Goal: Task Accomplishment & Management: Use online tool/utility

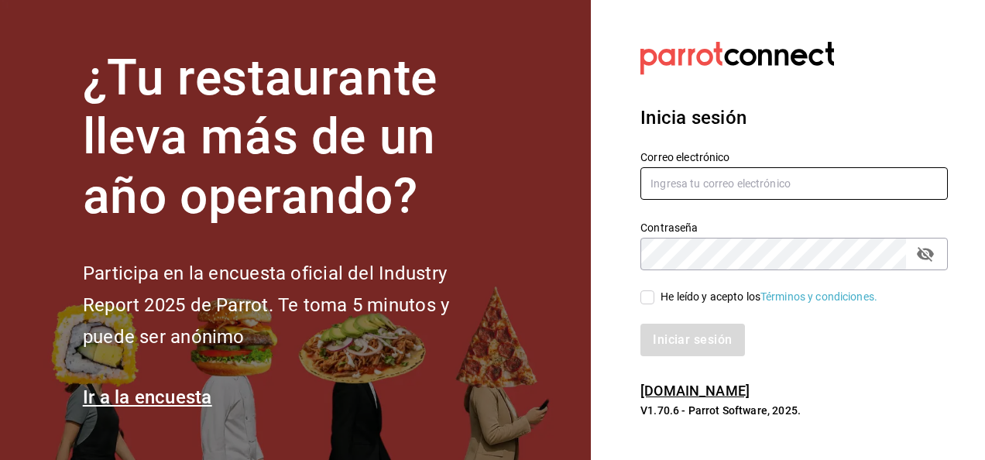
type input "[EMAIL_ADDRESS][PERSON_NAME][DOMAIN_NAME]"
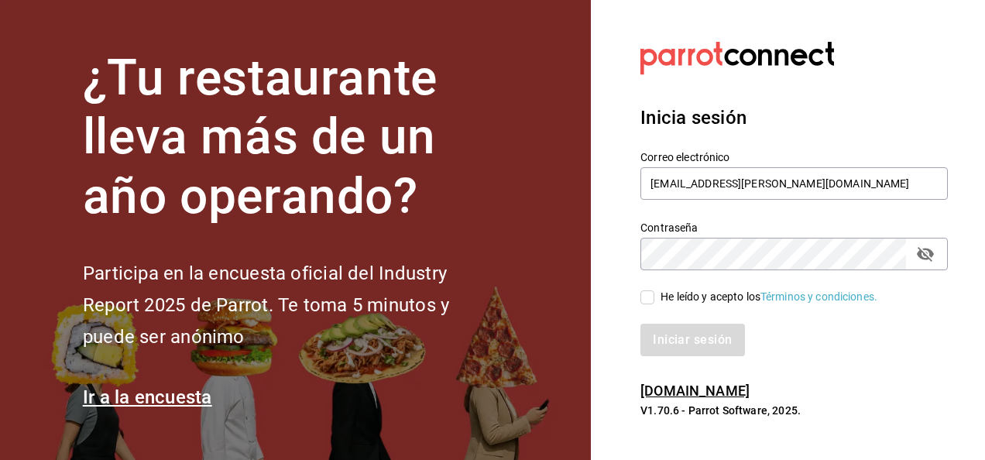
click at [648, 298] on input "He leído y acepto los Términos y condiciones." at bounding box center [648, 297] width 14 height 14
checkbox input "true"
click at [686, 346] on button "Iniciar sesión" at bounding box center [693, 340] width 105 height 33
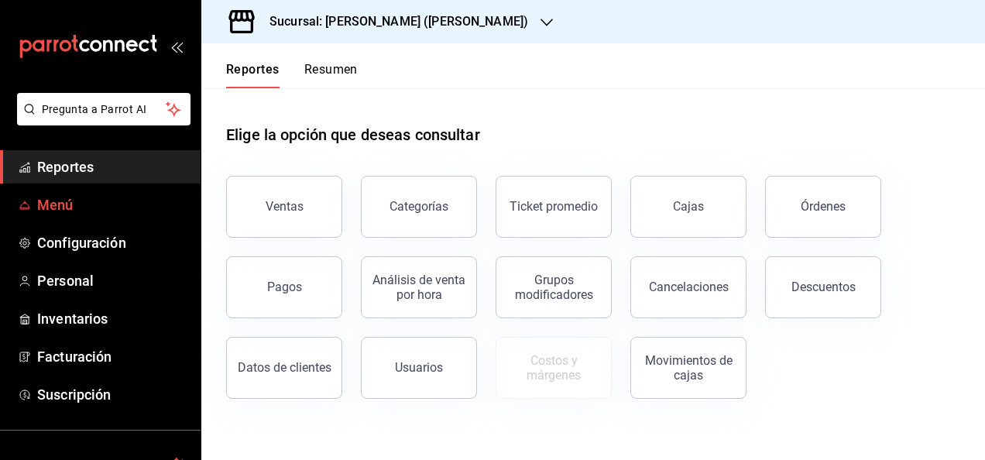
click at [72, 202] on span "Menú" at bounding box center [112, 204] width 151 height 21
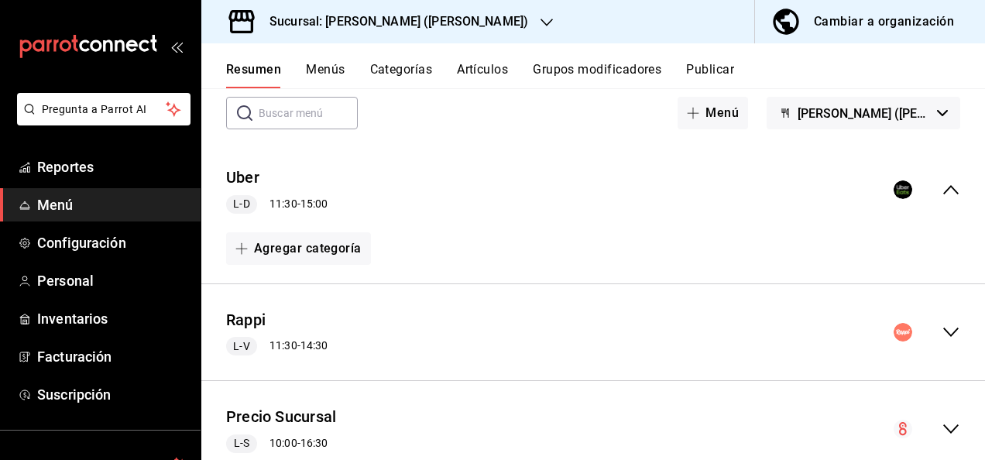
scroll to position [93, 0]
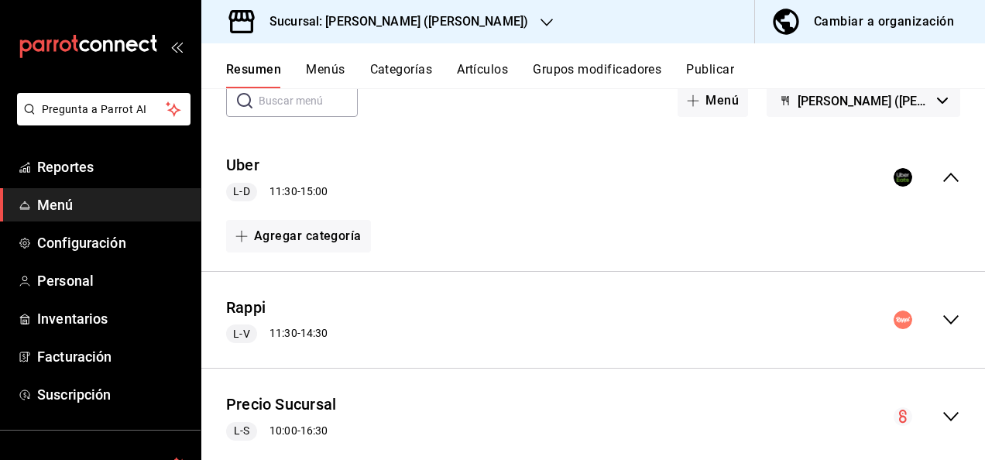
click at [942, 318] on icon "collapse-menu-row" at bounding box center [951, 320] width 19 height 19
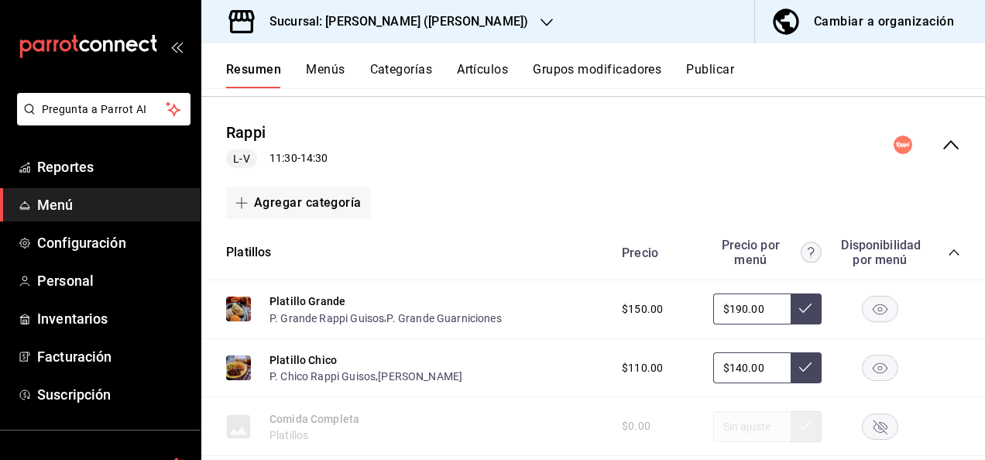
scroll to position [310, 0]
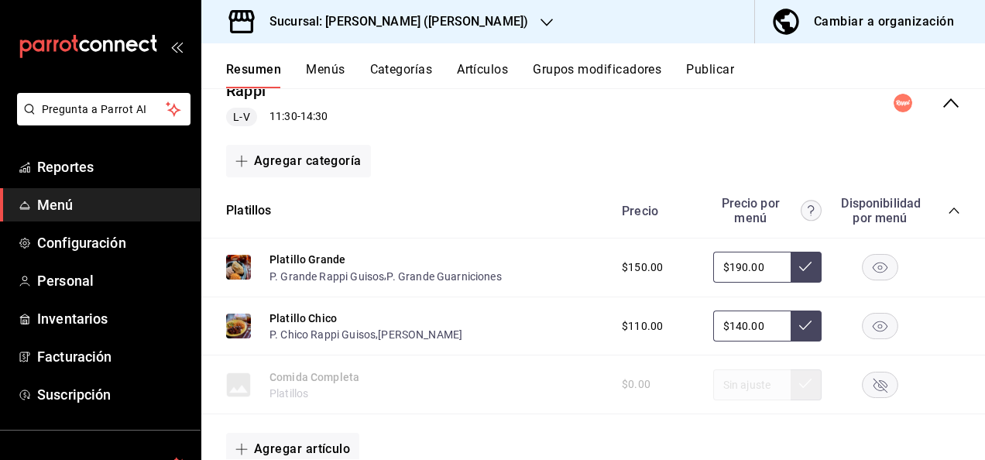
click at [948, 215] on icon "collapse-category-row" at bounding box center [954, 210] width 12 height 12
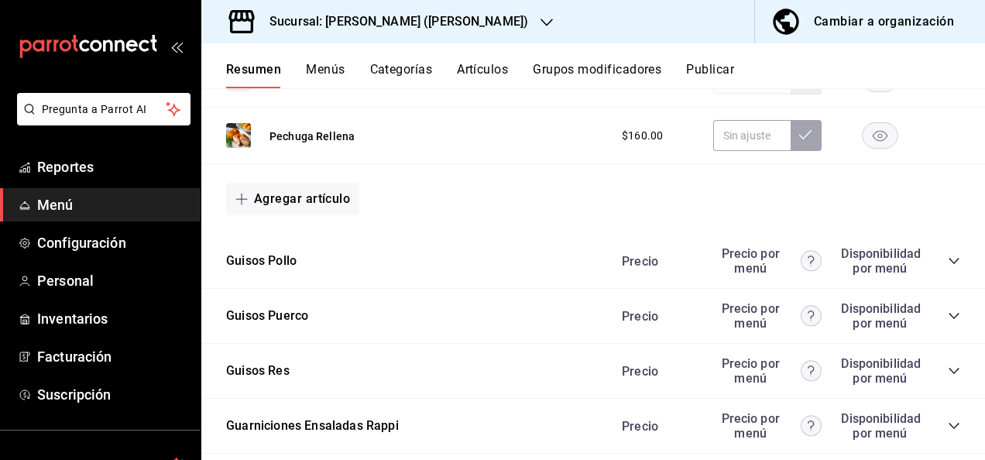
scroll to position [1653, 0]
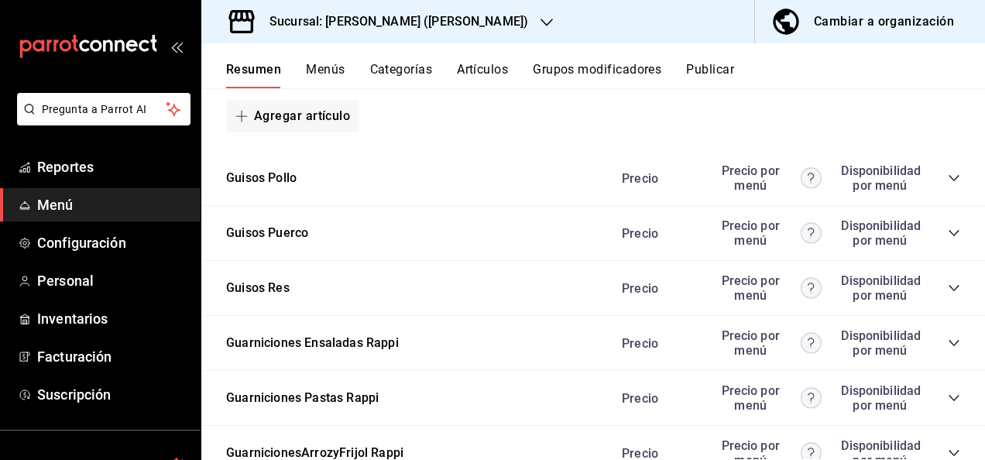
click at [948, 177] on icon "collapse-category-row" at bounding box center [954, 178] width 12 height 12
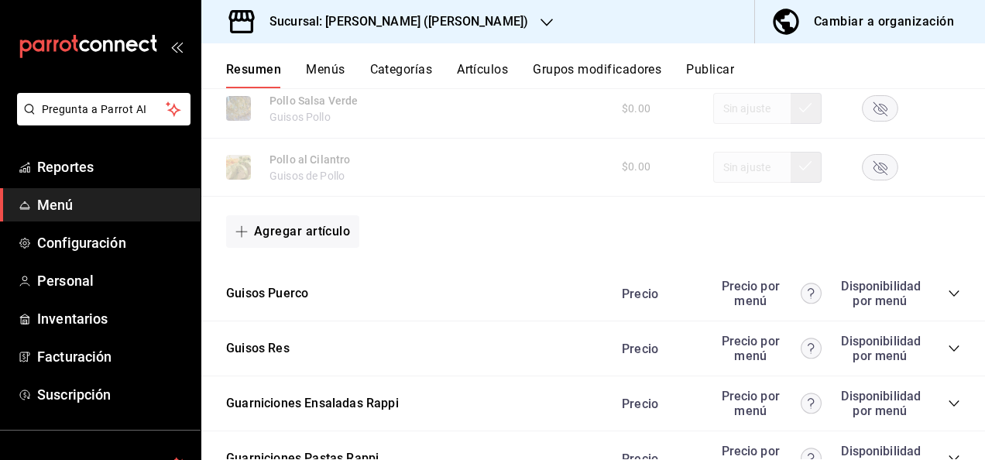
scroll to position [2614, 0]
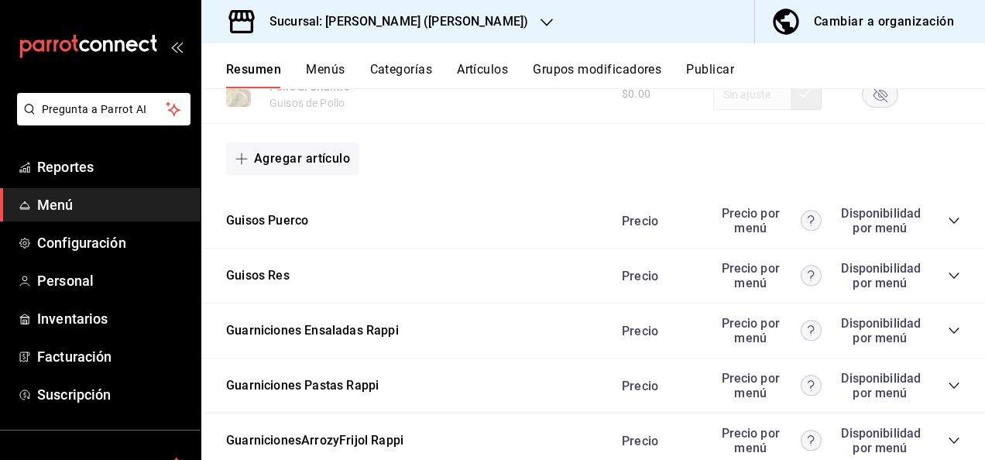
click at [948, 225] on icon "collapse-category-row" at bounding box center [954, 221] width 12 height 12
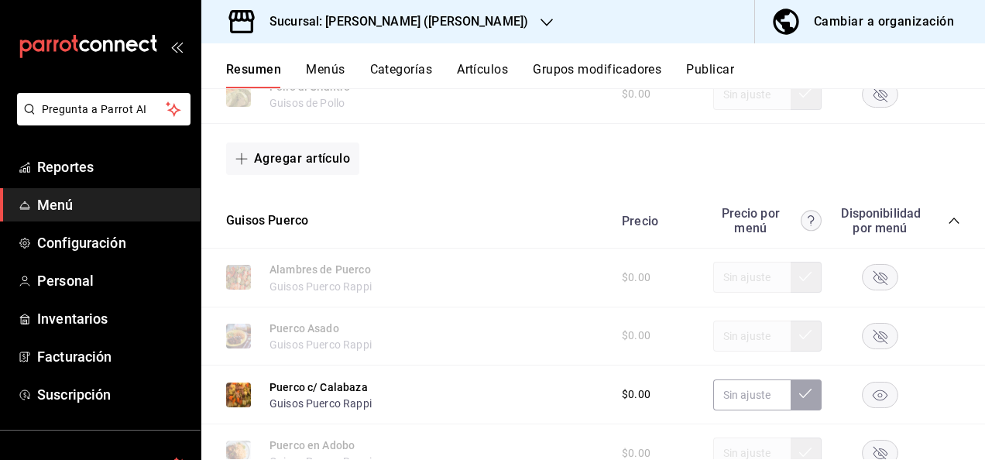
click at [874, 397] on rect "button" at bounding box center [881, 395] width 36 height 26
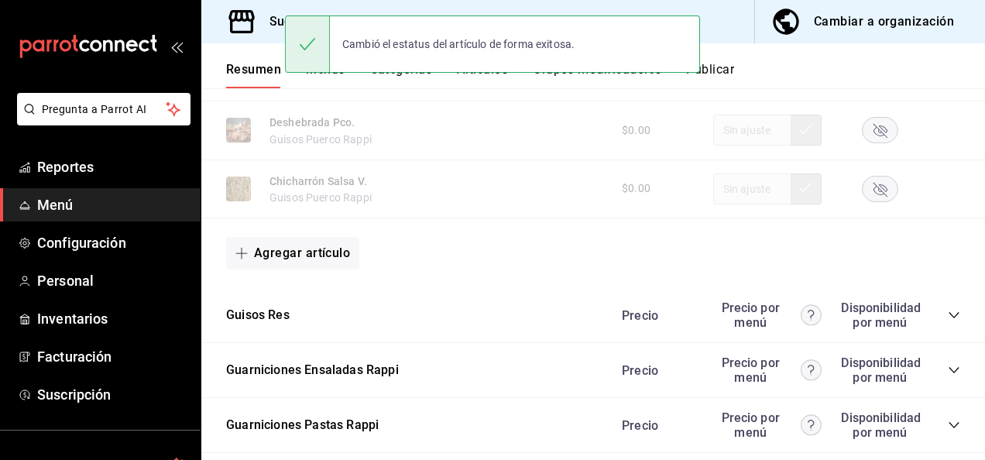
scroll to position [3429, 0]
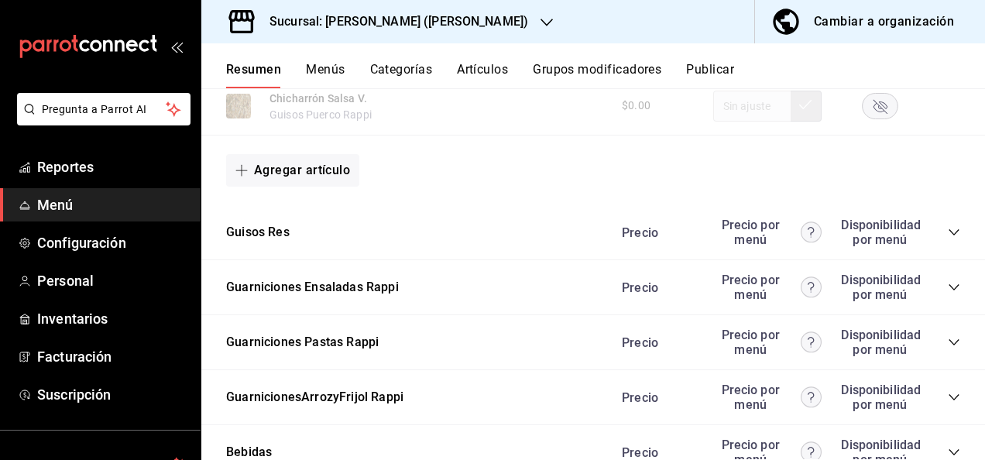
click at [948, 232] on icon "collapse-category-row" at bounding box center [954, 232] width 12 height 12
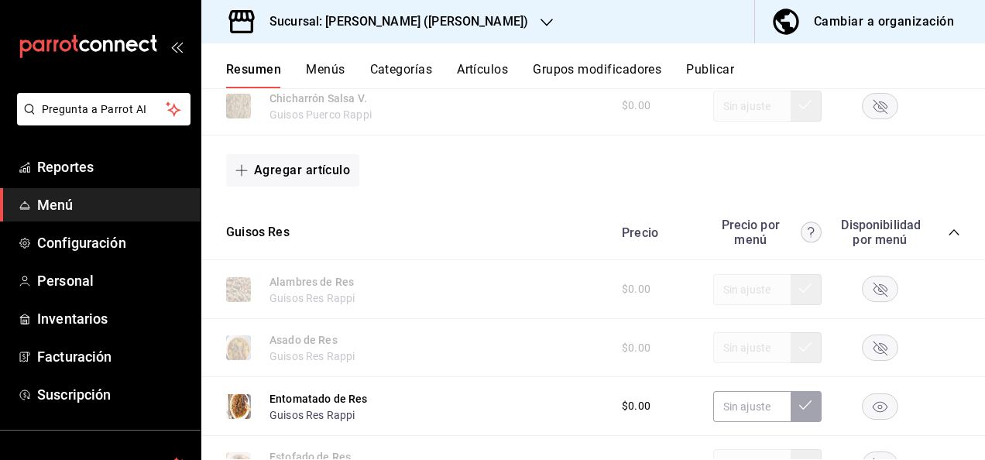
click at [863, 403] on rect "button" at bounding box center [881, 407] width 36 height 26
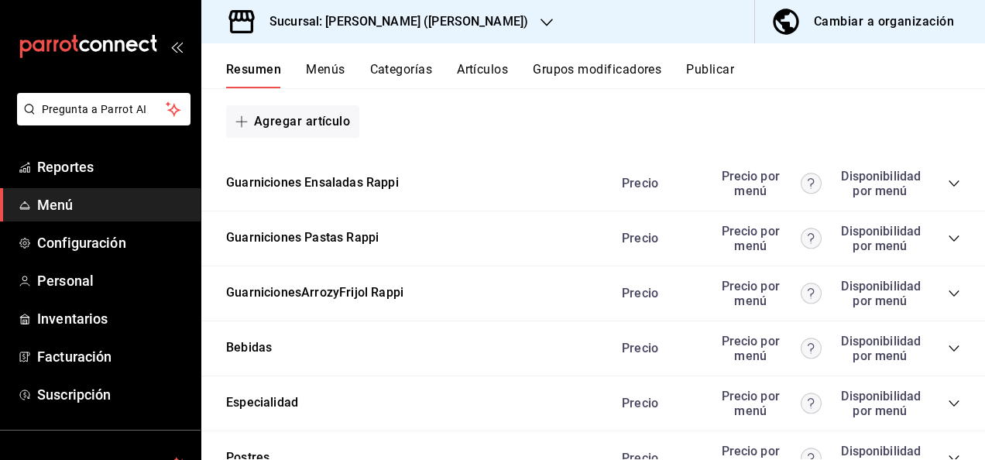
scroll to position [4392, 0]
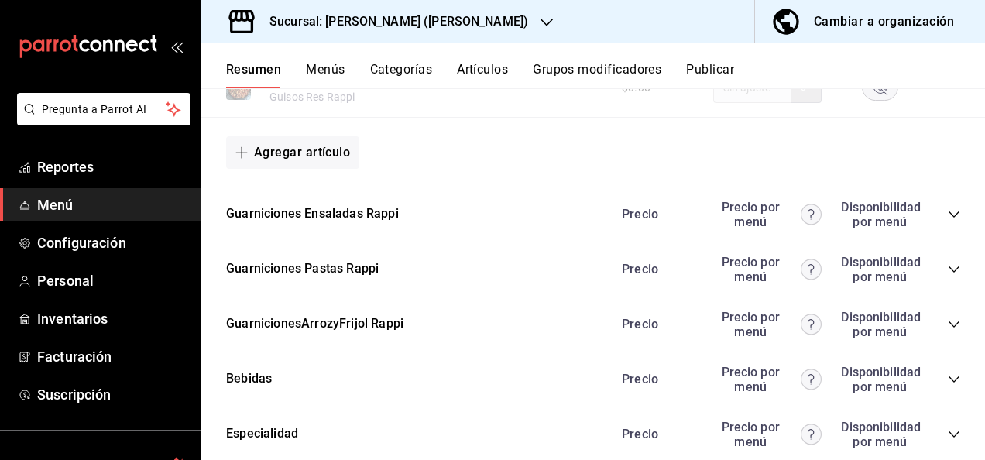
click at [949, 273] on icon "collapse-category-row" at bounding box center [954, 269] width 10 height 6
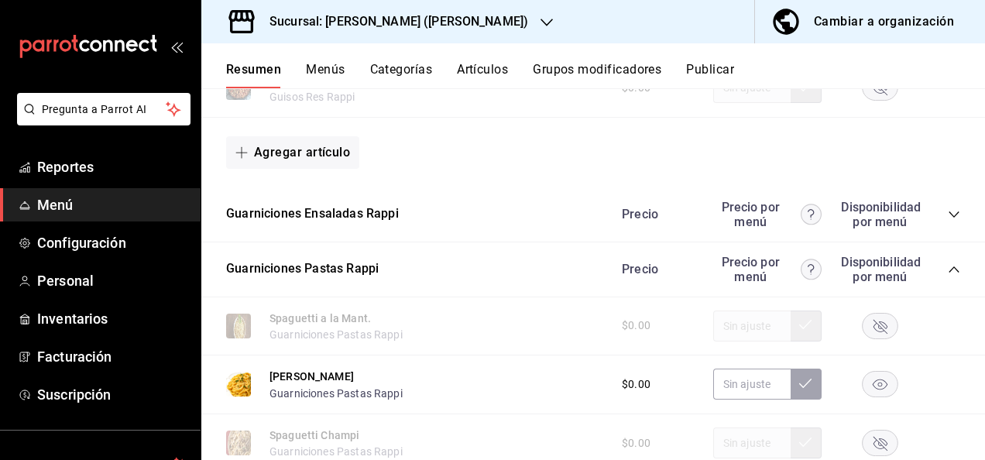
click at [864, 397] on rect "button" at bounding box center [881, 385] width 36 height 26
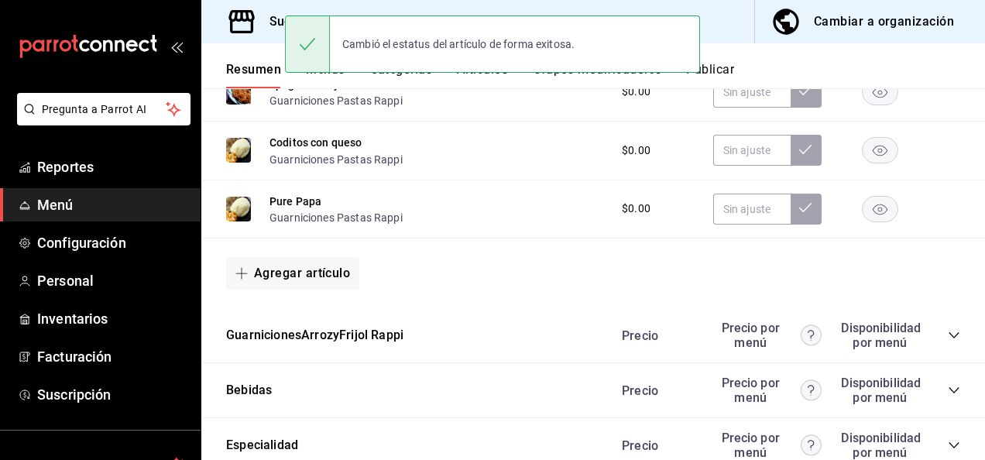
scroll to position [4950, 0]
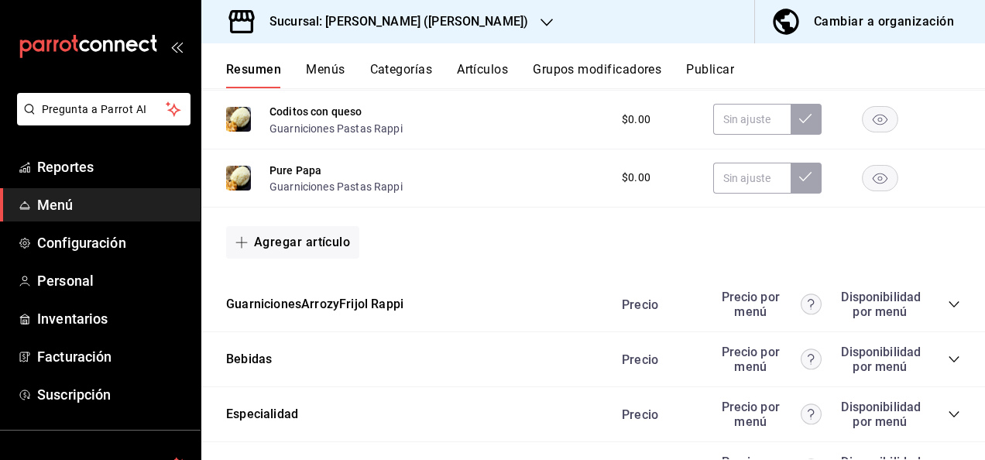
click at [725, 71] on button "Publicar" at bounding box center [710, 75] width 48 height 26
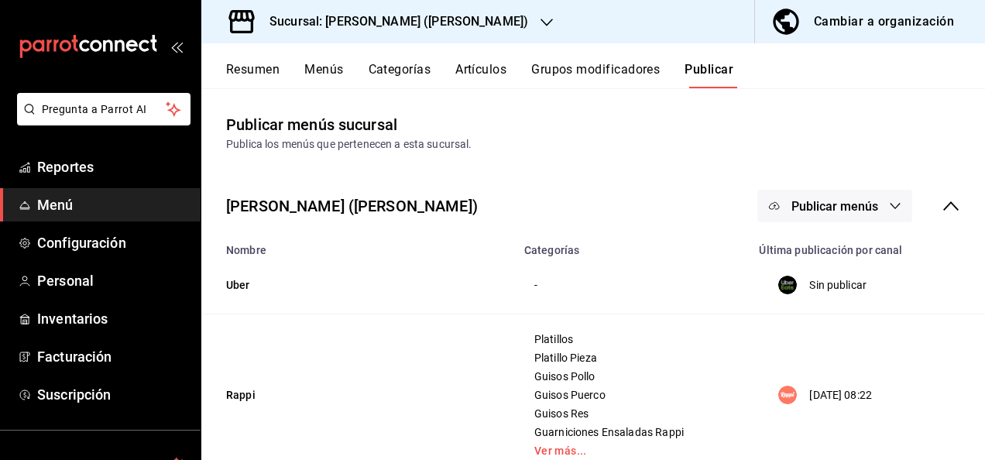
click at [869, 203] on button "Publicar menús" at bounding box center [835, 206] width 155 height 33
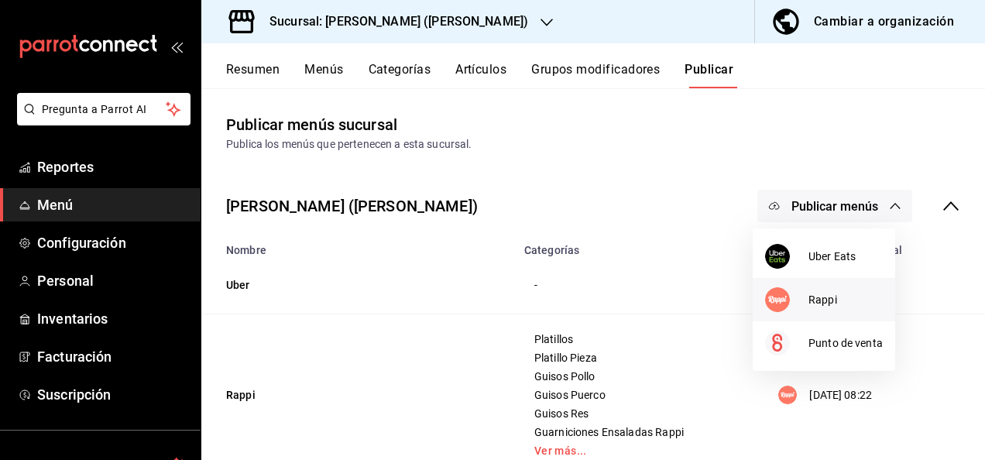
click at [833, 292] on span "Rappi" at bounding box center [846, 300] width 74 height 16
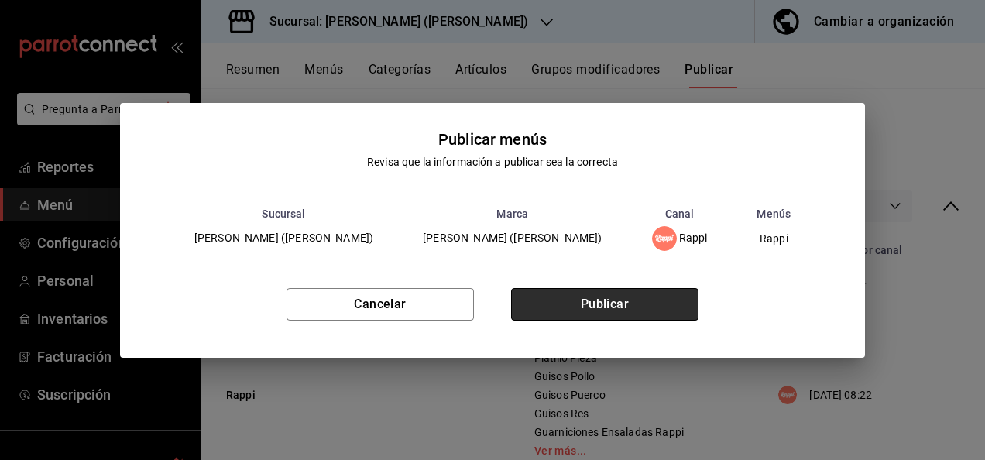
click at [641, 295] on button "Publicar" at bounding box center [604, 304] width 187 height 33
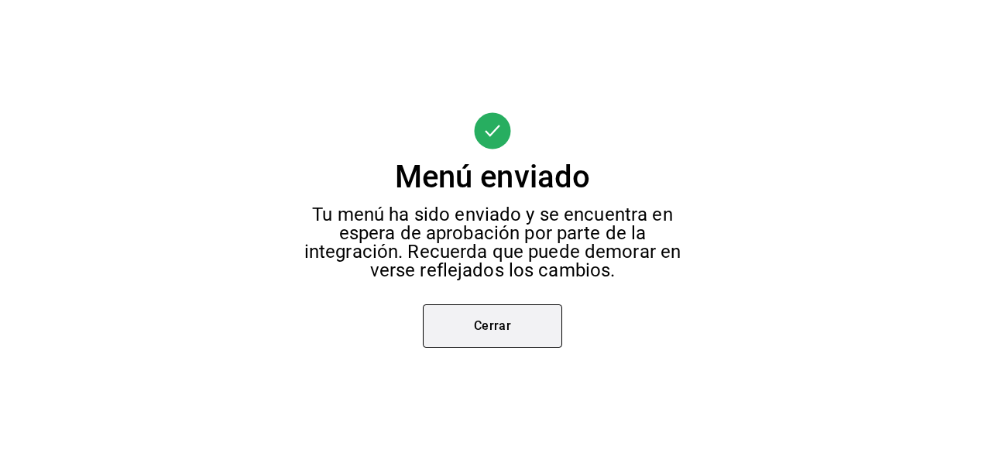
click at [555, 328] on button "Cerrar" at bounding box center [492, 325] width 139 height 43
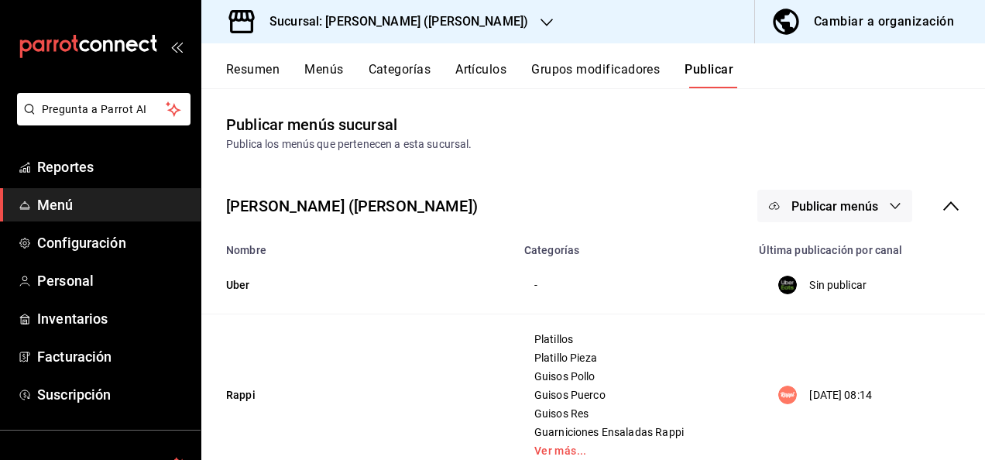
click at [345, 23] on h3 "Sucursal: [PERSON_NAME] ([PERSON_NAME])" at bounding box center [392, 21] width 271 height 19
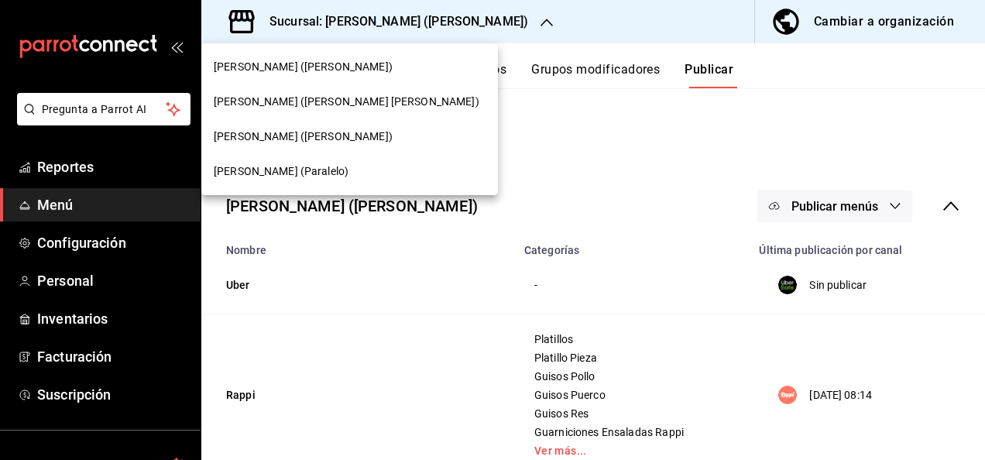
click at [273, 172] on span "[PERSON_NAME] (Paralelo)" at bounding box center [281, 171] width 135 height 16
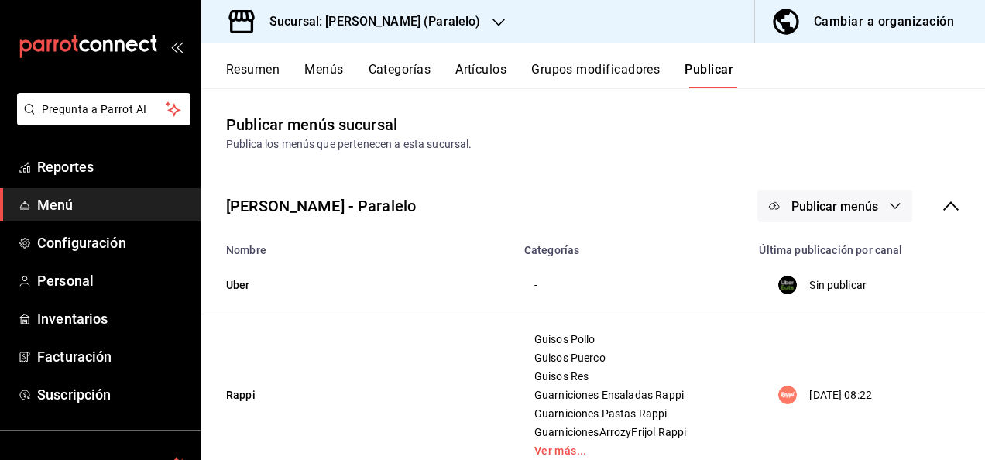
click at [249, 82] on button "Resumen" at bounding box center [252, 75] width 53 height 26
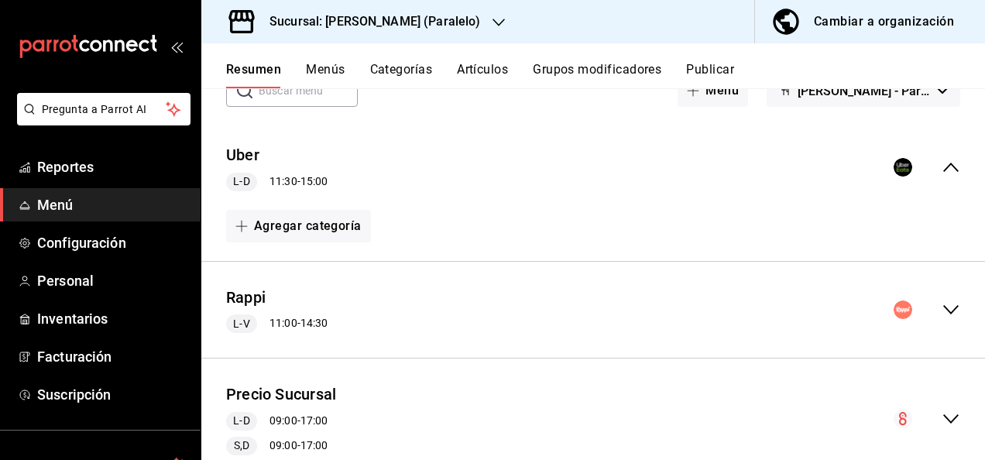
scroll to position [124, 0]
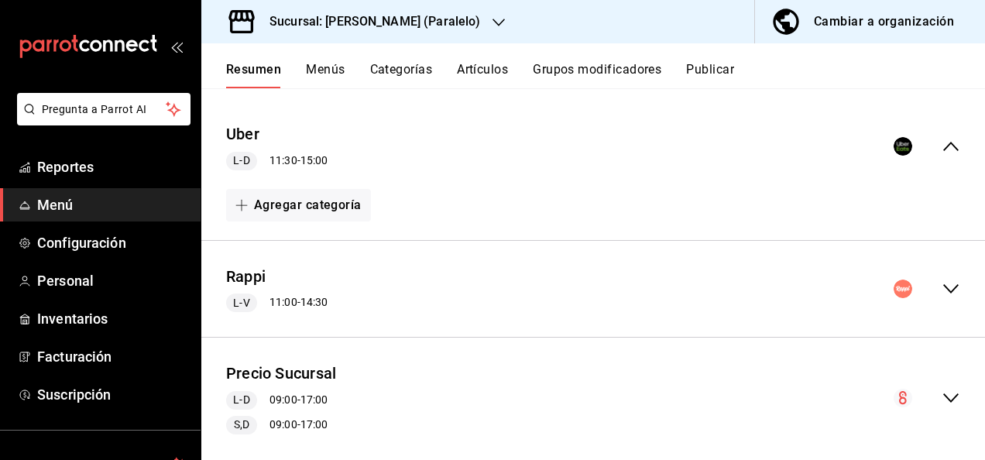
click at [943, 292] on icon "collapse-menu-row" at bounding box center [950, 288] width 15 height 9
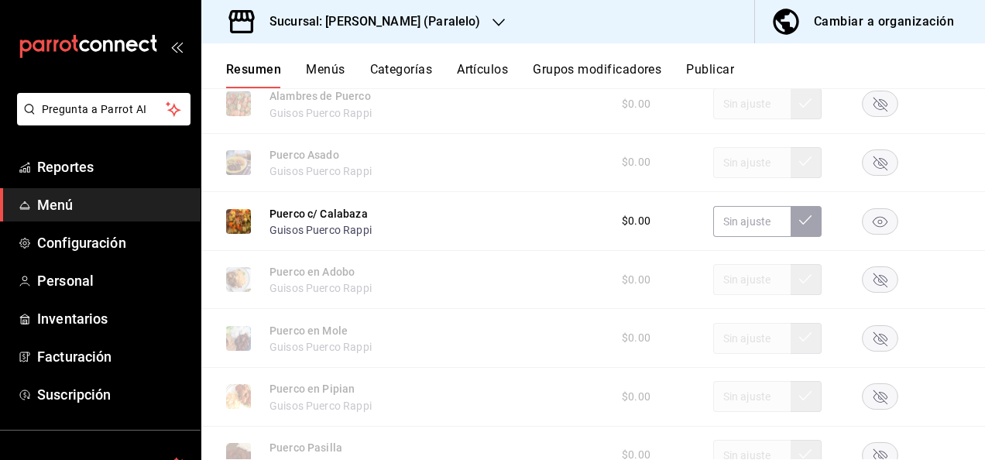
scroll to position [1497, 0]
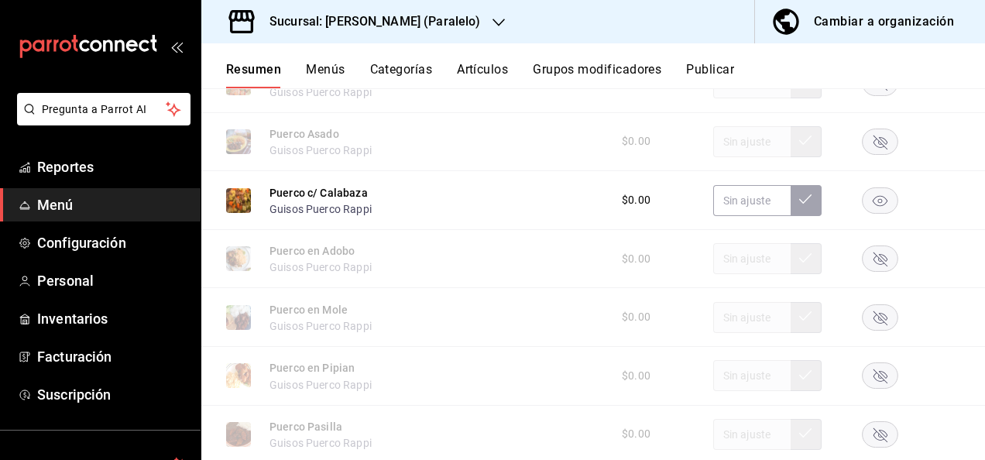
click at [880, 204] on rect "button" at bounding box center [881, 200] width 36 height 26
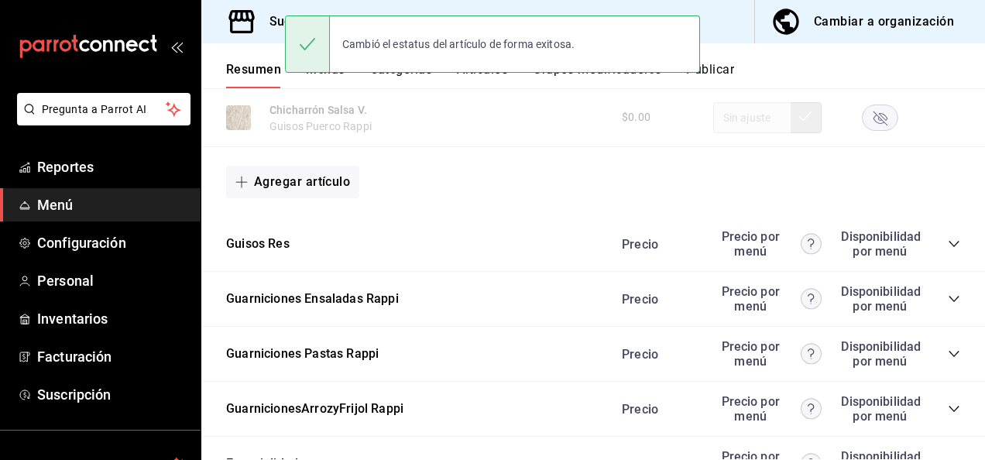
scroll to position [2200, 0]
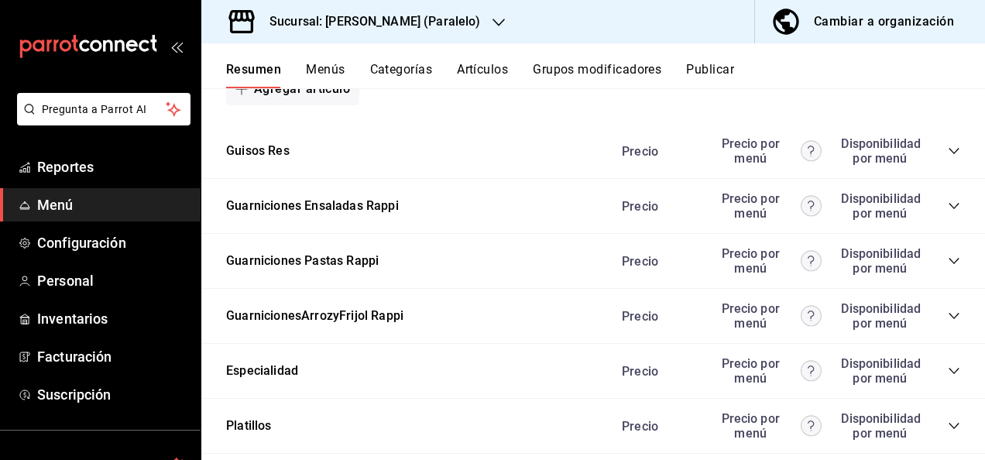
click at [948, 153] on icon "collapse-category-row" at bounding box center [954, 151] width 12 height 12
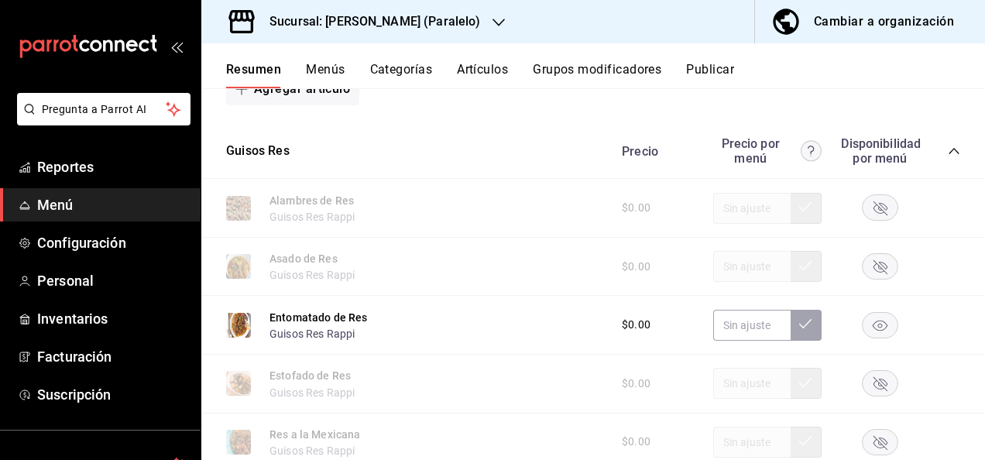
click at [873, 330] on icon "button" at bounding box center [880, 325] width 15 height 11
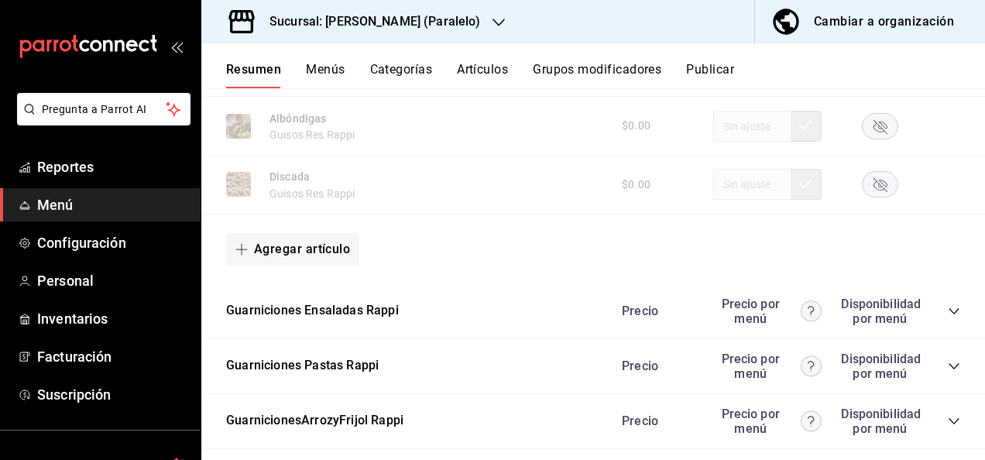
scroll to position [3006, 0]
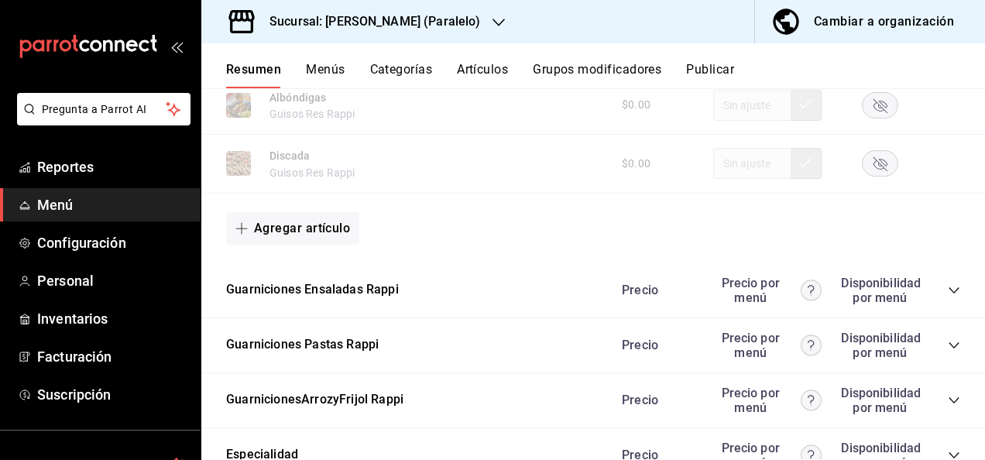
click at [948, 352] on icon "collapse-category-row" at bounding box center [954, 345] width 12 height 12
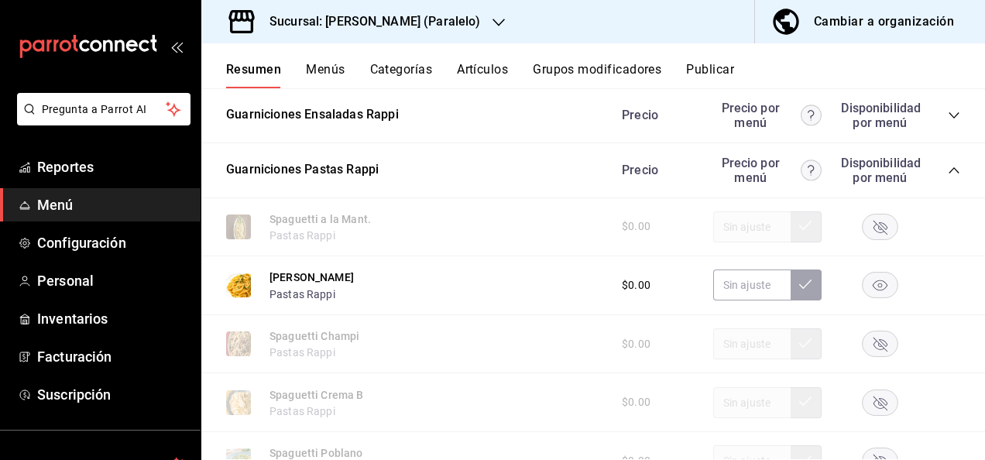
scroll to position [3222, 0]
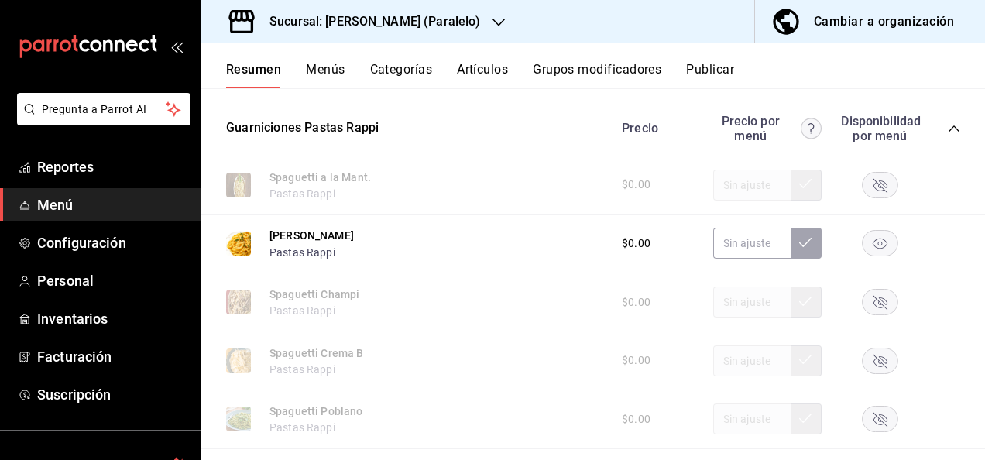
click at [865, 253] on rect "button" at bounding box center [881, 244] width 36 height 26
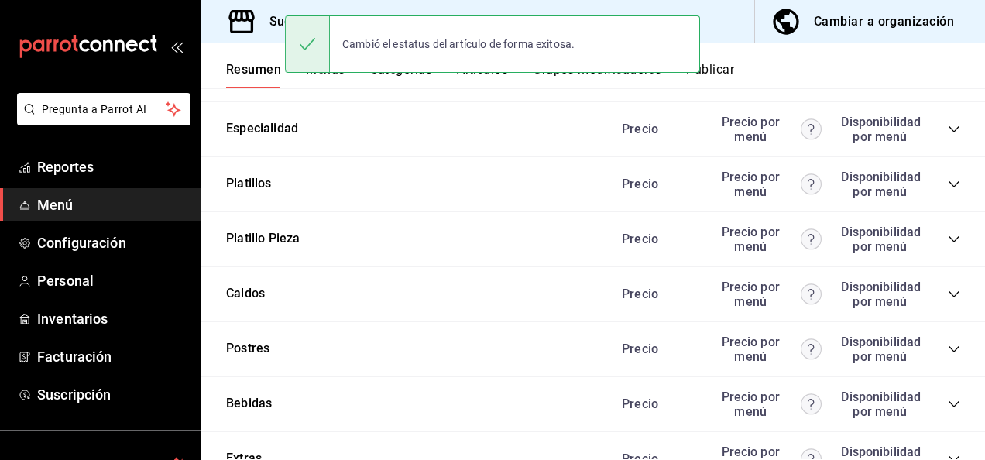
scroll to position [3882, 0]
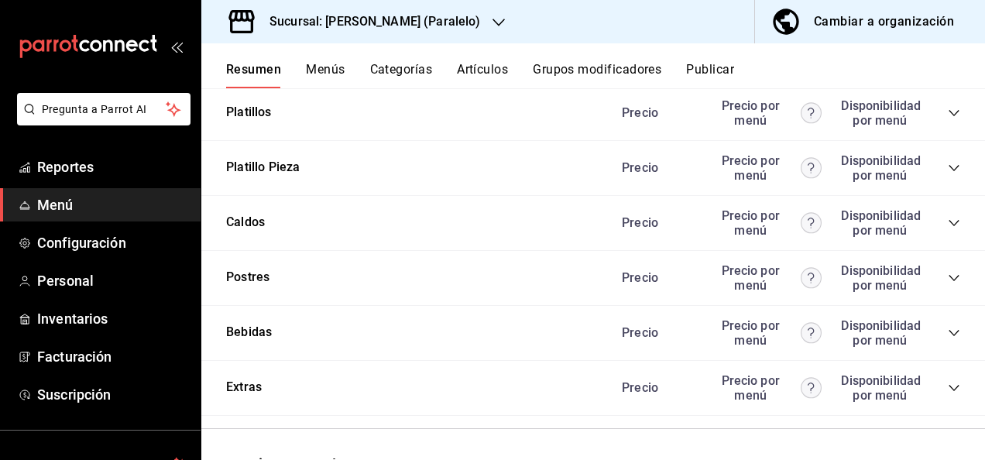
click at [725, 67] on button "Publicar" at bounding box center [710, 75] width 48 height 26
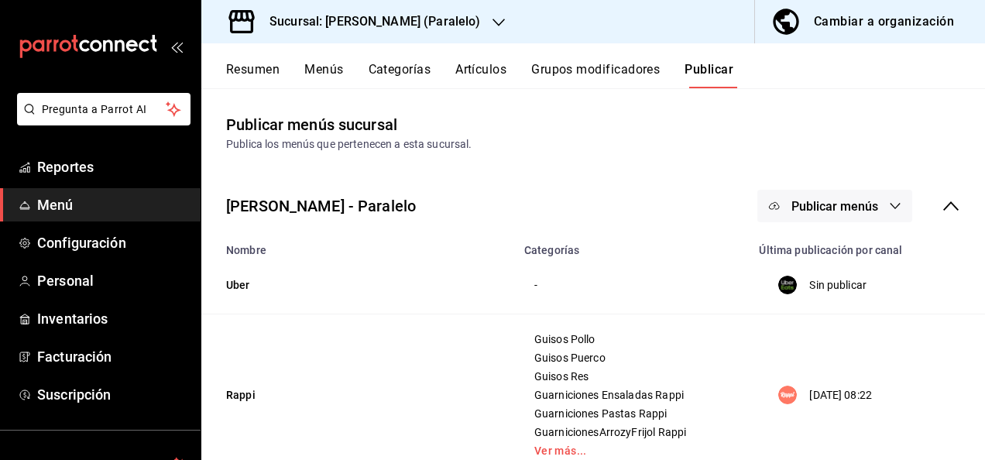
click at [854, 210] on span "Publicar menús" at bounding box center [835, 206] width 87 height 15
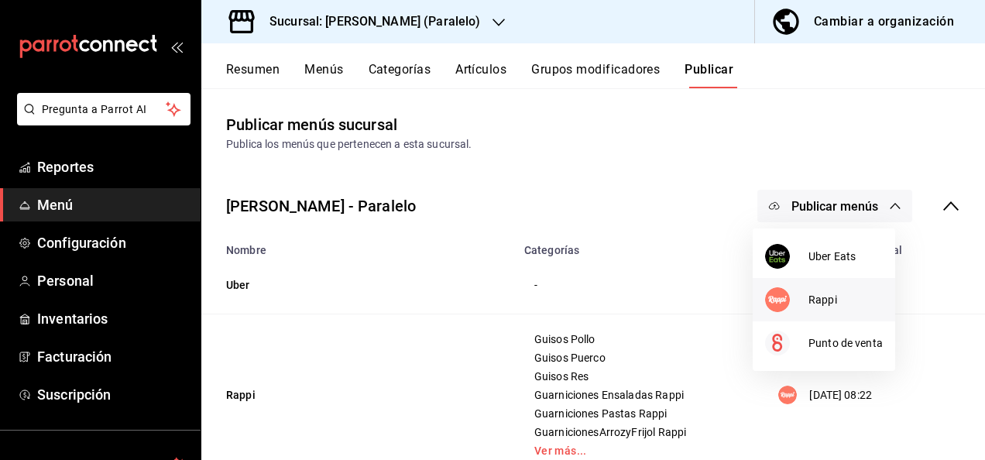
click at [821, 305] on span "Rappi" at bounding box center [846, 300] width 74 height 16
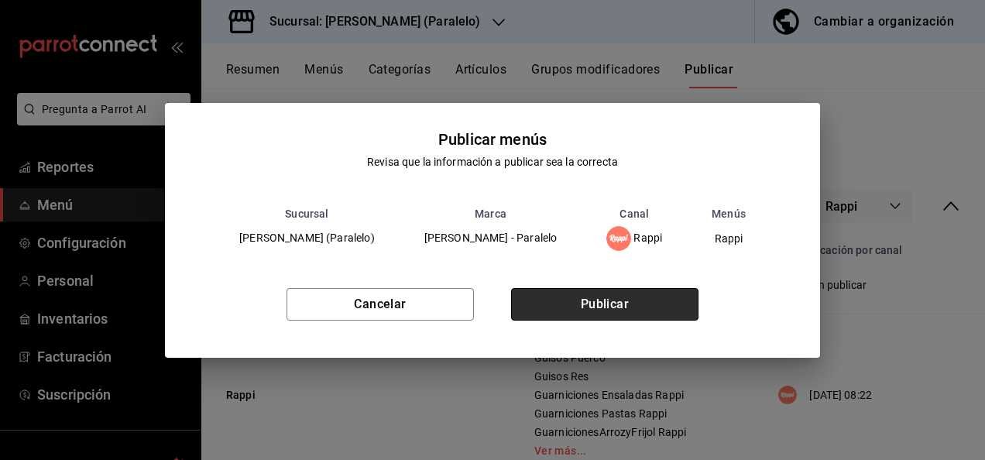
click at [663, 301] on button "Publicar" at bounding box center [604, 304] width 187 height 33
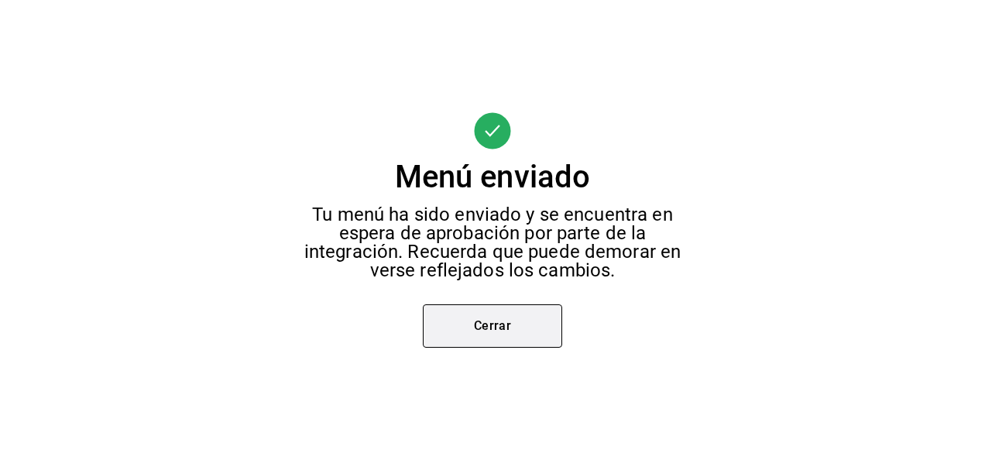
click at [527, 341] on button "Cerrar" at bounding box center [492, 325] width 139 height 43
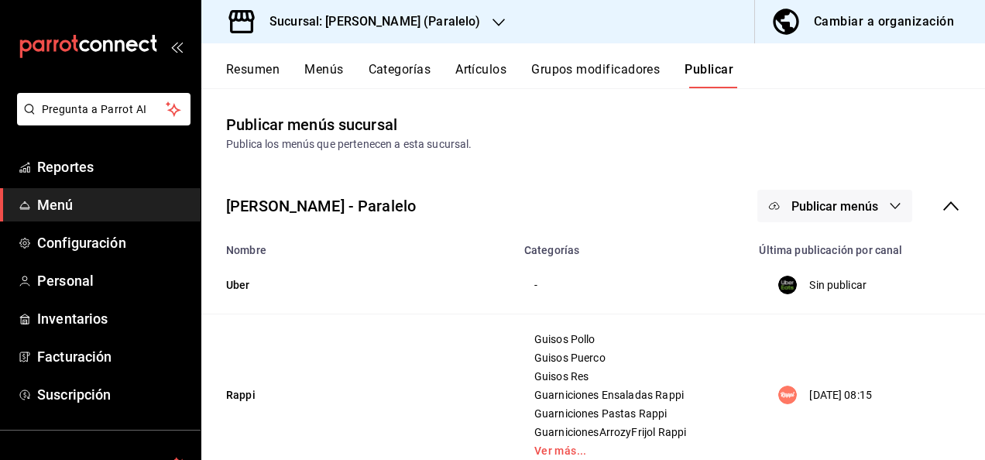
click at [493, 17] on icon "button" at bounding box center [499, 22] width 12 height 12
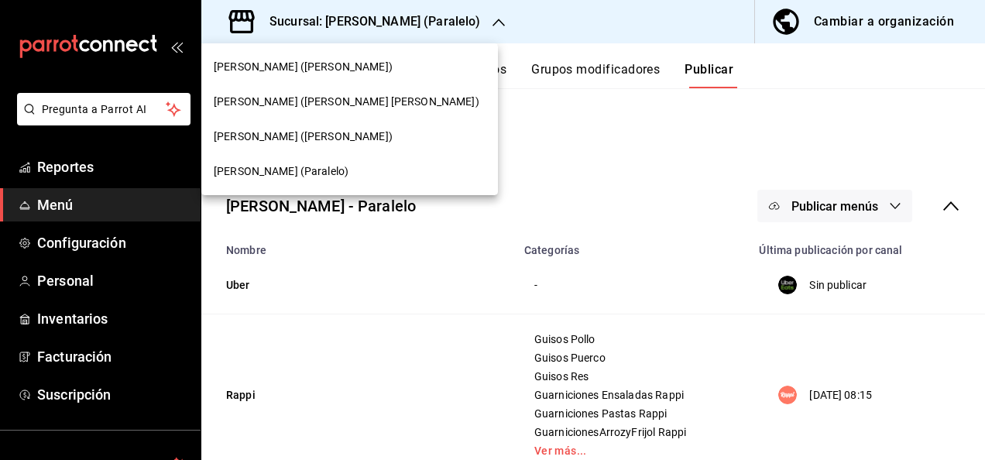
click at [297, 141] on span "[PERSON_NAME] ([PERSON_NAME])" at bounding box center [303, 137] width 179 height 16
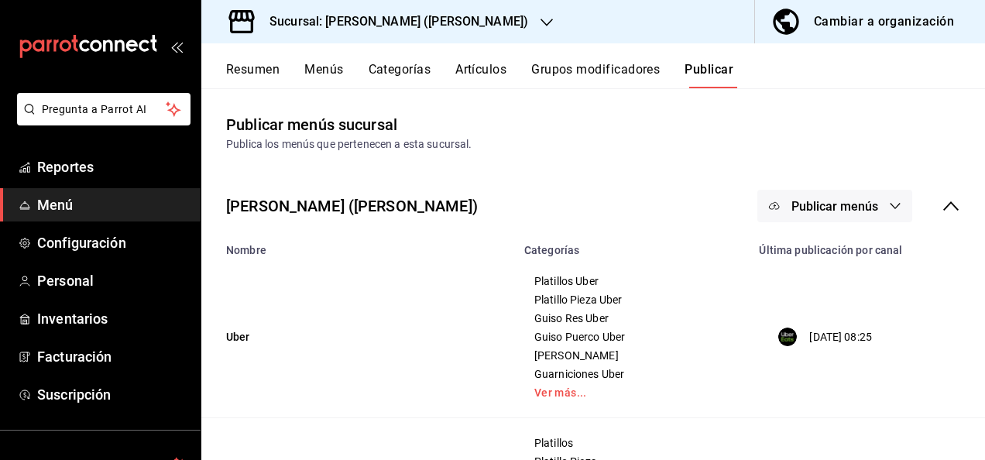
click at [254, 70] on button "Resumen" at bounding box center [252, 75] width 53 height 26
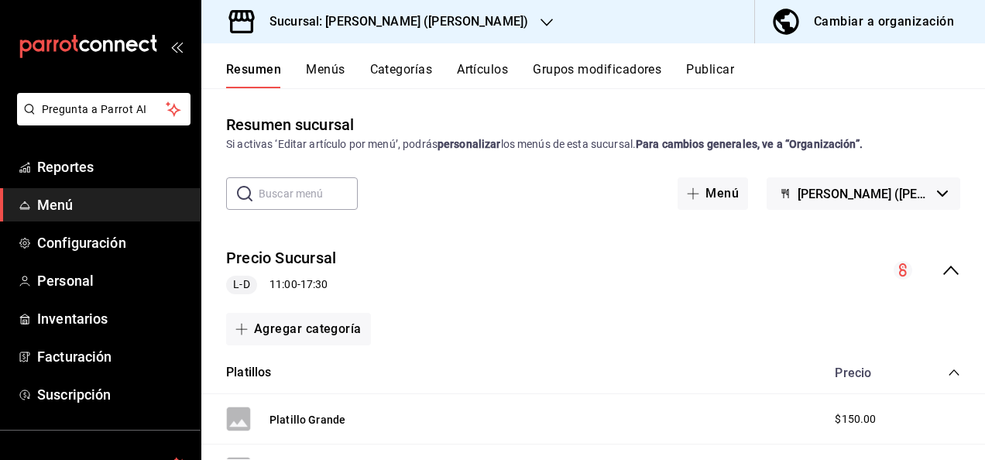
click at [942, 271] on icon "collapse-menu-row" at bounding box center [951, 270] width 19 height 19
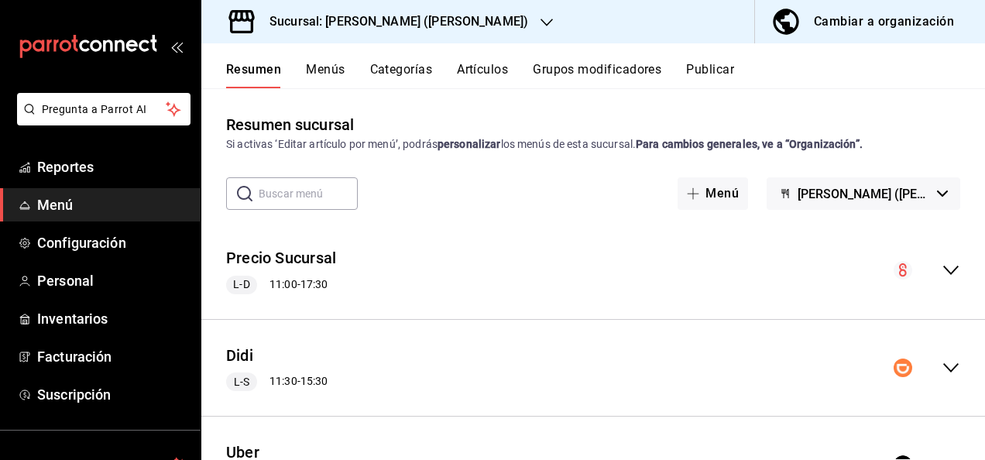
click at [942, 366] on icon "collapse-menu-row" at bounding box center [951, 368] width 19 height 19
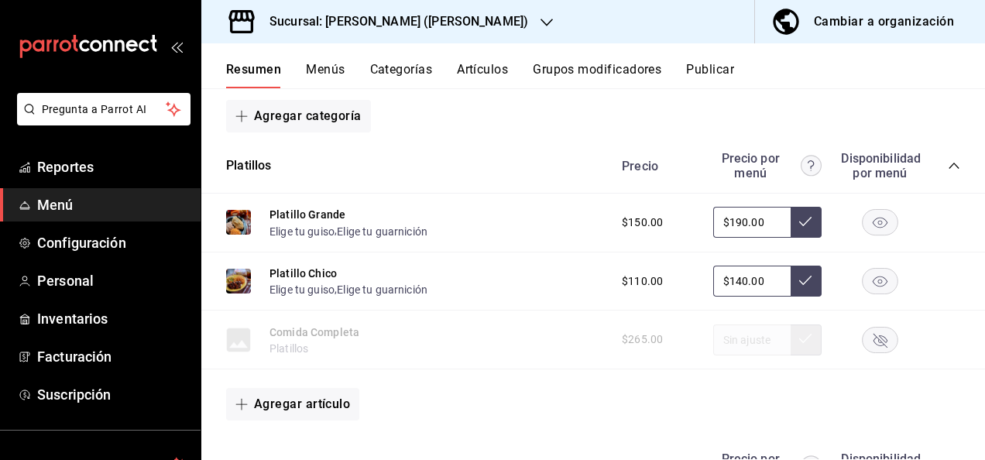
scroll to position [330, 0]
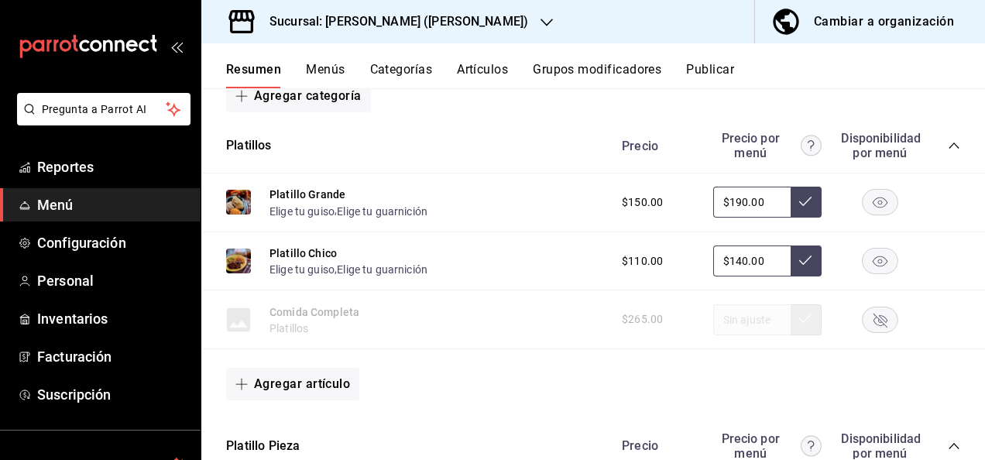
click at [948, 141] on icon "collapse-category-row" at bounding box center [954, 145] width 12 height 12
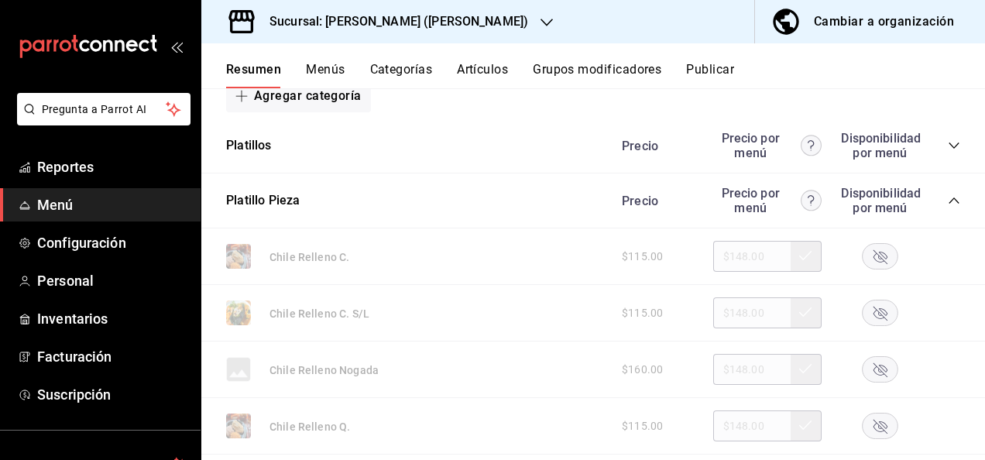
click at [948, 200] on icon "collapse-category-row" at bounding box center [954, 200] width 12 height 12
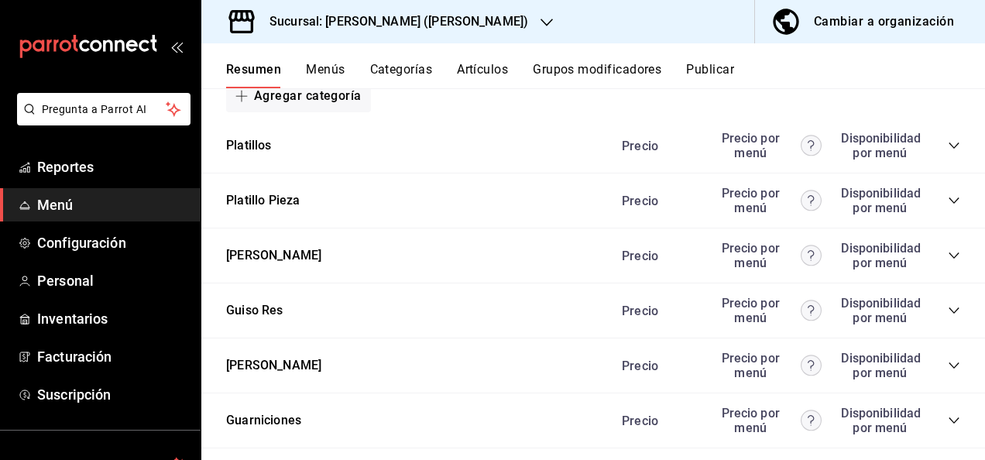
click at [948, 257] on icon "collapse-category-row" at bounding box center [954, 255] width 12 height 12
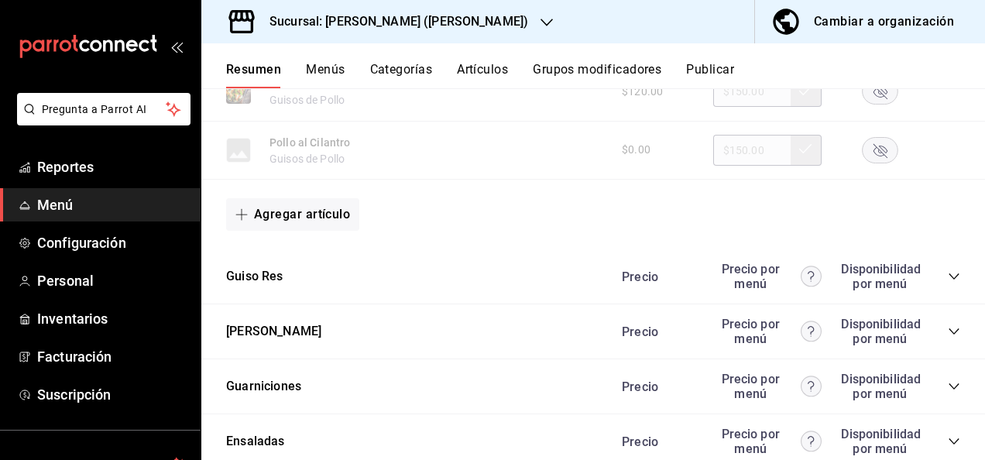
scroll to position [1374, 0]
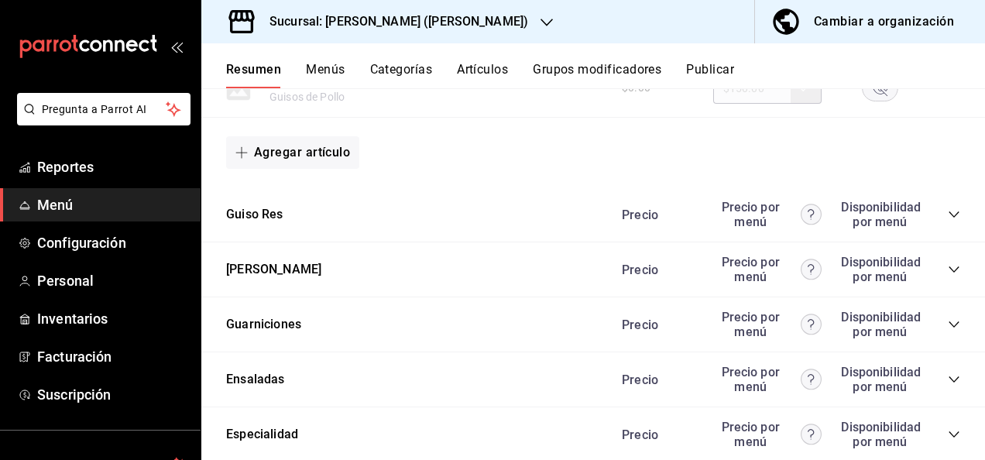
click at [948, 221] on icon "collapse-category-row" at bounding box center [954, 214] width 12 height 12
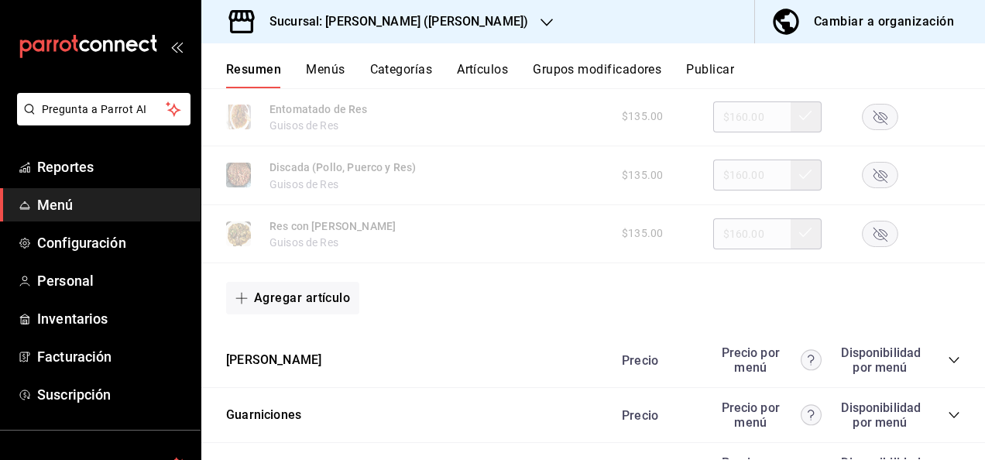
scroll to position [2118, 0]
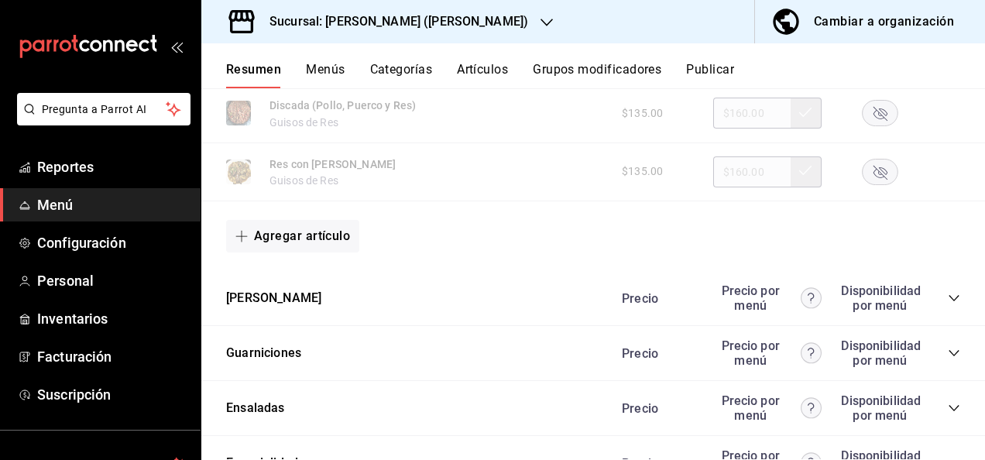
click at [948, 304] on icon "collapse-category-row" at bounding box center [954, 298] width 12 height 12
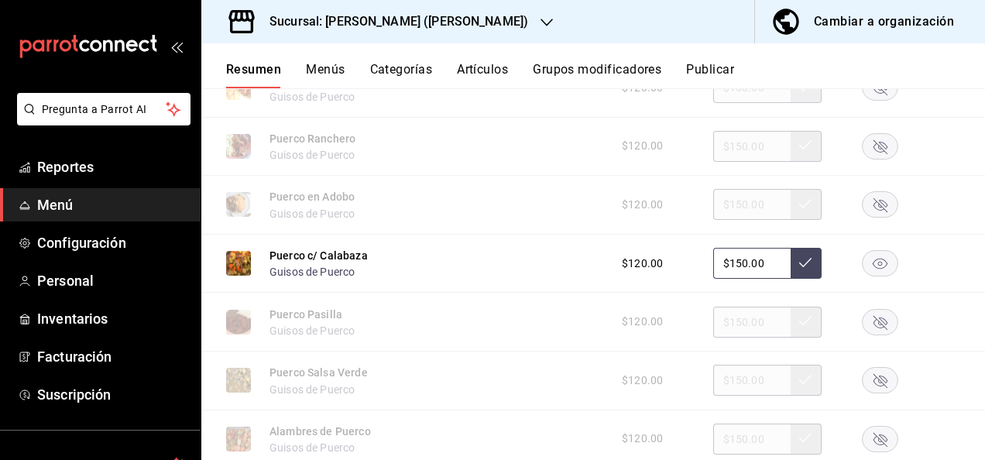
scroll to position [2634, 0]
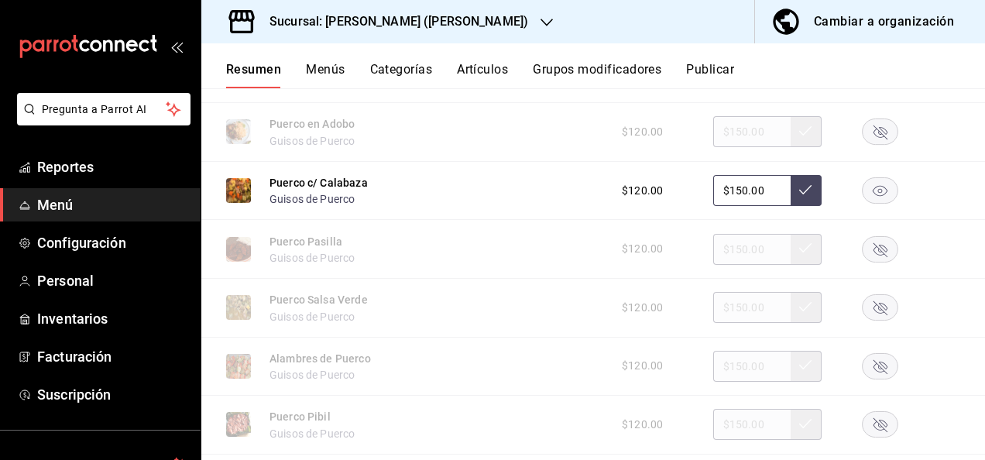
click at [883, 201] on rect "button" at bounding box center [881, 191] width 36 height 26
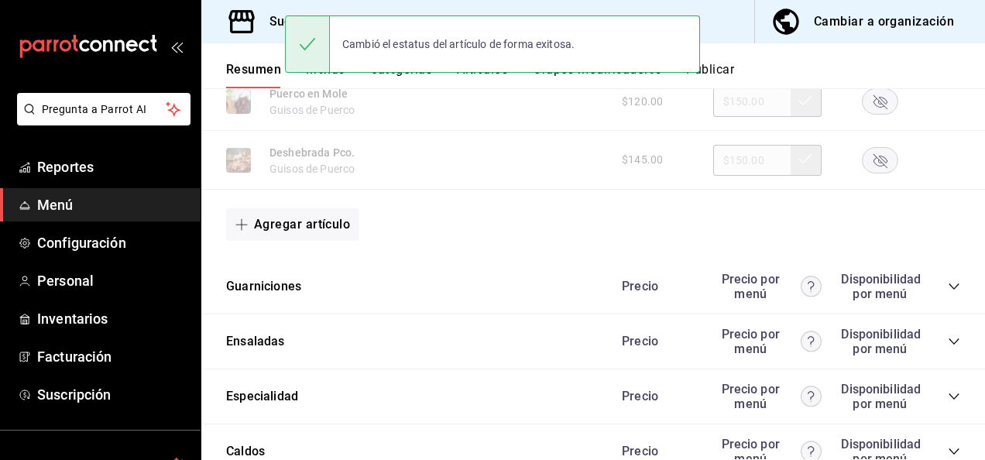
scroll to position [3057, 0]
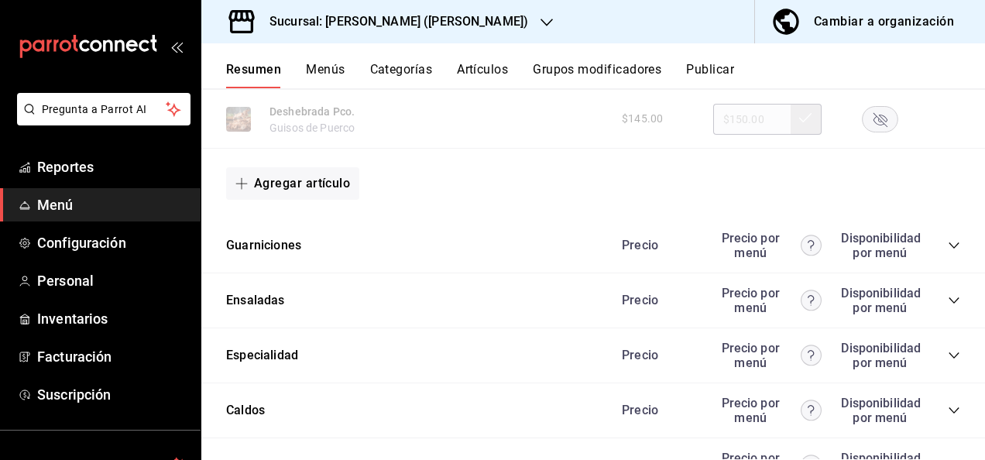
click at [948, 252] on icon "collapse-category-row" at bounding box center [954, 245] width 12 height 12
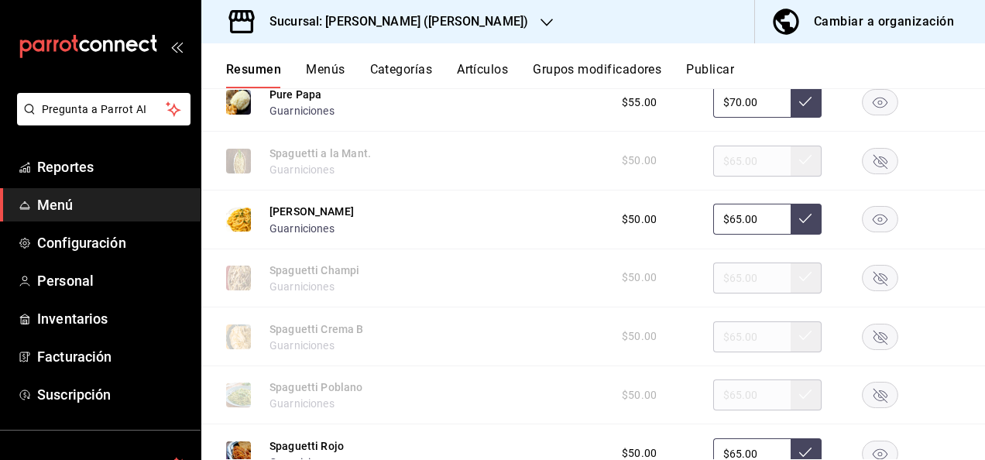
scroll to position [3894, 0]
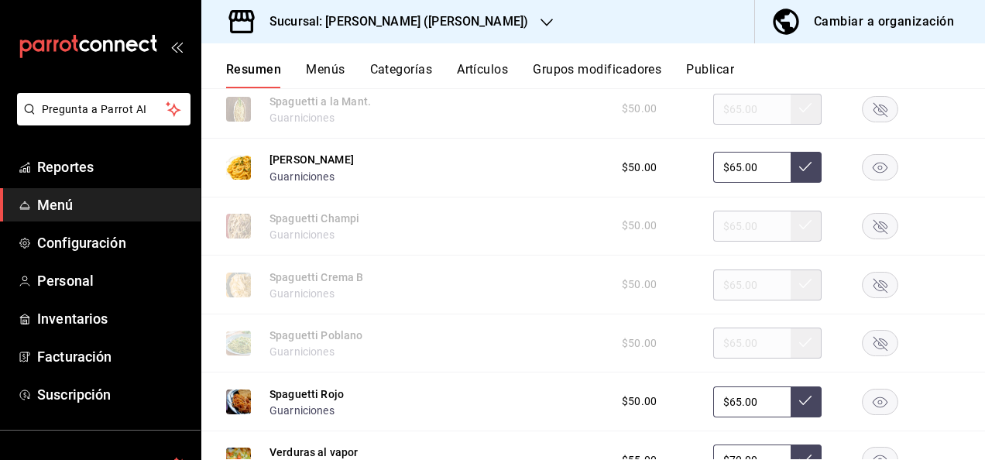
click at [868, 180] on rect "button" at bounding box center [881, 168] width 36 height 26
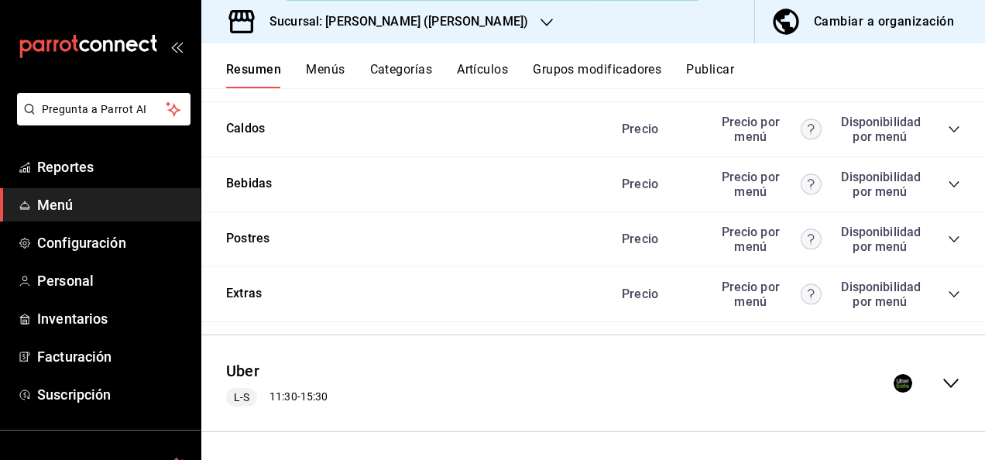
scroll to position [4575, 0]
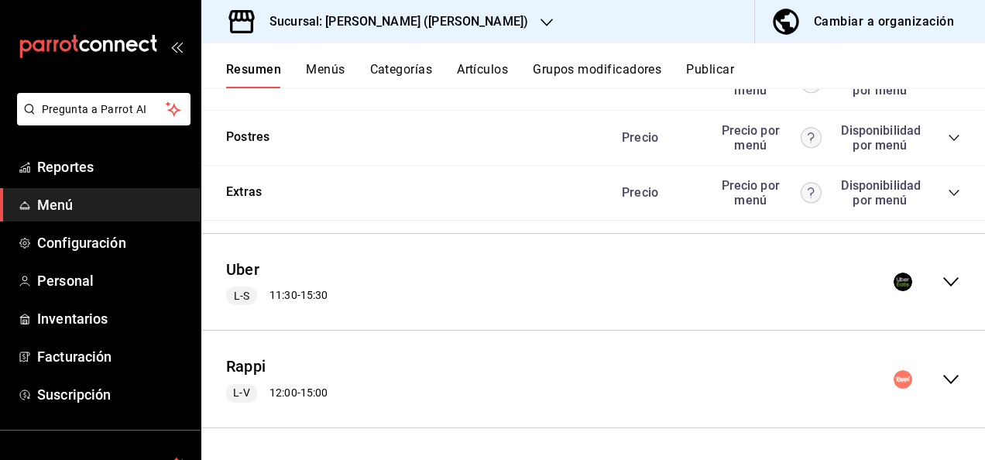
click at [942, 291] on icon "collapse-menu-row" at bounding box center [951, 282] width 19 height 19
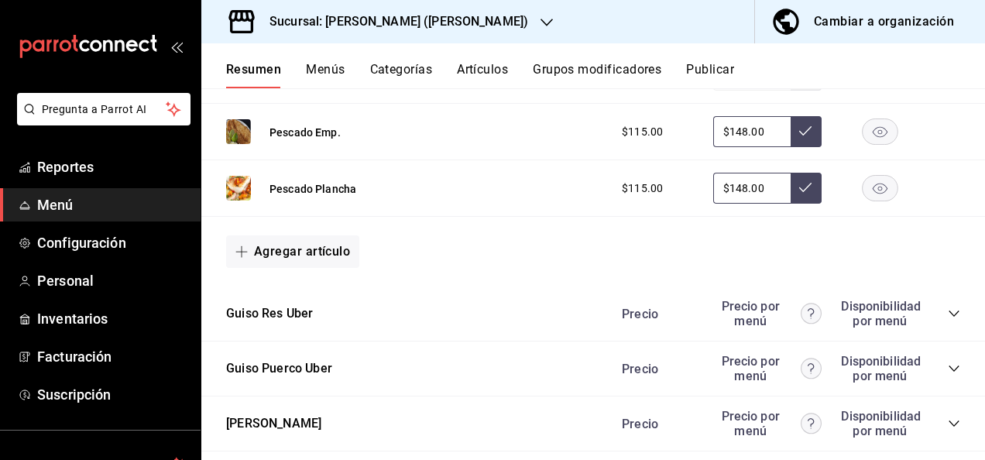
scroll to position [5990, 0]
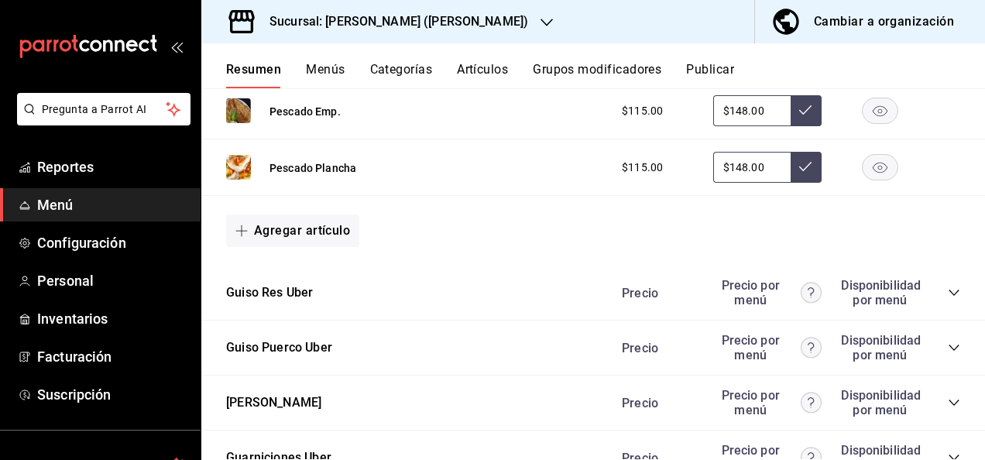
click at [948, 299] on icon "collapse-category-row" at bounding box center [954, 293] width 12 height 12
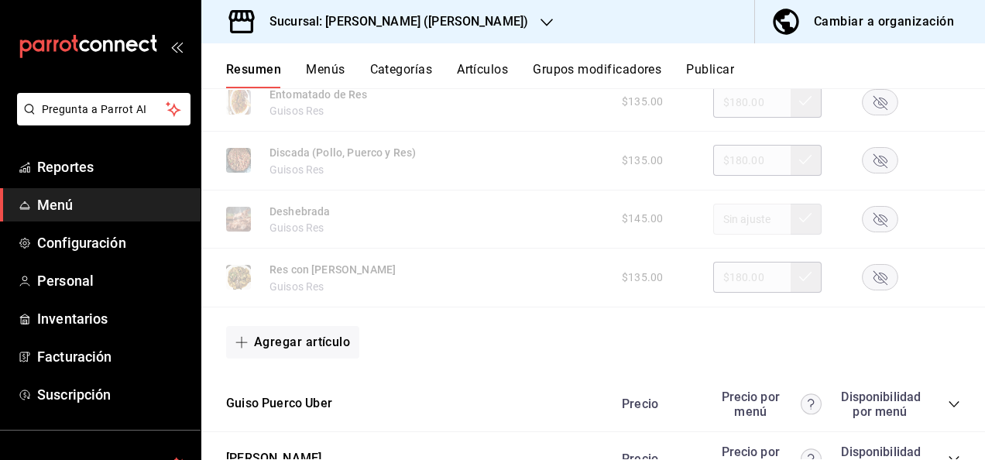
scroll to position [6806, 0]
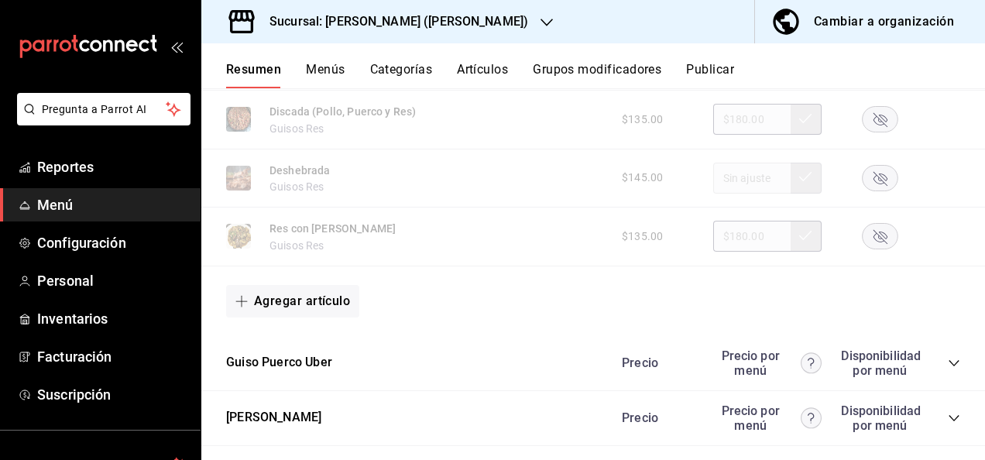
click at [948, 369] on icon "collapse-category-row" at bounding box center [954, 363] width 12 height 12
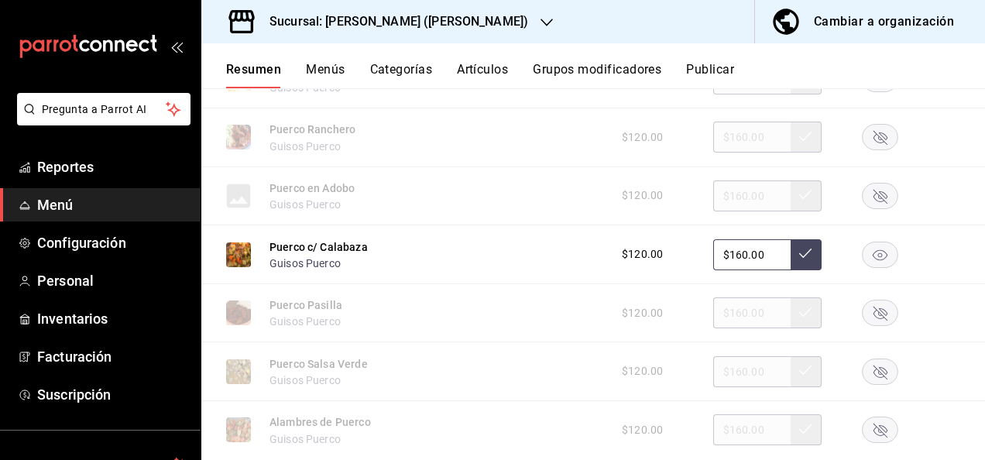
scroll to position [7394, 0]
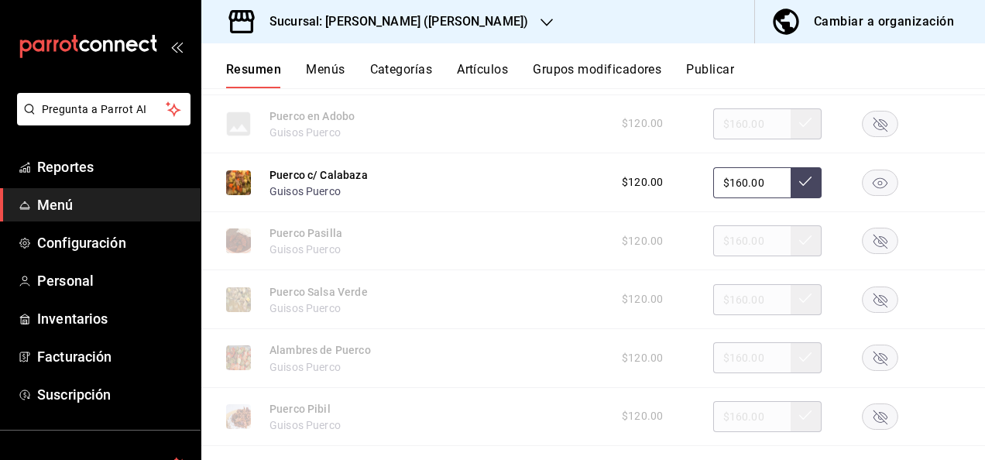
click at [868, 195] on rect "button" at bounding box center [881, 183] width 36 height 26
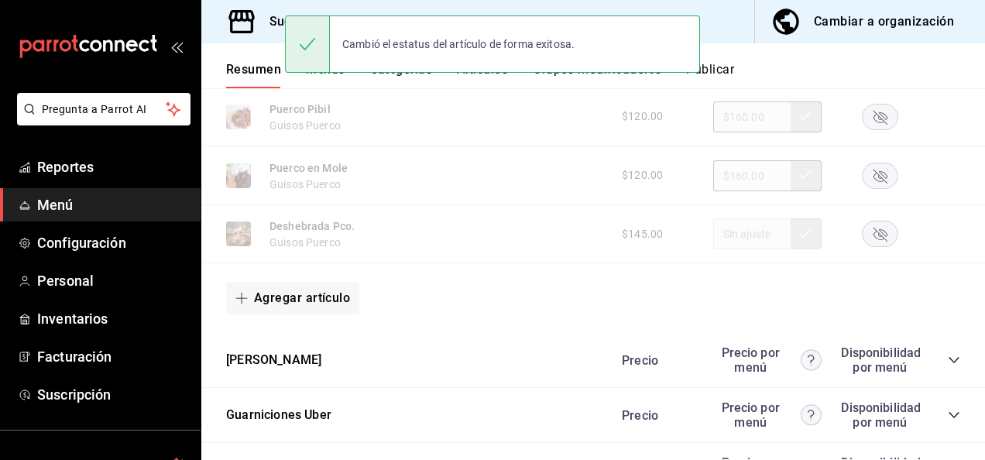
scroll to position [7797, 0]
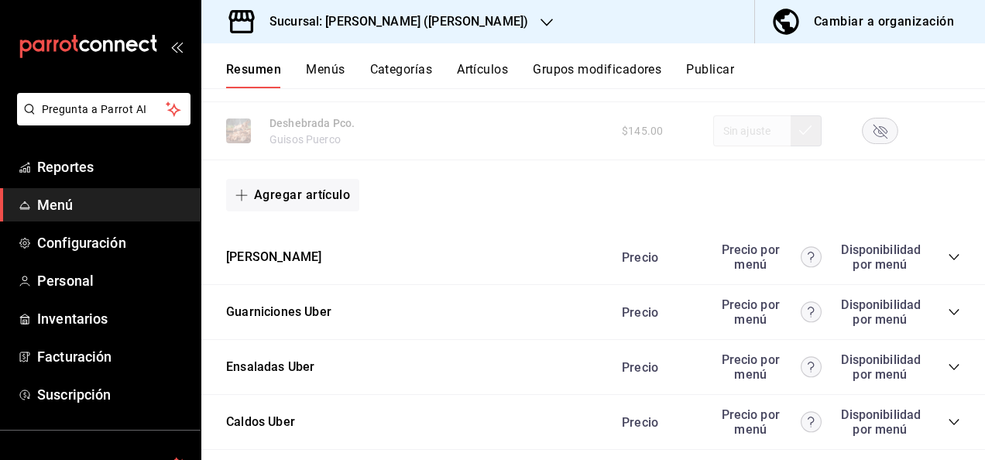
click at [948, 263] on icon "collapse-category-row" at bounding box center [954, 257] width 12 height 12
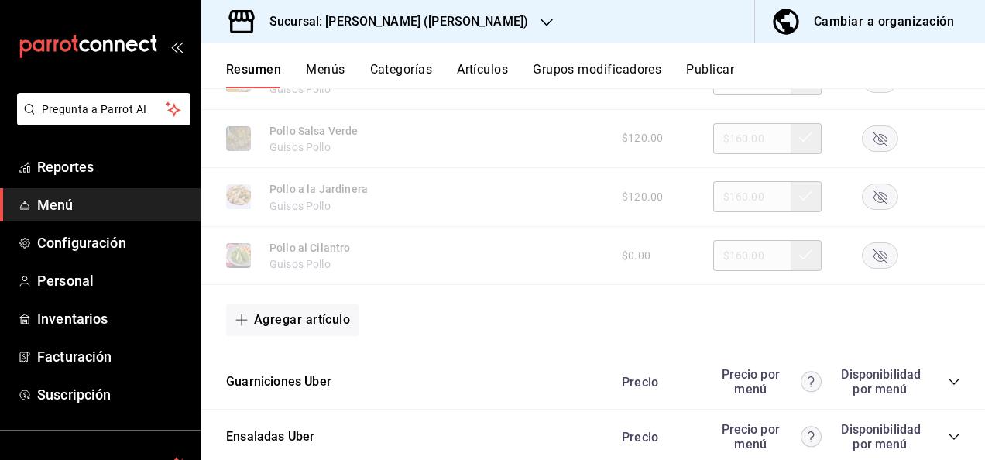
scroll to position [8738, 0]
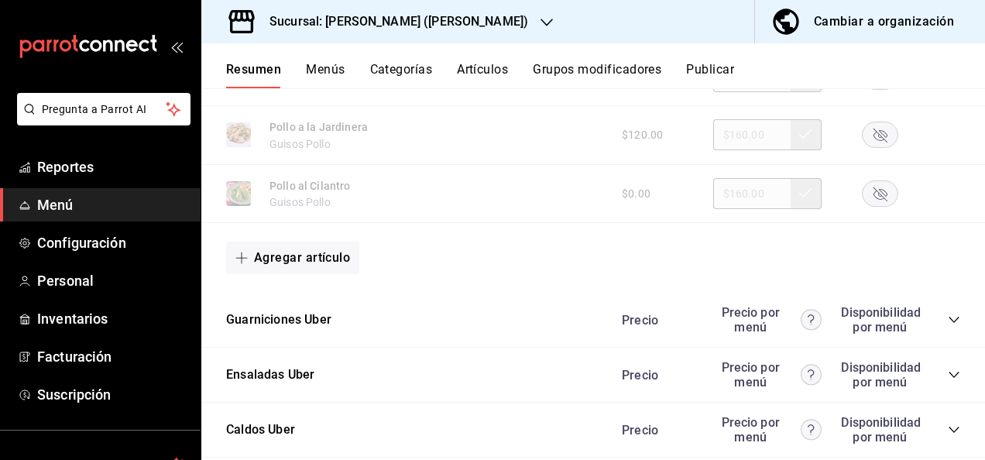
click at [948, 326] on icon "collapse-category-row" at bounding box center [954, 320] width 12 height 12
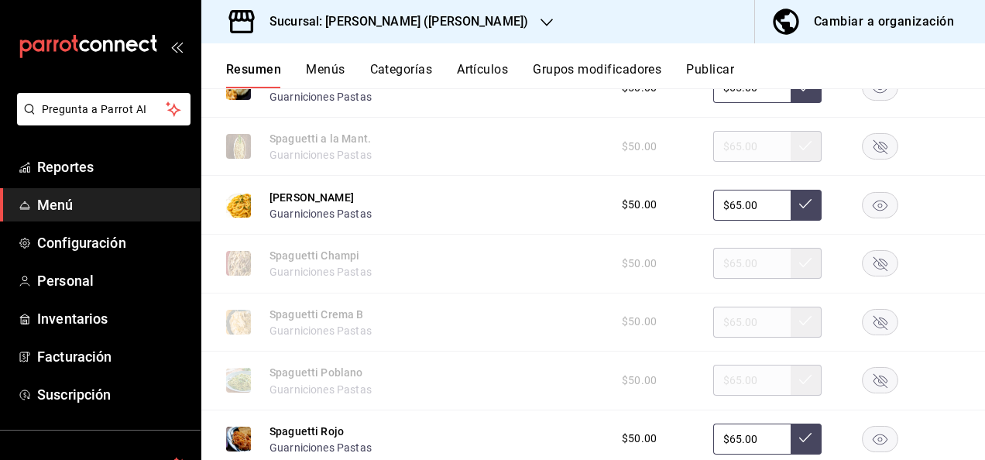
scroll to position [9274, 0]
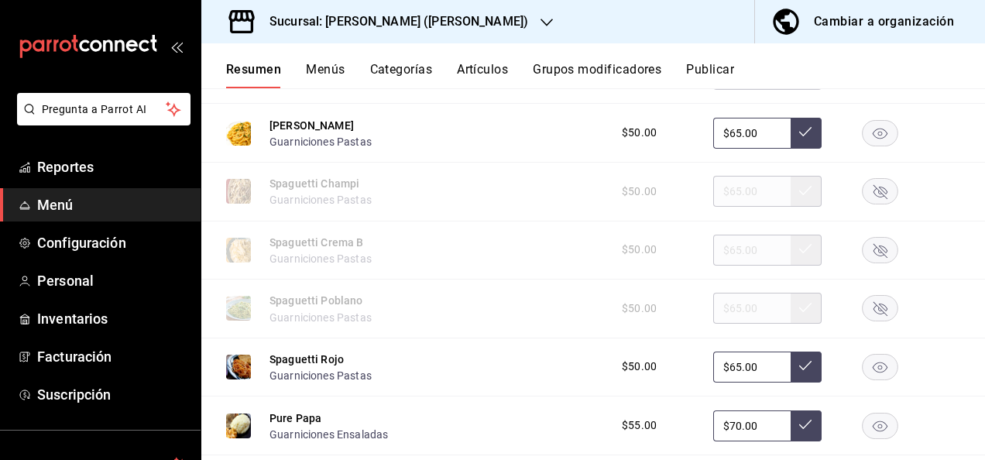
click at [866, 146] on rect "button" at bounding box center [881, 133] width 36 height 26
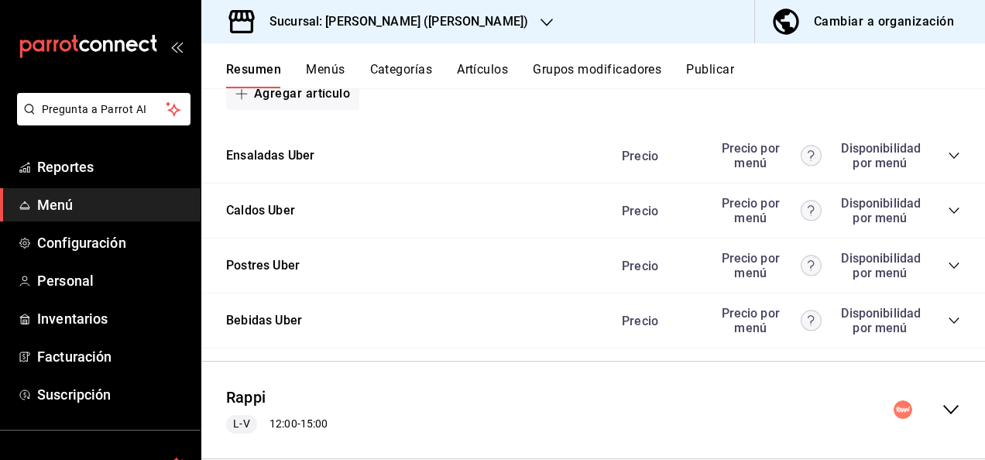
scroll to position [10144, 0]
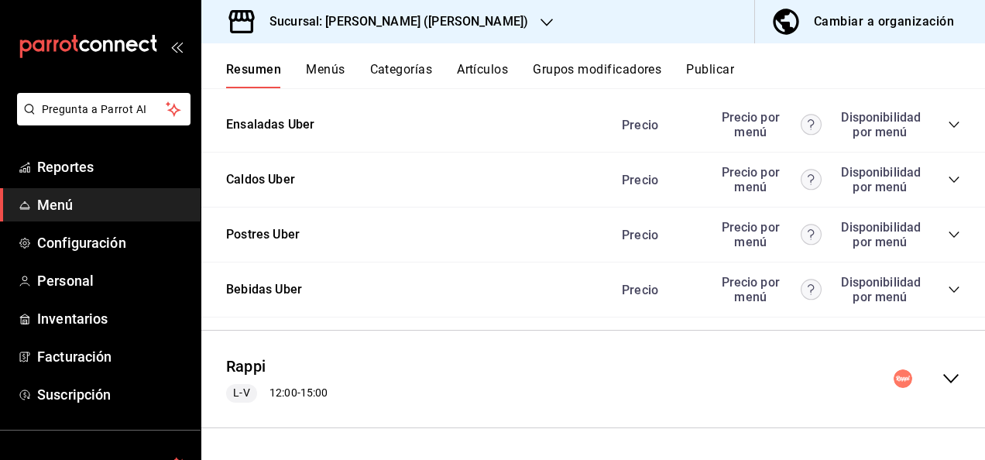
click at [942, 376] on icon "collapse-menu-row" at bounding box center [951, 378] width 19 height 19
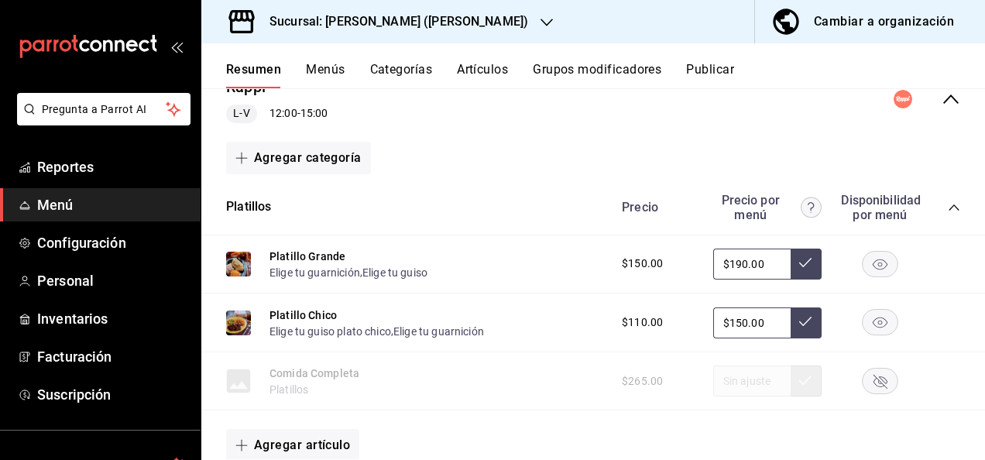
scroll to position [10422, 0]
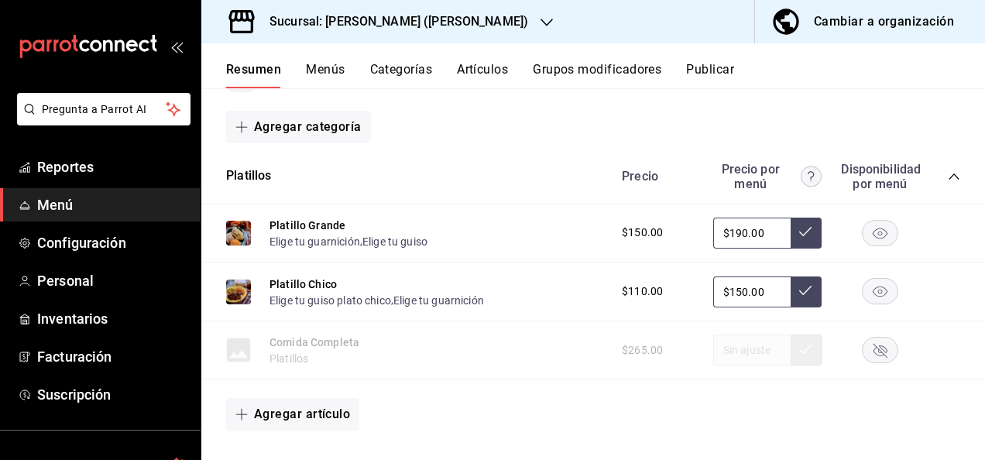
click at [949, 180] on icon "collapse-category-row" at bounding box center [954, 177] width 10 height 6
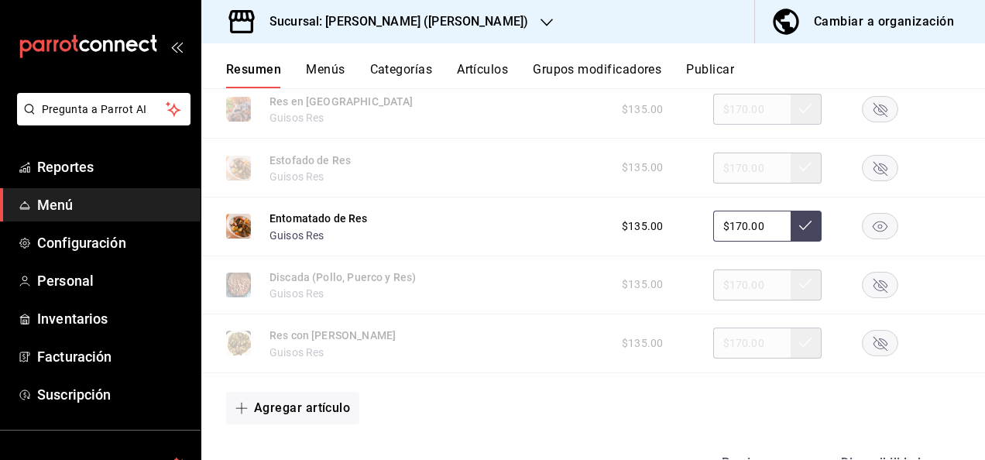
scroll to position [11083, 0]
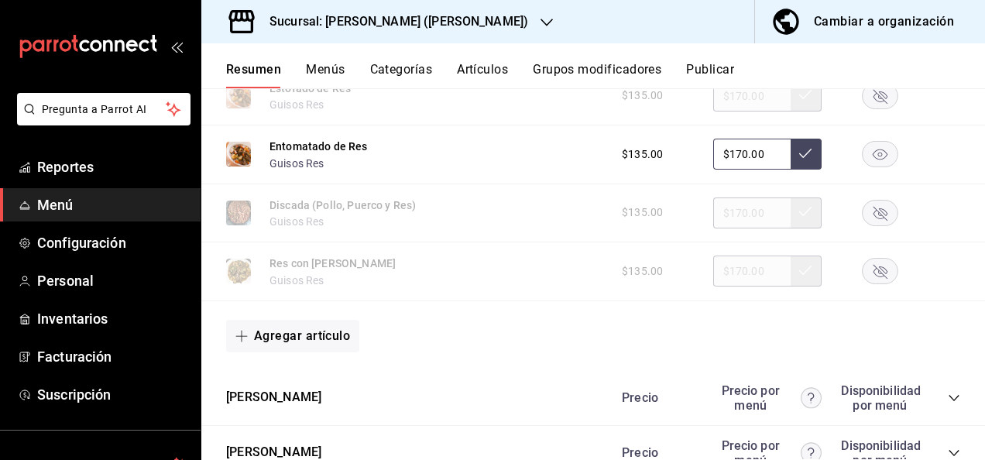
click at [863, 167] on rect "button" at bounding box center [881, 155] width 36 height 26
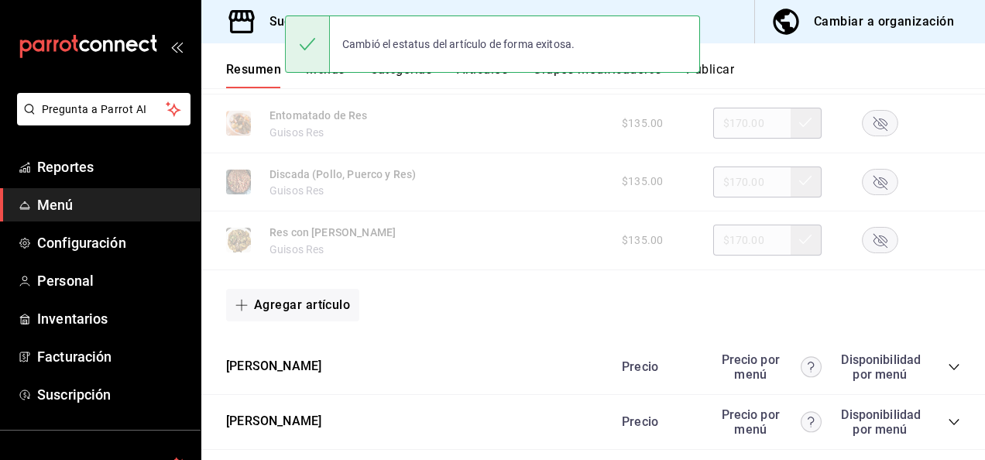
scroll to position [11207, 0]
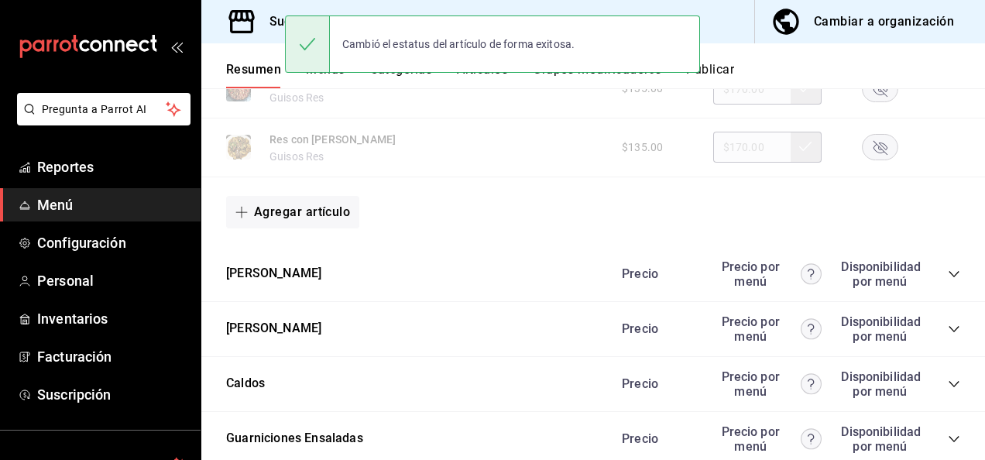
click at [949, 277] on icon "collapse-category-row" at bounding box center [954, 274] width 10 height 6
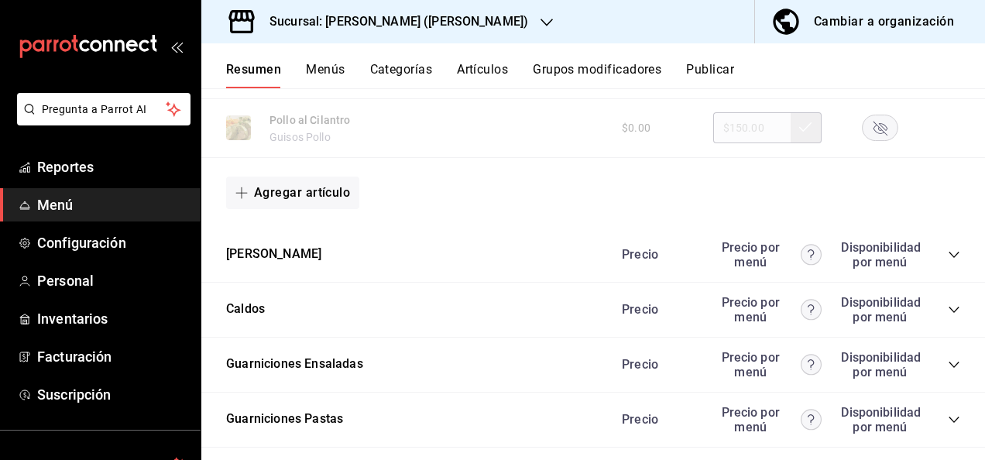
scroll to position [12261, 0]
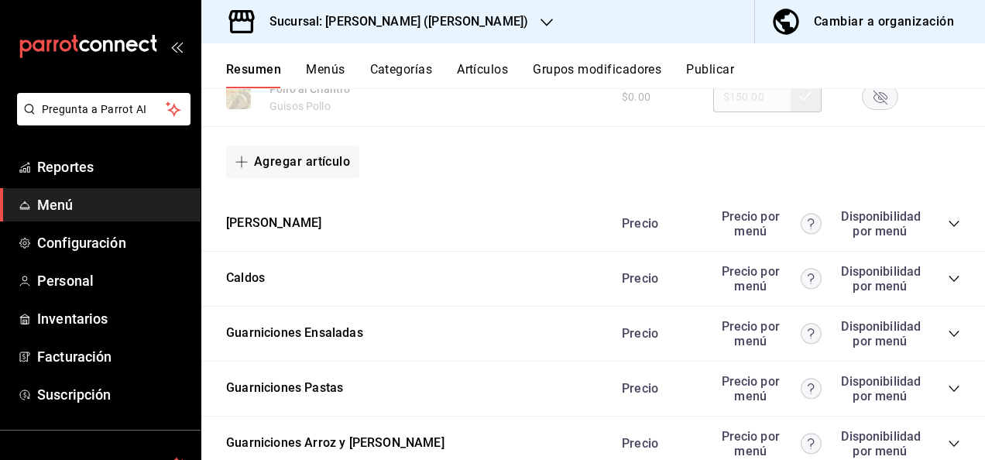
click at [948, 230] on icon "collapse-category-row" at bounding box center [954, 224] width 12 height 12
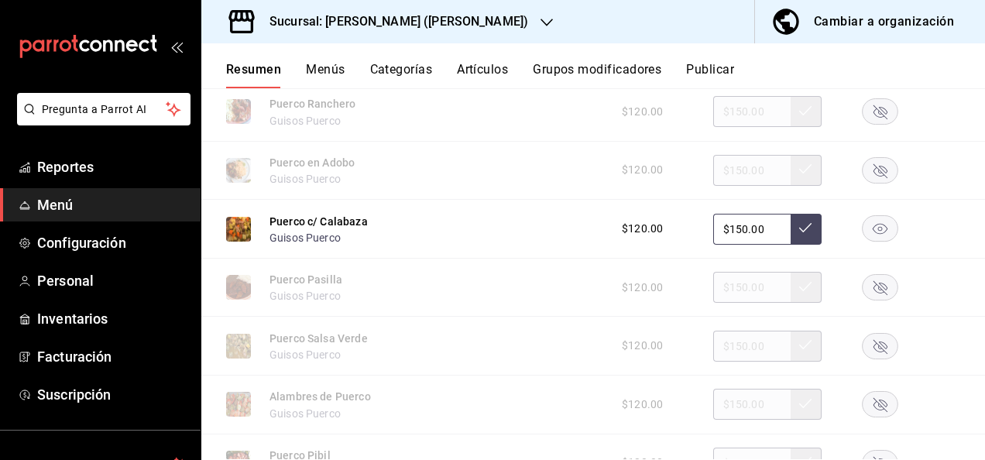
scroll to position [12777, 0]
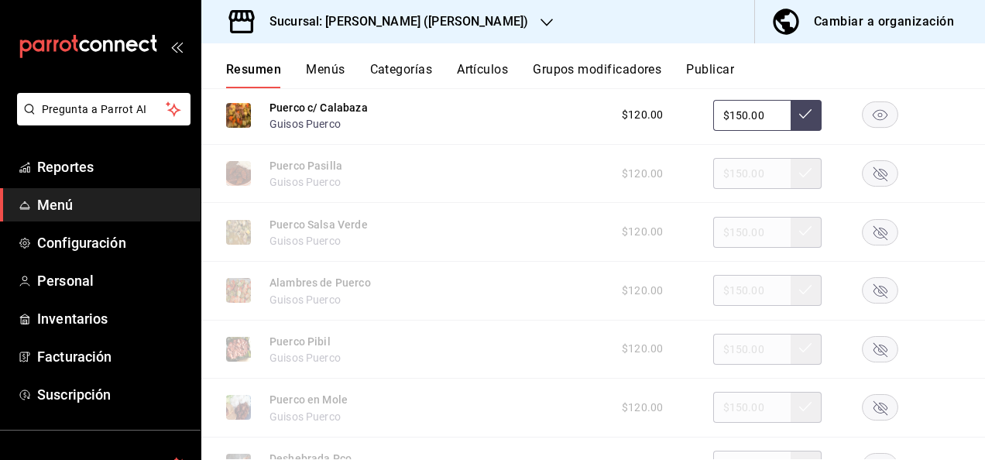
click at [863, 128] on rect "button" at bounding box center [881, 115] width 36 height 26
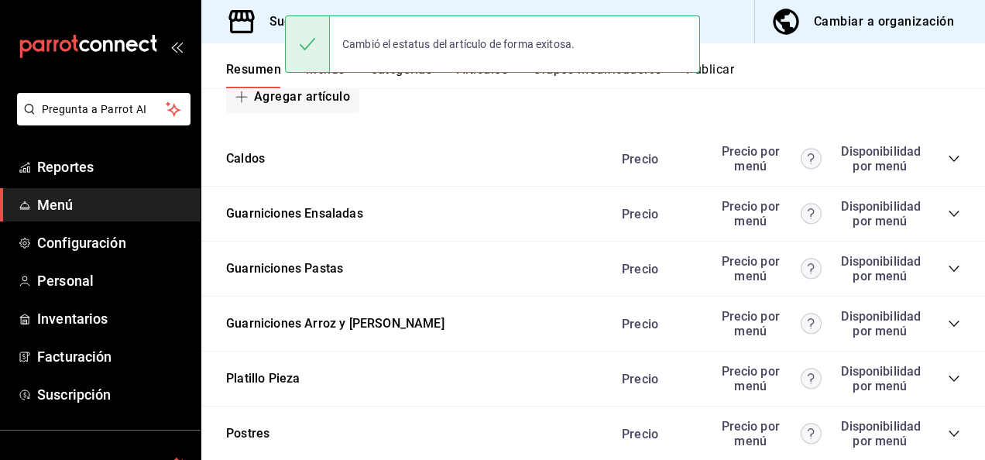
scroll to position [13263, 0]
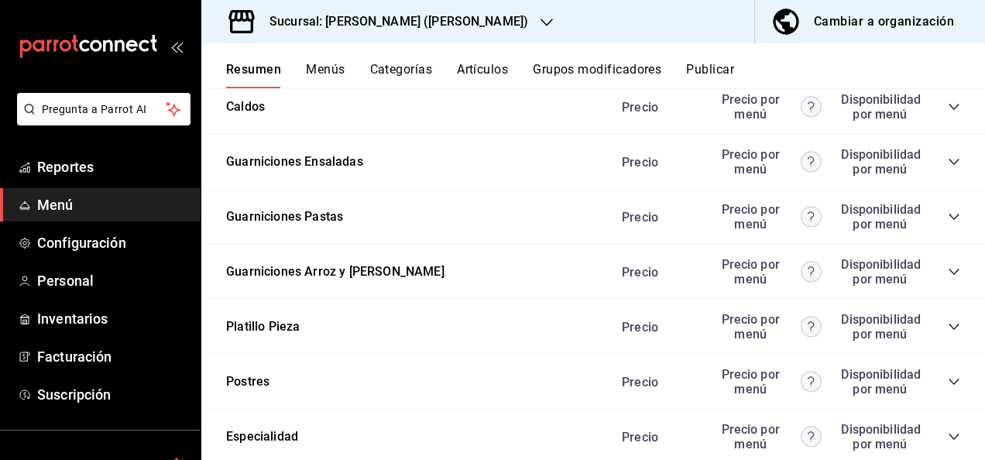
click at [949, 220] on icon "collapse-category-row" at bounding box center [954, 217] width 10 height 6
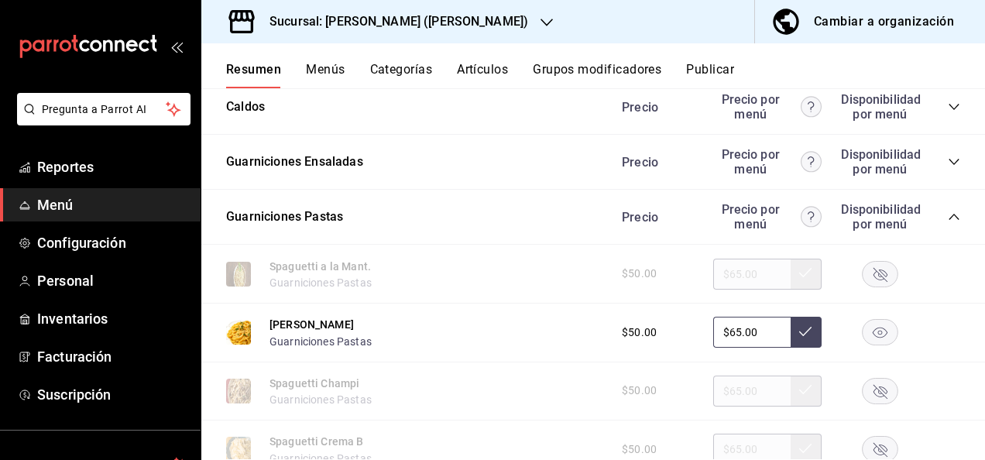
click at [864, 345] on rect "button" at bounding box center [881, 333] width 36 height 26
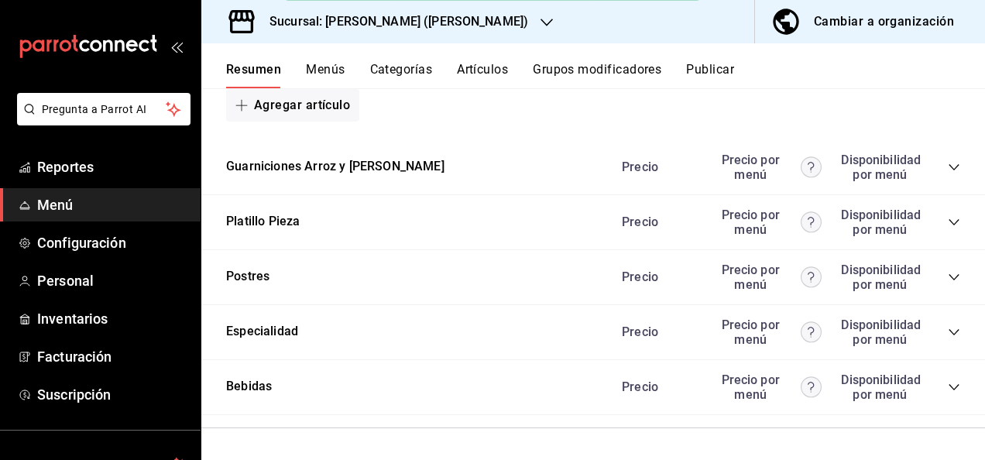
scroll to position [13895, 0]
click at [949, 222] on icon "collapse-category-row" at bounding box center [954, 222] width 10 height 6
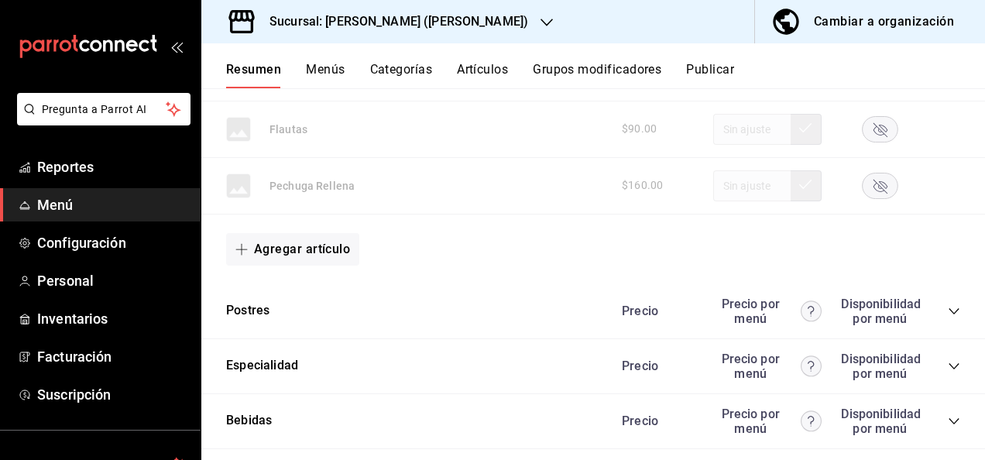
scroll to position [14856, 0]
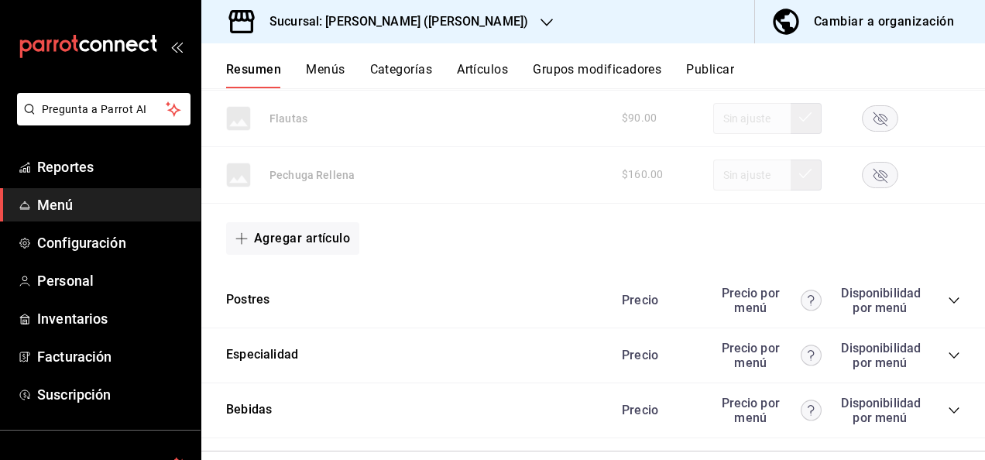
click at [715, 74] on button "Publicar" at bounding box center [710, 75] width 48 height 26
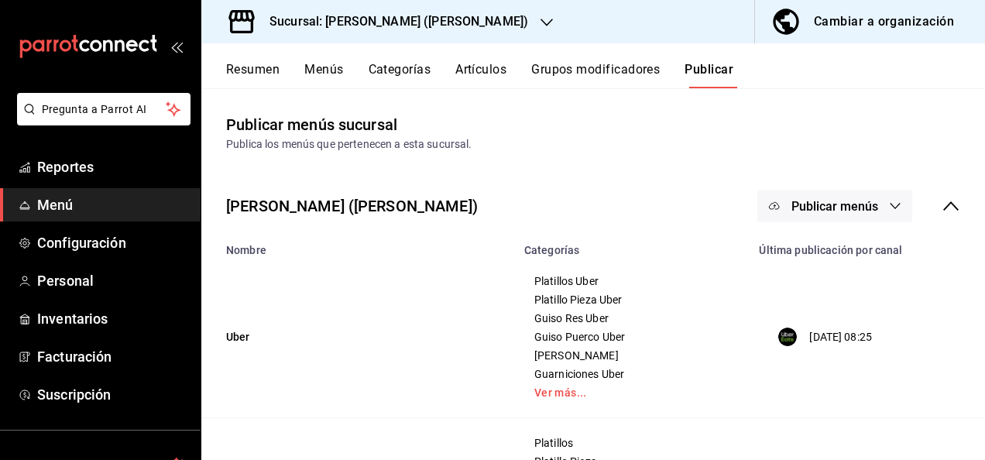
click at [869, 215] on button "Publicar menús" at bounding box center [835, 206] width 155 height 33
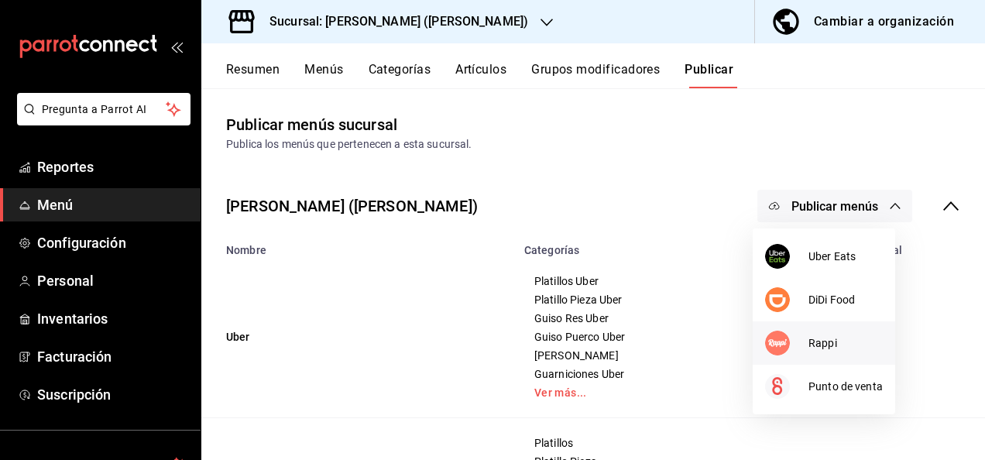
click at [835, 336] on span "Rappi" at bounding box center [846, 343] width 74 height 16
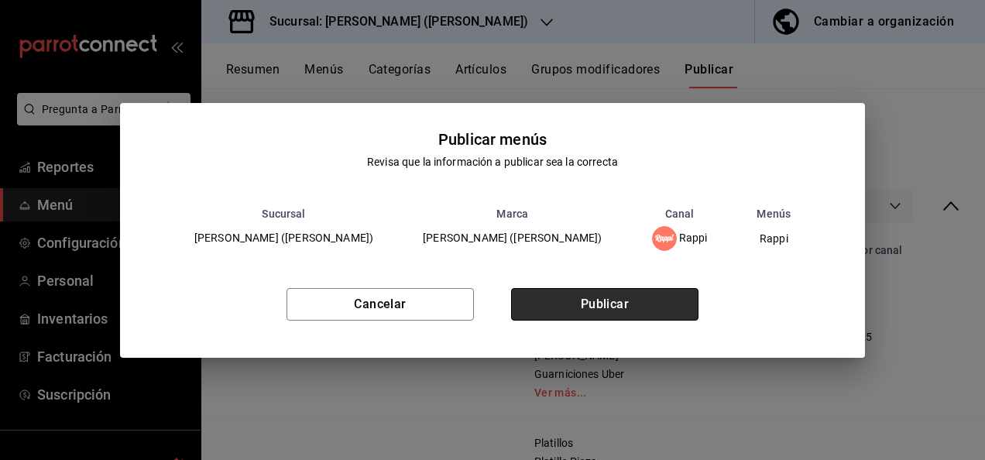
click at [621, 297] on button "Publicar" at bounding box center [604, 304] width 187 height 33
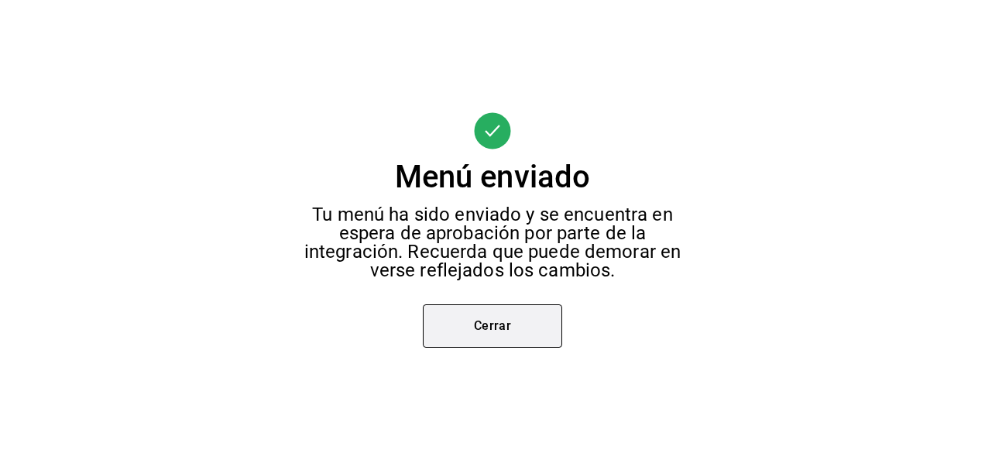
click at [500, 330] on button "Cerrar" at bounding box center [492, 325] width 139 height 43
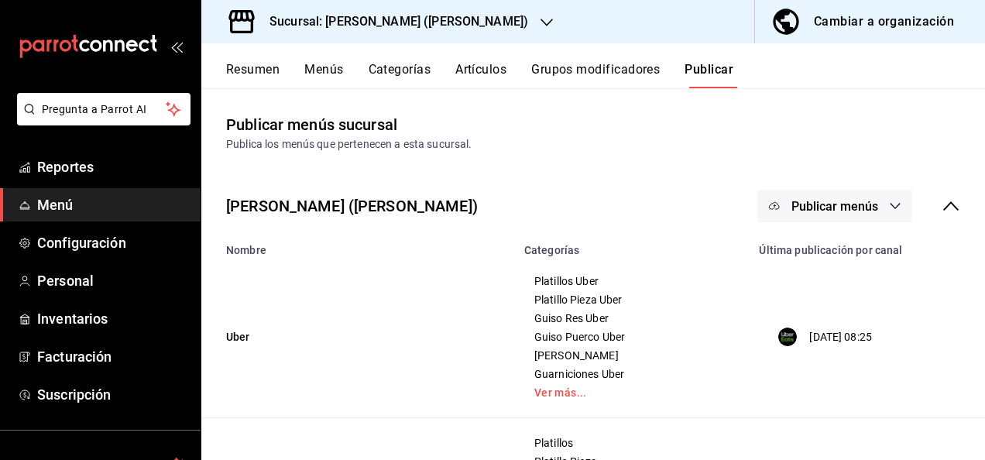
click at [838, 208] on span "Publicar menús" at bounding box center [835, 206] width 87 height 15
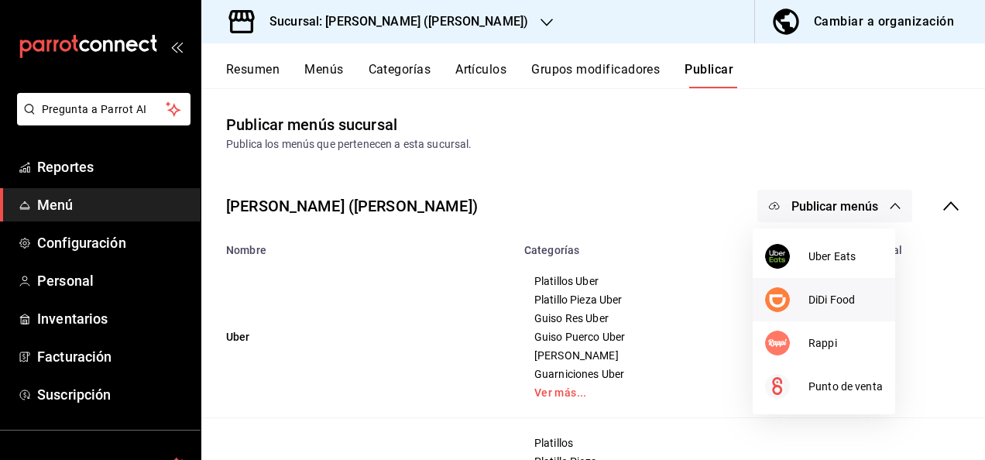
click at [805, 297] on div at bounding box center [786, 299] width 43 height 25
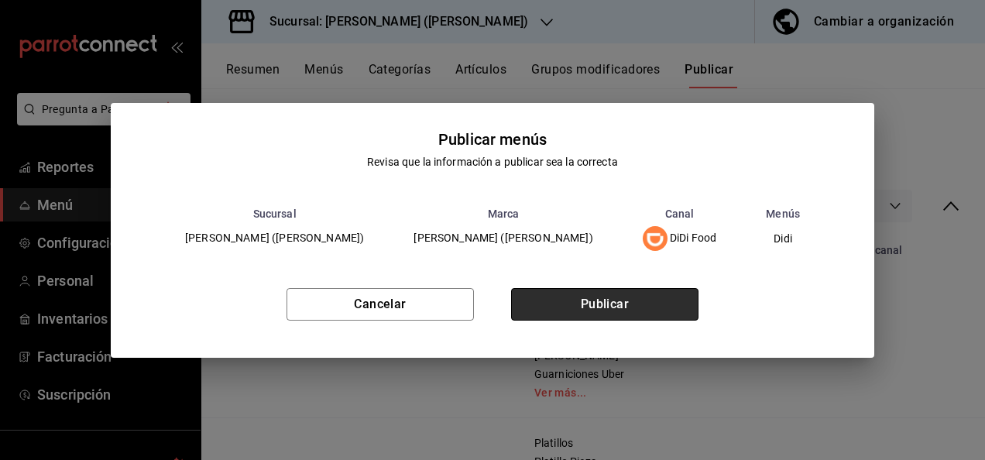
click at [617, 318] on button "Publicar" at bounding box center [604, 304] width 187 height 33
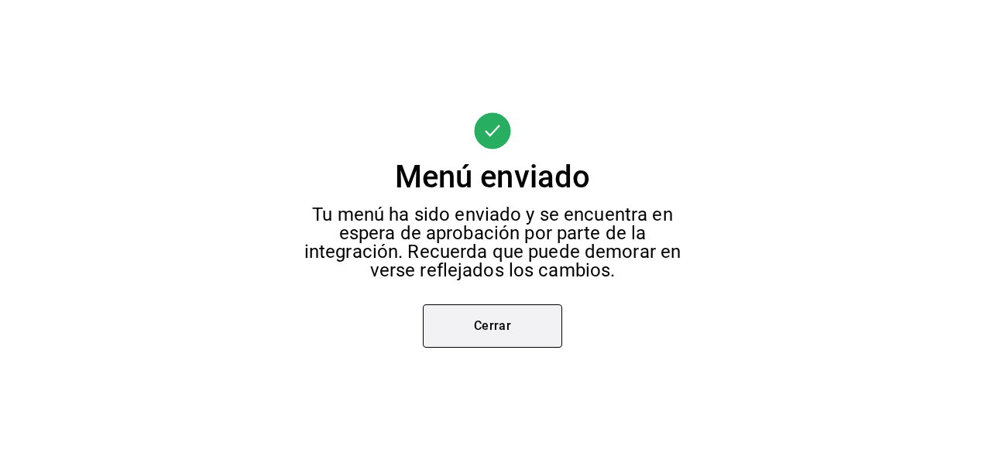
click at [489, 335] on button "Cerrar" at bounding box center [492, 325] width 139 height 43
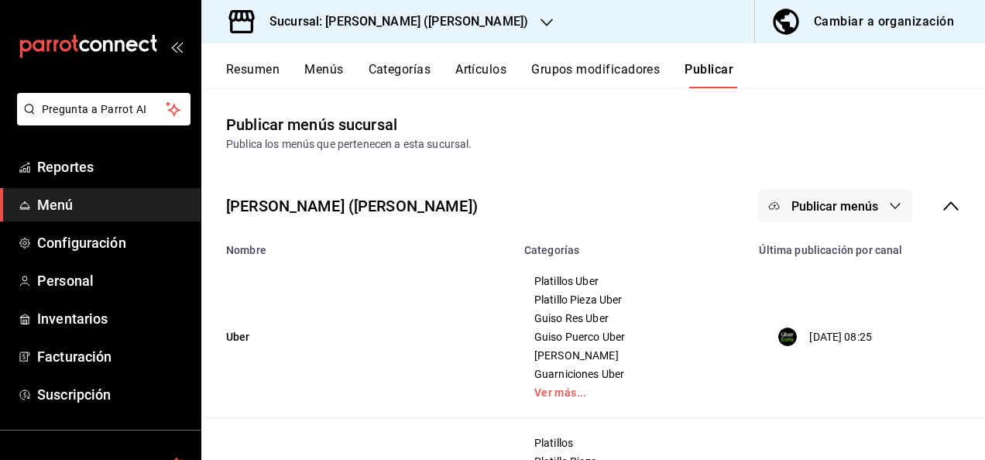
click at [869, 207] on button "Publicar menús" at bounding box center [835, 206] width 155 height 33
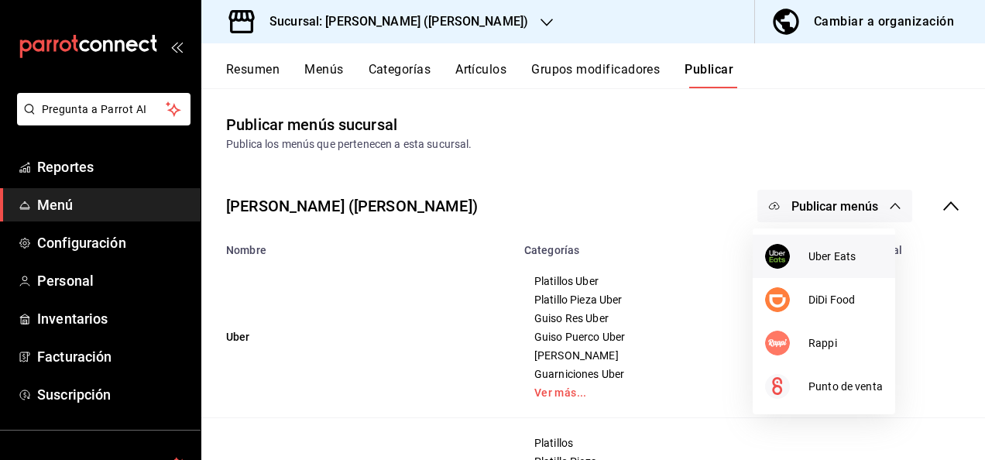
click at [837, 249] on span "Uber Eats" at bounding box center [846, 257] width 74 height 16
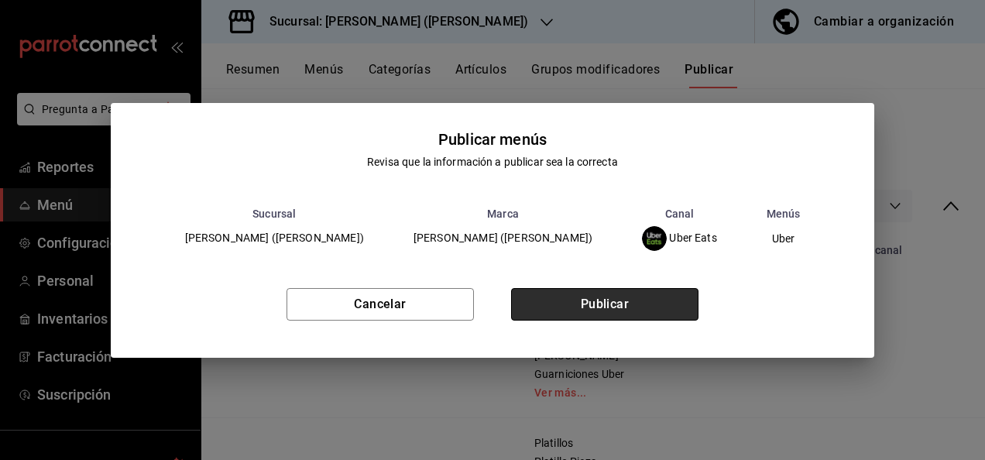
click at [643, 297] on button "Publicar" at bounding box center [604, 304] width 187 height 33
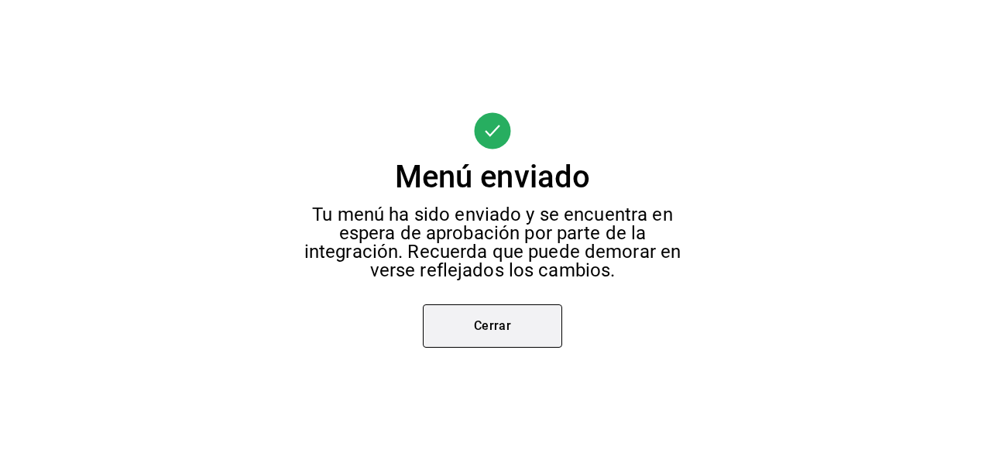
drag, startPoint x: 491, startPoint y: 296, endPoint x: 479, endPoint y: 316, distance: 23.3
click at [479, 316] on div "Menú enviado Tu menú ha sido enviado y se encuentra en espera de aprobación por…" at bounding box center [492, 230] width 985 height 460
click at [479, 316] on button "Cerrar" at bounding box center [492, 325] width 139 height 43
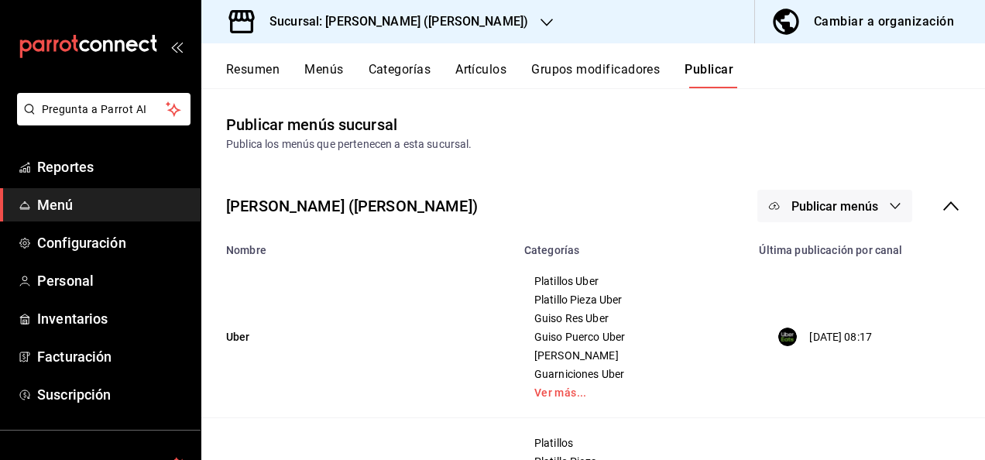
click at [423, 27] on h3 "Sucursal: [PERSON_NAME] ([PERSON_NAME])" at bounding box center [392, 21] width 271 height 19
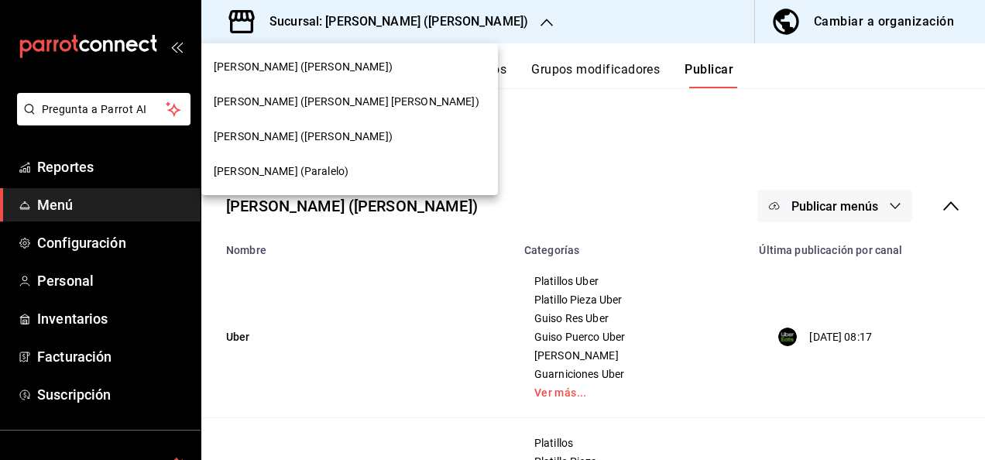
click at [284, 74] on span "[PERSON_NAME] ([PERSON_NAME])" at bounding box center [303, 67] width 179 height 16
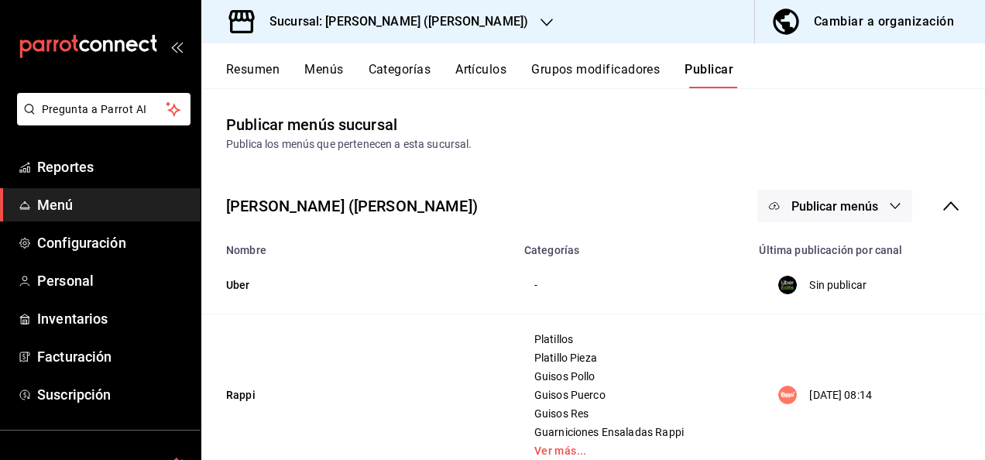
click at [249, 56] on div "Resumen Menús Categorías Artículos Grupos modificadores Publicar" at bounding box center [593, 65] width 784 height 45
click at [248, 64] on button "Resumen" at bounding box center [252, 75] width 53 height 26
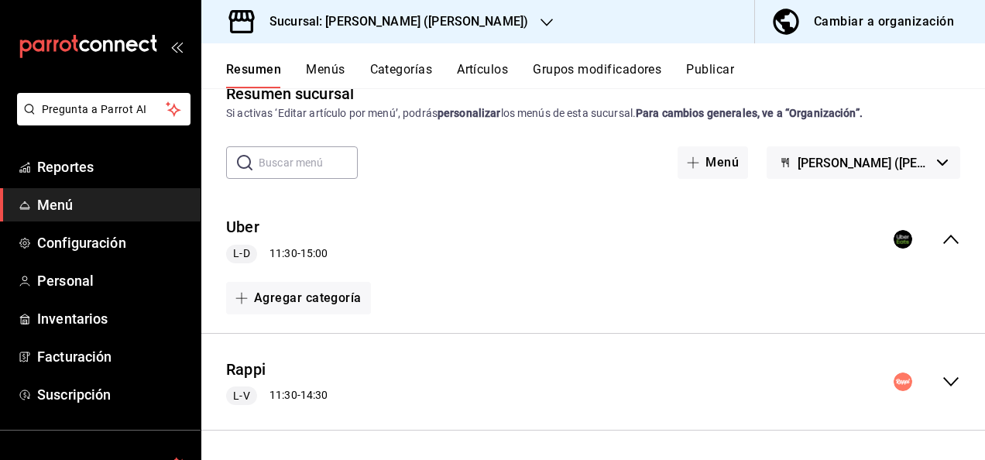
scroll to position [129, 0]
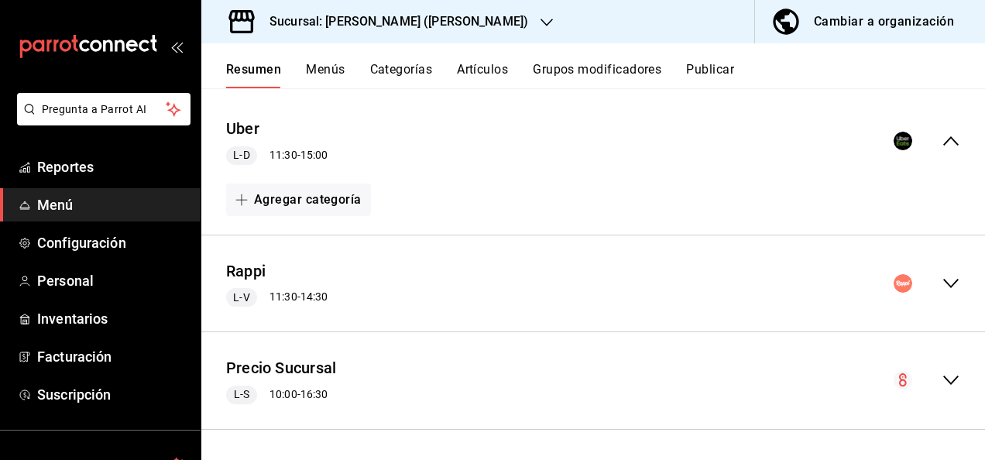
click at [935, 270] on div "Rappi L-V 11:30 - 14:30" at bounding box center [593, 284] width 784 height 72
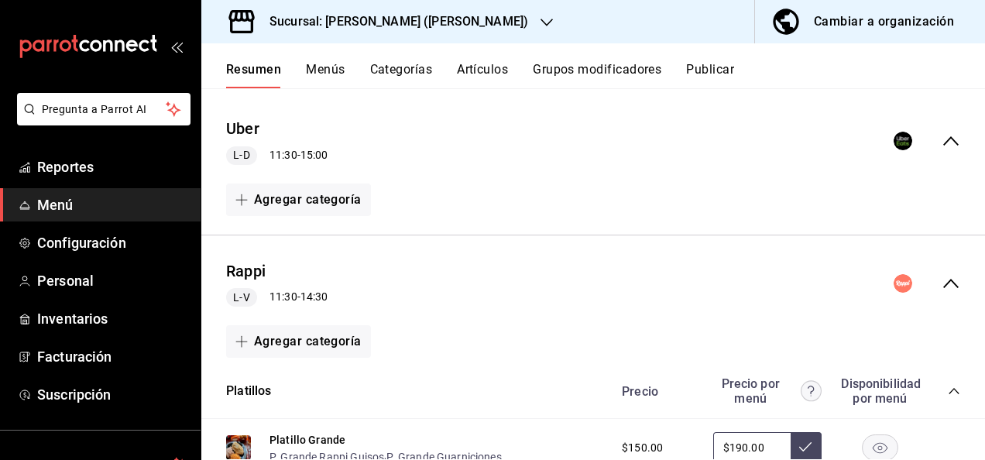
click at [940, 384] on div "Precio Precio por menú Disponibilidad por menú" at bounding box center [784, 390] width 354 height 29
click at [948, 396] on icon "collapse-category-row" at bounding box center [954, 391] width 12 height 12
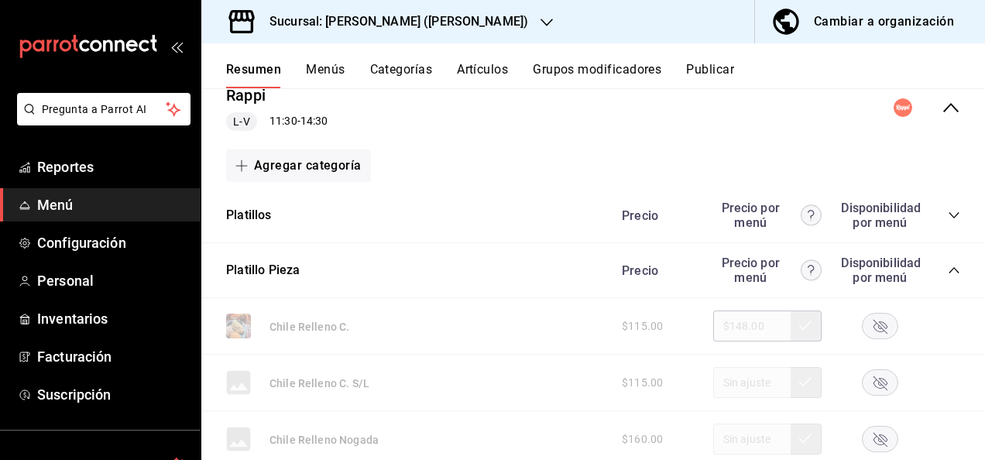
scroll to position [325, 0]
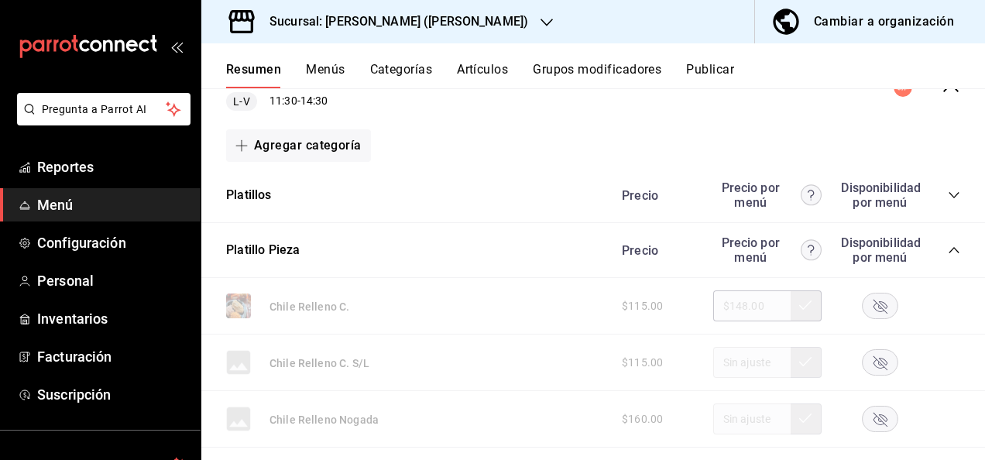
click at [948, 247] on icon "collapse-category-row" at bounding box center [954, 250] width 12 height 12
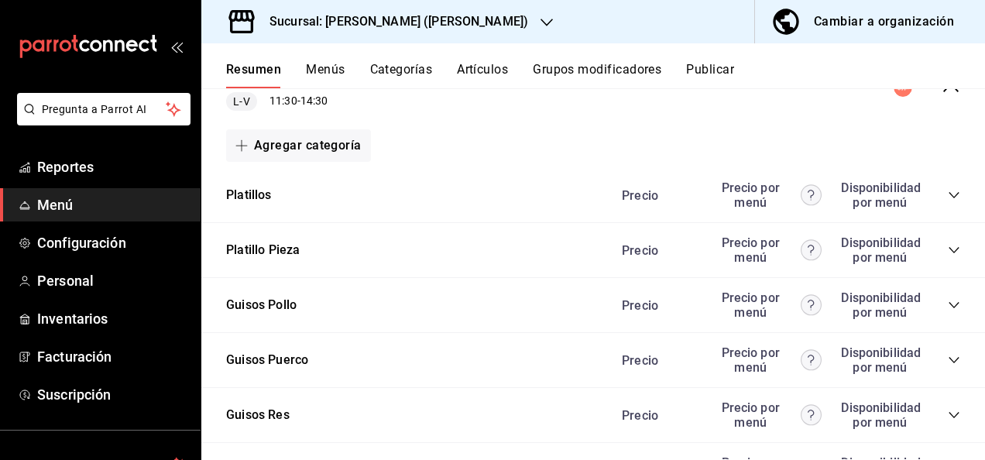
click at [948, 359] on icon "collapse-category-row" at bounding box center [954, 360] width 12 height 12
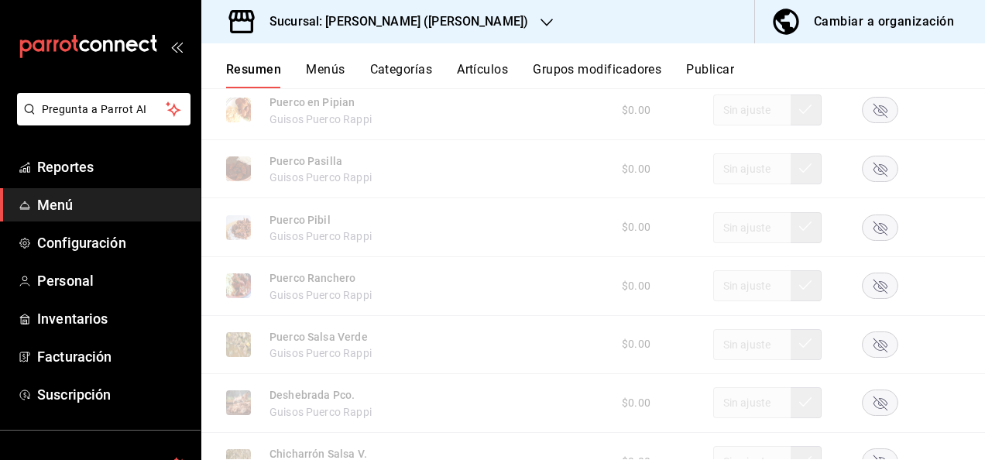
scroll to position [976, 0]
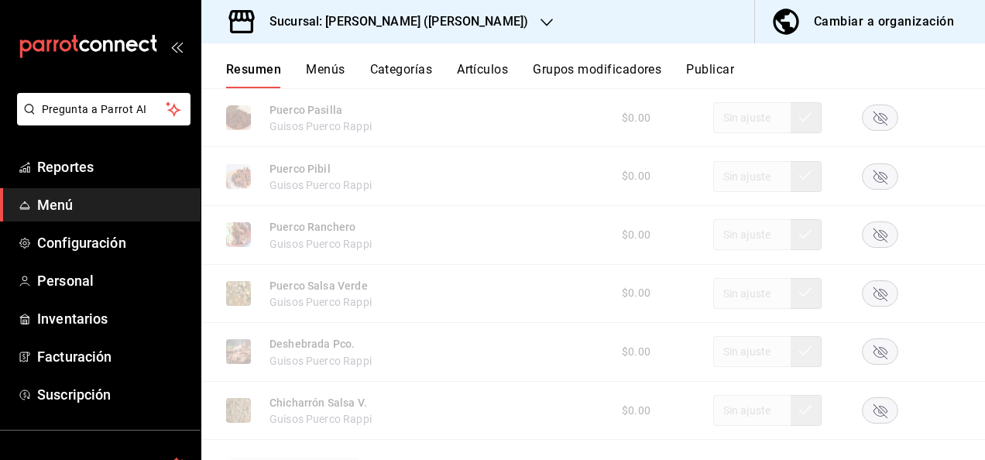
click at [871, 309] on div "$0.00" at bounding box center [784, 293] width 354 height 31
click at [874, 301] on icon "button" at bounding box center [881, 294] width 14 height 14
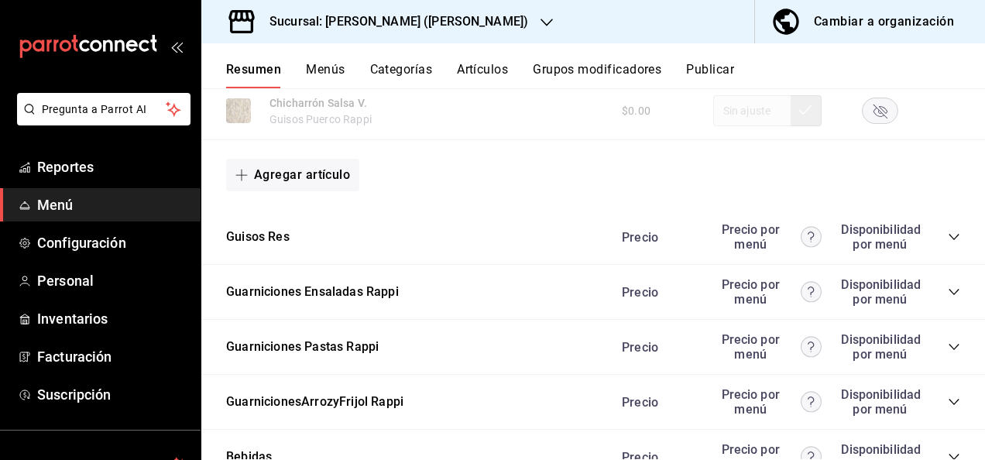
scroll to position [1286, 0]
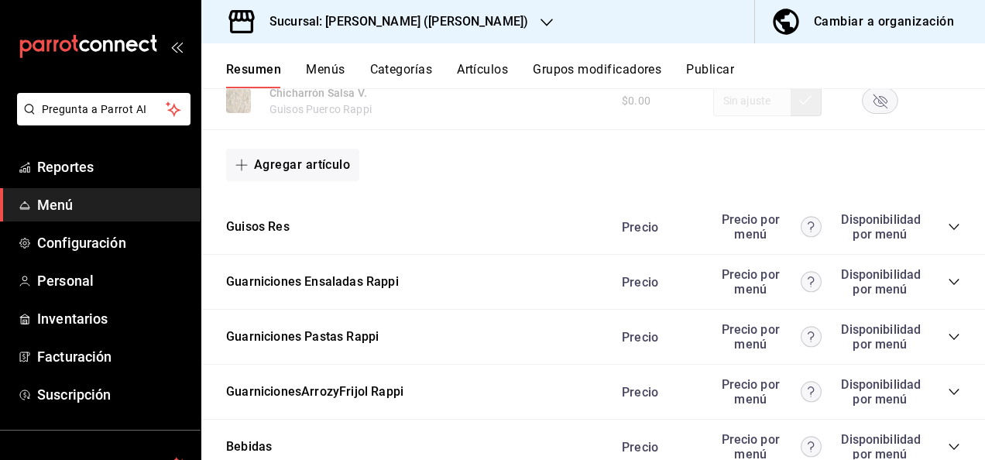
click at [948, 225] on icon "collapse-category-row" at bounding box center [954, 227] width 12 height 12
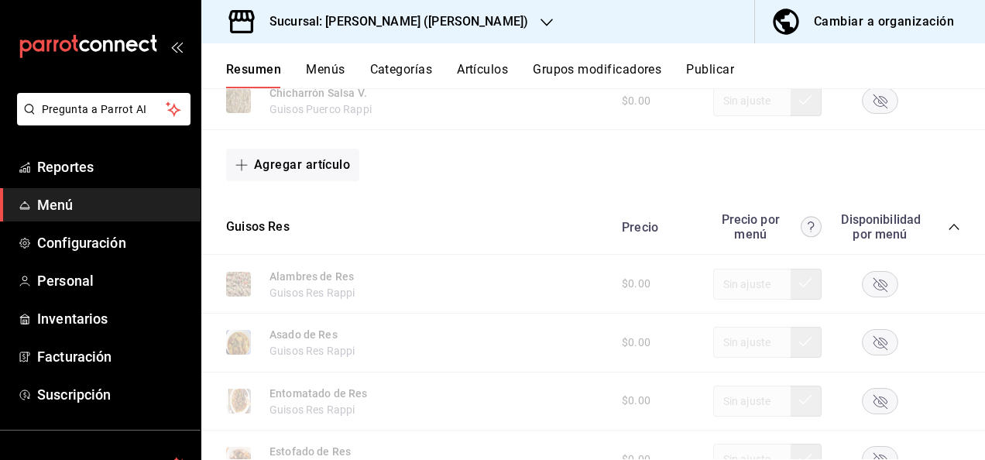
click at [872, 300] on div "$0.00" at bounding box center [784, 284] width 354 height 31
click at [868, 290] on rect "button" at bounding box center [881, 284] width 36 height 26
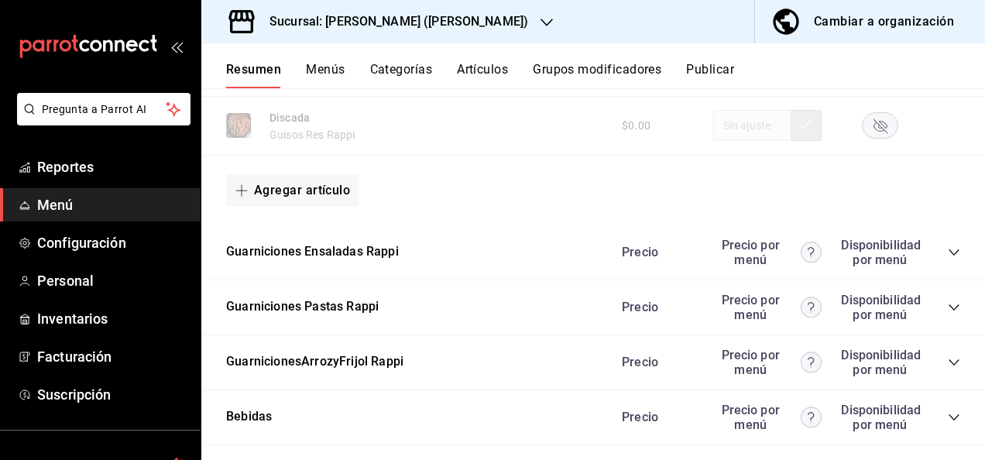
scroll to position [2226, 0]
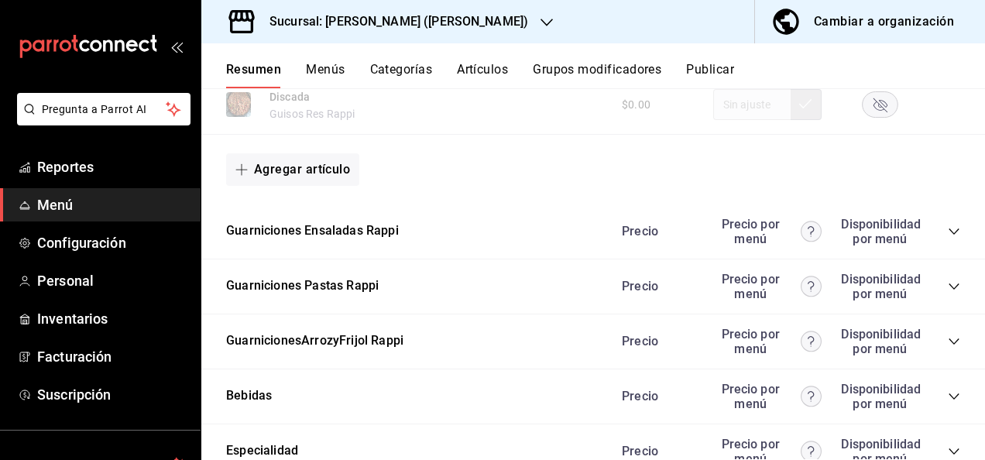
click at [949, 290] on icon "collapse-category-row" at bounding box center [954, 287] width 10 height 6
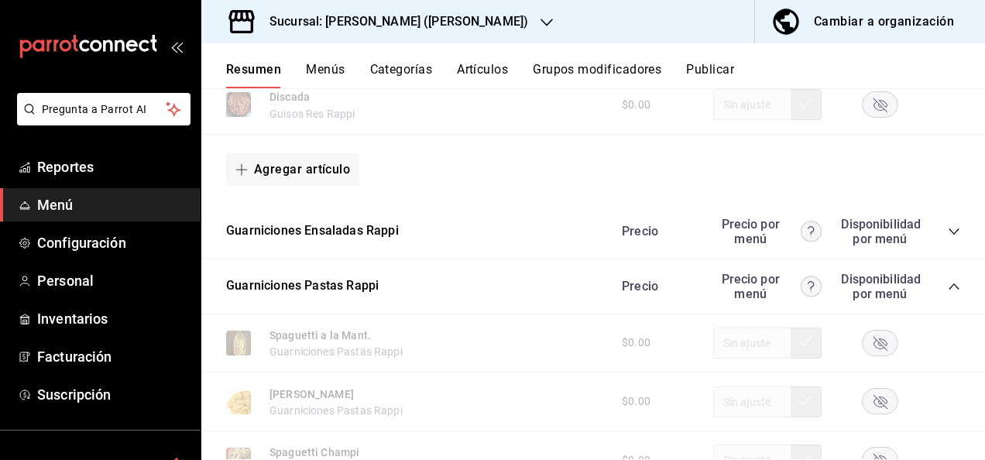
click at [864, 347] on rect "button" at bounding box center [881, 343] width 36 height 26
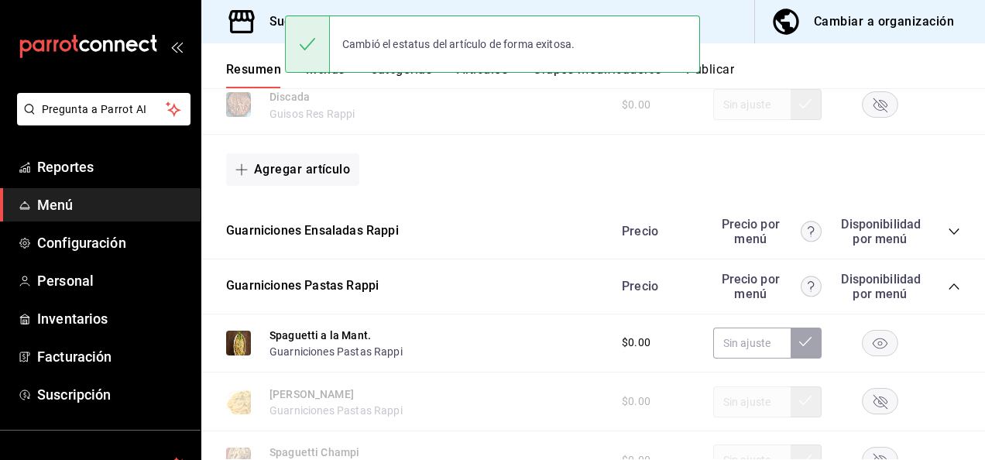
click at [728, 68] on button "Publicar" at bounding box center [710, 75] width 48 height 26
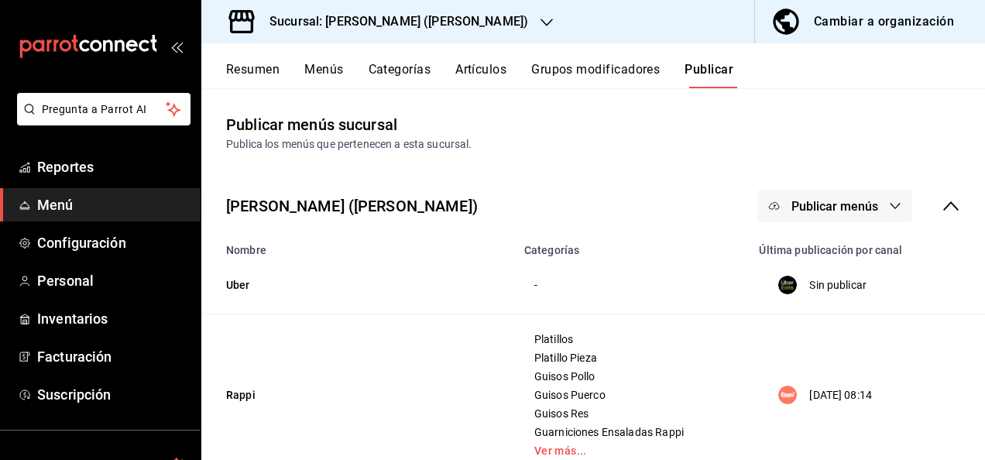
click at [844, 204] on span "Publicar menús" at bounding box center [835, 206] width 87 height 15
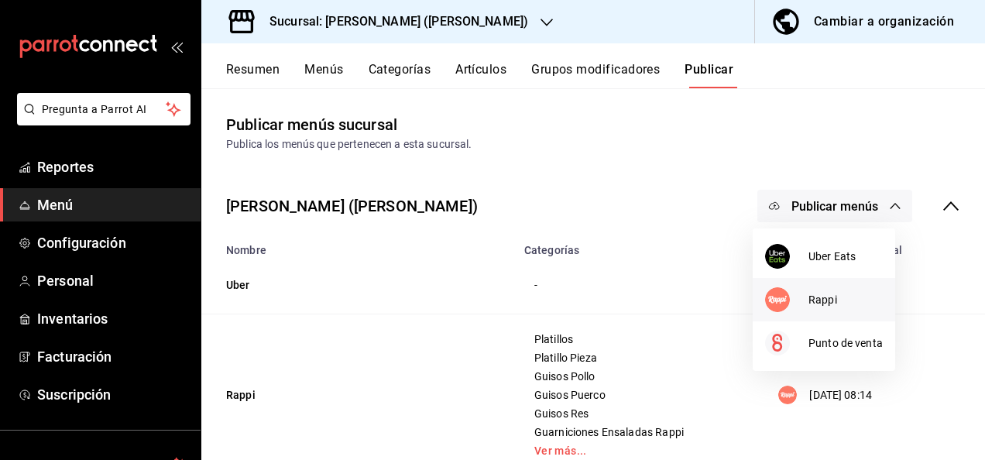
click at [813, 292] on span "Rappi" at bounding box center [846, 300] width 74 height 16
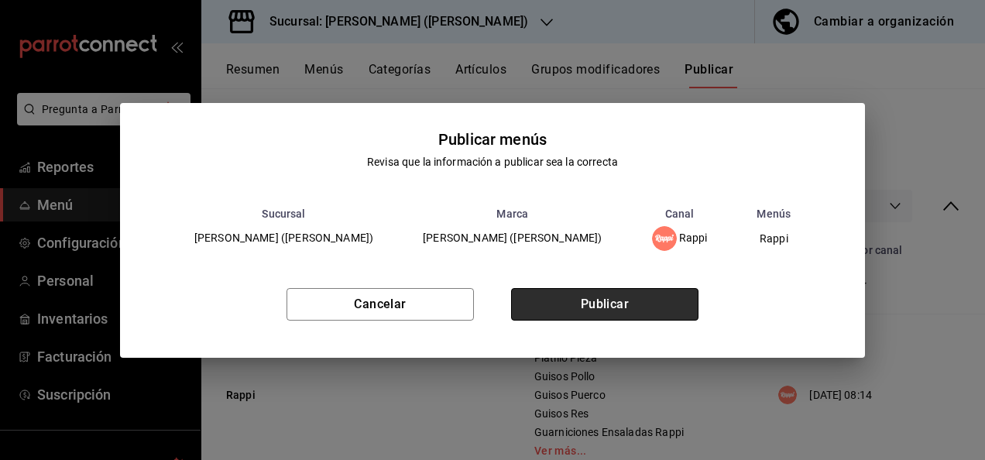
click at [606, 301] on button "Publicar" at bounding box center [604, 304] width 187 height 33
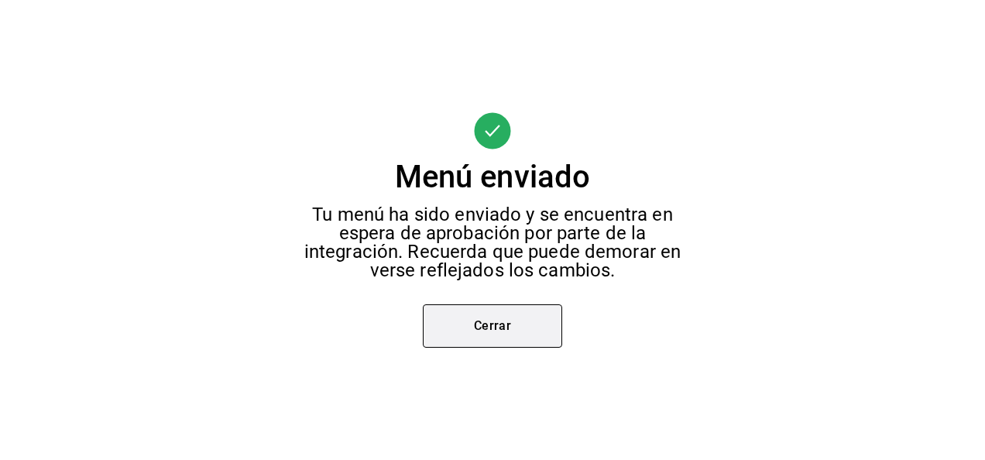
click at [470, 310] on button "Cerrar" at bounding box center [492, 325] width 139 height 43
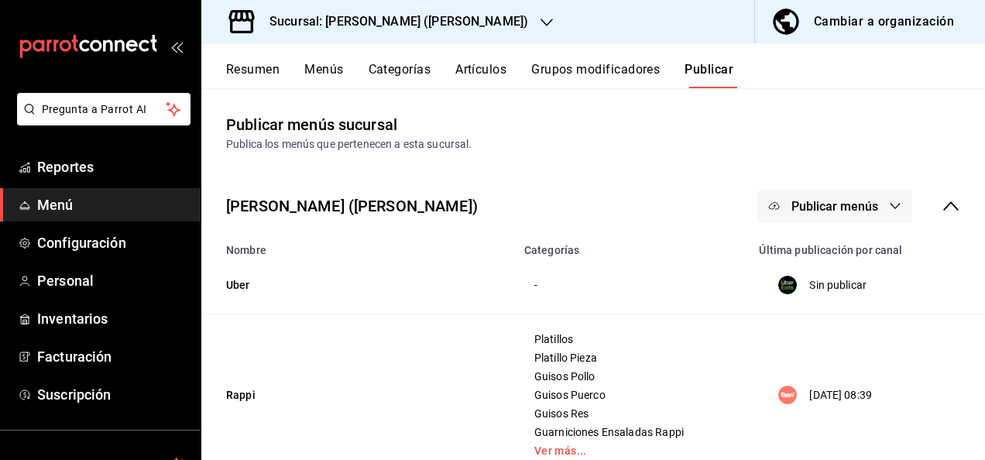
click at [437, 11] on div "Sucursal: [PERSON_NAME] ([PERSON_NAME])" at bounding box center [386, 21] width 345 height 43
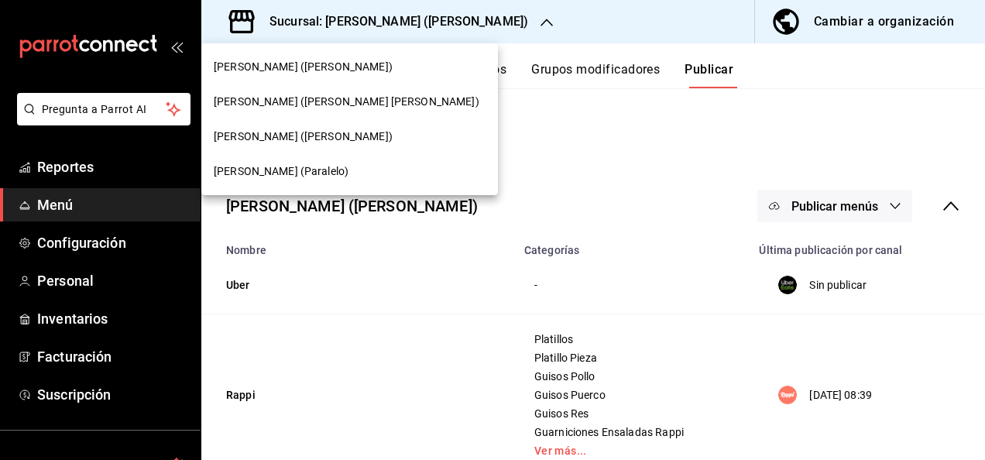
click at [271, 174] on span "[PERSON_NAME] (Paralelo)" at bounding box center [281, 171] width 135 height 16
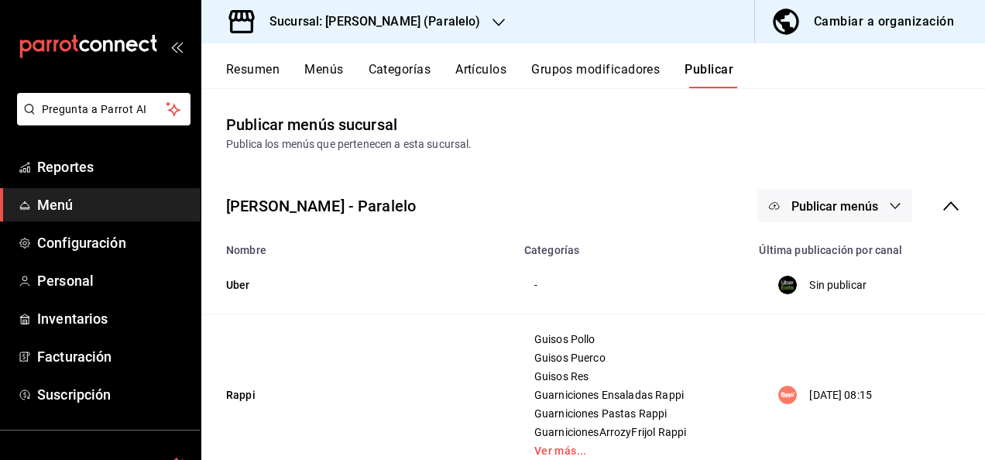
click at [263, 70] on button "Resumen" at bounding box center [252, 75] width 53 height 26
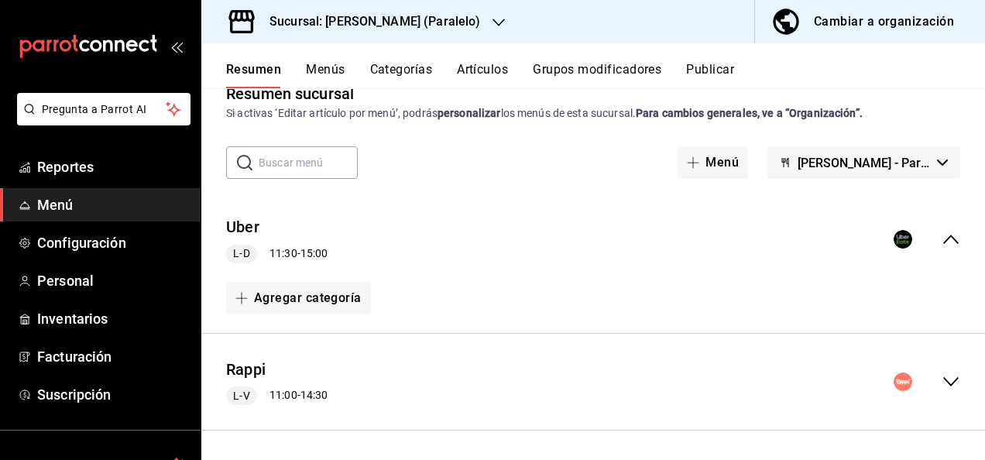
scroll to position [82, 0]
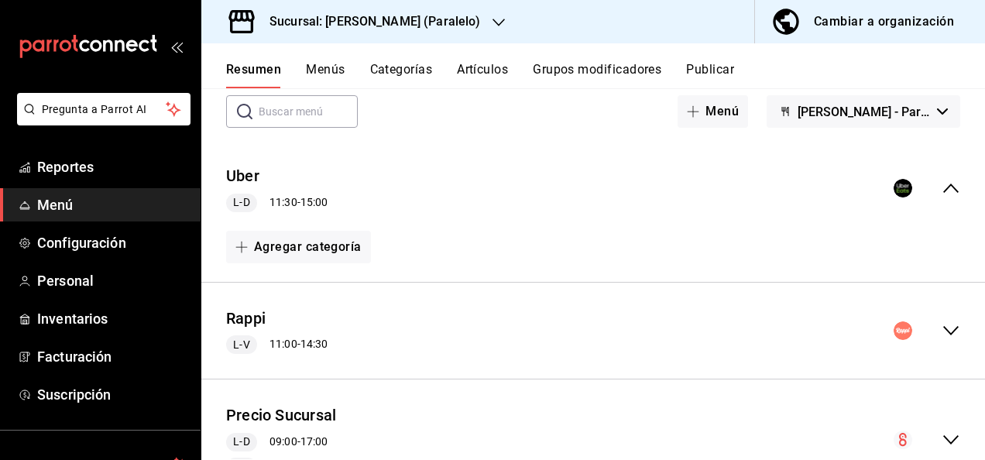
click at [942, 324] on icon "collapse-menu-row" at bounding box center [951, 330] width 19 height 19
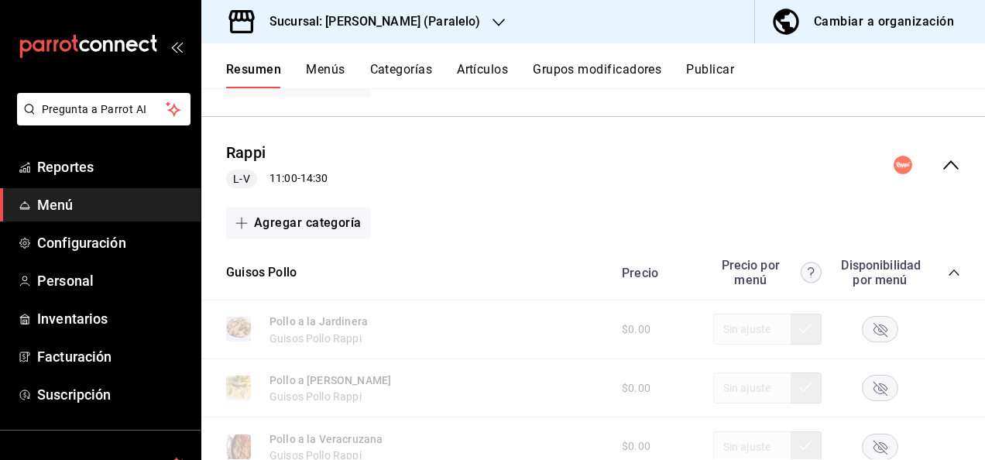
scroll to position [289, 0]
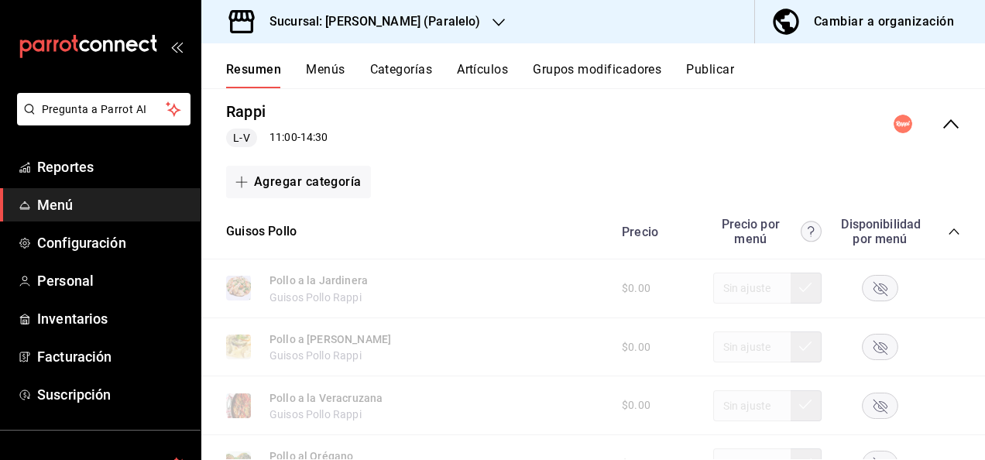
click at [948, 228] on icon "collapse-category-row" at bounding box center [954, 231] width 12 height 12
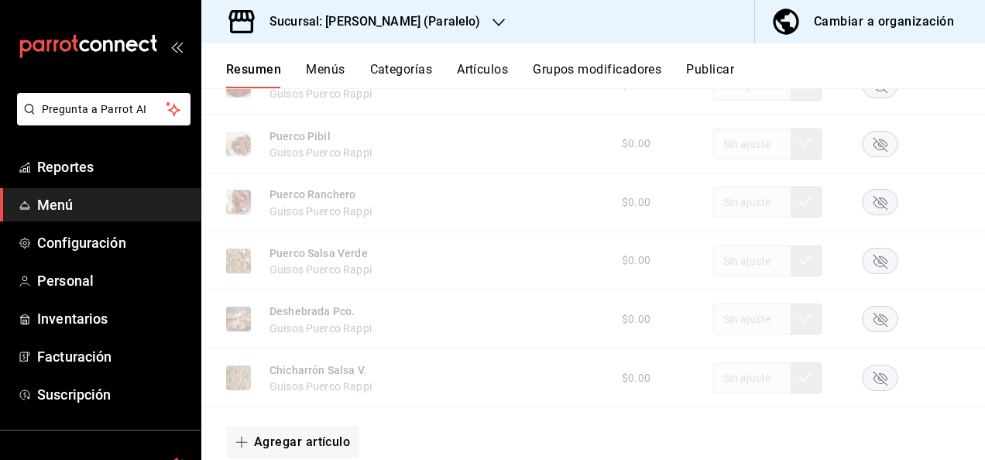
scroll to position [940, 0]
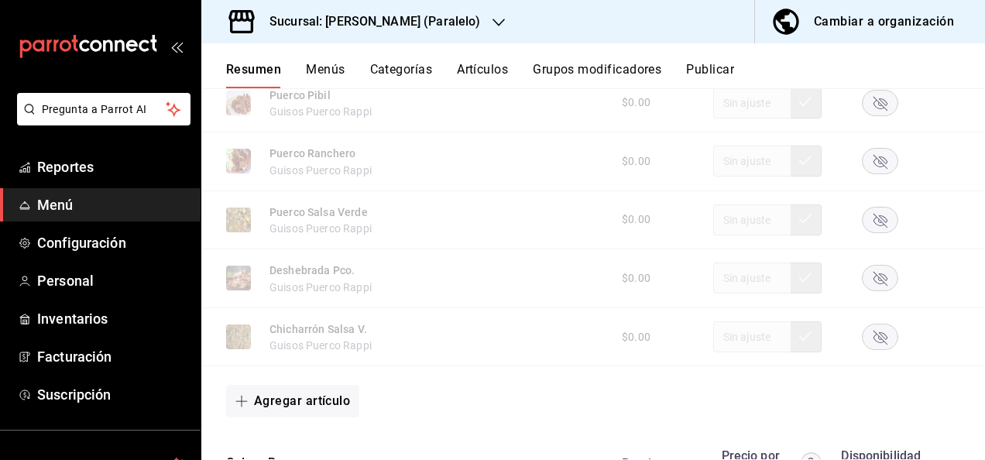
click at [871, 227] on rect "button" at bounding box center [881, 220] width 36 height 26
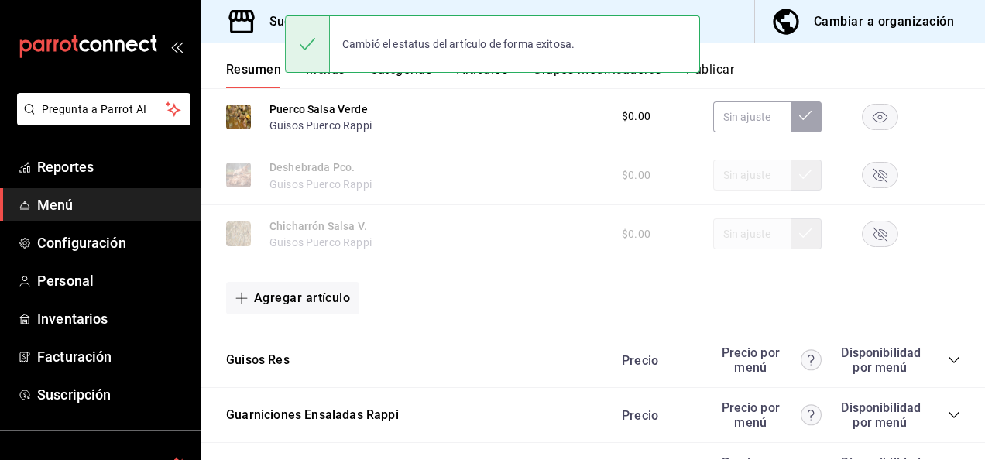
scroll to position [1095, 0]
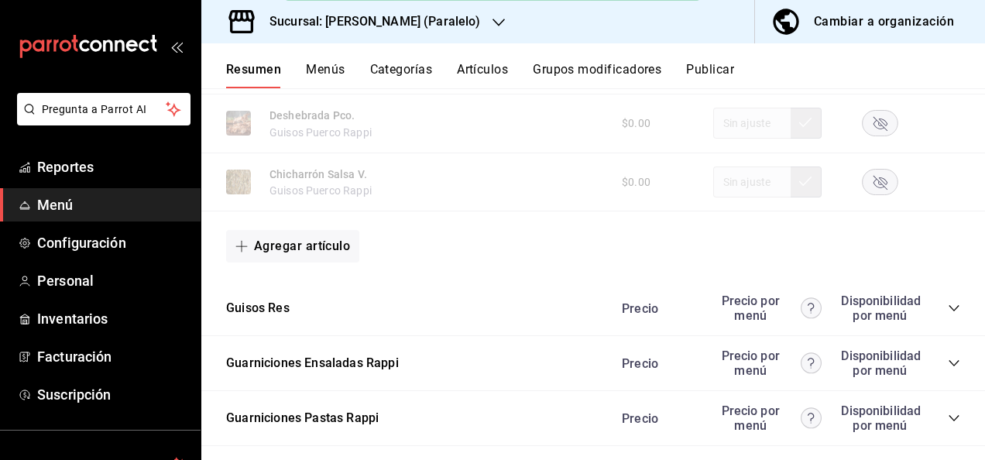
click at [948, 310] on icon "collapse-category-row" at bounding box center [954, 308] width 12 height 12
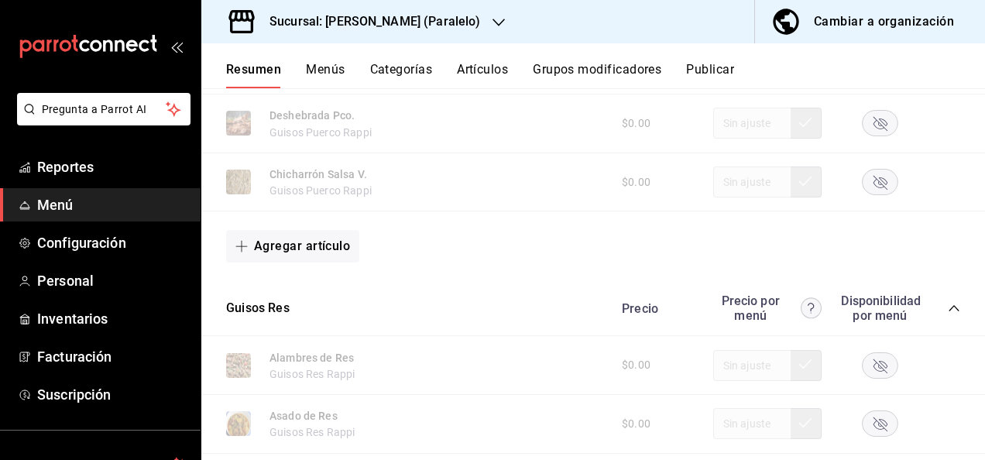
click at [875, 367] on rect "button" at bounding box center [881, 365] width 36 height 26
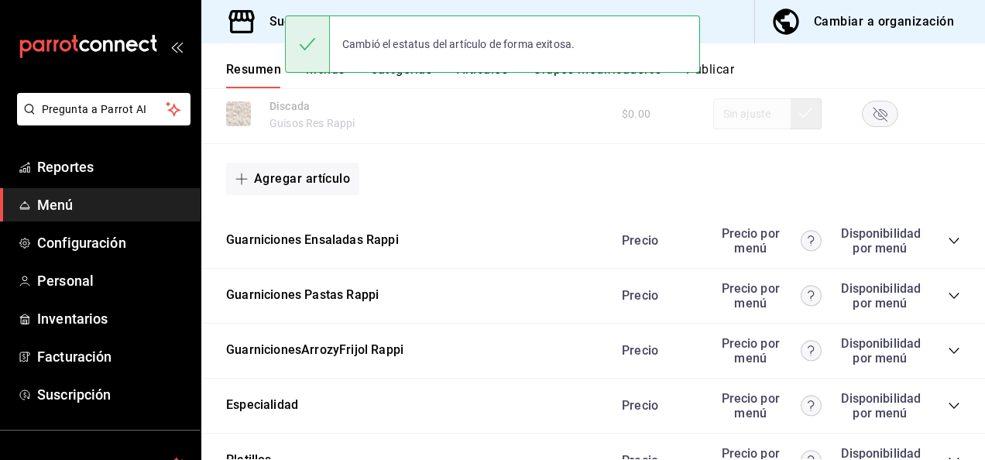
scroll to position [2158, 0]
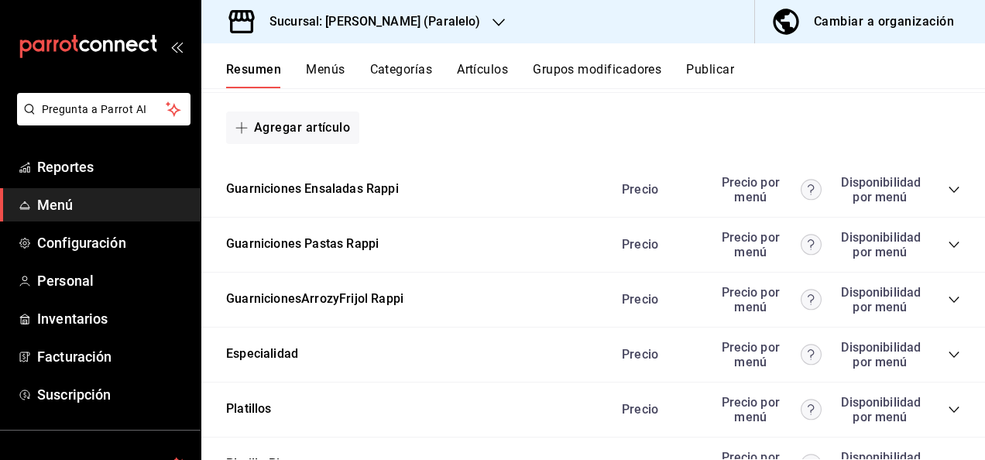
click at [948, 251] on icon "collapse-category-row" at bounding box center [954, 245] width 12 height 12
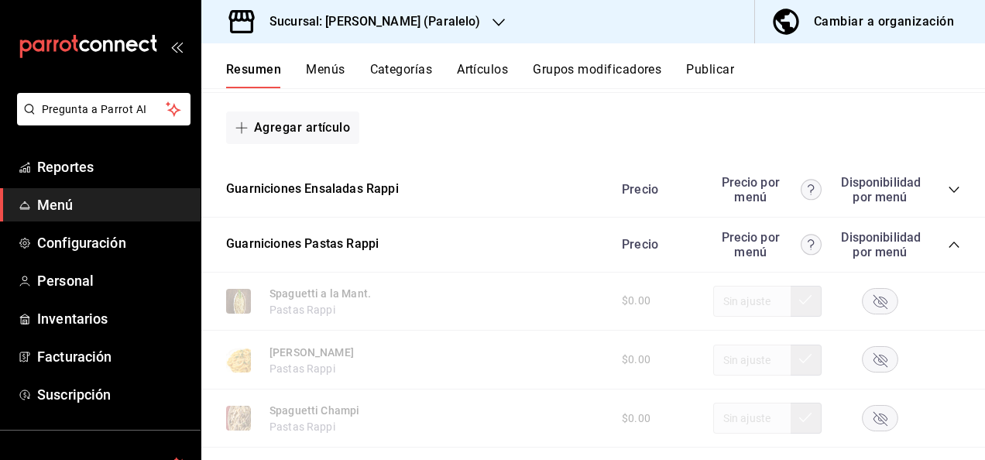
click at [878, 302] on rect "button" at bounding box center [881, 301] width 36 height 26
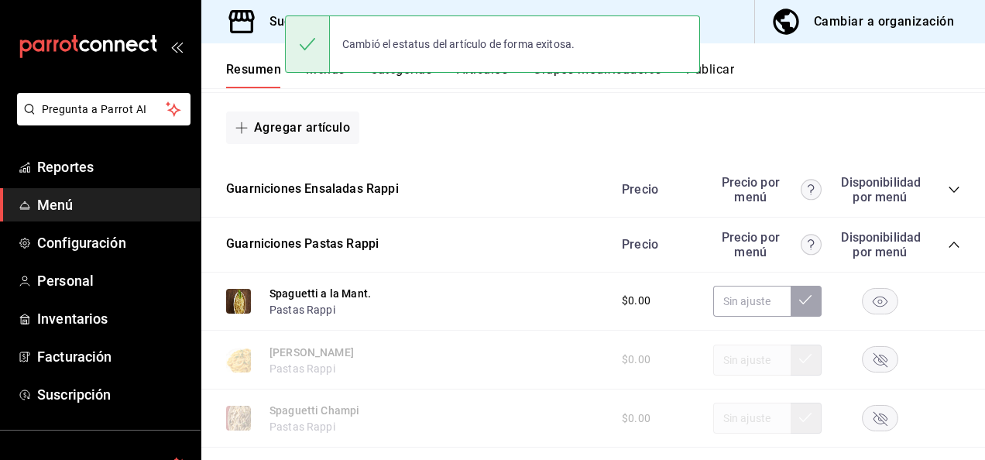
click at [724, 71] on button "Publicar" at bounding box center [710, 75] width 48 height 26
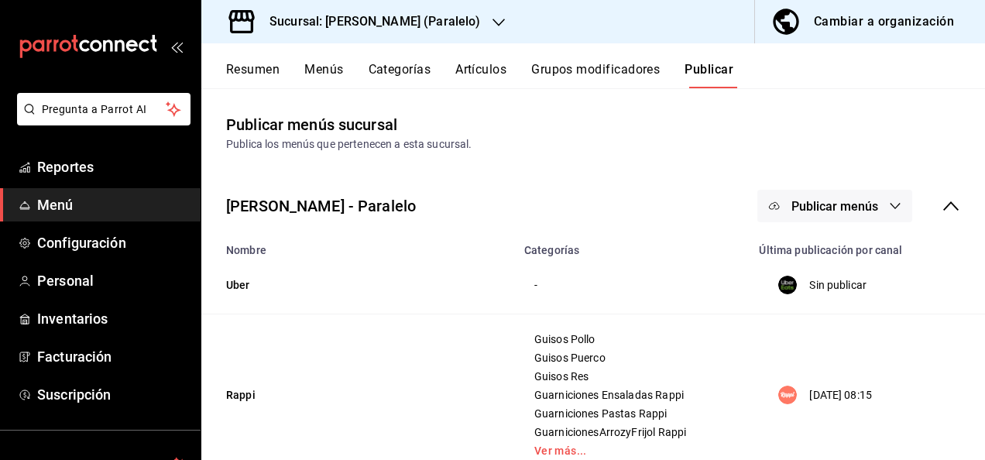
click at [865, 203] on span "Publicar menús" at bounding box center [835, 206] width 87 height 15
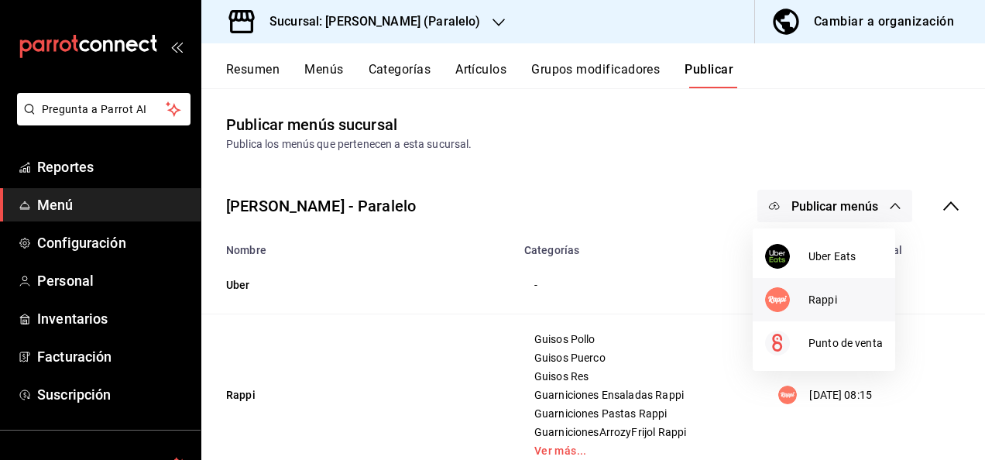
click at [822, 293] on span "Rappi" at bounding box center [846, 300] width 74 height 16
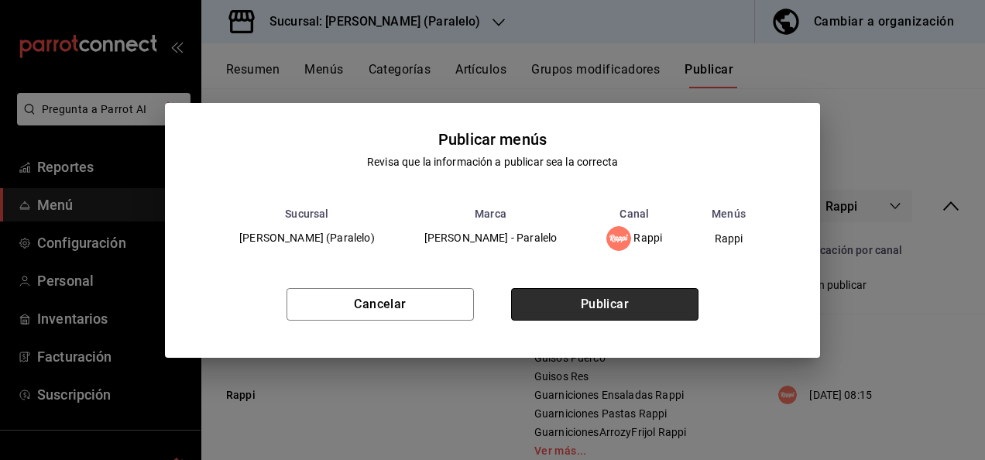
click at [655, 306] on button "Publicar" at bounding box center [604, 304] width 187 height 33
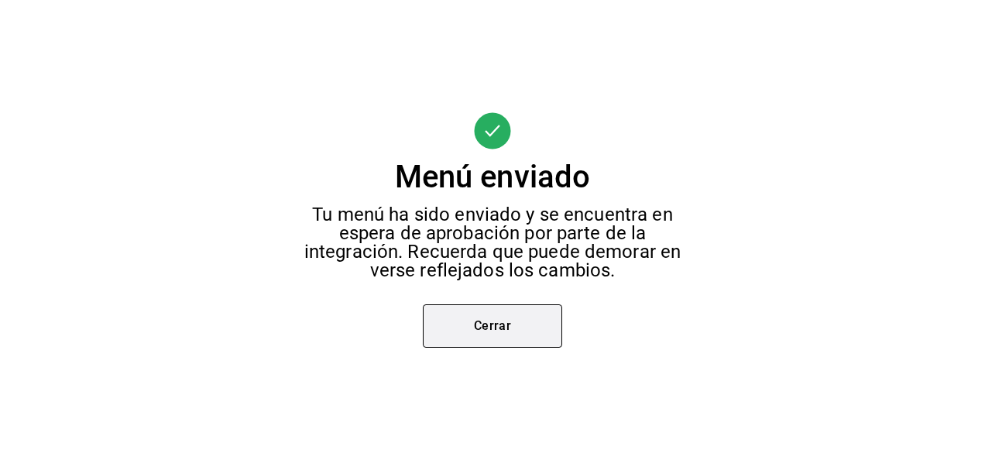
click at [514, 328] on button "Cerrar" at bounding box center [492, 325] width 139 height 43
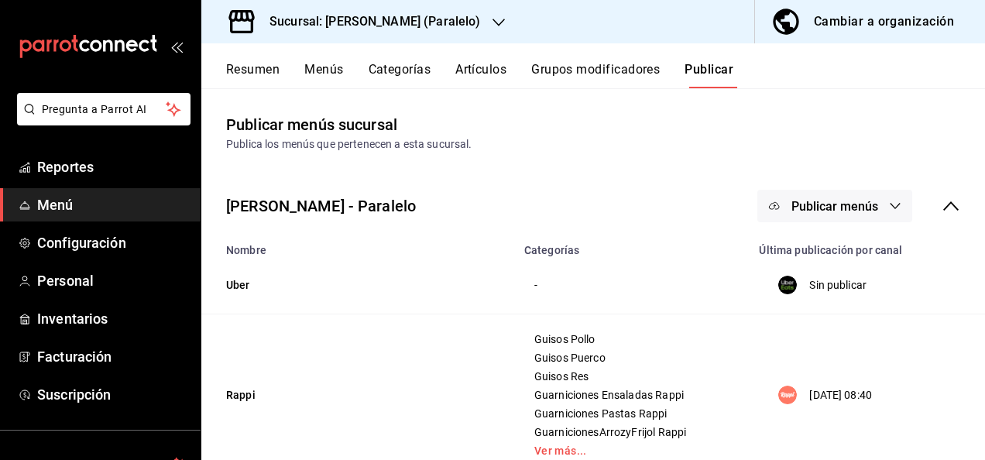
click at [443, 20] on div "Sucursal: [PERSON_NAME] (Paralelo)" at bounding box center [362, 21] width 297 height 43
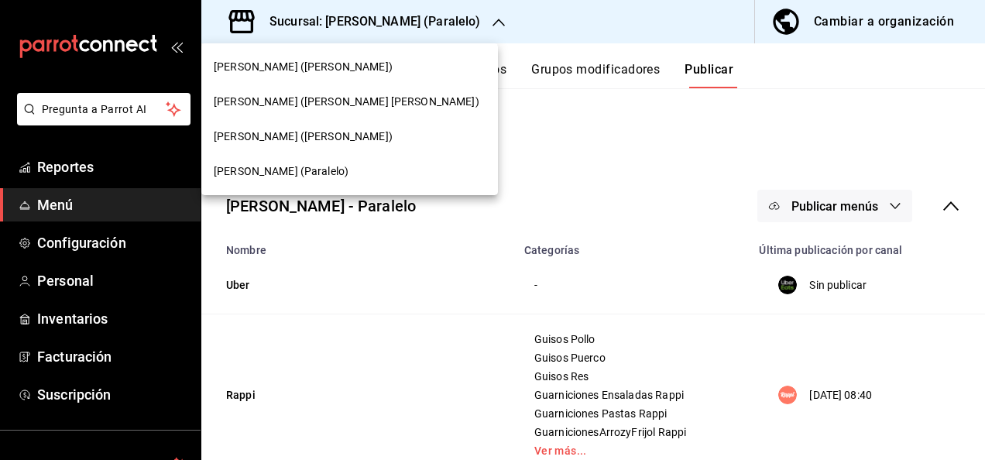
click at [305, 133] on span "[PERSON_NAME] ([PERSON_NAME])" at bounding box center [303, 137] width 179 height 16
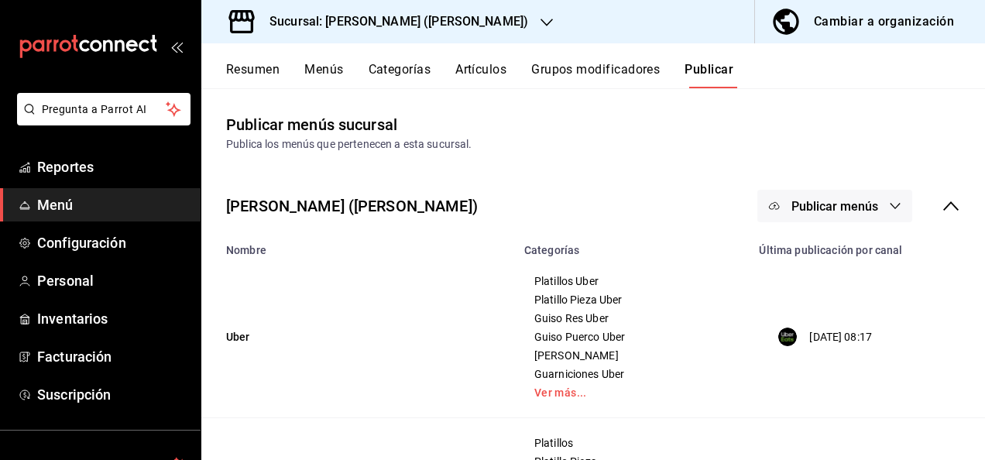
click at [253, 67] on button "Resumen" at bounding box center [252, 75] width 53 height 26
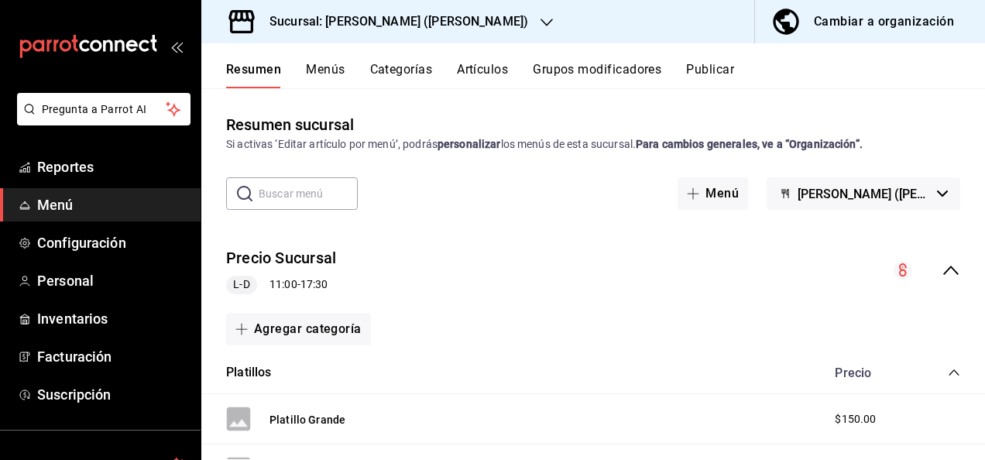
click at [942, 270] on icon "collapse-menu-row" at bounding box center [951, 270] width 19 height 19
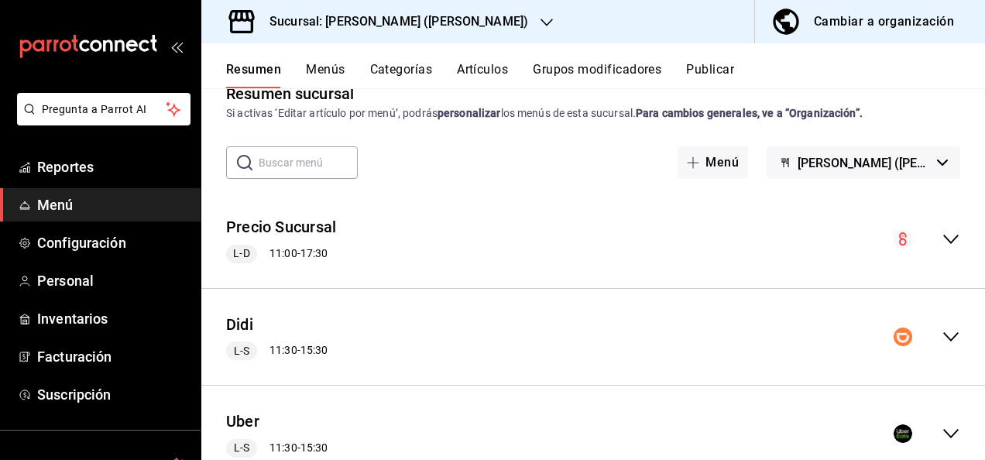
scroll to position [144, 0]
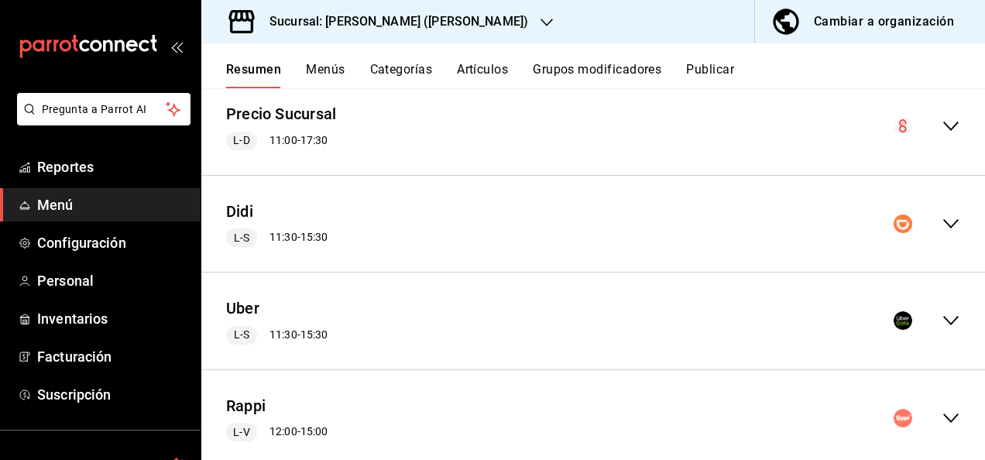
click at [942, 222] on icon "collapse-menu-row" at bounding box center [951, 224] width 19 height 19
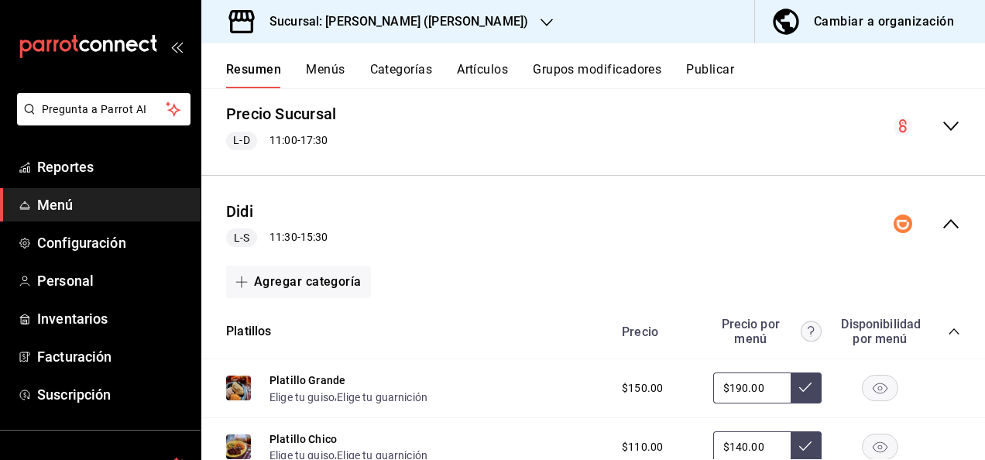
click at [948, 332] on icon "collapse-category-row" at bounding box center [954, 331] width 12 height 12
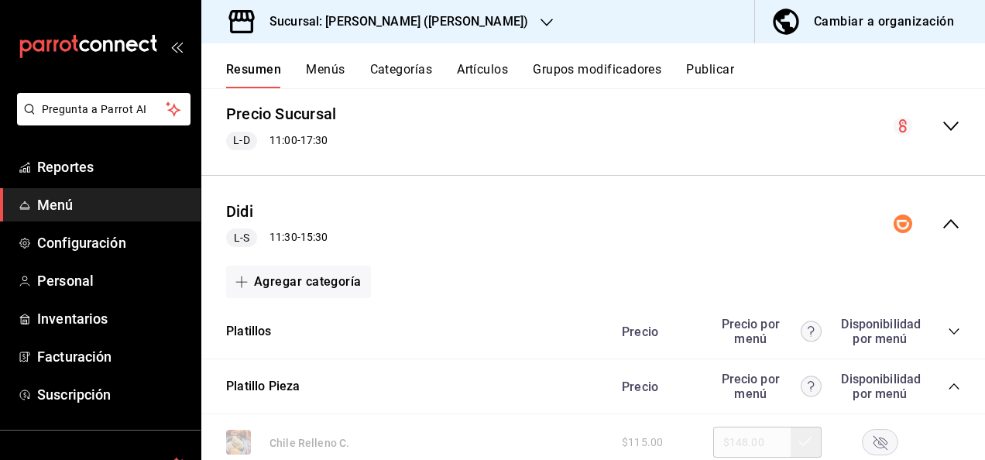
click at [948, 382] on icon "collapse-category-row" at bounding box center [954, 386] width 12 height 12
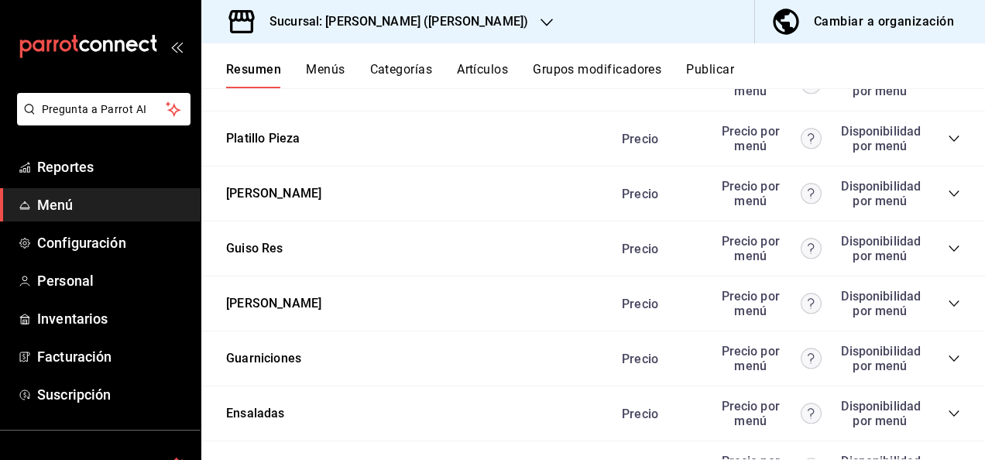
scroll to position [454, 0]
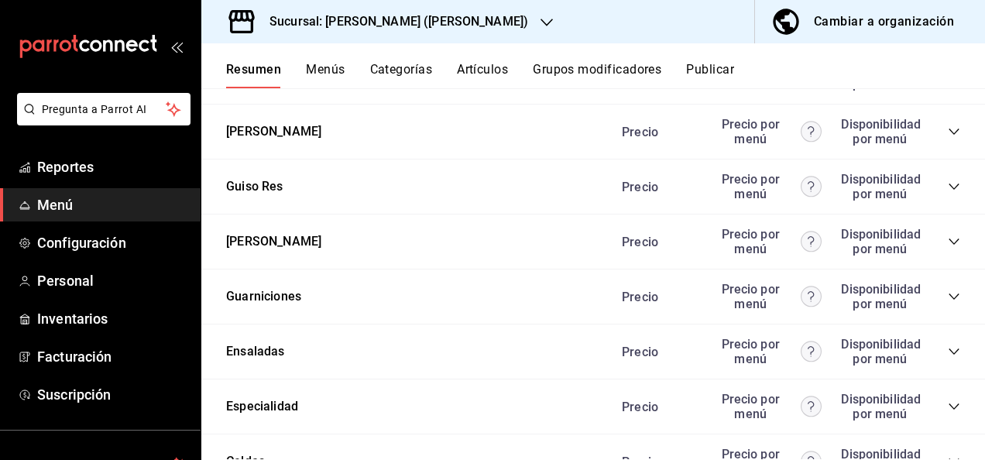
click at [948, 239] on icon "collapse-category-row" at bounding box center [954, 241] width 12 height 12
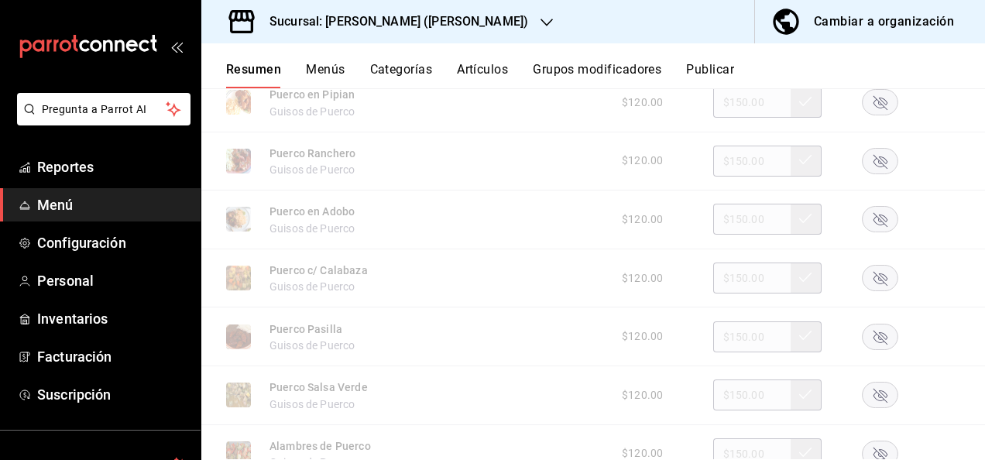
scroll to position [857, 0]
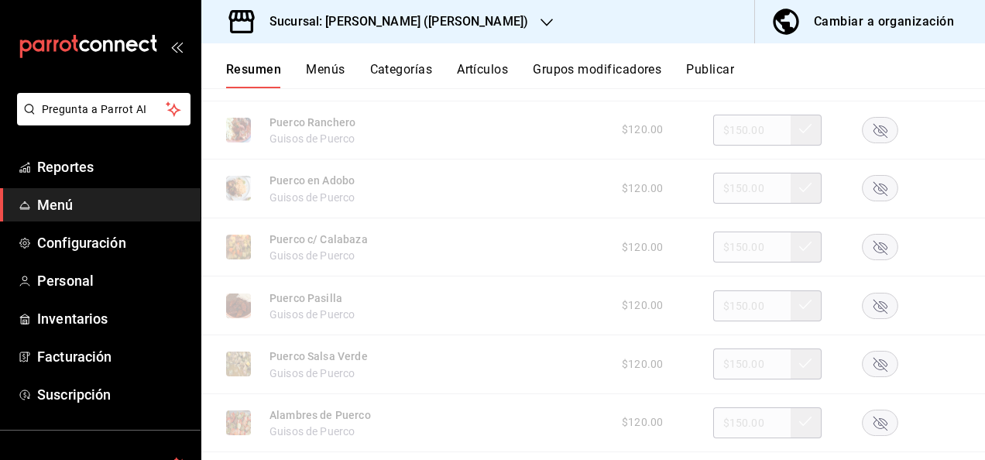
click at [874, 358] on rect "button" at bounding box center [881, 365] width 36 height 26
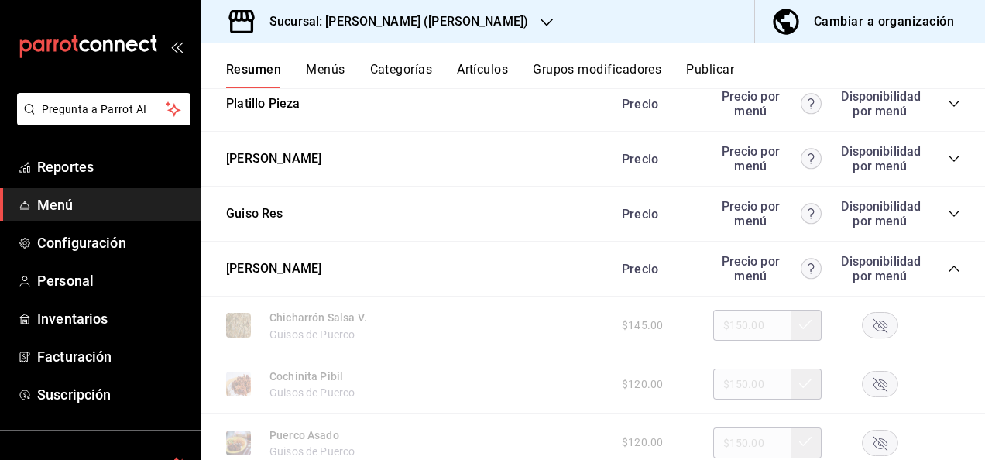
scroll to position [423, 0]
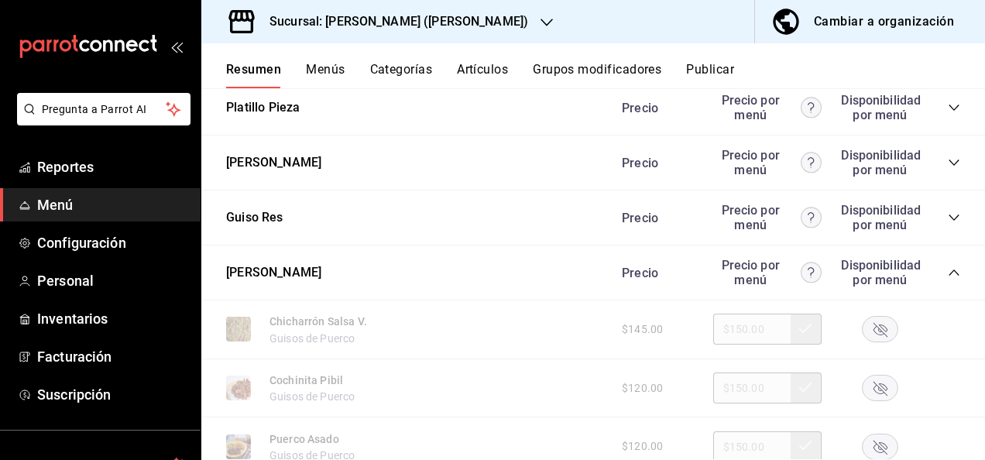
click at [948, 165] on icon "collapse-category-row" at bounding box center [954, 162] width 12 height 12
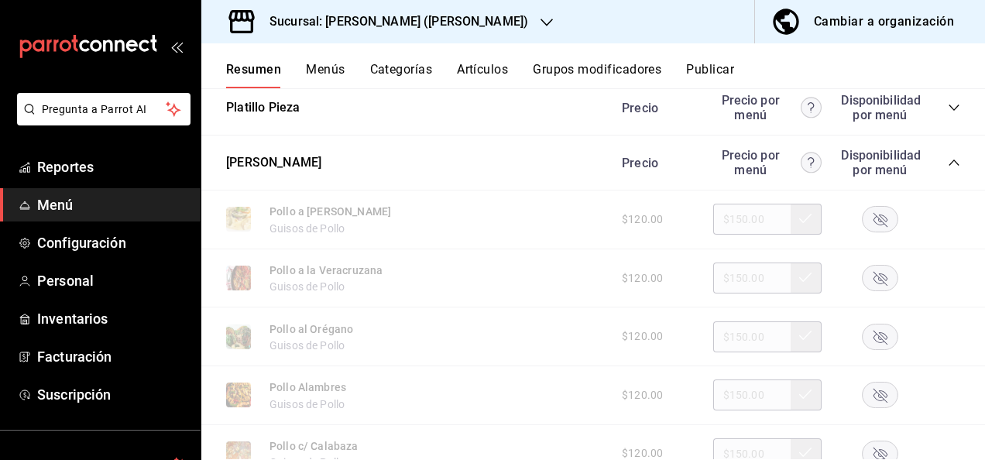
click at [869, 218] on rect "button" at bounding box center [881, 220] width 36 height 26
click at [478, 67] on button "Artículos" at bounding box center [482, 75] width 51 height 26
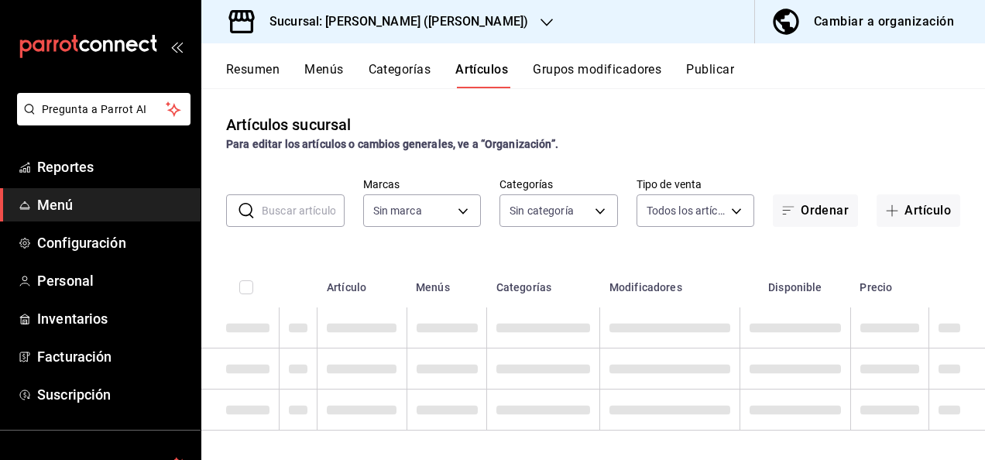
type input "62448029-1e5c-4b97-baa2-381ac051e320"
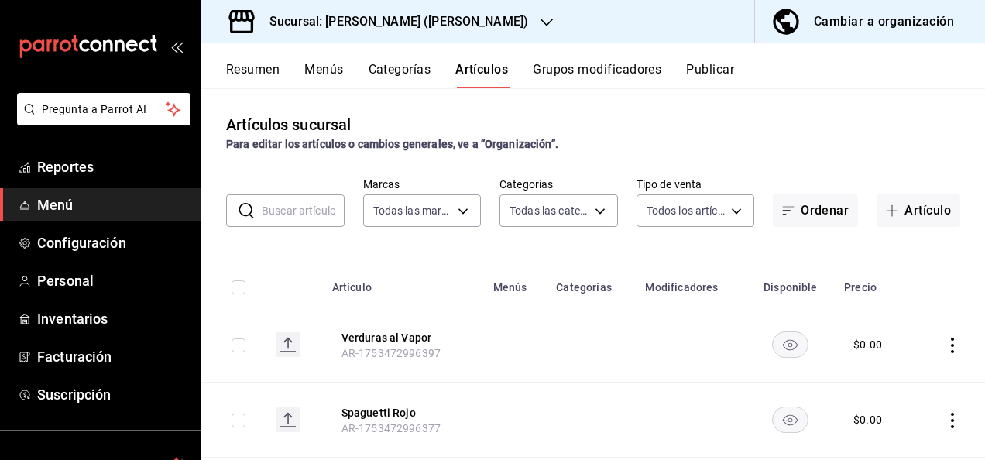
type input "98e615fa-9ff0-4008-a960-638f8e89b056,5f8a67d5-51f5-436d-b440-fe552d9df27c,df77f…"
click at [288, 206] on input "text" at bounding box center [303, 210] width 83 height 31
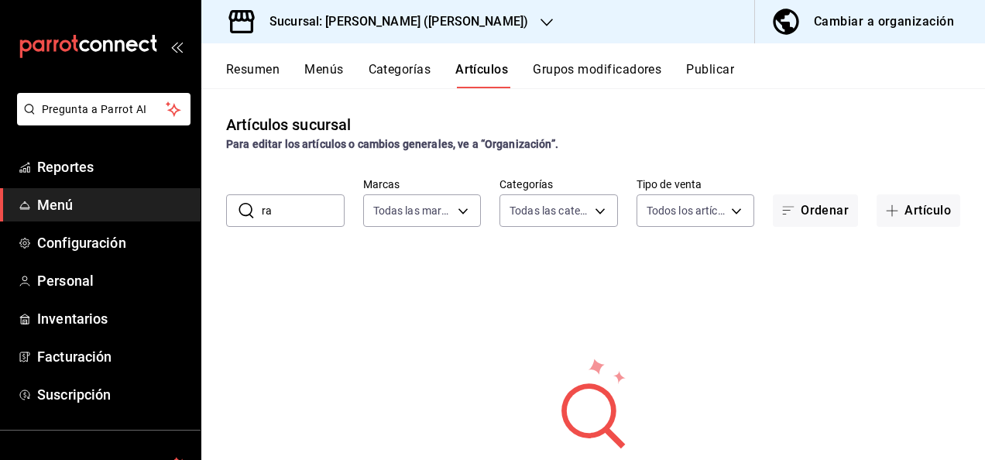
type input "r"
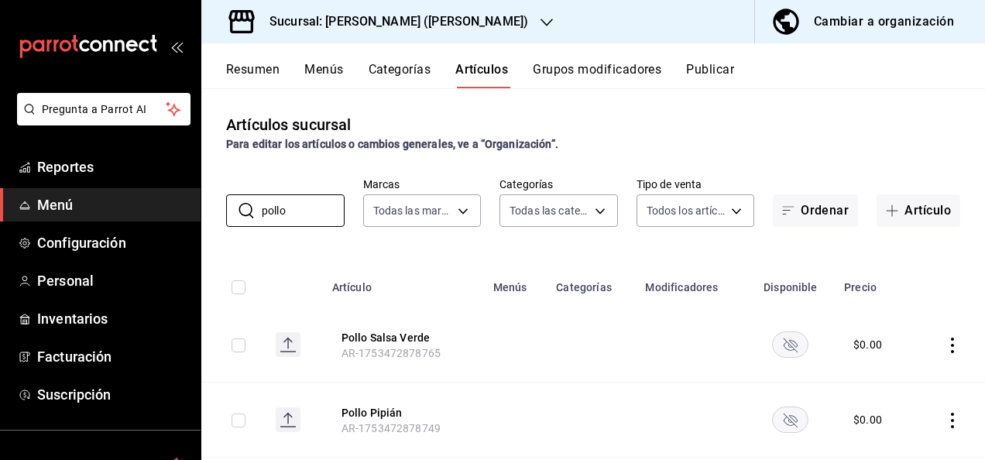
type input "pollo"
click at [599, 254] on div "Artículos sucursal Para editar los artículos o cambios generales, ve a “Organiz…" at bounding box center [593, 273] width 784 height 371
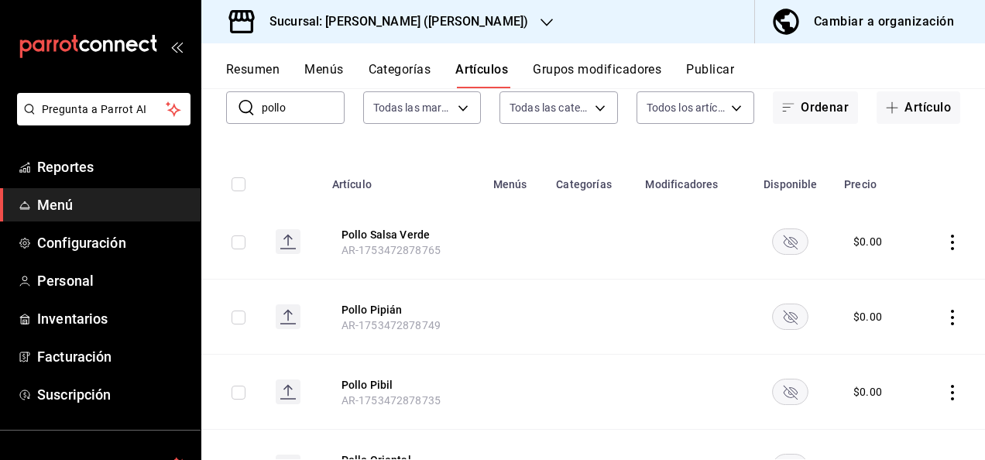
scroll to position [144, 0]
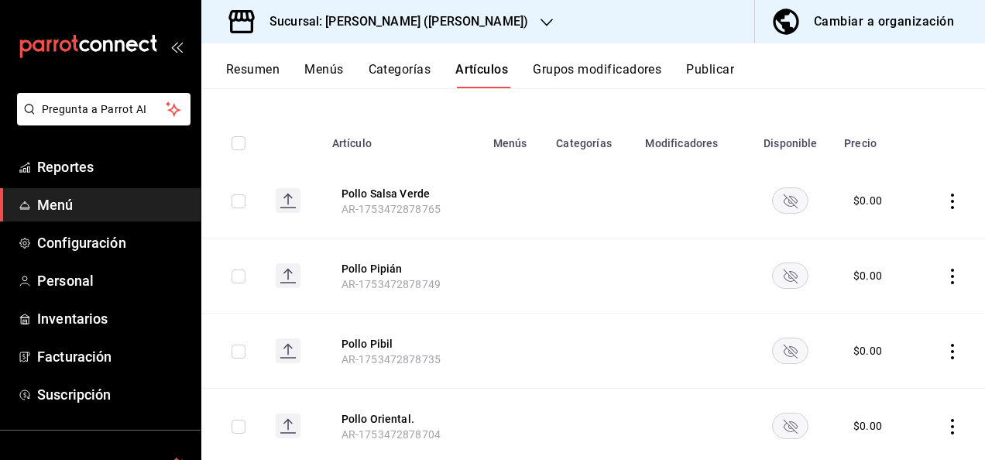
click at [784, 196] on icon "availability-product" at bounding box center [791, 201] width 14 height 14
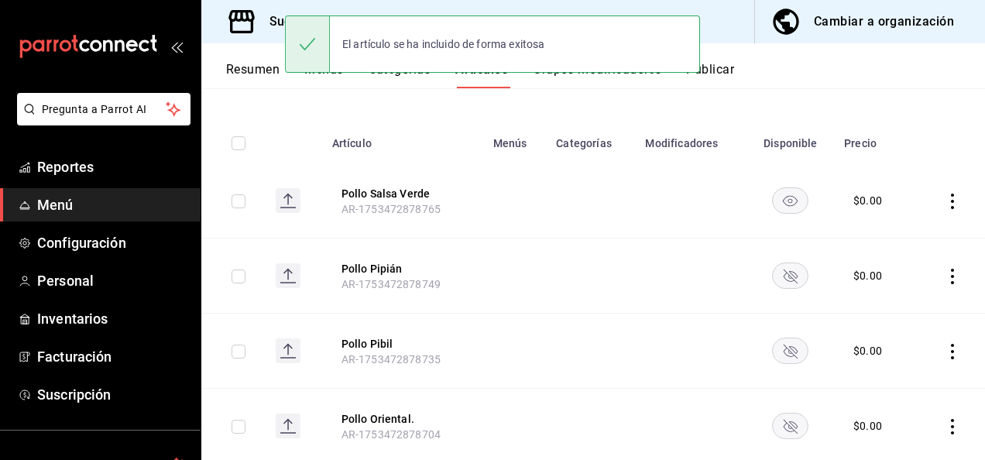
click at [787, 283] on rect "availability-product" at bounding box center [791, 276] width 36 height 26
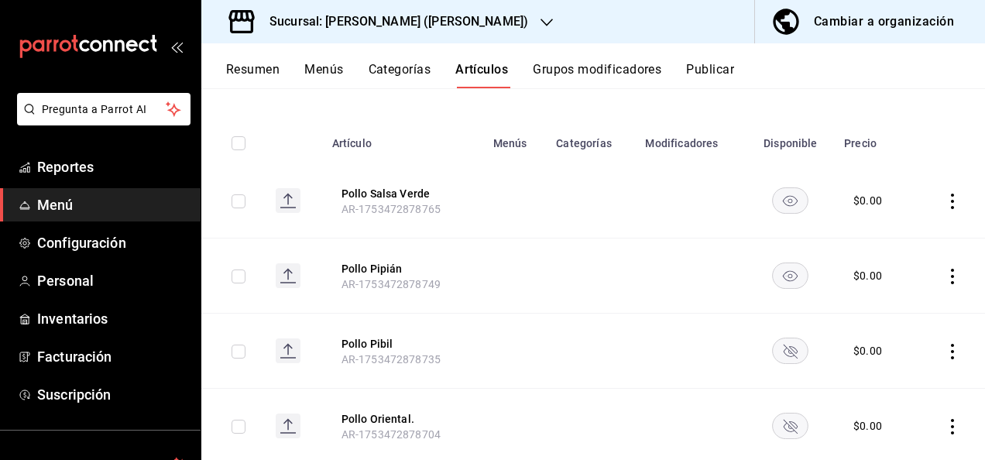
click at [788, 349] on icon "availability-product" at bounding box center [791, 352] width 14 height 14
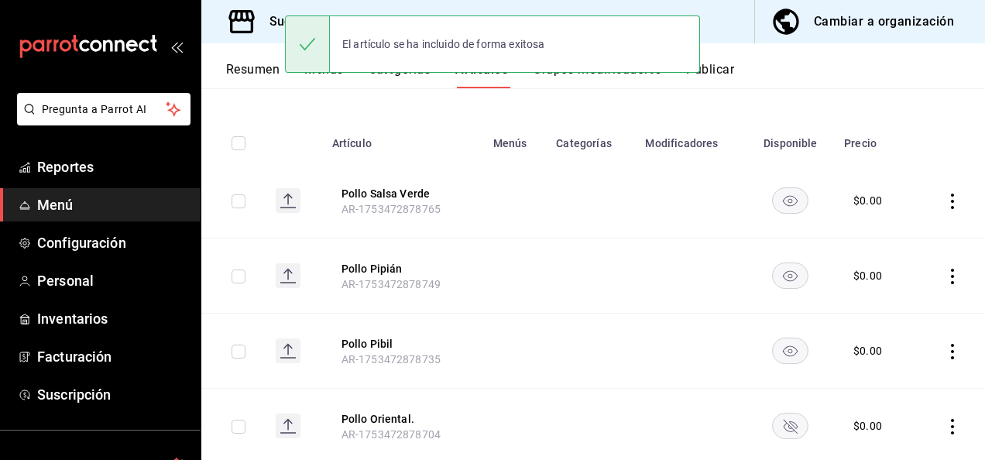
click at [787, 424] on rect "availability-product" at bounding box center [791, 426] width 36 height 26
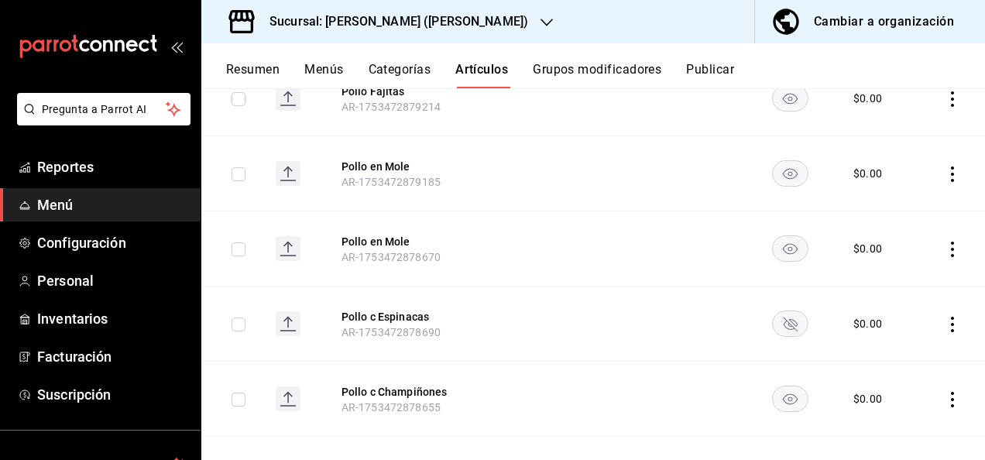
scroll to position [682, 0]
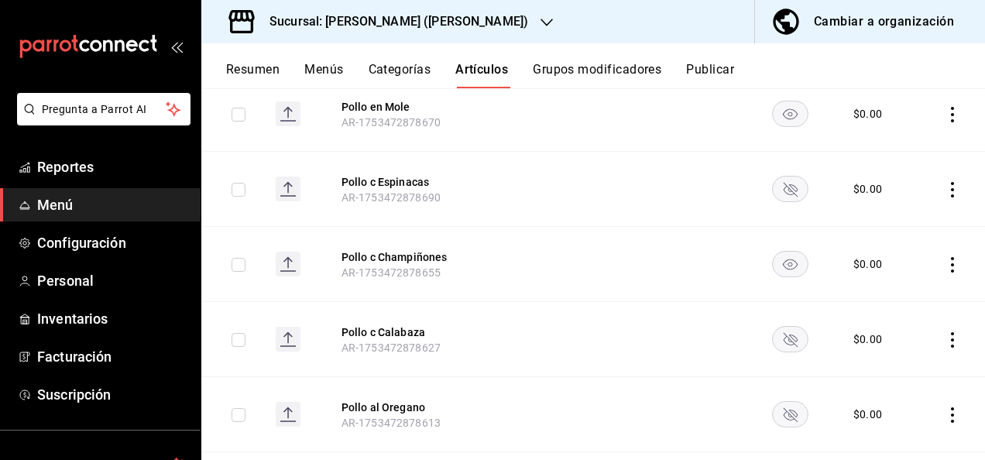
click at [785, 192] on rect "availability-product" at bounding box center [791, 189] width 36 height 26
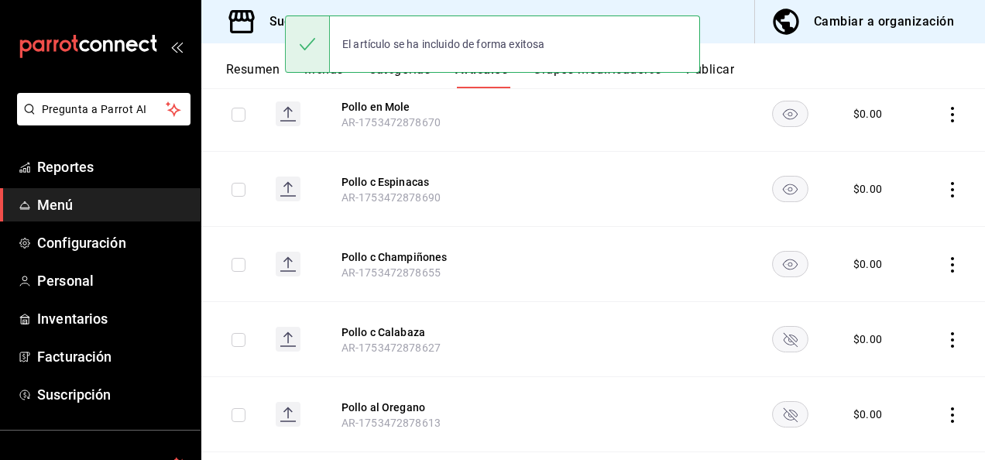
click at [783, 345] on rect "availability-product" at bounding box center [791, 339] width 36 height 26
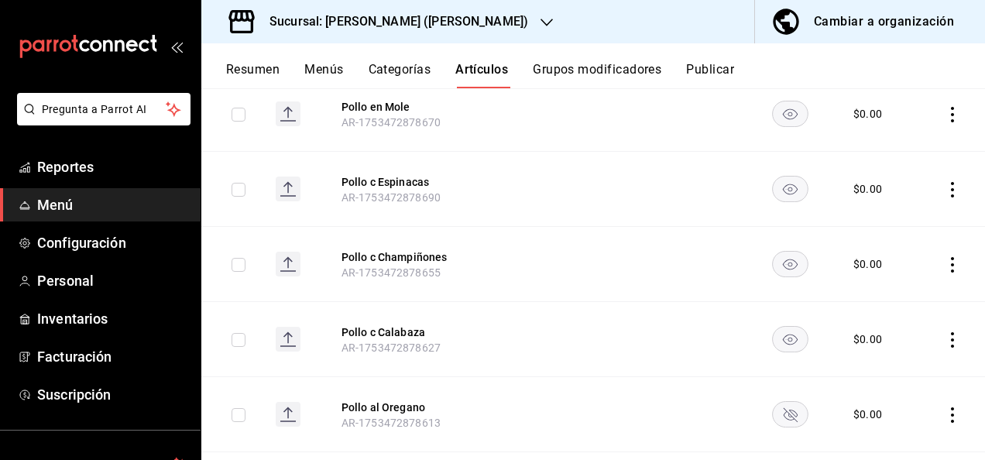
click at [784, 409] on icon "availability-product" at bounding box center [791, 415] width 14 height 14
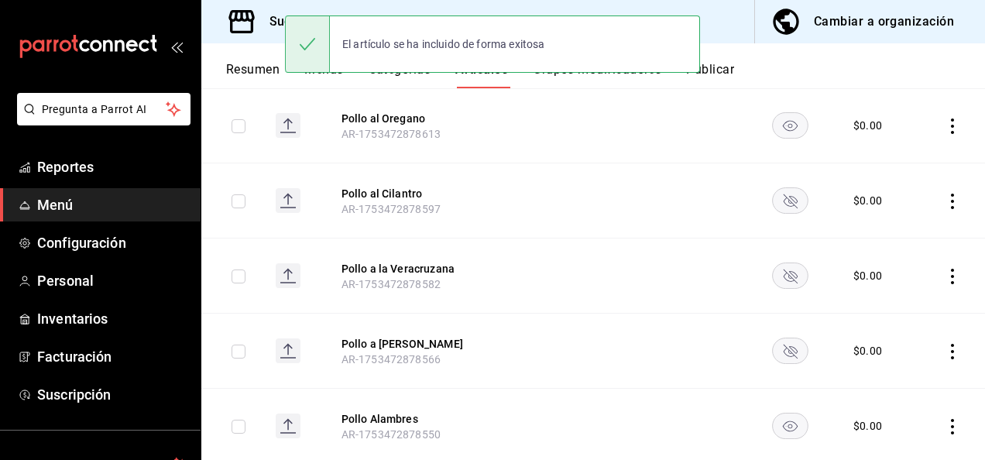
scroll to position [981, 0]
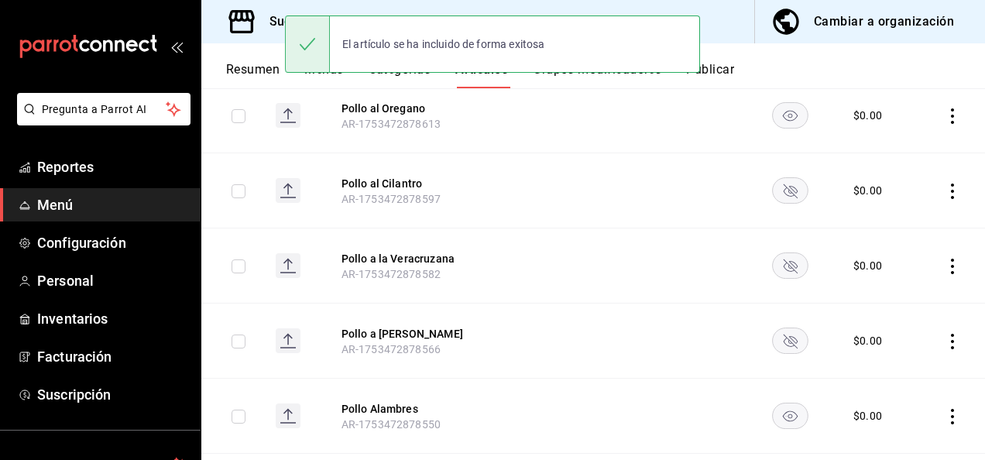
click at [785, 177] on rect "availability-product" at bounding box center [791, 190] width 36 height 26
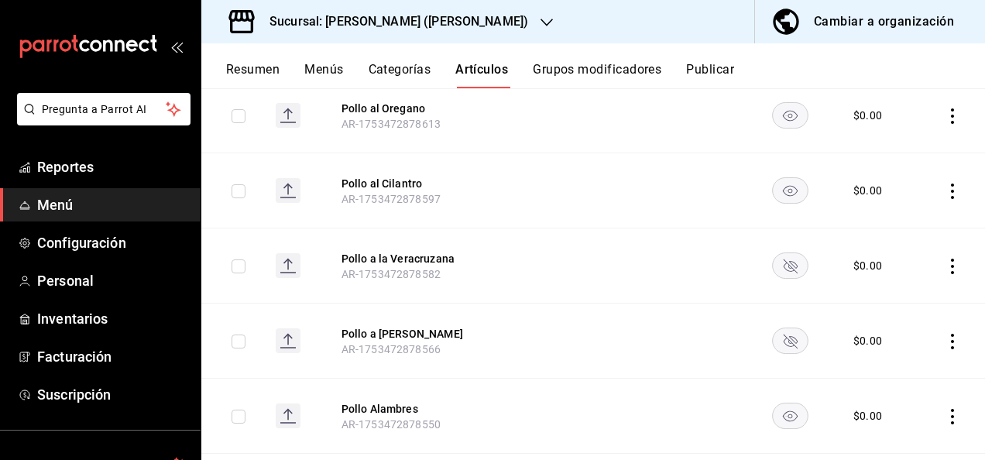
click at [785, 265] on rect "availability-product" at bounding box center [791, 266] width 36 height 26
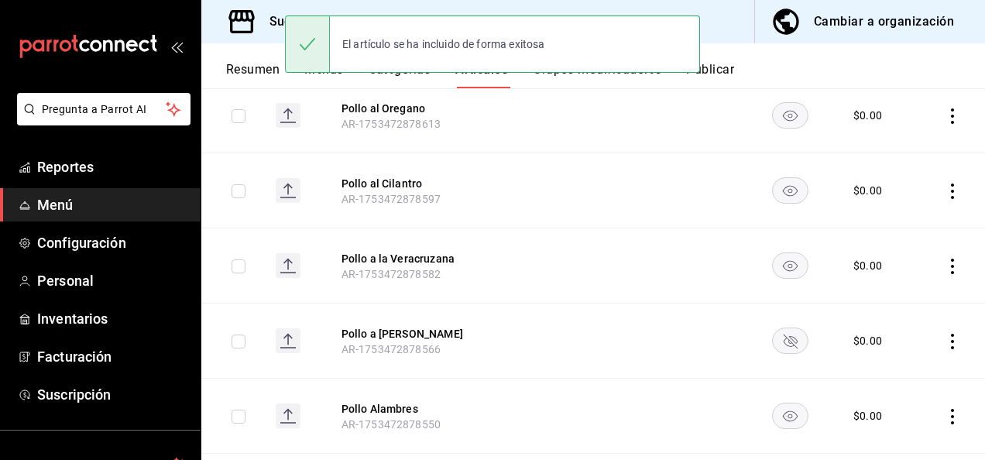
click at [788, 339] on icon "availability-product" at bounding box center [791, 342] width 14 height 14
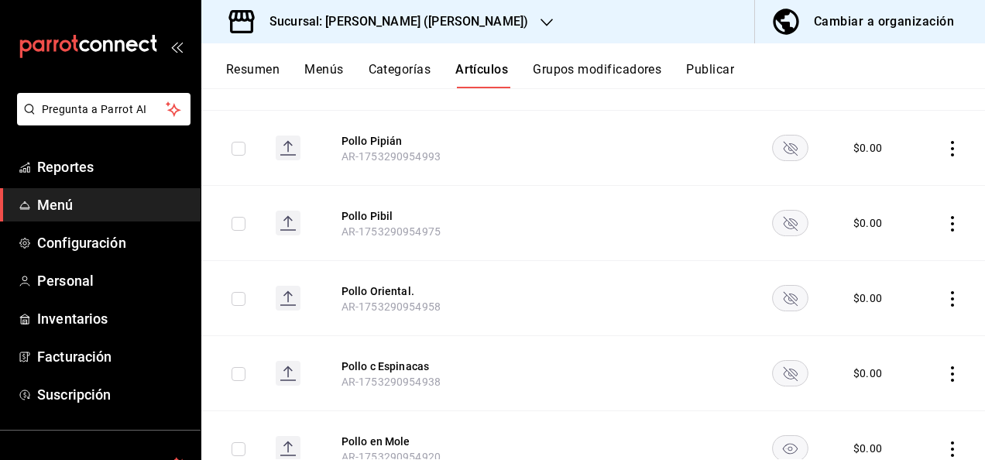
scroll to position [1869, 0]
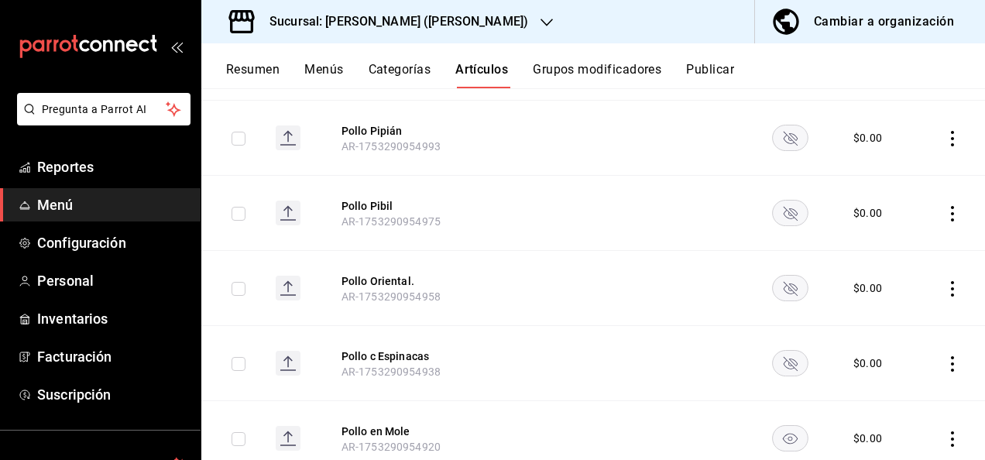
click at [784, 135] on rect "availability-product" at bounding box center [791, 138] width 36 height 26
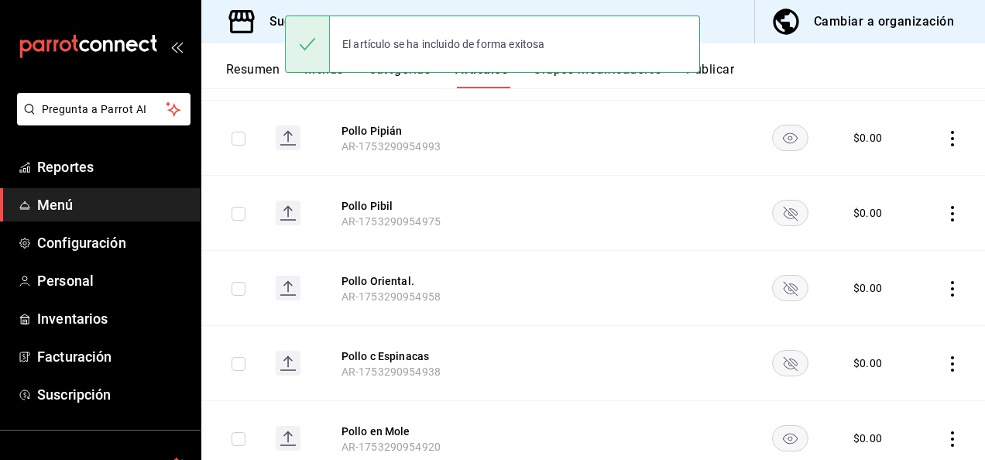
click at [788, 201] on rect "availability-product" at bounding box center [791, 214] width 36 height 26
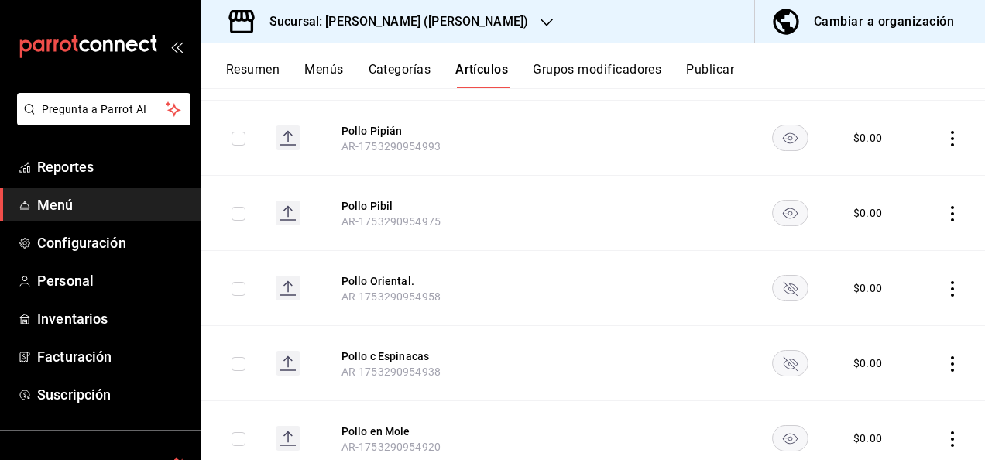
click at [787, 277] on rect "availability-product" at bounding box center [791, 289] width 36 height 26
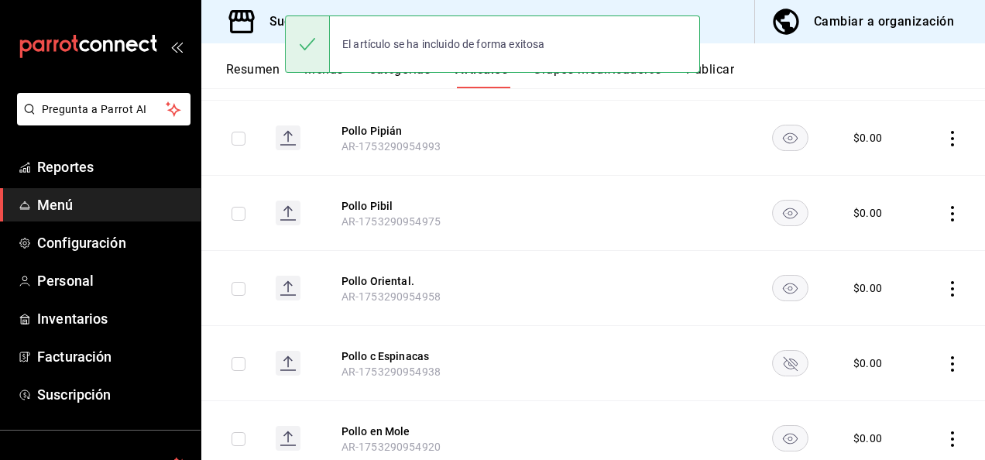
click at [788, 359] on rect "availability-product" at bounding box center [791, 364] width 36 height 26
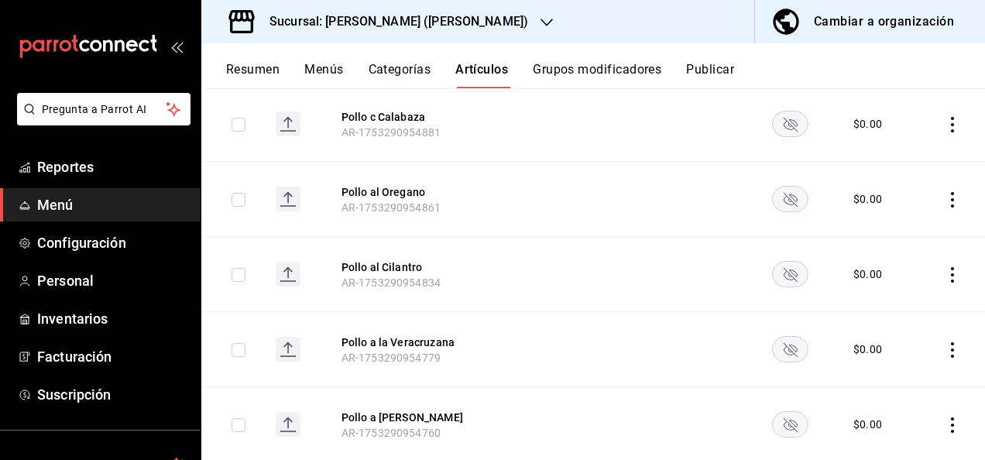
scroll to position [2355, 0]
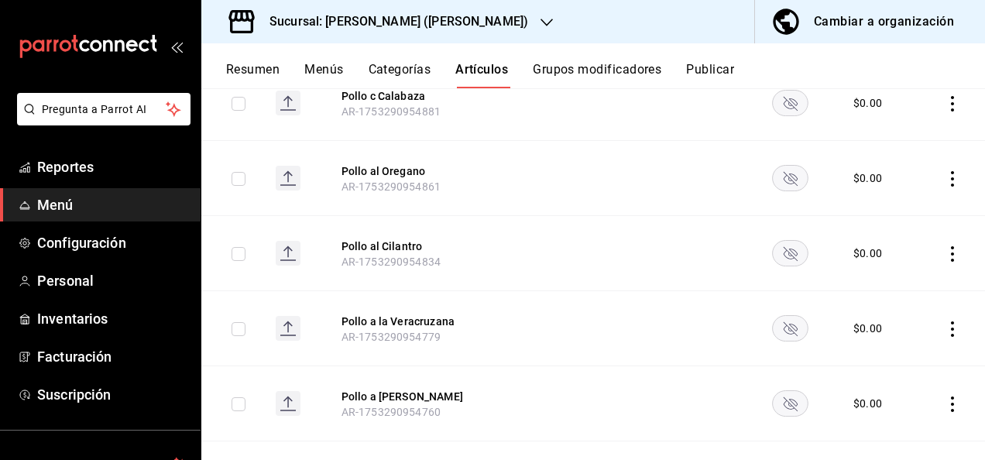
click at [790, 173] on rect "availability-product" at bounding box center [791, 179] width 36 height 26
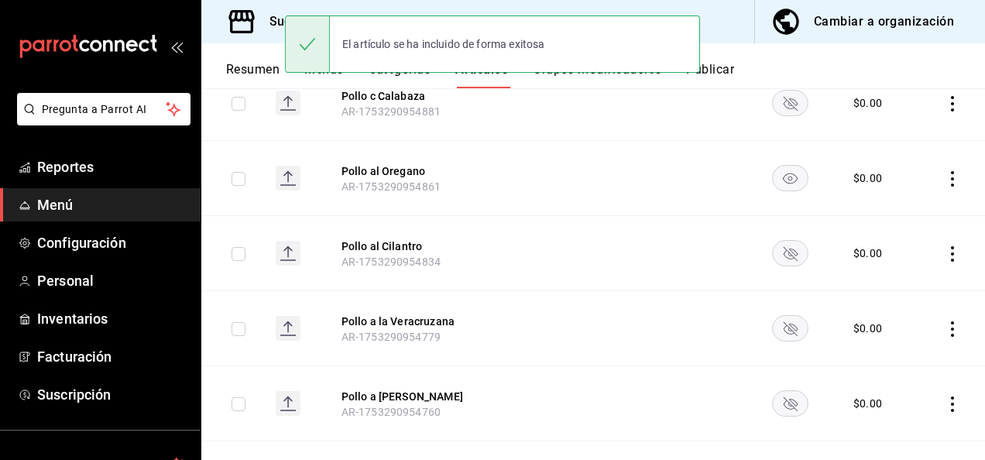
click at [781, 254] on rect "availability-product" at bounding box center [791, 254] width 36 height 26
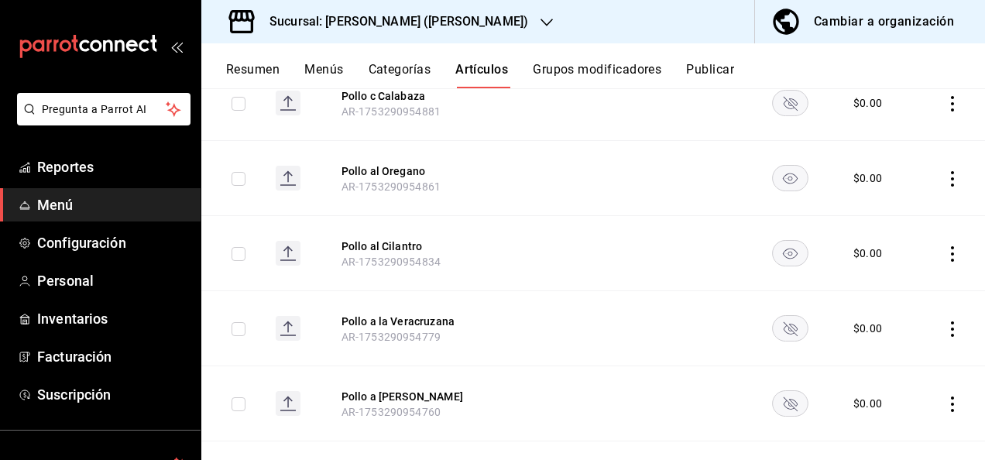
drag, startPoint x: 785, startPoint y: 321, endPoint x: 785, endPoint y: 398, distance: 76.7
click at [785, 398] on icon "availability-product" at bounding box center [791, 404] width 14 height 14
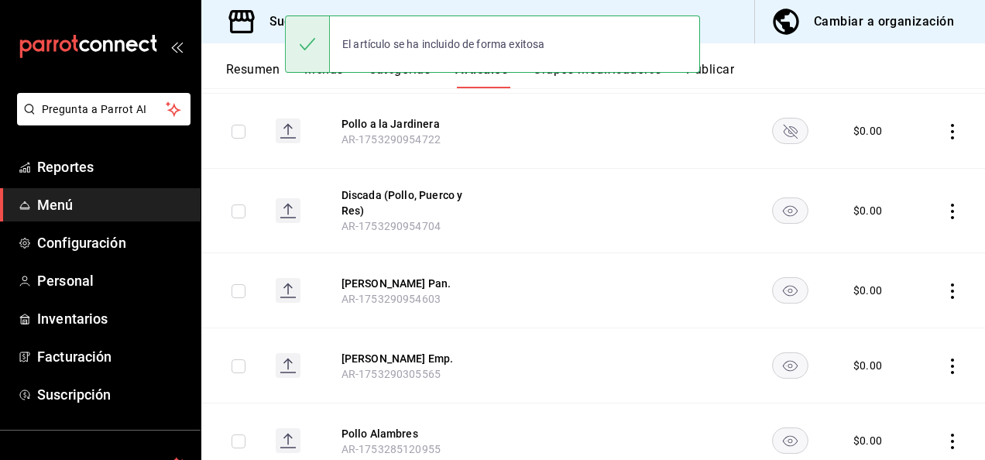
scroll to position [2809, 0]
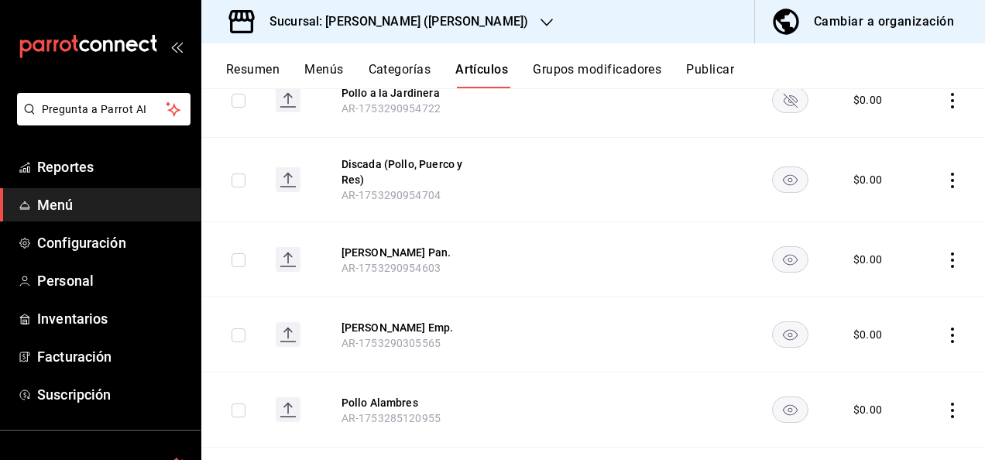
click at [788, 88] on div "Resumen Menús Categorías Artículos Grupos modificadores Publicar" at bounding box center [605, 75] width 759 height 26
click at [788, 98] on rect "availability-product" at bounding box center [791, 101] width 36 height 26
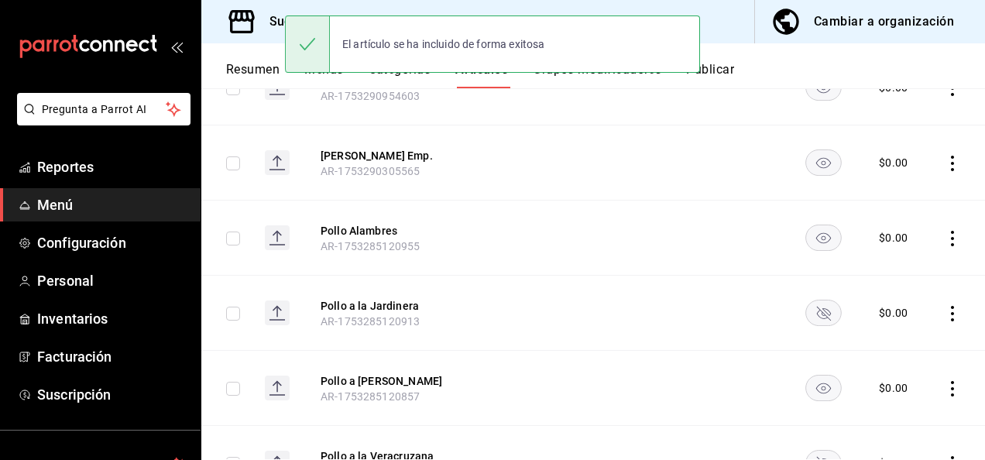
scroll to position [3021, 0]
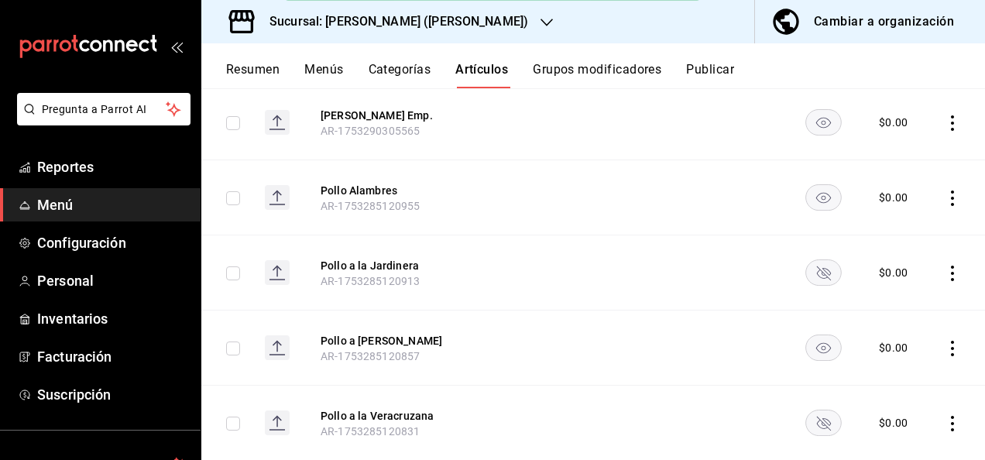
click at [821, 263] on rect "availability-product" at bounding box center [824, 273] width 36 height 26
click at [820, 411] on rect "availability-product" at bounding box center [824, 424] width 36 height 26
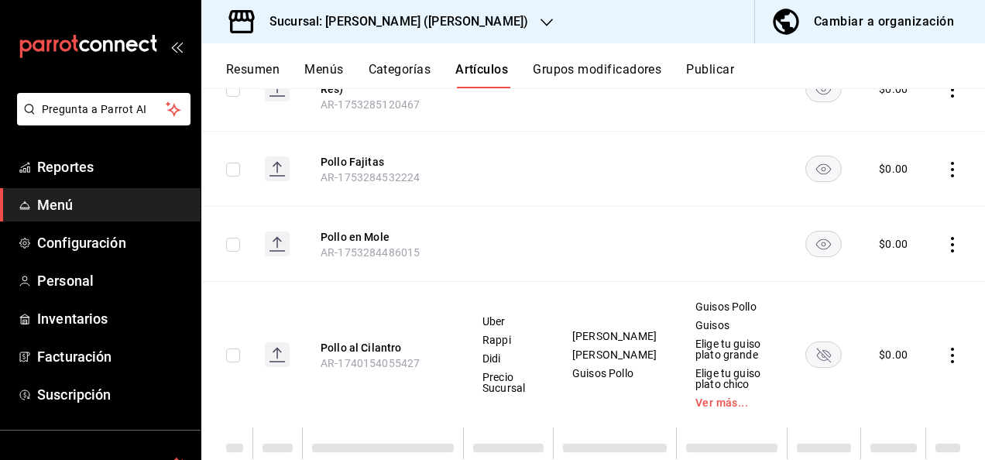
scroll to position [4569, 0]
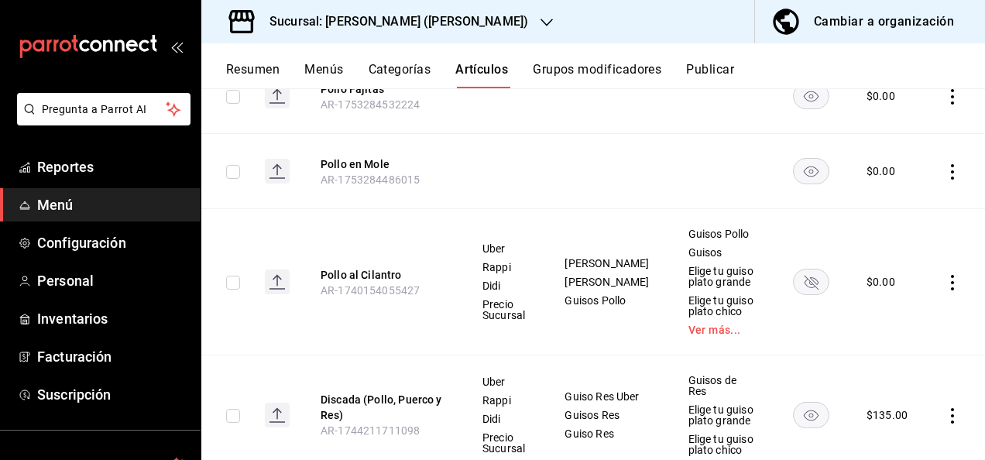
click at [794, 270] on rect "availability-product" at bounding box center [812, 283] width 36 height 26
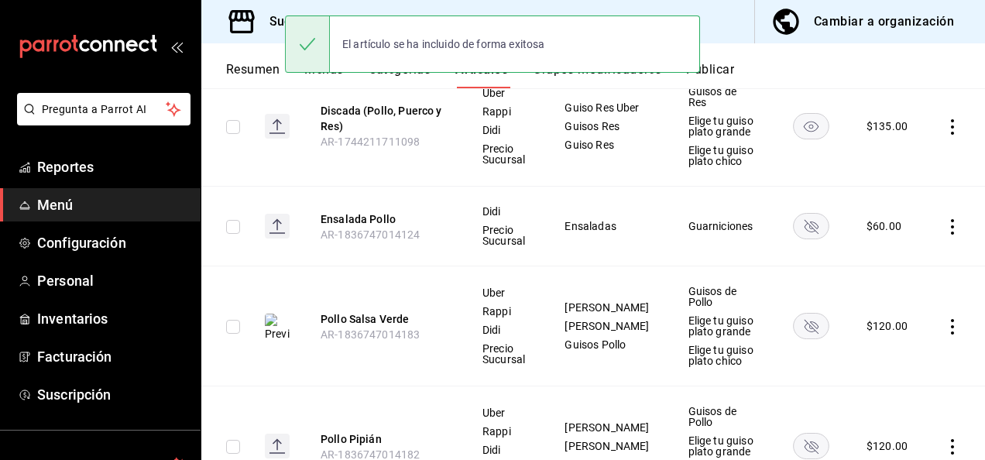
scroll to position [4961, 0]
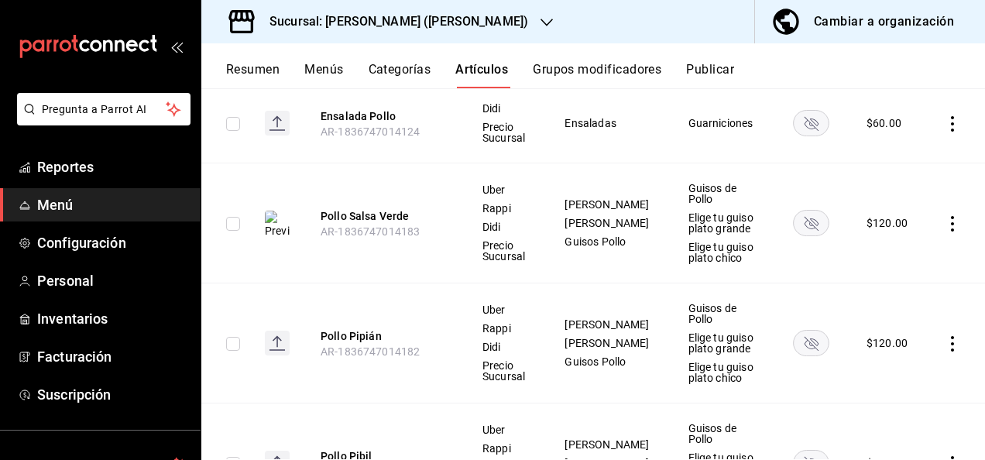
click at [803, 113] on rect "availability-product" at bounding box center [812, 124] width 36 height 26
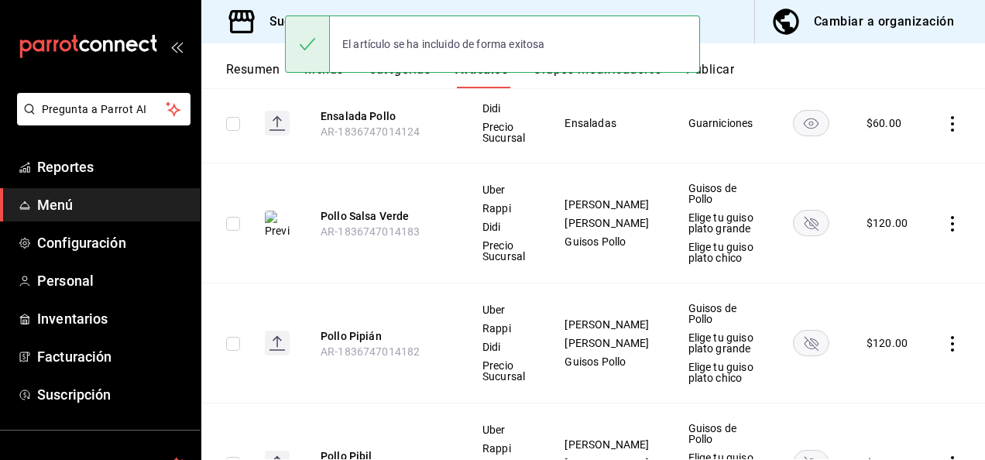
click at [806, 211] on rect "availability-product" at bounding box center [812, 224] width 36 height 26
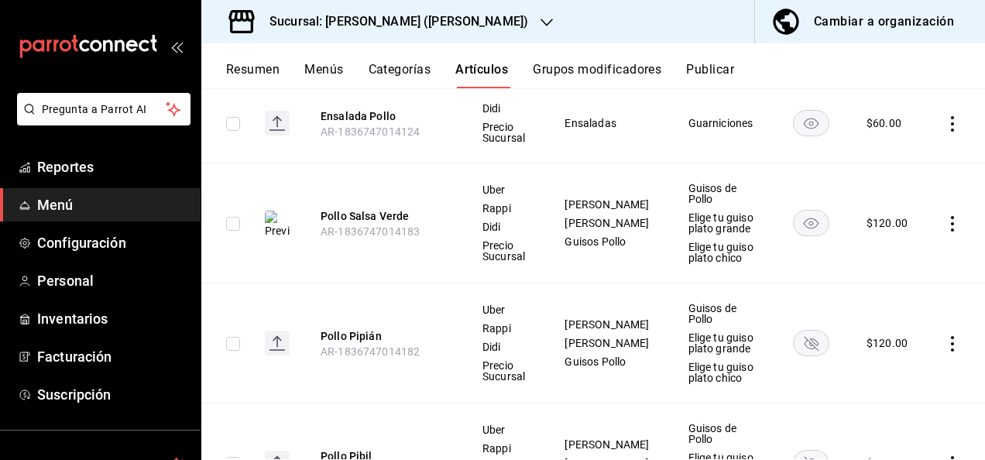
click at [809, 331] on rect "availability-product" at bounding box center [812, 344] width 36 height 26
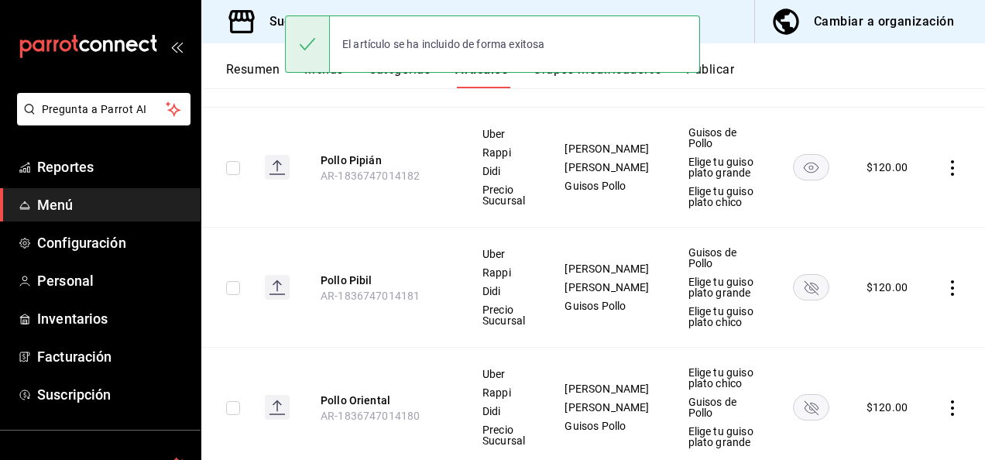
scroll to position [5219, 0]
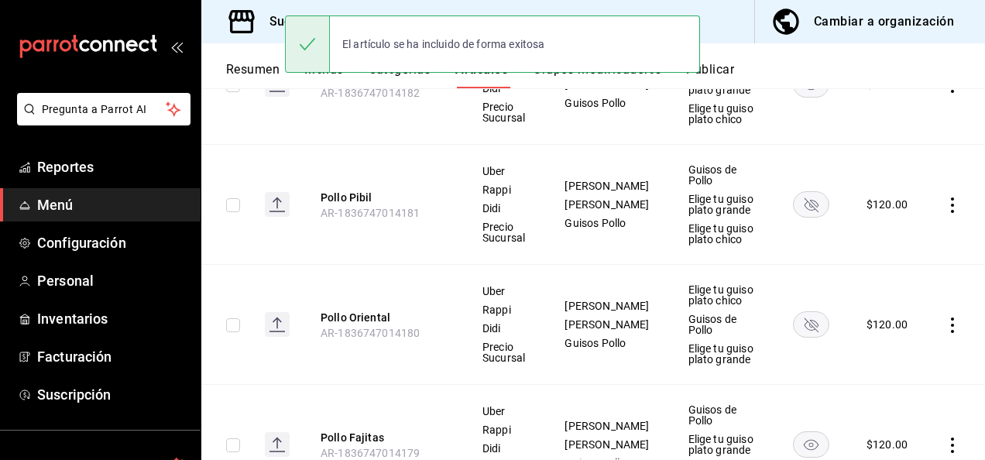
click at [808, 192] on rect "availability-product" at bounding box center [812, 205] width 36 height 26
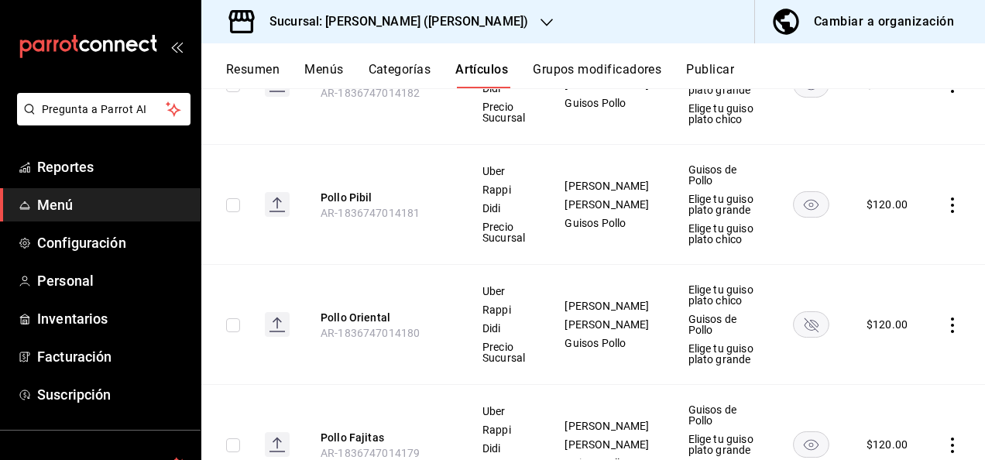
click at [803, 312] on rect "availability-product" at bounding box center [812, 325] width 36 height 26
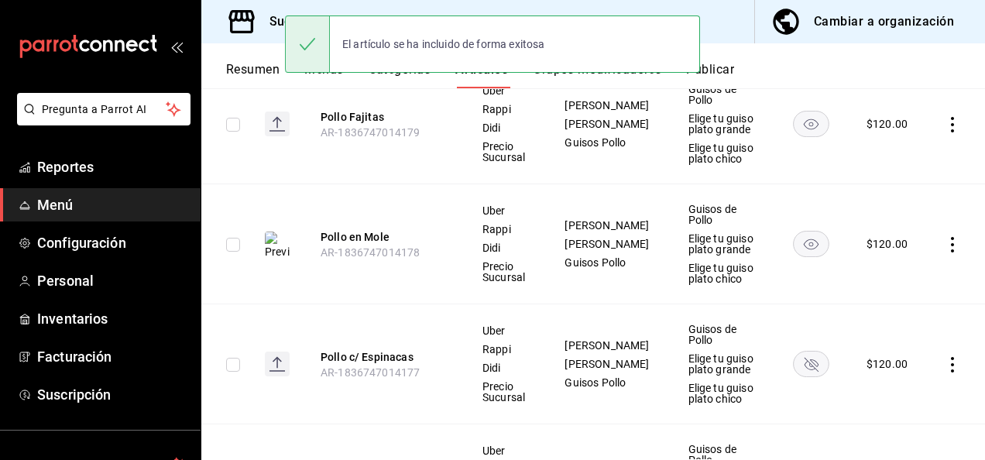
scroll to position [5560, 0]
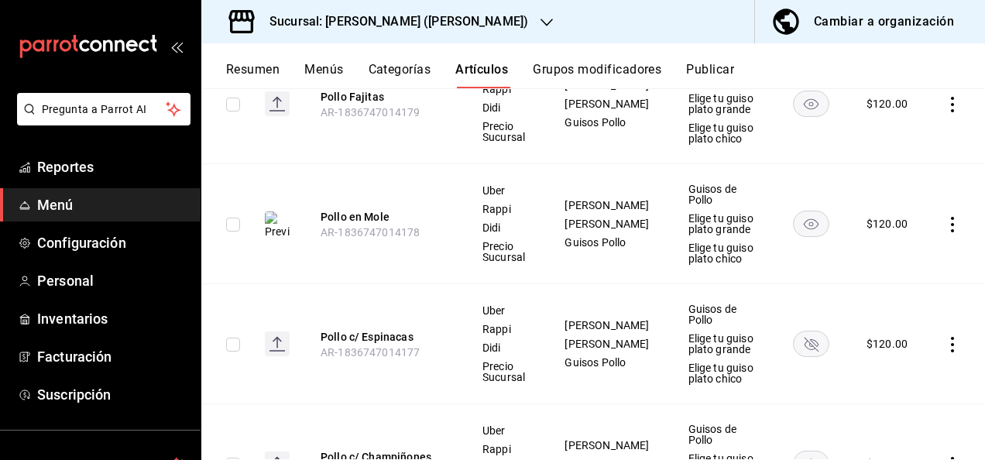
click at [809, 332] on rect "availability-product" at bounding box center [812, 345] width 36 height 26
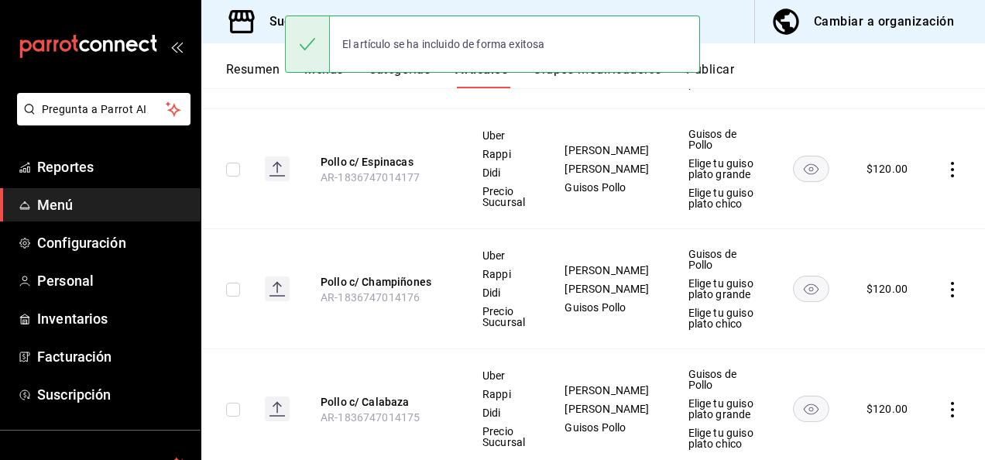
scroll to position [5880, 0]
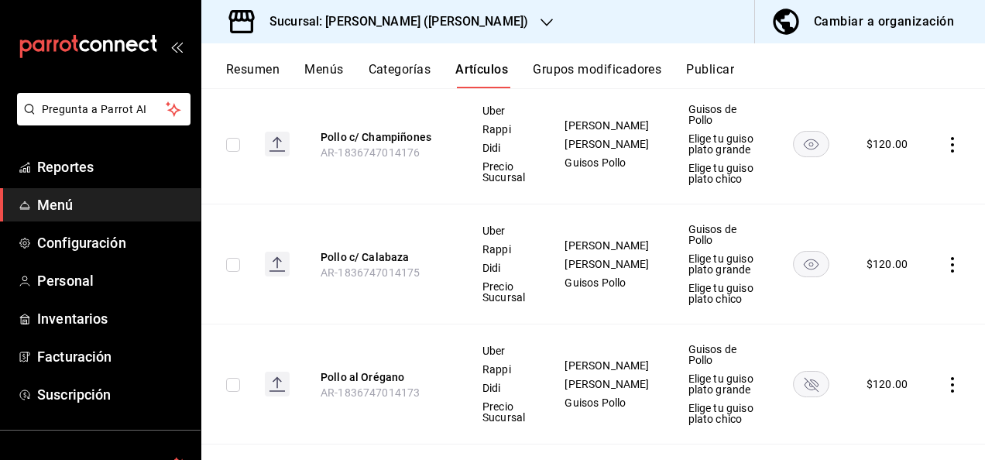
click at [809, 372] on rect "availability-product" at bounding box center [812, 385] width 36 height 26
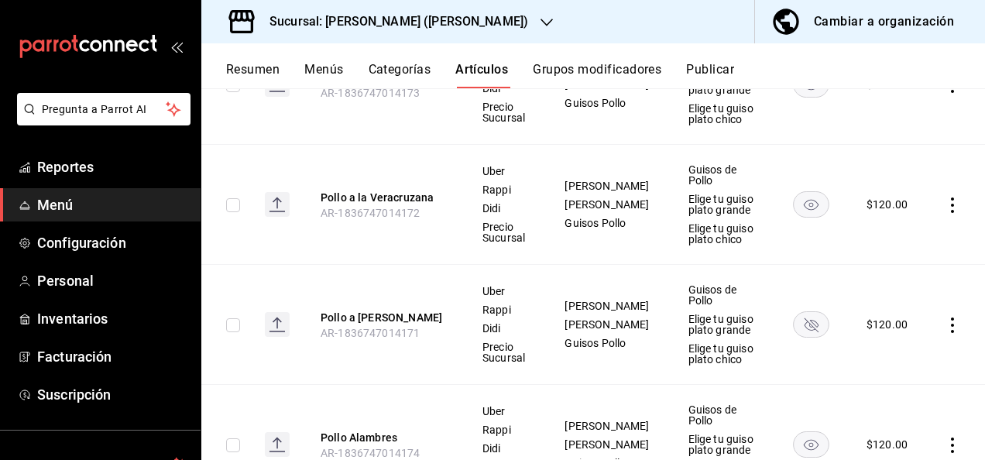
scroll to position [6262, 0]
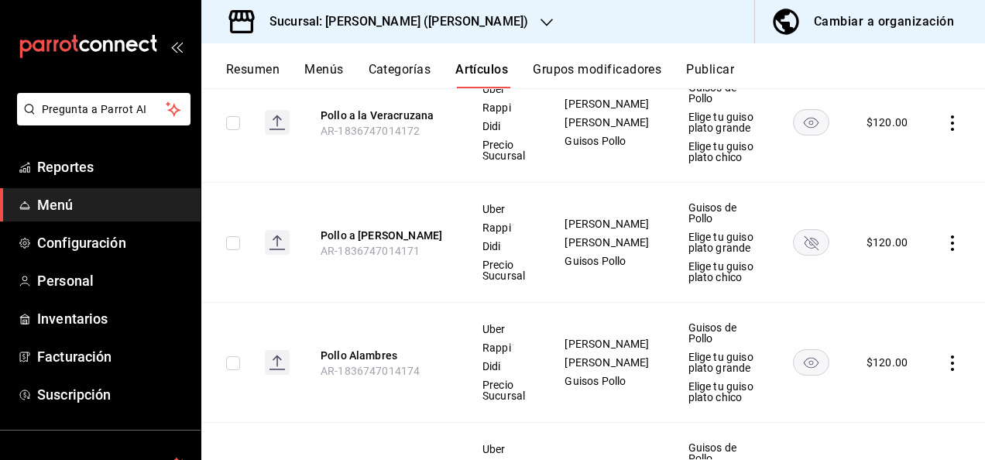
click at [808, 230] on rect "availability-product" at bounding box center [812, 243] width 36 height 26
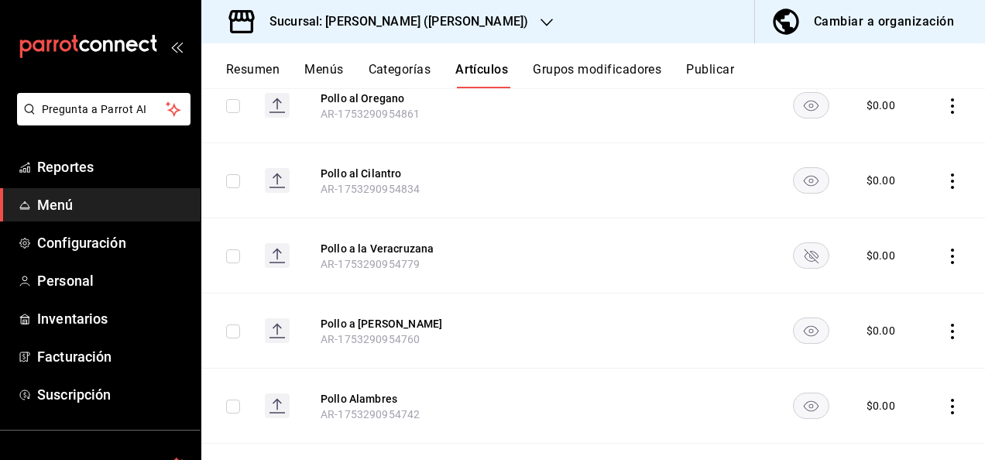
scroll to position [2397, 0]
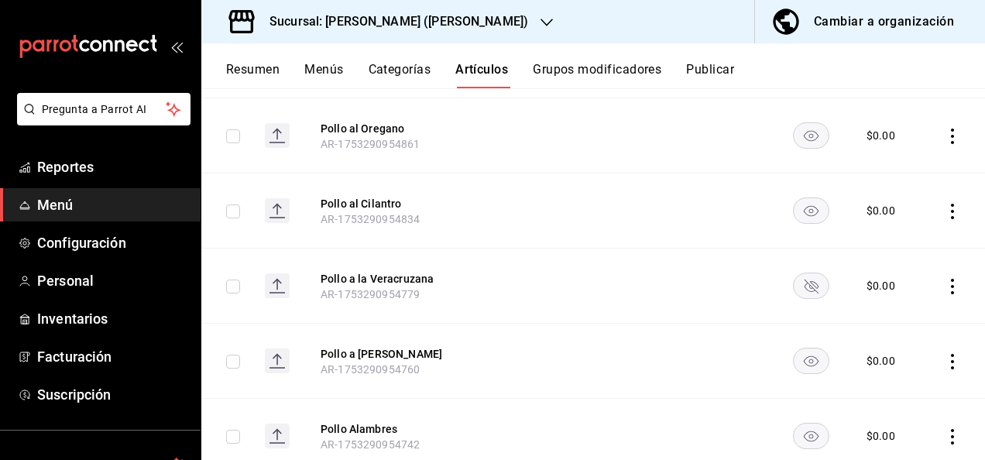
click at [982, 87] on div "Resumen Menús Categorías Artículos Grupos modificadores Publicar" at bounding box center [605, 75] width 759 height 26
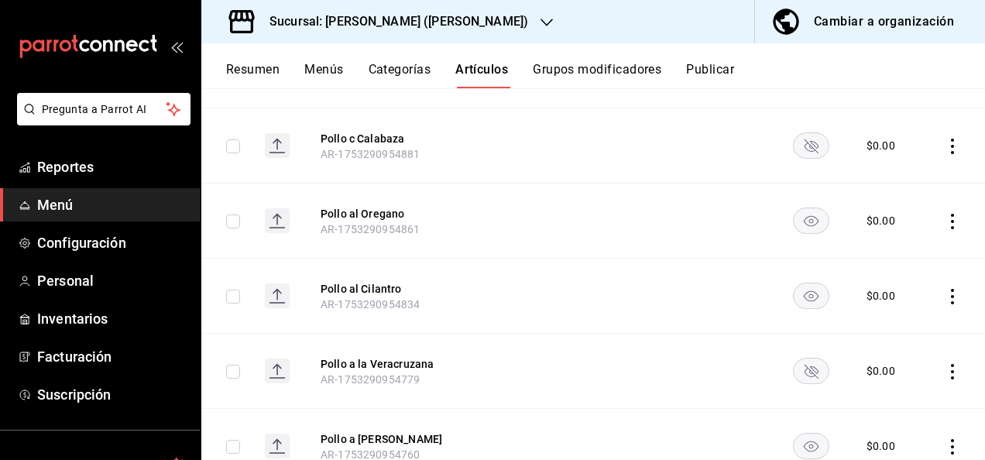
drag, startPoint x: 982, startPoint y: 87, endPoint x: 978, endPoint y: 96, distance: 10.4
click at [978, 96] on div "Resumen Menús Categorías Artículos Grupos modificadores Publicar Artículos sucu…" at bounding box center [593, 251] width 784 height 417
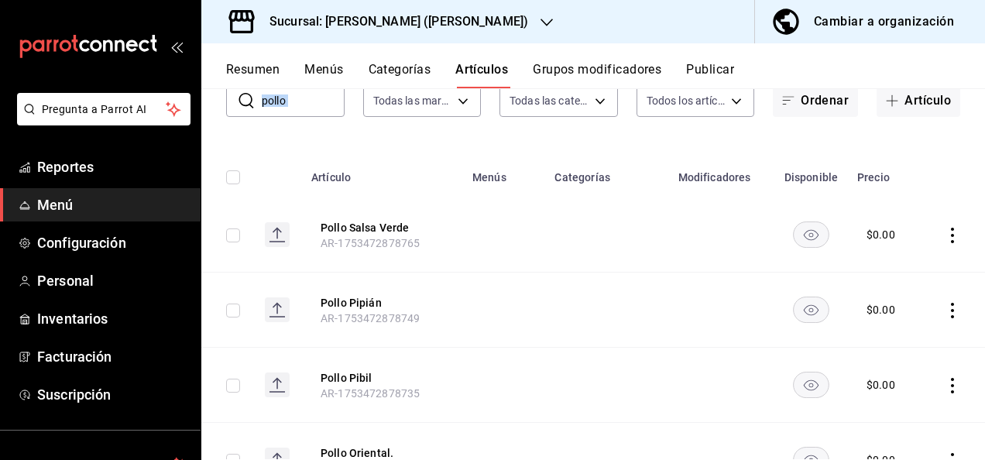
scroll to position [0, 0]
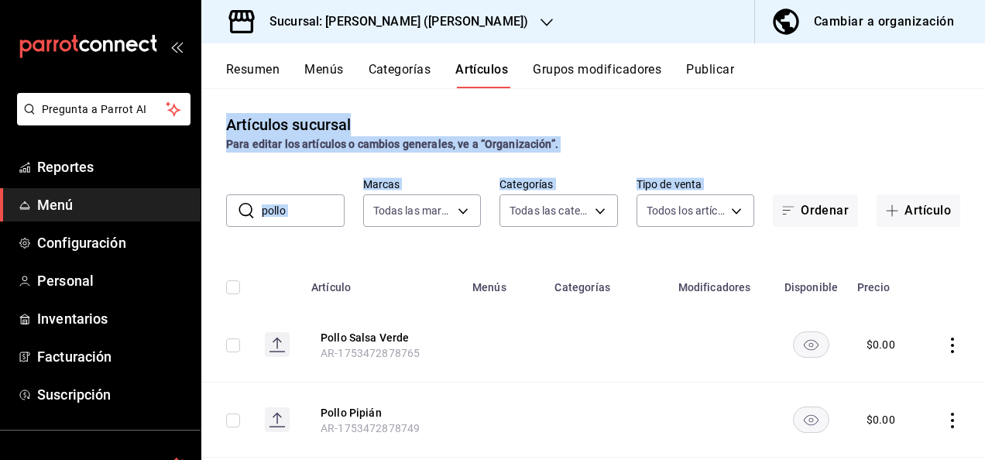
click at [253, 70] on button "Resumen" at bounding box center [252, 75] width 53 height 26
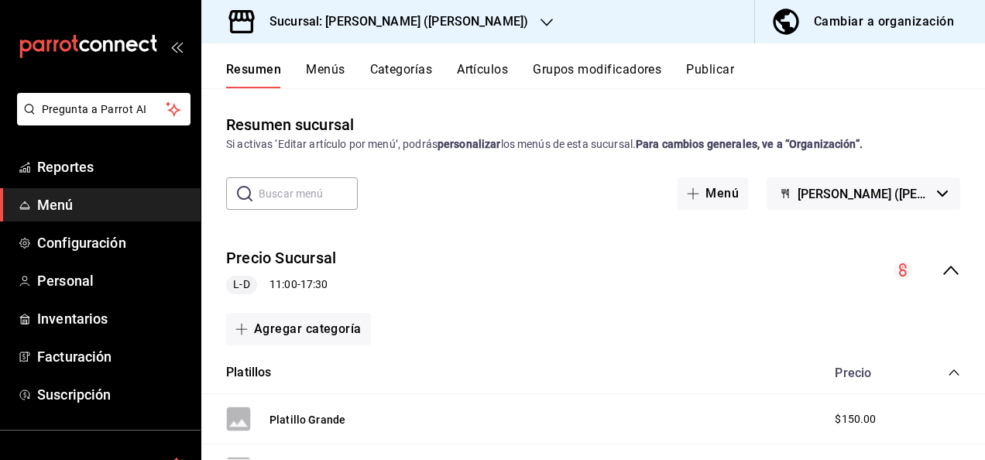
click at [942, 274] on icon "collapse-menu-row" at bounding box center [951, 270] width 19 height 19
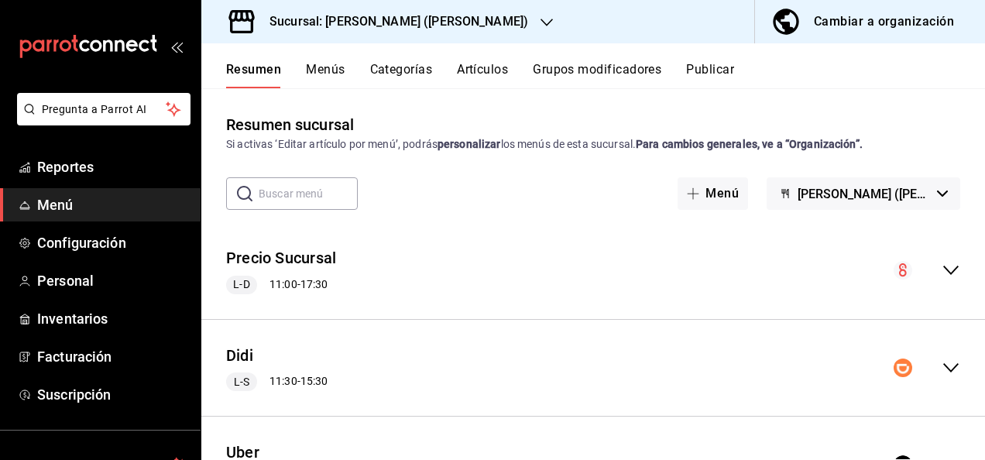
click at [942, 373] on icon "collapse-menu-row" at bounding box center [951, 368] width 19 height 19
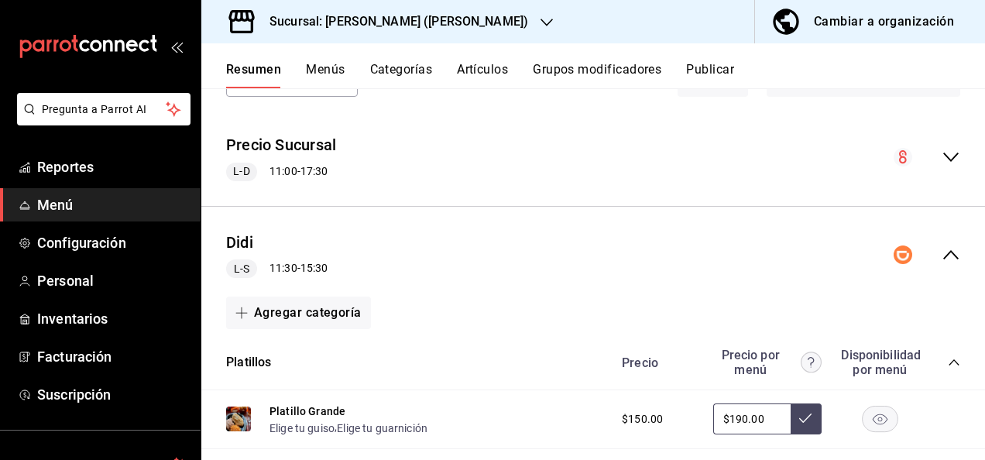
scroll to position [155, 0]
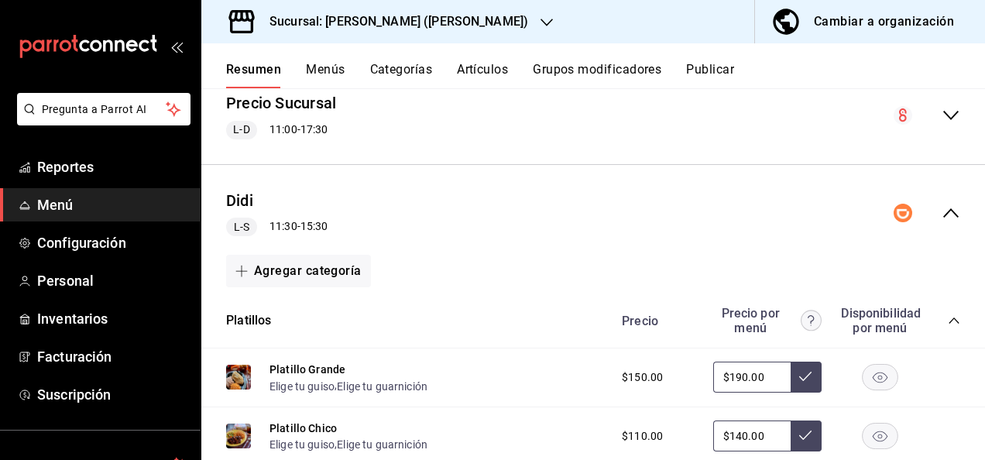
click at [944, 314] on div "Precio Precio por menú Disponibilidad por menú" at bounding box center [784, 320] width 354 height 29
click at [948, 321] on icon "collapse-category-row" at bounding box center [954, 320] width 12 height 12
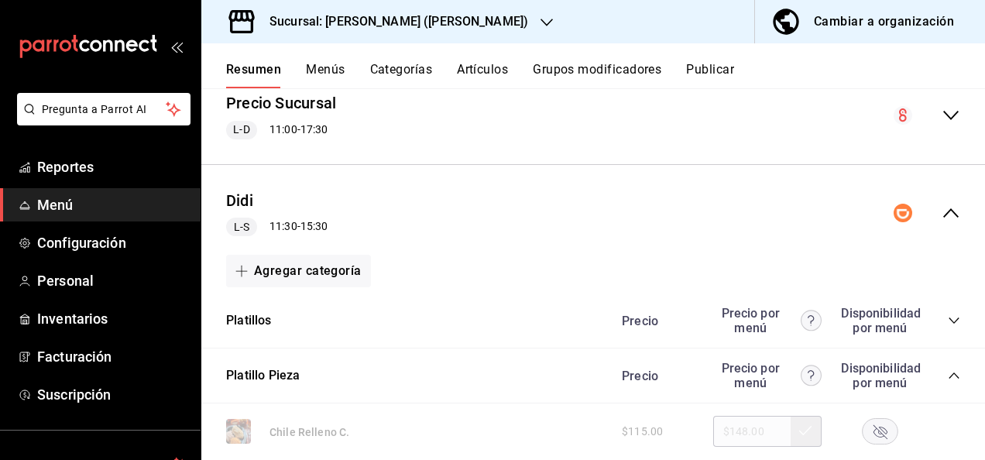
click at [948, 373] on icon "collapse-category-row" at bounding box center [954, 375] width 12 height 12
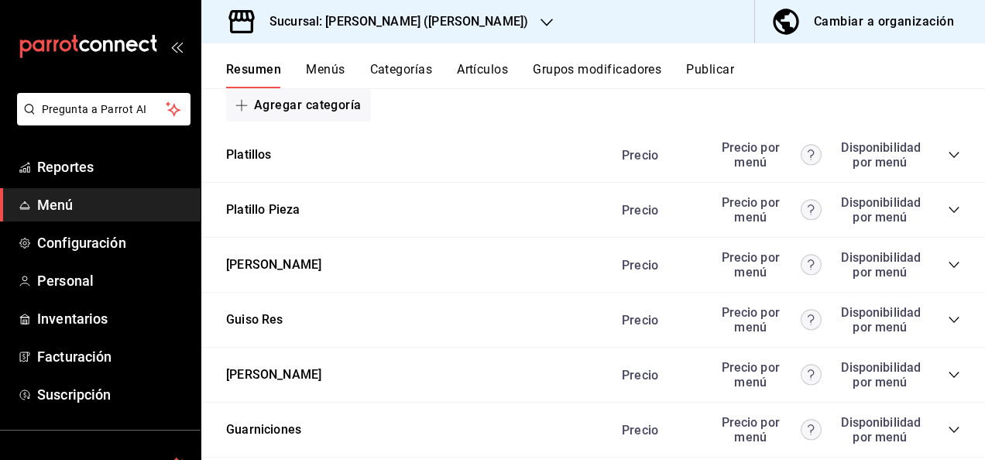
scroll to position [352, 0]
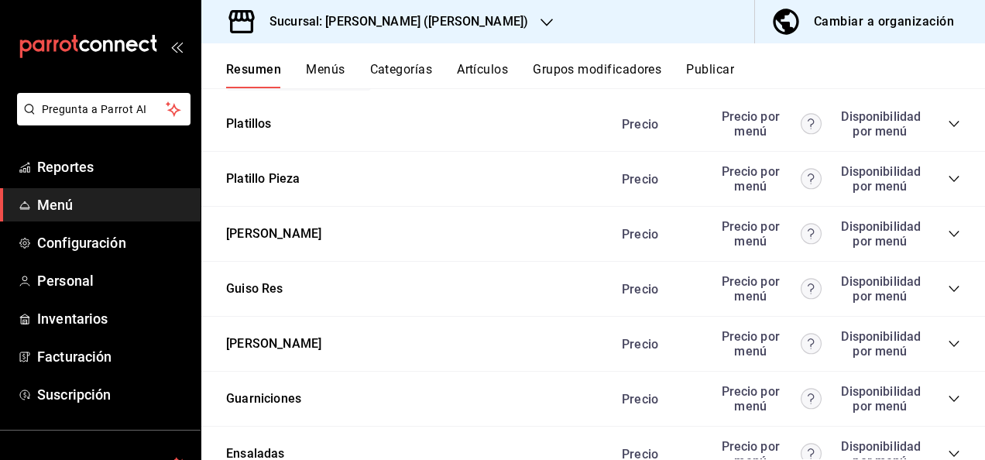
click at [948, 233] on icon "collapse-category-row" at bounding box center [954, 234] width 12 height 12
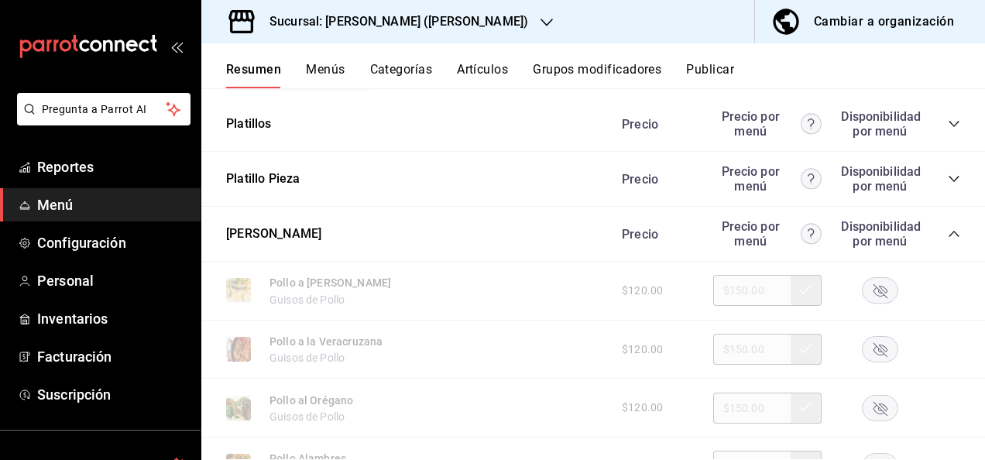
click at [874, 293] on icon "button" at bounding box center [881, 291] width 14 height 14
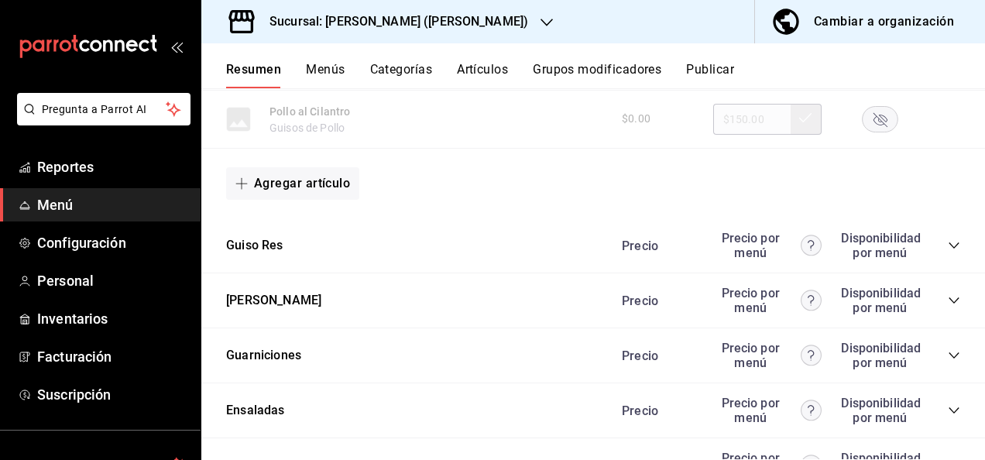
scroll to position [1477, 0]
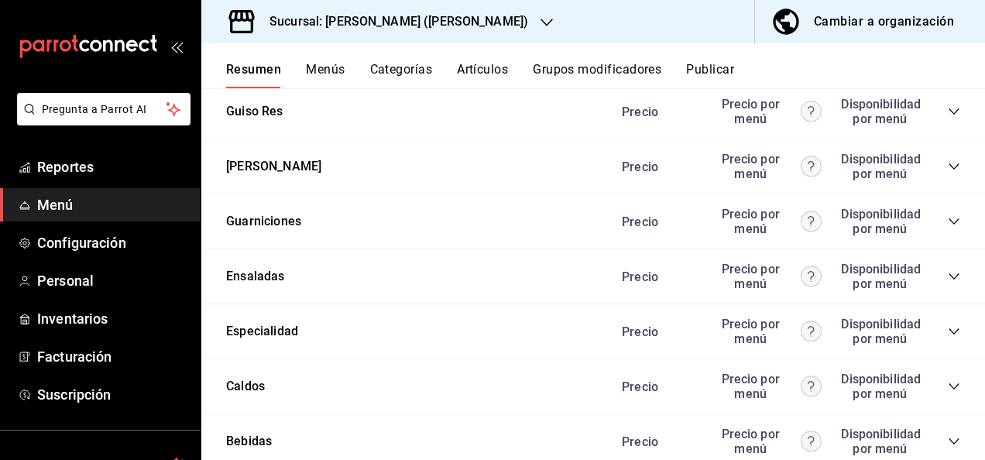
click at [948, 223] on icon "collapse-category-row" at bounding box center [954, 221] width 12 height 12
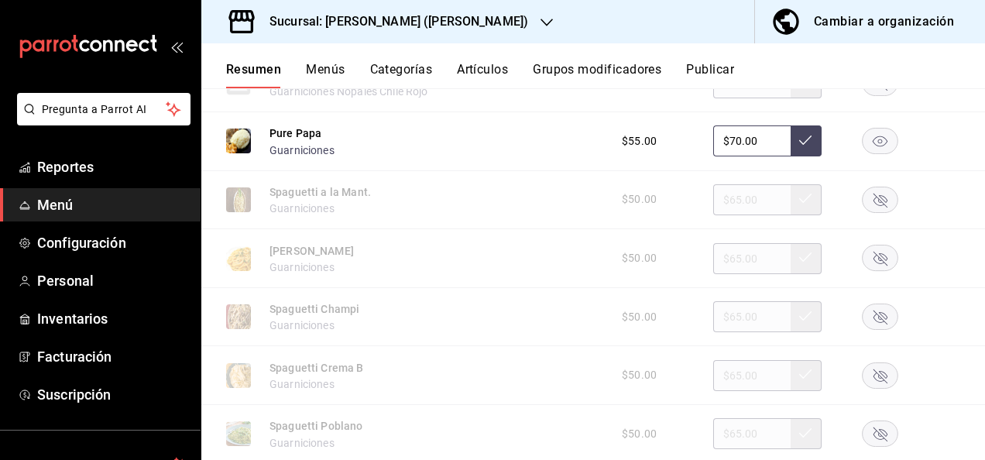
scroll to position [2293, 0]
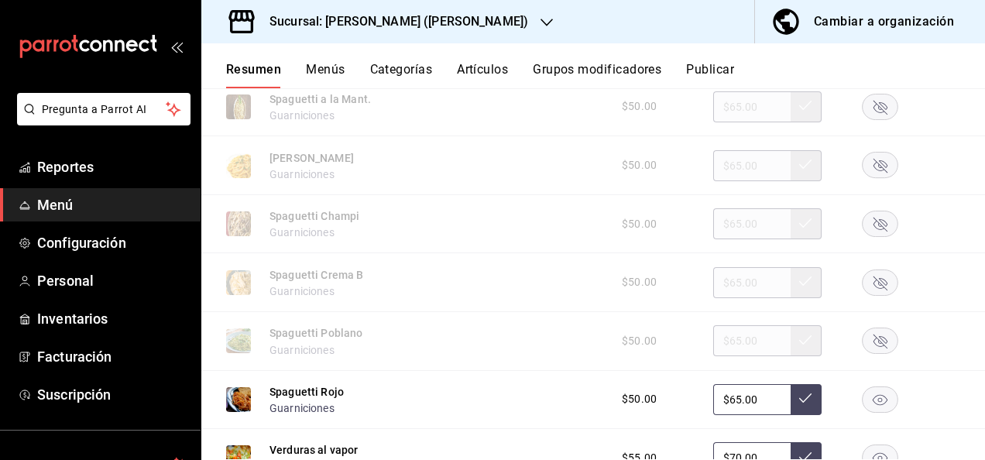
click at [868, 119] on rect "button" at bounding box center [881, 107] width 36 height 26
click at [483, 67] on button "Artículos" at bounding box center [482, 75] width 51 height 26
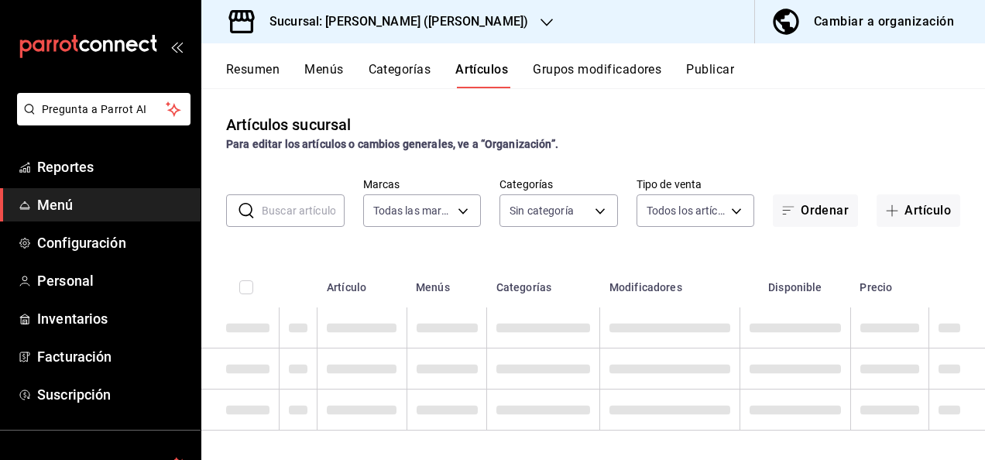
type input "62448029-1e5c-4b97-baa2-381ac051e320"
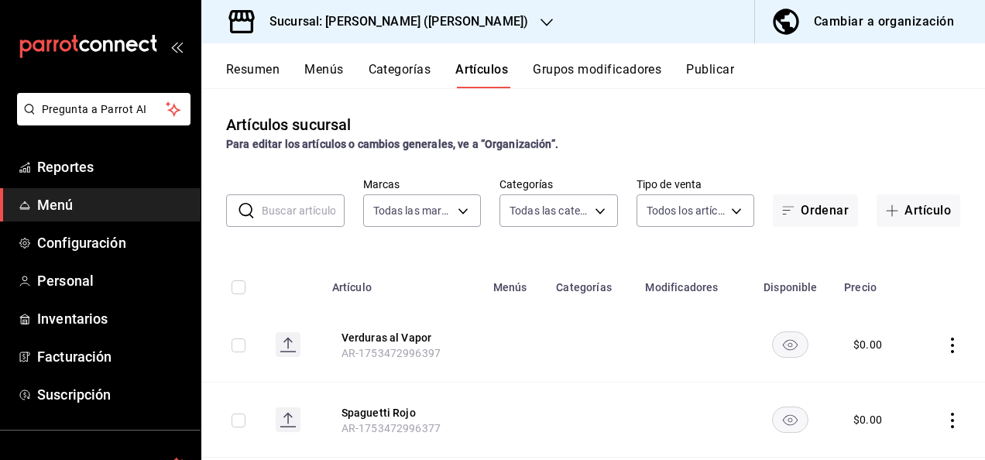
type input "98e615fa-9ff0-4008-a960-638f8e89b056,5f8a67d5-51f5-436d-b440-fe552d9df27c,df77f…"
click at [286, 206] on input "text" at bounding box center [303, 210] width 83 height 31
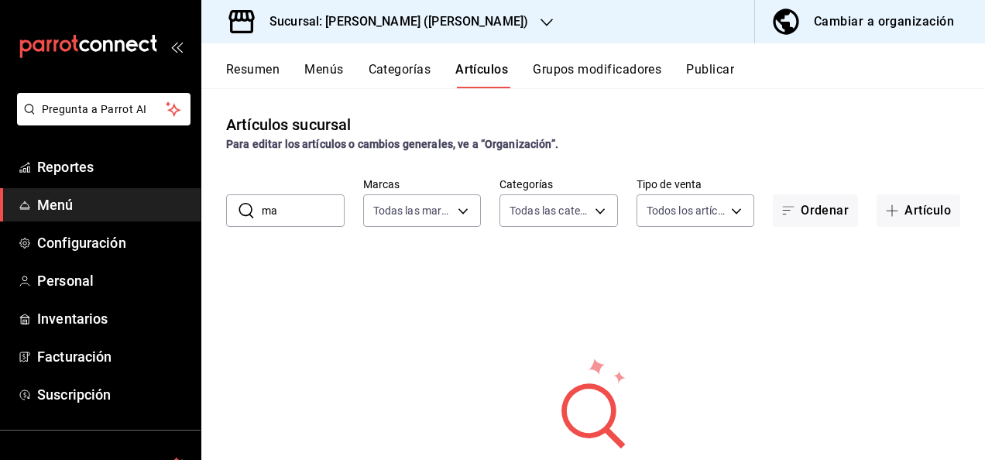
type input "m"
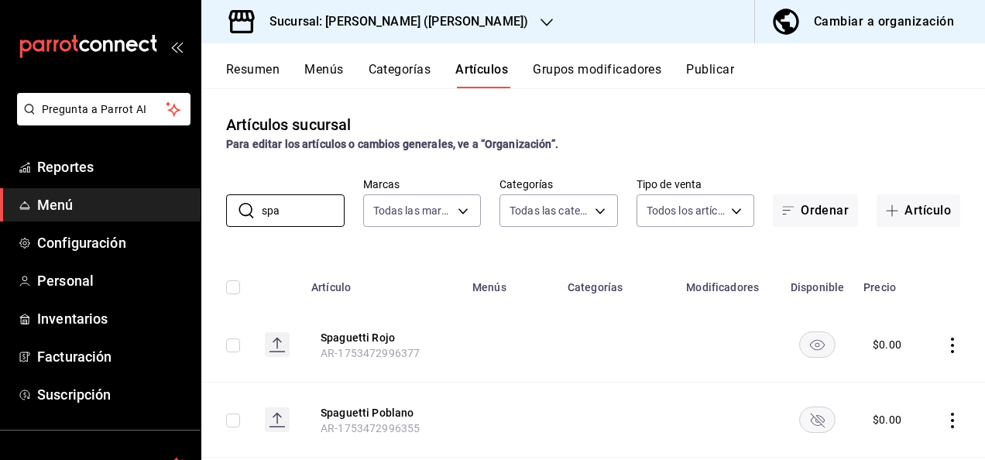
type input "spa"
click at [803, 421] on rect "availability-product" at bounding box center [818, 420] width 36 height 26
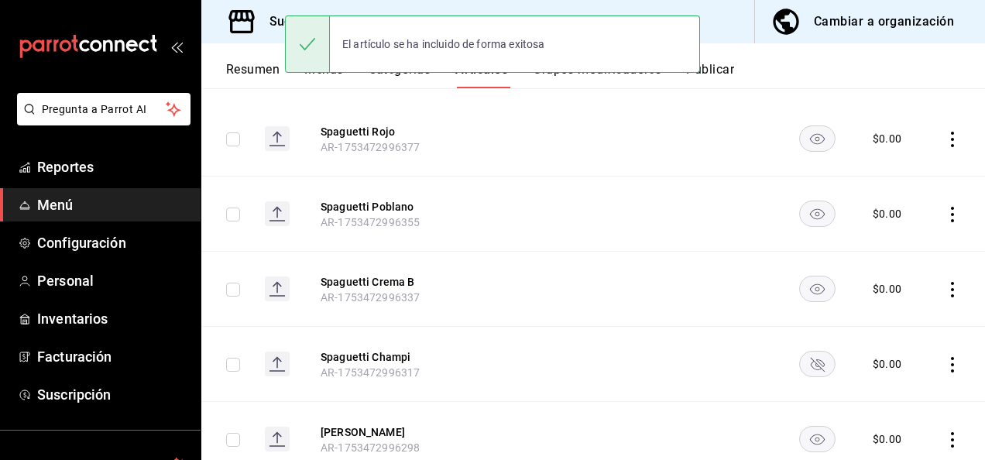
scroll to position [268, 0]
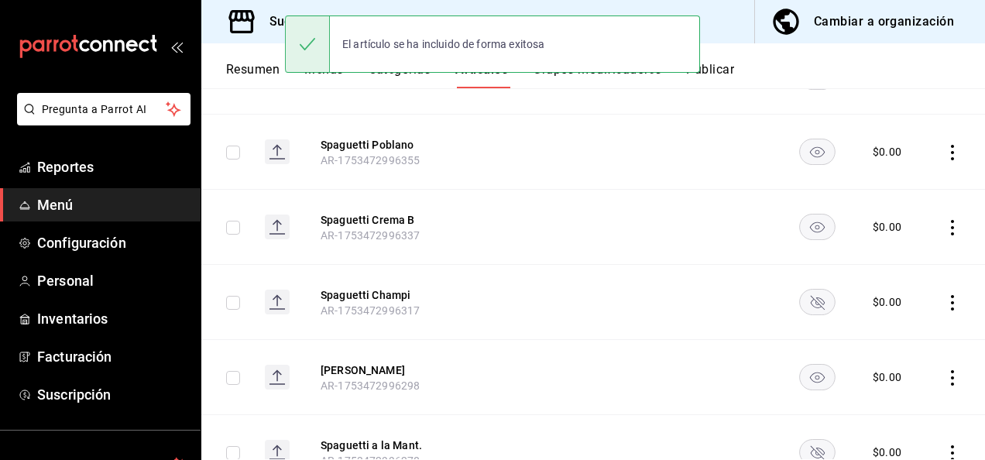
click at [811, 306] on icon "availability-product" at bounding box center [818, 303] width 14 height 14
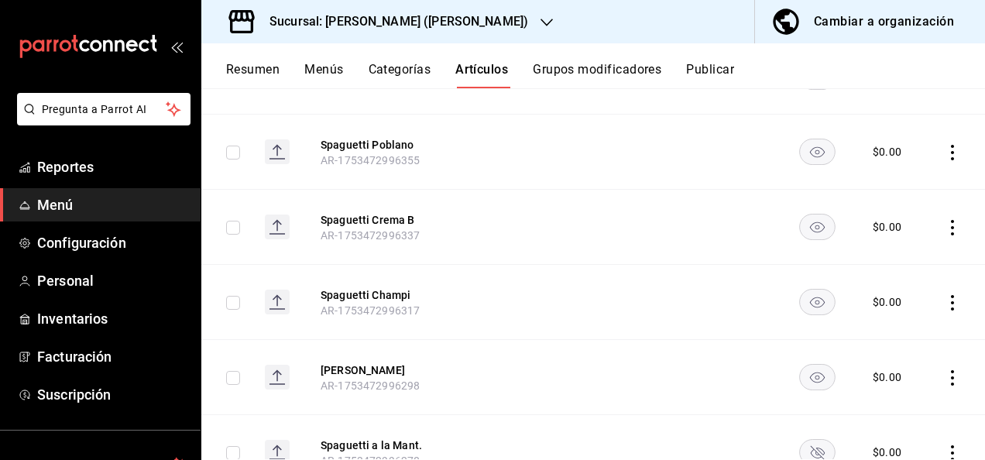
click at [809, 448] on rect "availability-product" at bounding box center [818, 452] width 36 height 26
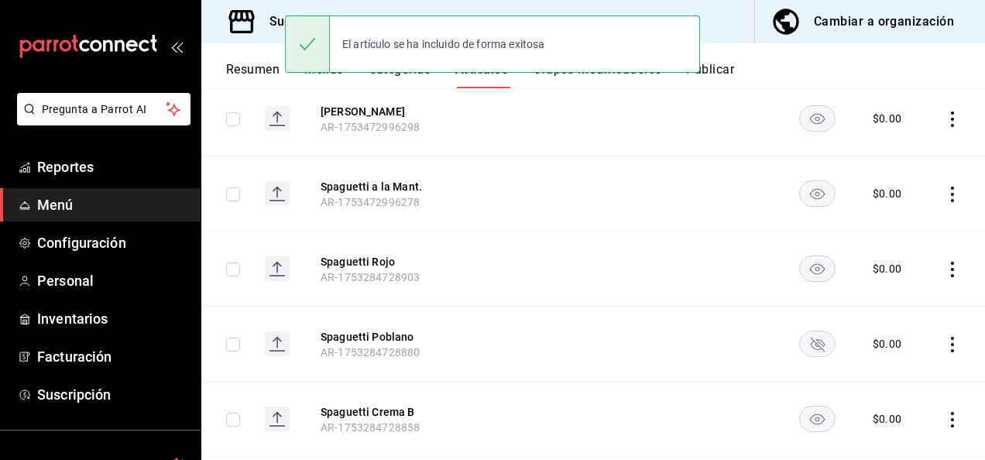
scroll to position [599, 0]
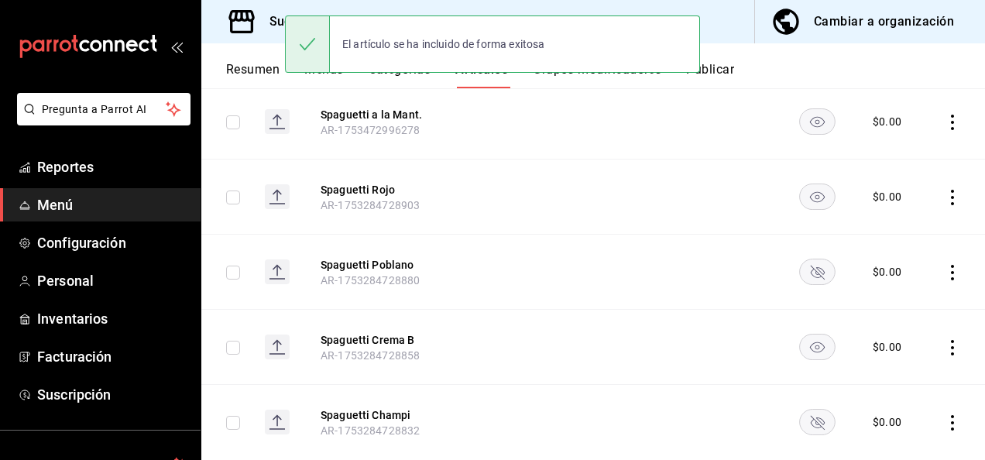
click at [811, 268] on icon "availability-product" at bounding box center [818, 273] width 14 height 14
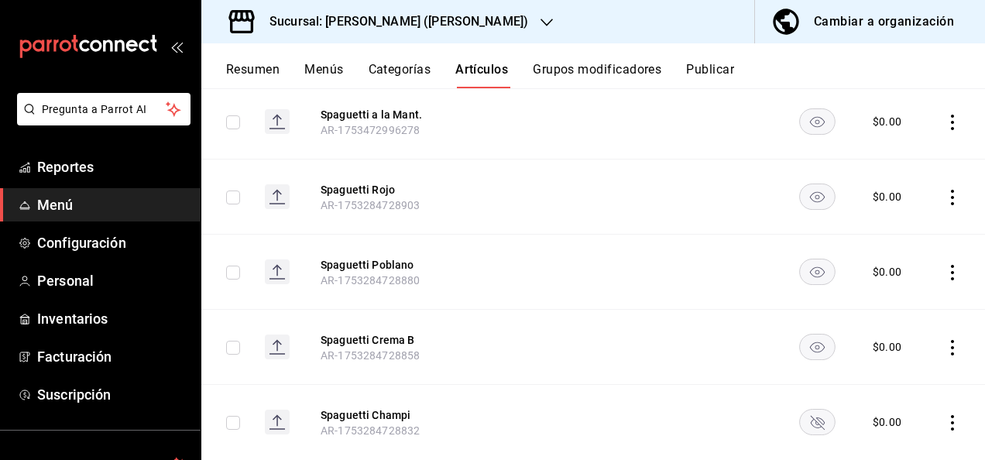
click at [813, 414] on rect "availability-product" at bounding box center [818, 422] width 36 height 26
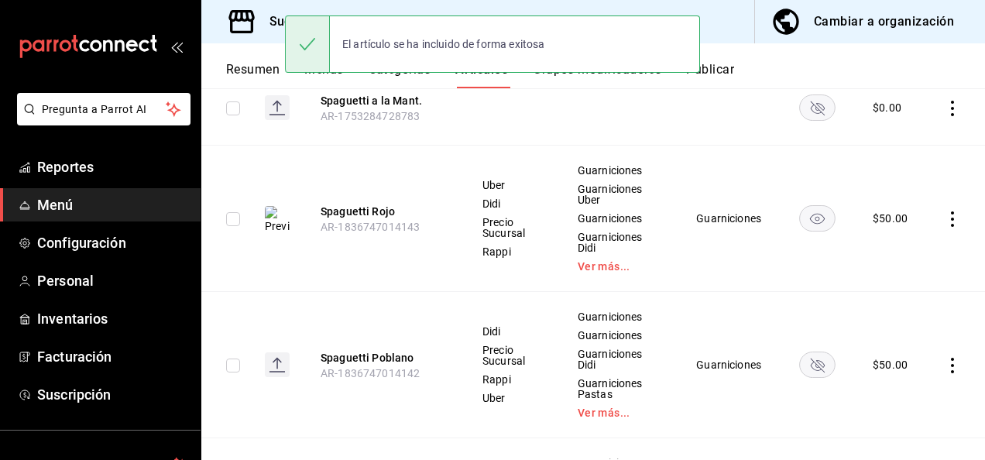
scroll to position [1095, 0]
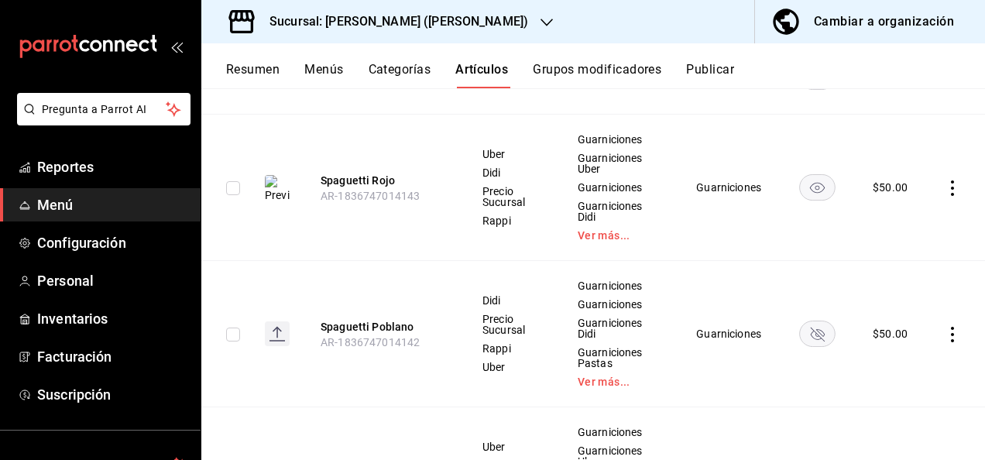
click at [809, 321] on rect "availability-product" at bounding box center [818, 334] width 36 height 26
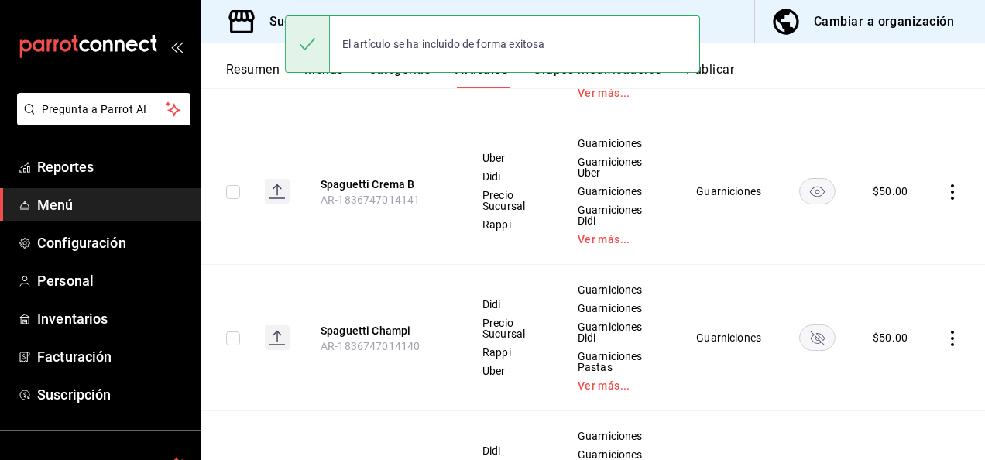
scroll to position [1518, 0]
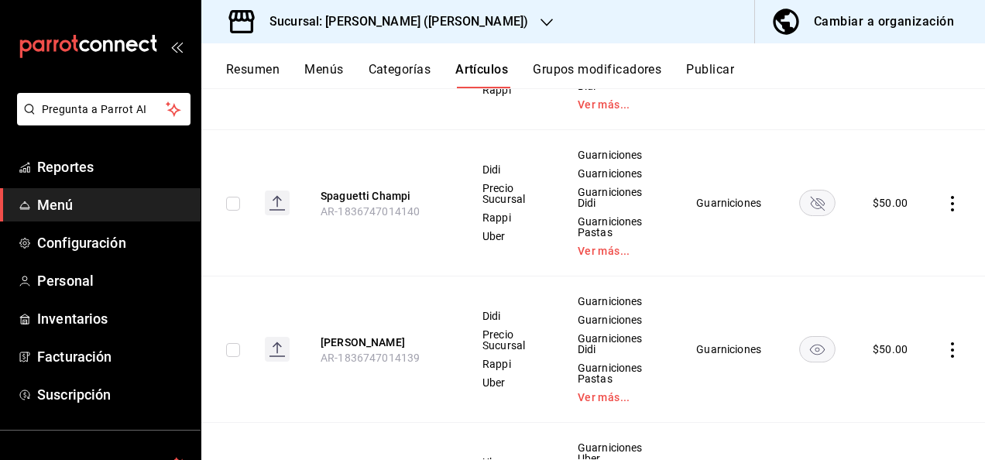
click at [809, 192] on rect "availability-product" at bounding box center [818, 203] width 36 height 26
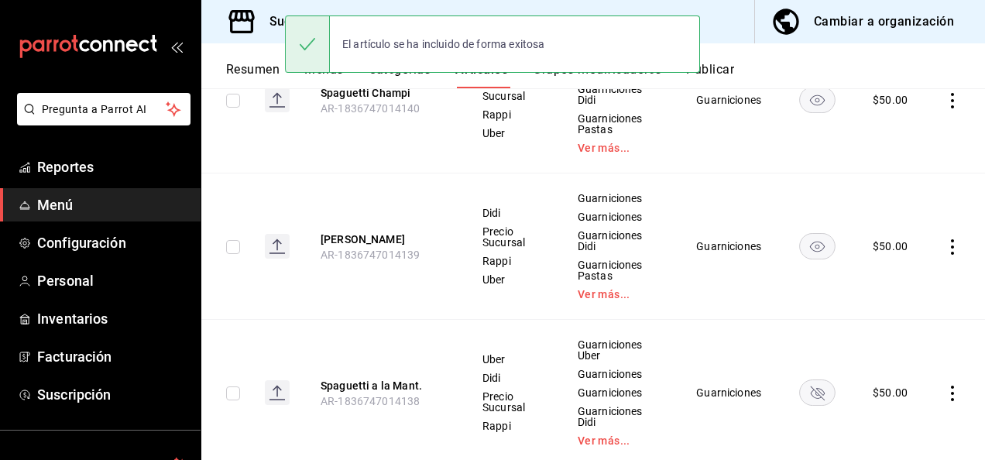
scroll to position [1660, 0]
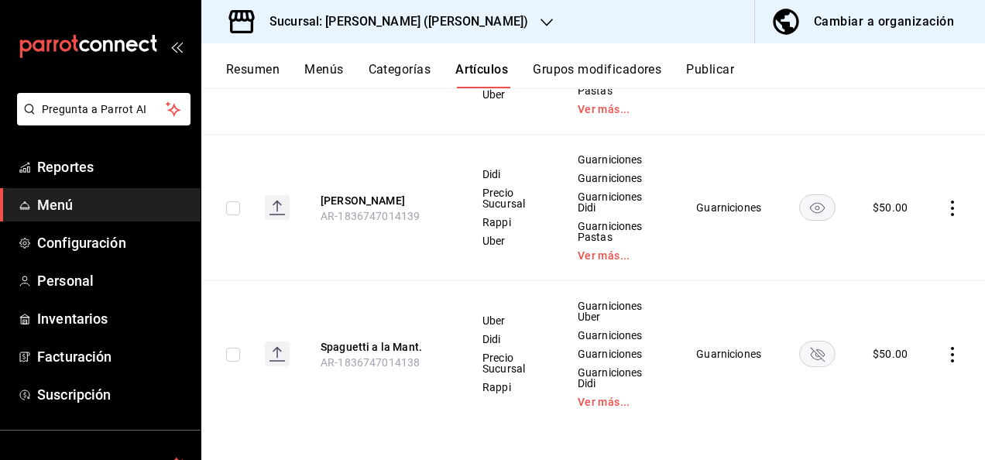
click at [809, 346] on rect "availability-product" at bounding box center [818, 354] width 36 height 26
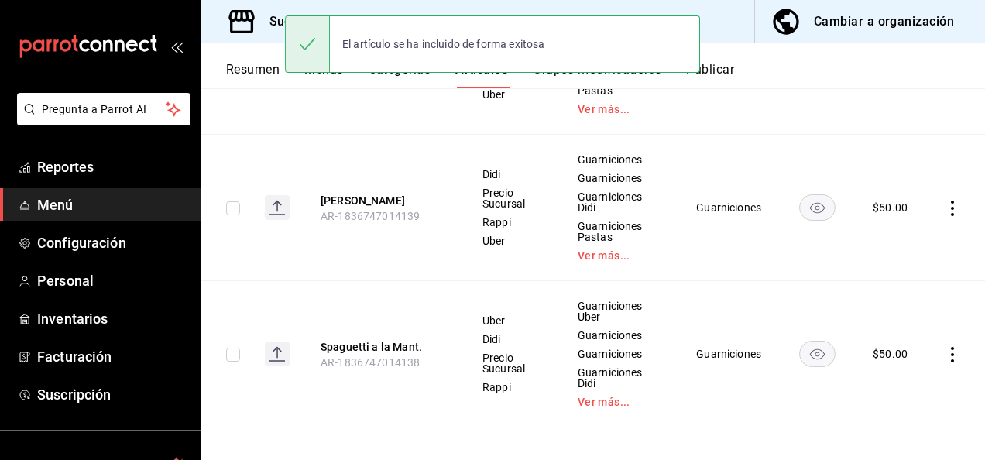
click at [259, 80] on button "Resumen" at bounding box center [252, 75] width 53 height 26
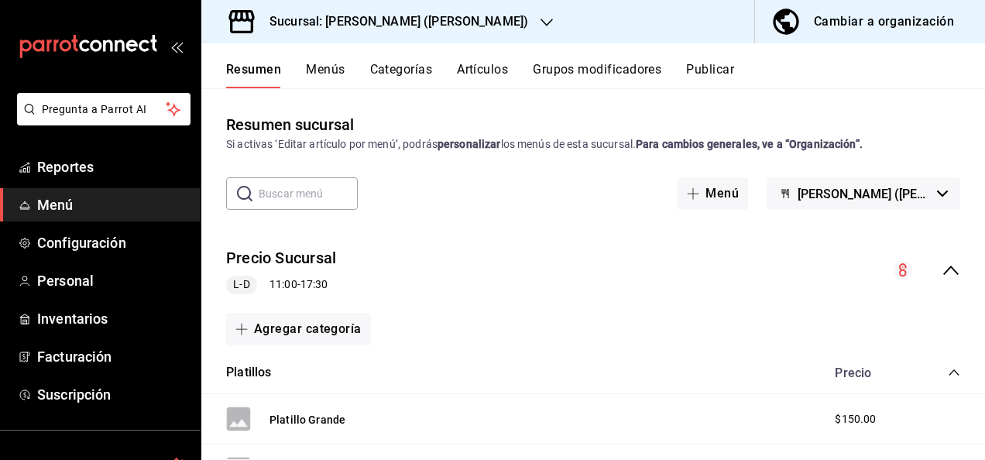
click at [942, 265] on icon "collapse-menu-row" at bounding box center [951, 270] width 19 height 19
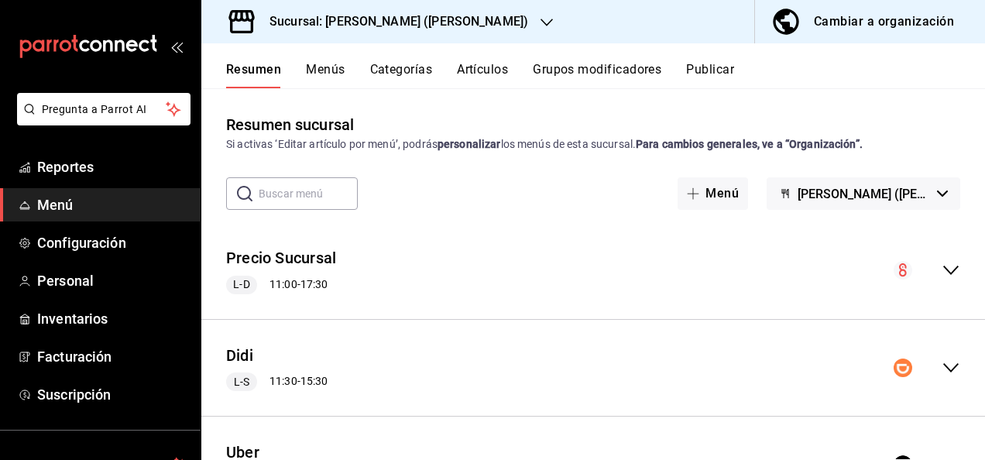
click at [942, 369] on icon "collapse-menu-row" at bounding box center [951, 368] width 19 height 19
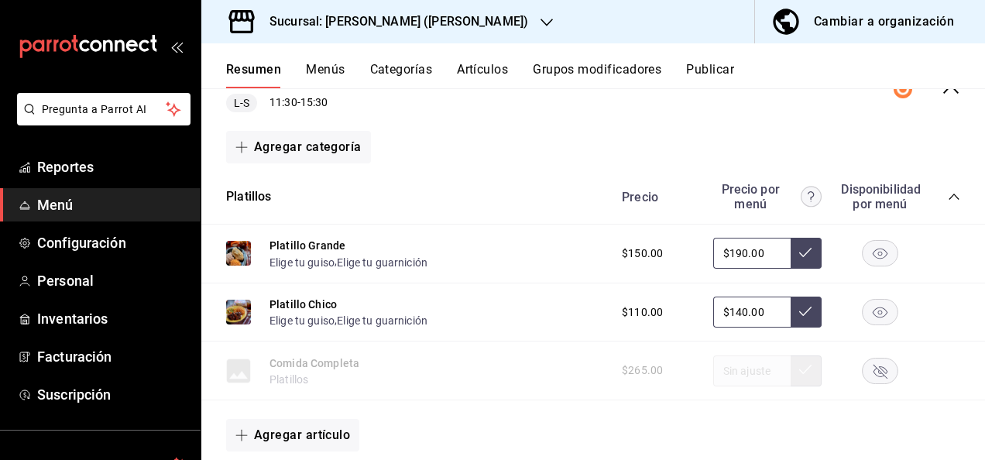
scroll to position [341, 0]
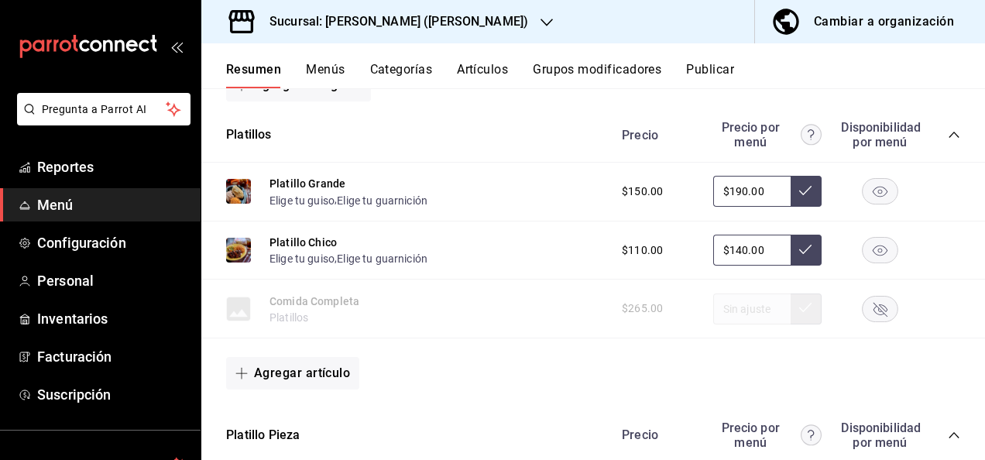
click at [948, 137] on icon "collapse-category-row" at bounding box center [954, 135] width 12 height 12
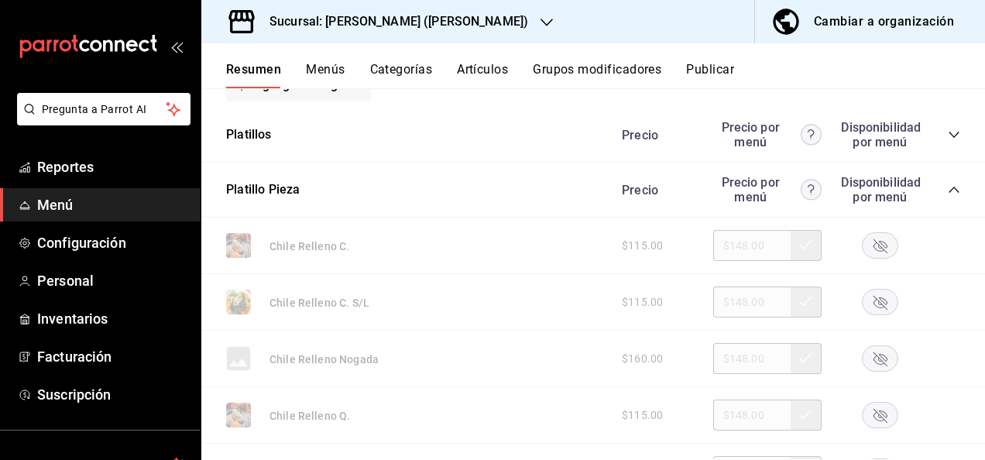
click at [948, 187] on icon "collapse-category-row" at bounding box center [954, 190] width 12 height 12
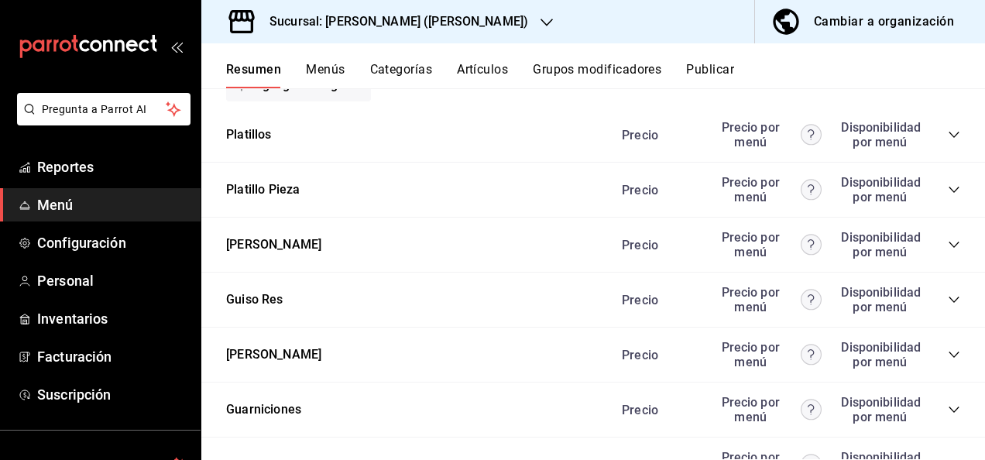
click at [934, 407] on div "Precio Precio por menú Disponibilidad por menú" at bounding box center [784, 409] width 354 height 29
click at [949, 412] on icon "collapse-category-row" at bounding box center [954, 410] width 10 height 6
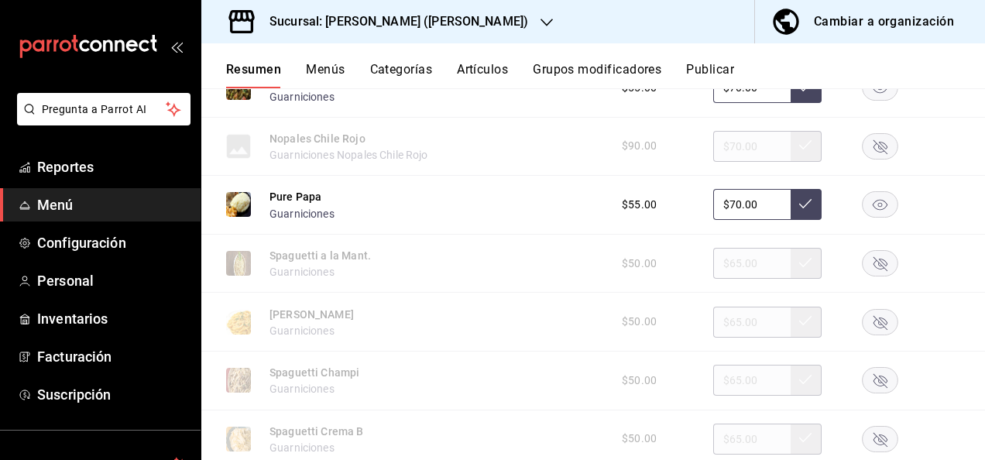
scroll to position [1311, 0]
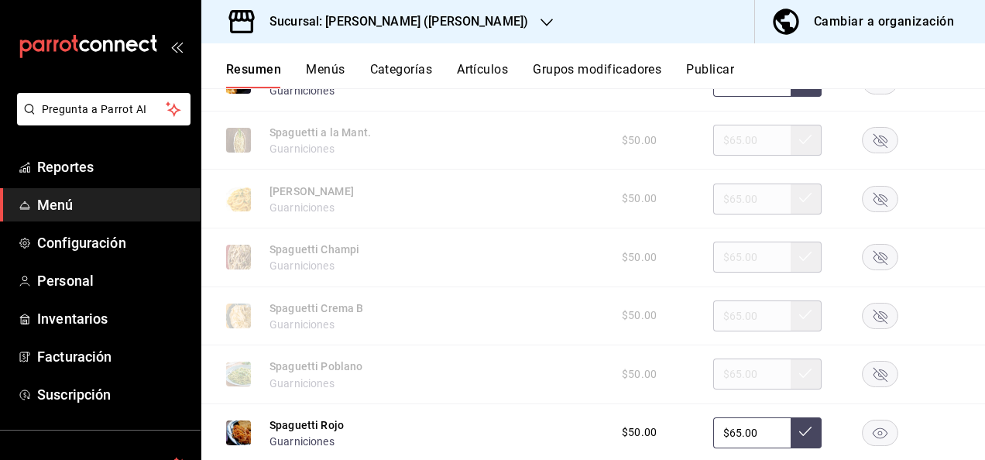
click at [863, 139] on rect "button" at bounding box center [881, 140] width 36 height 26
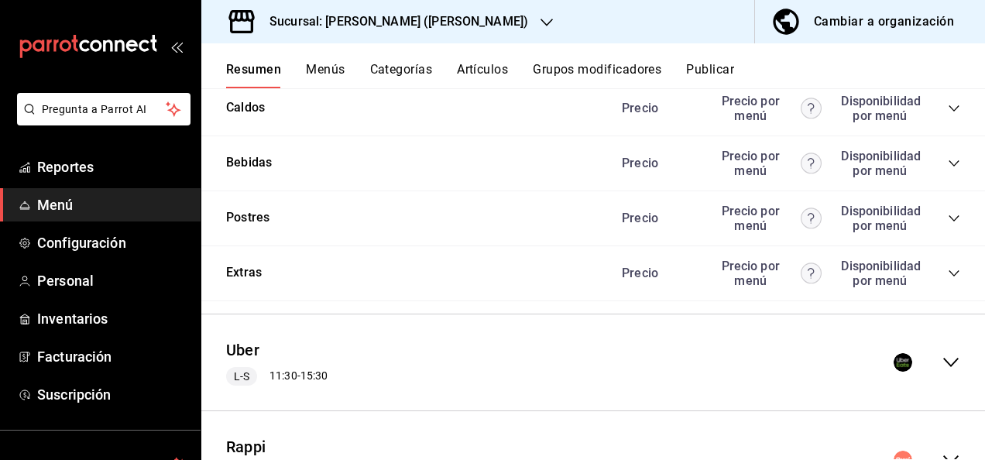
scroll to position [2018, 0]
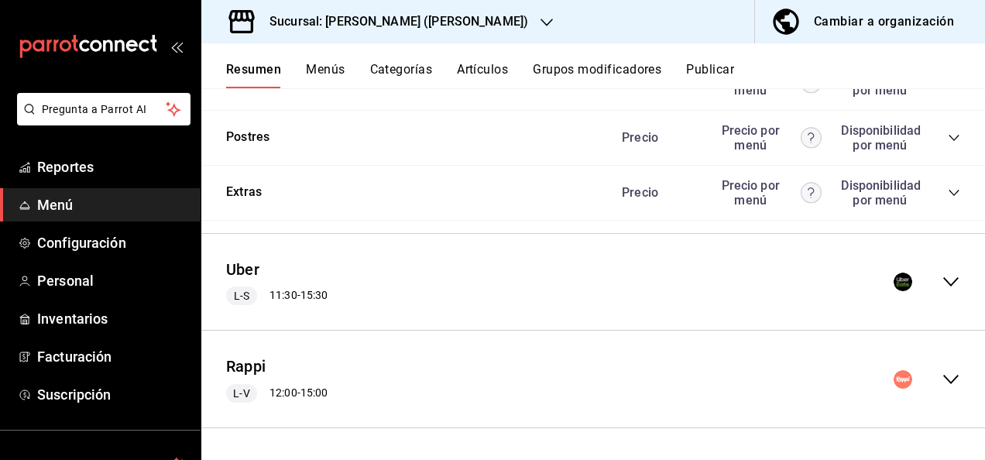
click at [942, 280] on icon "collapse-menu-row" at bounding box center [951, 282] width 19 height 19
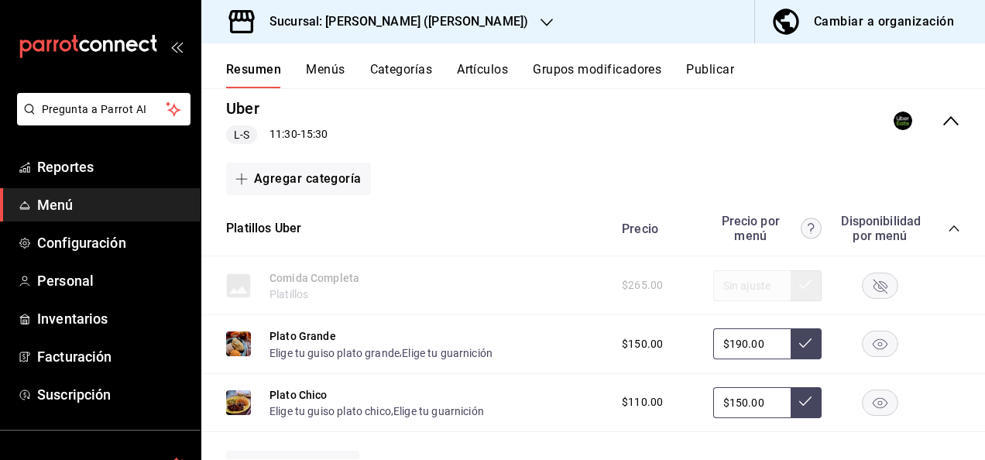
scroll to position [2204, 0]
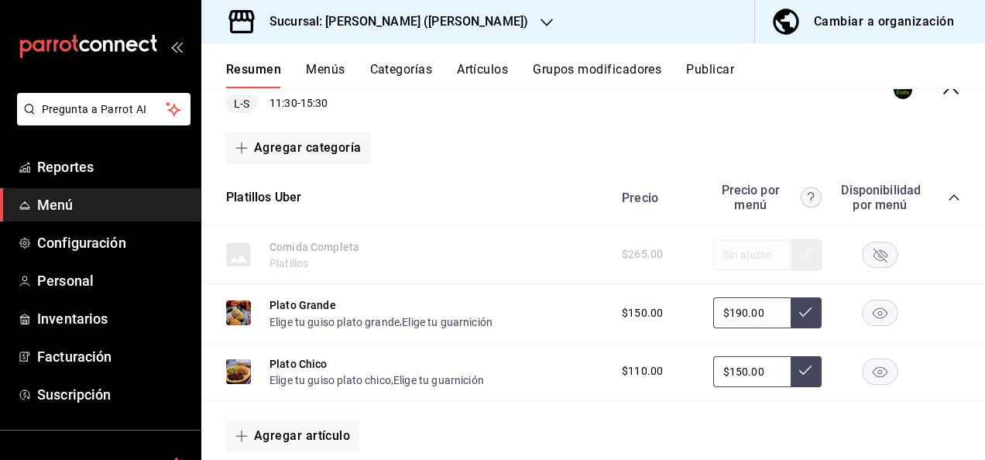
click at [948, 204] on icon "collapse-category-row" at bounding box center [954, 197] width 12 height 12
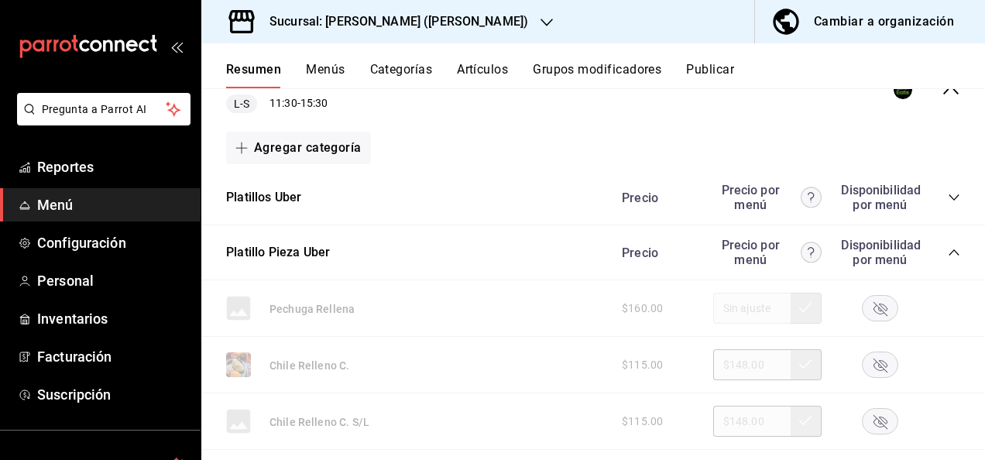
click at [948, 258] on icon "collapse-category-row" at bounding box center [954, 252] width 12 height 12
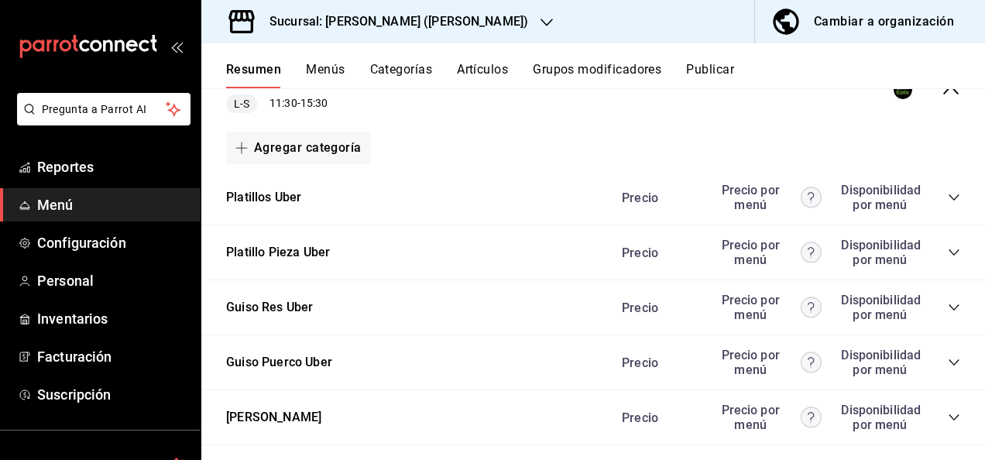
click at [948, 366] on icon "collapse-category-row" at bounding box center [954, 362] width 12 height 12
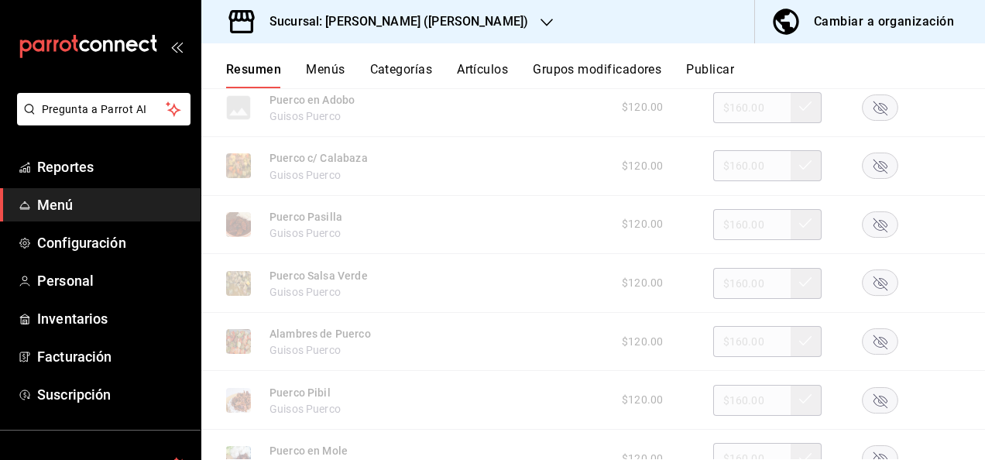
scroll to position [2823, 0]
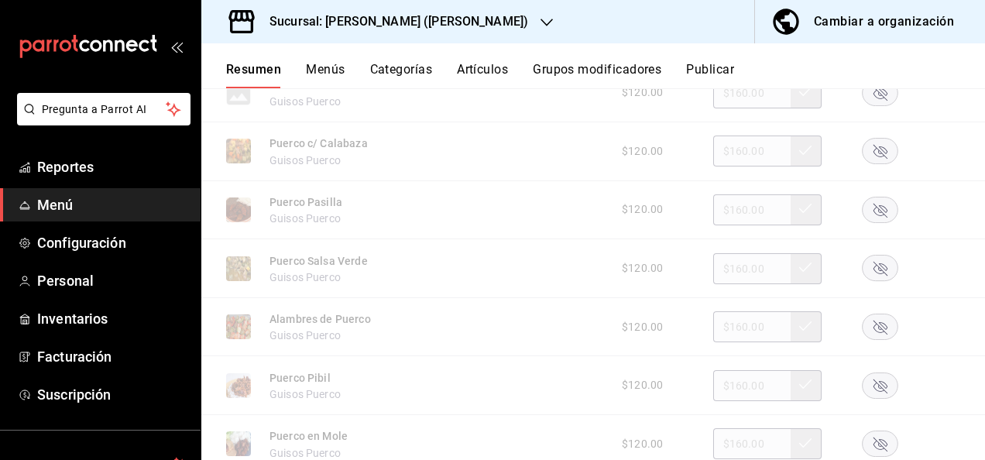
click at [876, 281] on rect "button" at bounding box center [881, 269] width 36 height 26
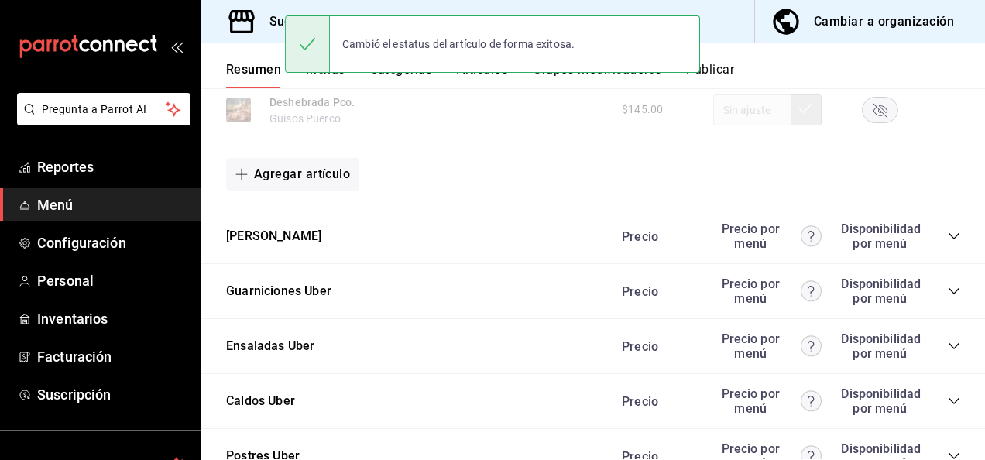
scroll to position [3267, 0]
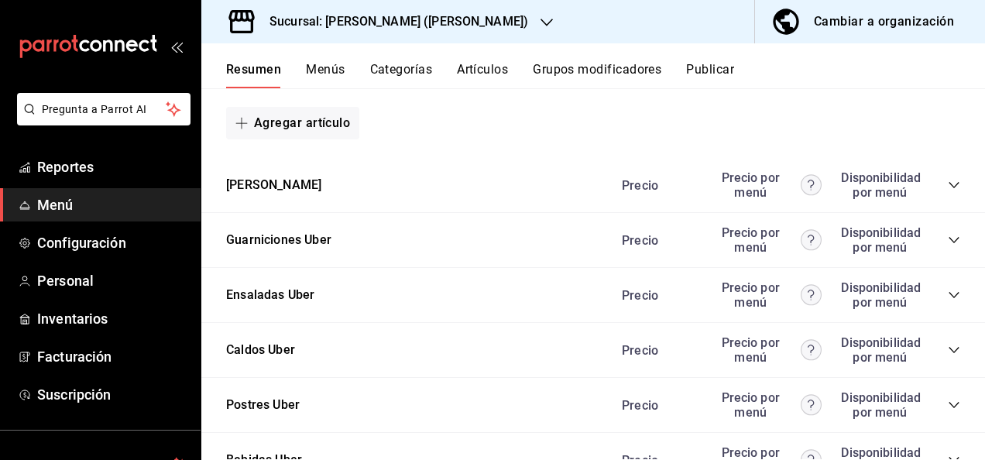
click at [948, 191] on icon "collapse-category-row" at bounding box center [954, 185] width 12 height 12
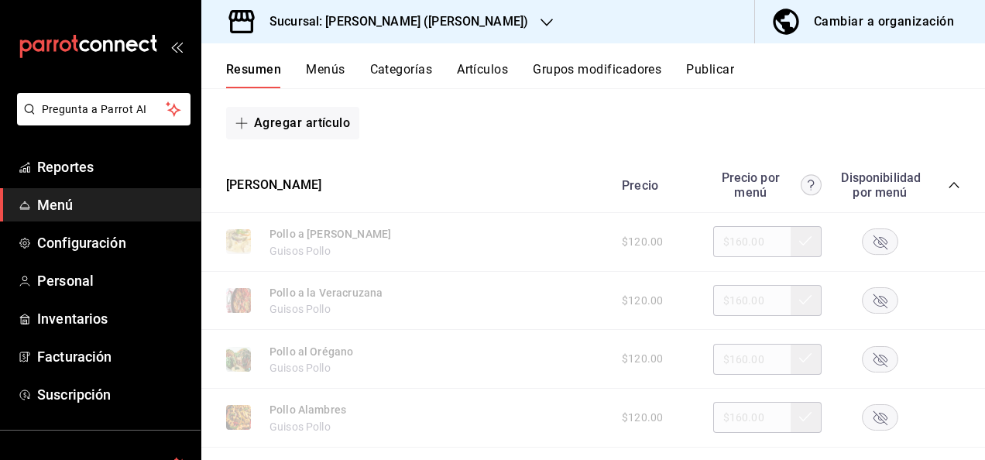
click at [874, 249] on icon "button" at bounding box center [881, 242] width 14 height 14
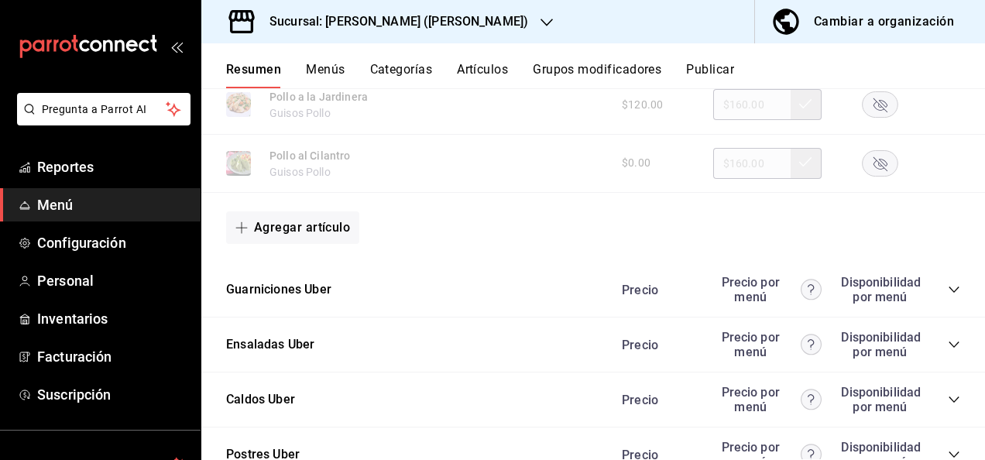
scroll to position [4218, 0]
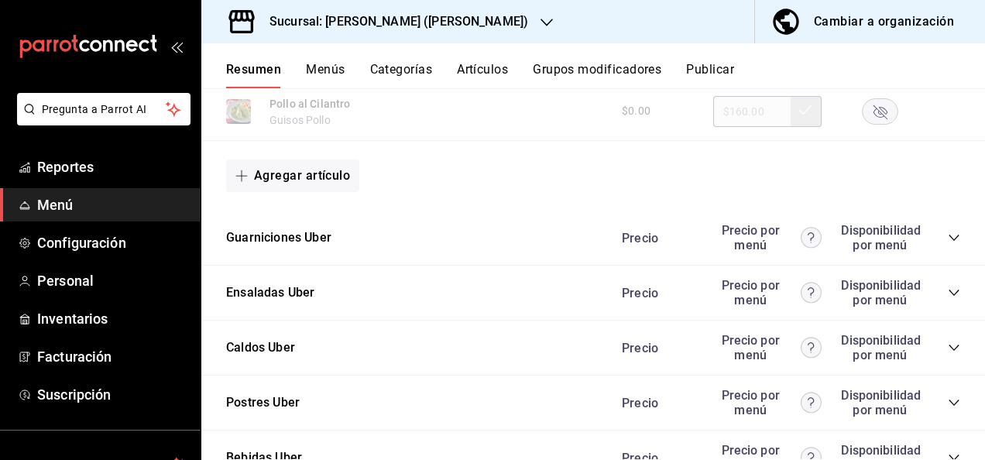
click at [948, 244] on icon "collapse-category-row" at bounding box center [954, 238] width 12 height 12
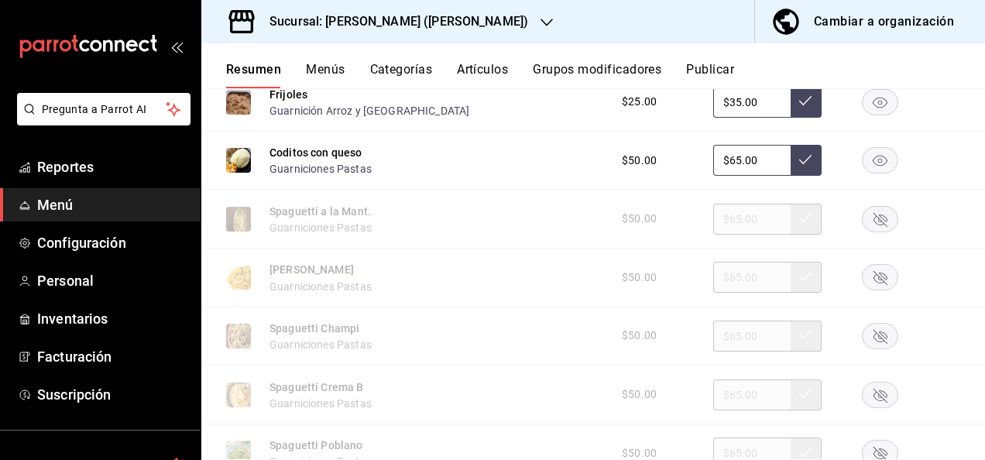
scroll to position [4662, 0]
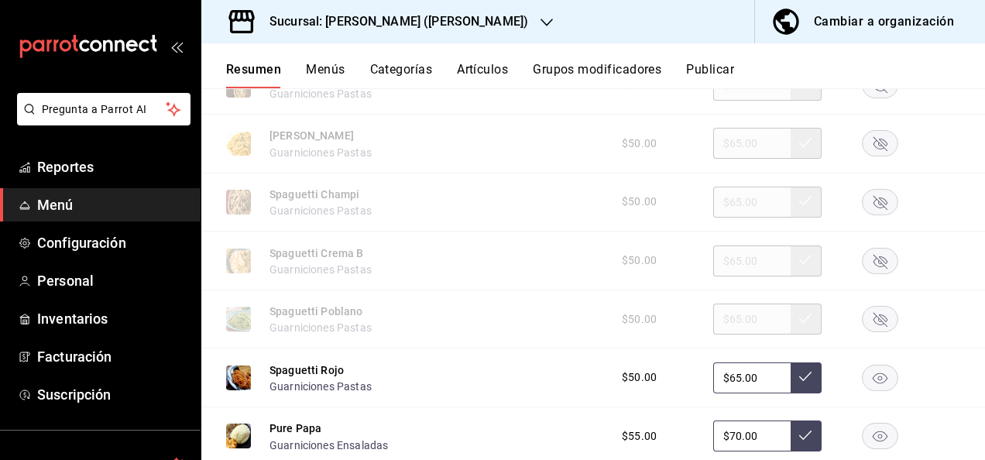
click at [869, 98] on rect "button" at bounding box center [881, 85] width 36 height 26
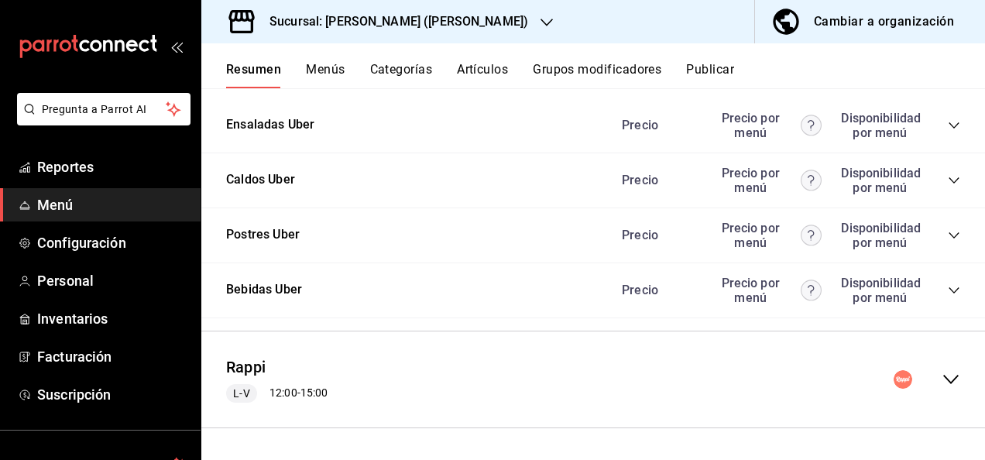
scroll to position [5531, 0]
click at [942, 380] on icon "collapse-menu-row" at bounding box center [951, 379] width 19 height 19
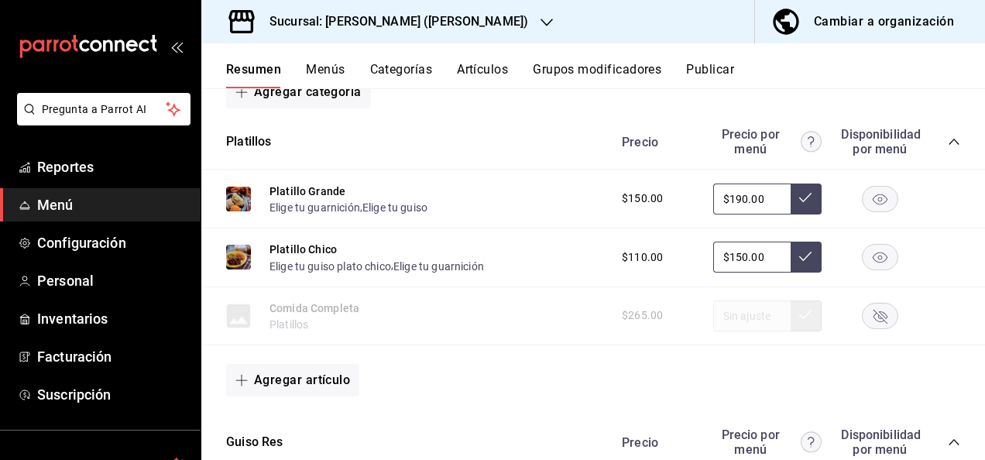
scroll to position [5851, 0]
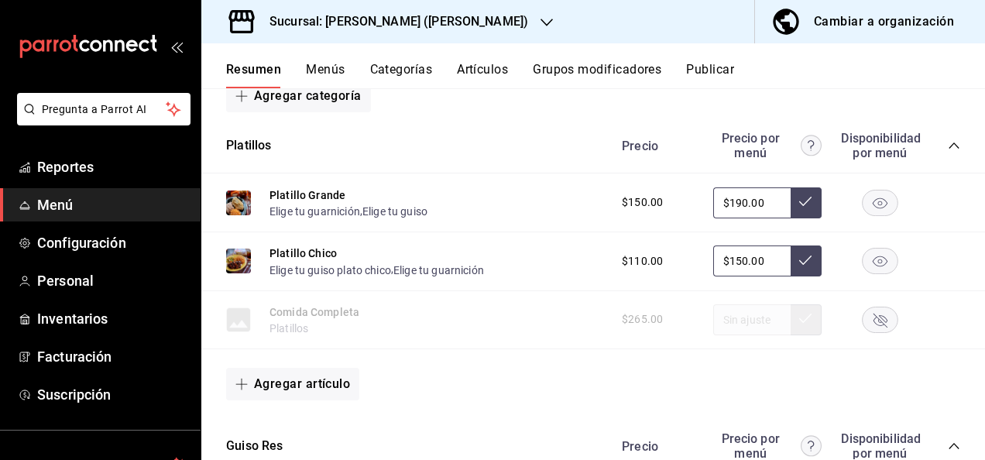
click at [948, 152] on icon "collapse-category-row" at bounding box center [954, 145] width 12 height 12
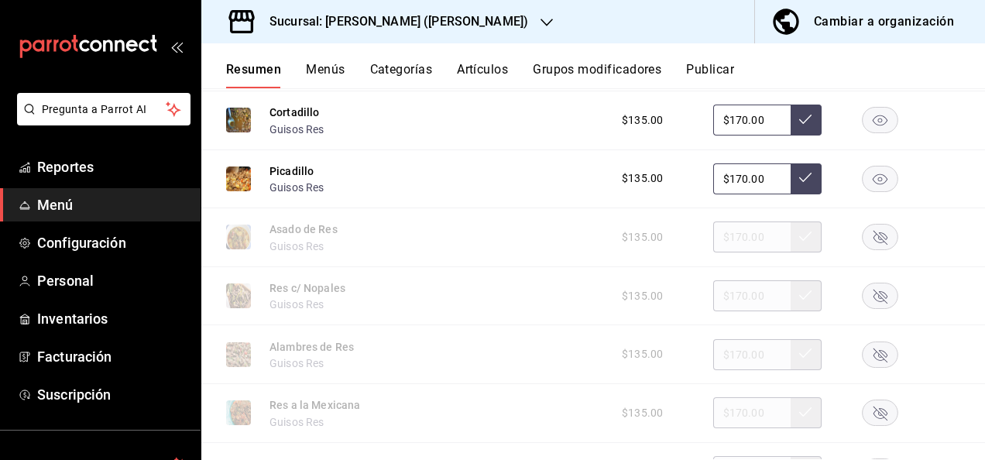
scroll to position [6078, 0]
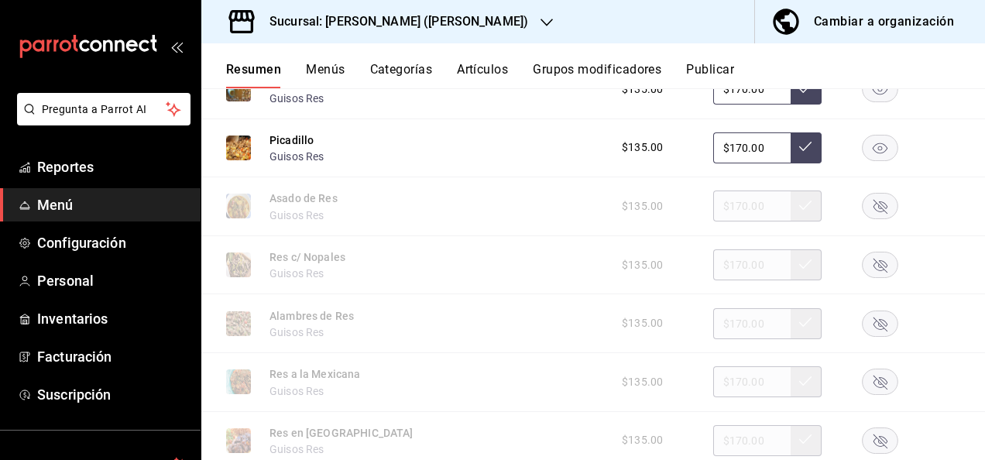
click at [868, 336] on rect "button" at bounding box center [881, 324] width 36 height 26
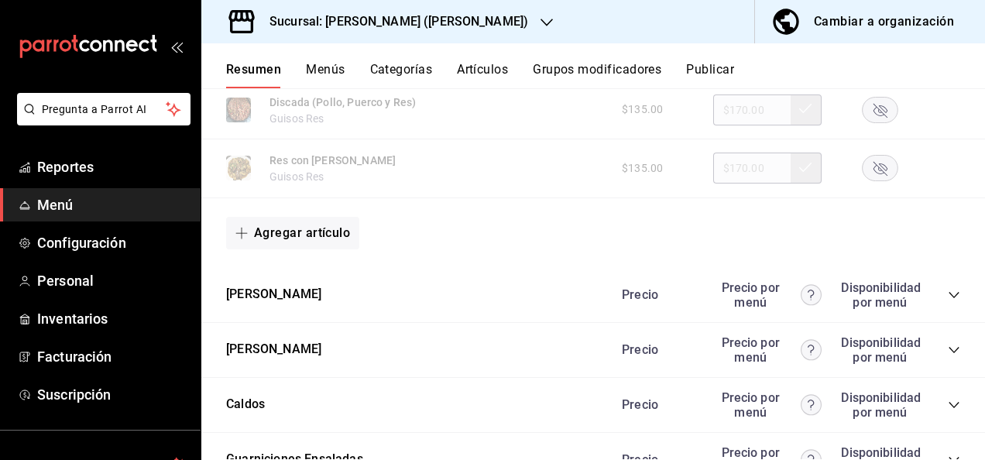
scroll to position [6625, 0]
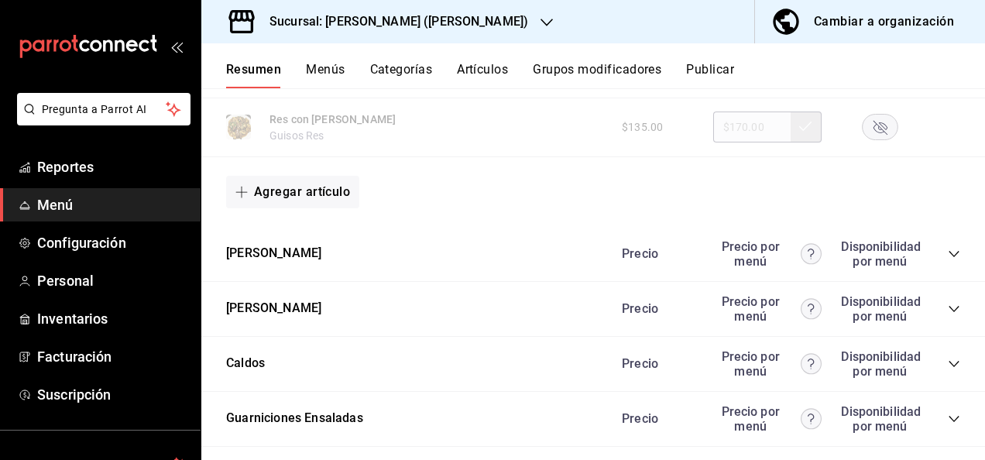
click at [948, 260] on icon "collapse-category-row" at bounding box center [954, 254] width 12 height 12
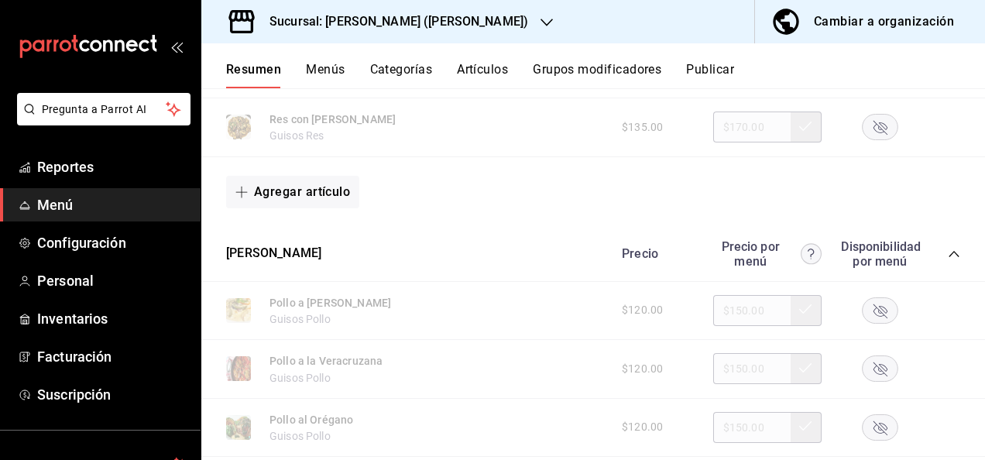
click at [875, 323] on rect "button" at bounding box center [881, 310] width 36 height 26
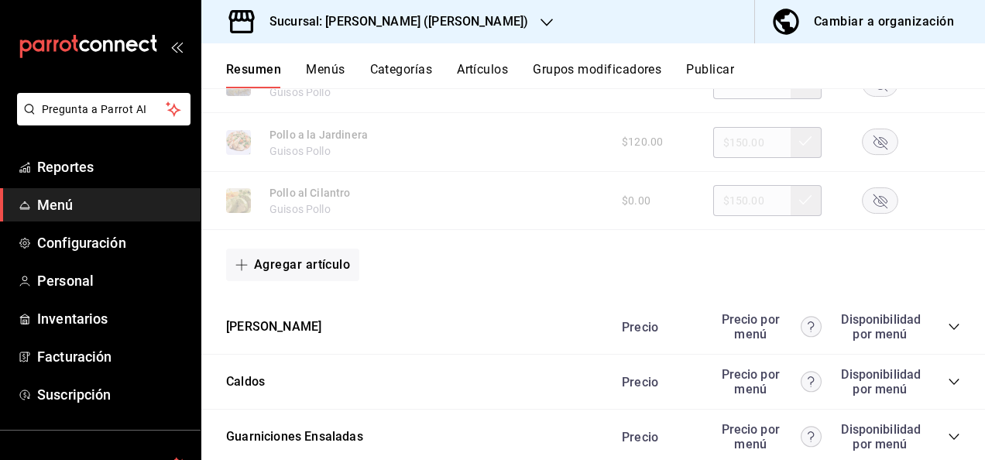
scroll to position [7628, 0]
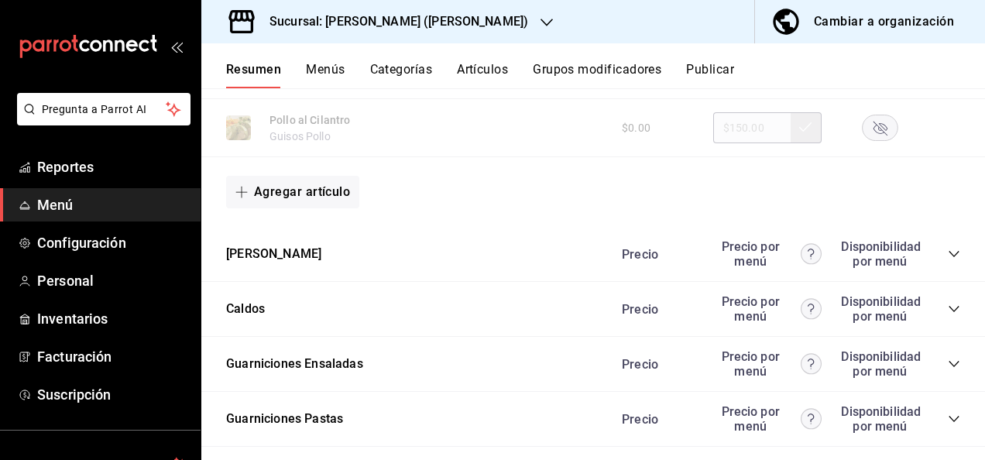
click at [948, 260] on icon "collapse-category-row" at bounding box center [954, 254] width 12 height 12
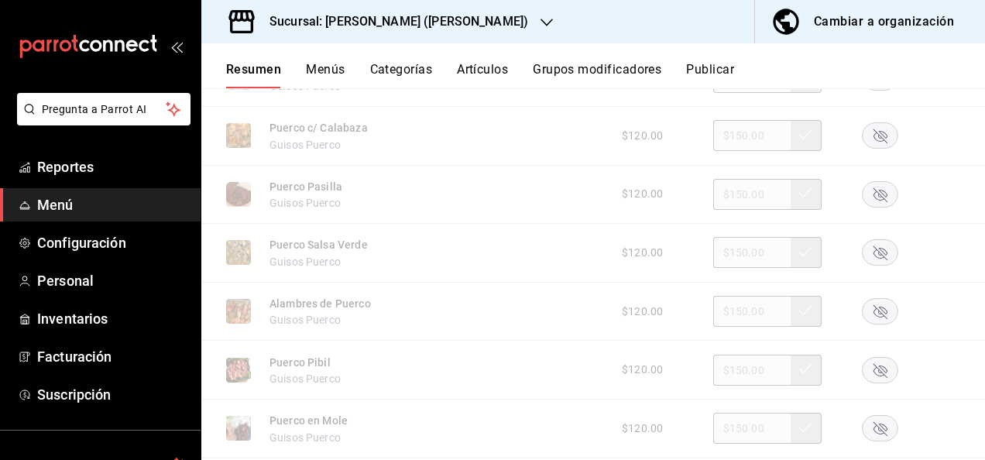
scroll to position [8175, 0]
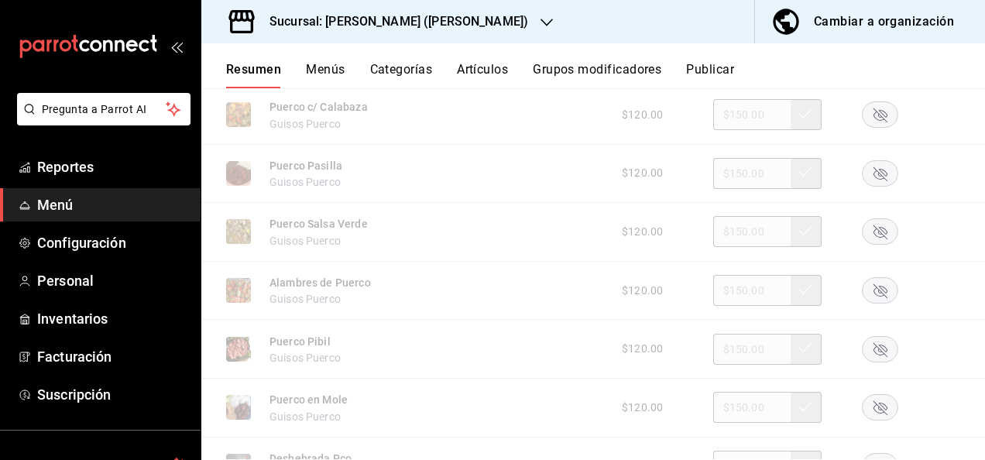
click at [872, 245] on rect "button" at bounding box center [881, 232] width 36 height 26
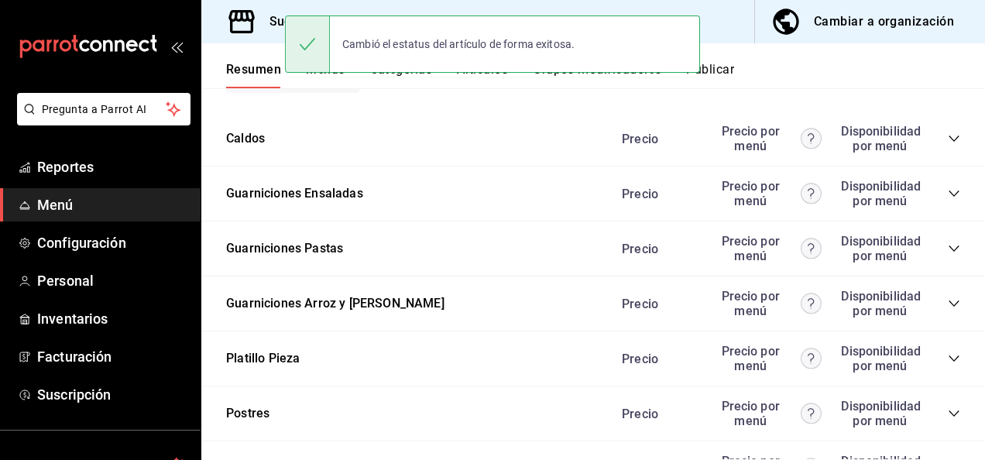
scroll to position [8671, 0]
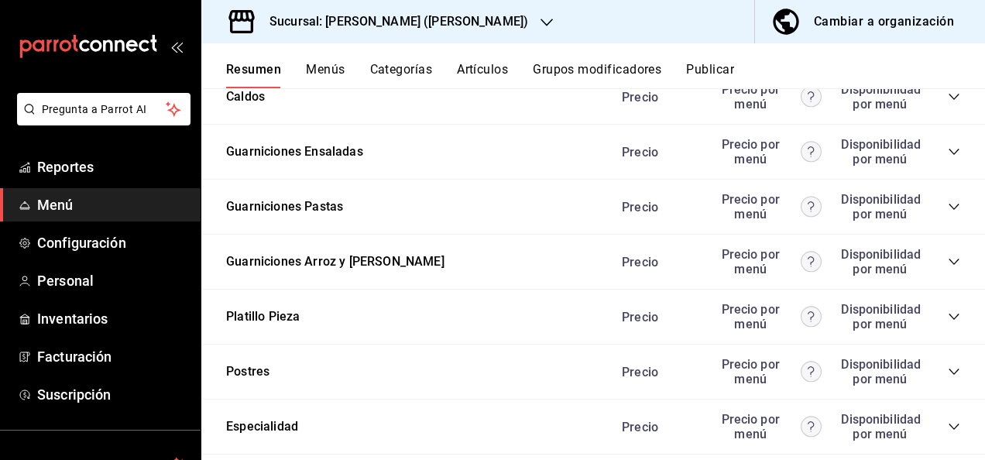
click at [948, 213] on icon "collapse-category-row" at bounding box center [954, 207] width 12 height 12
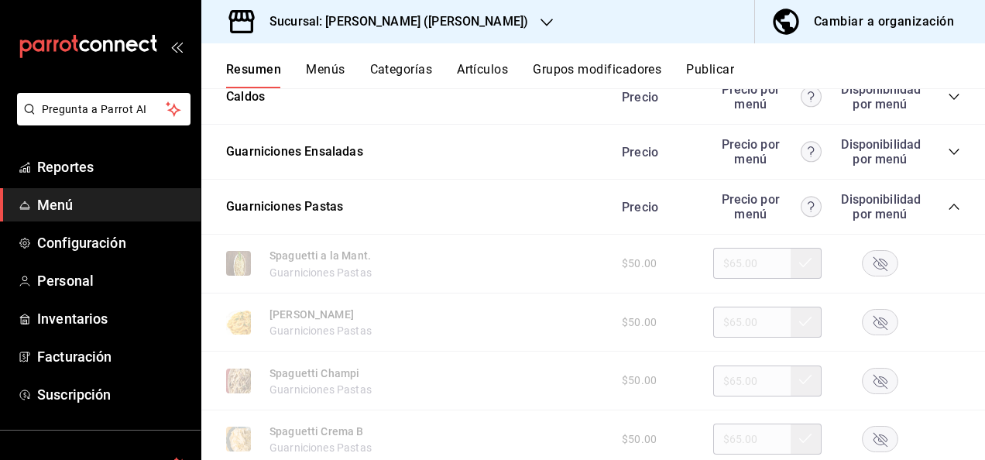
click at [864, 277] on rect "button" at bounding box center [881, 264] width 36 height 26
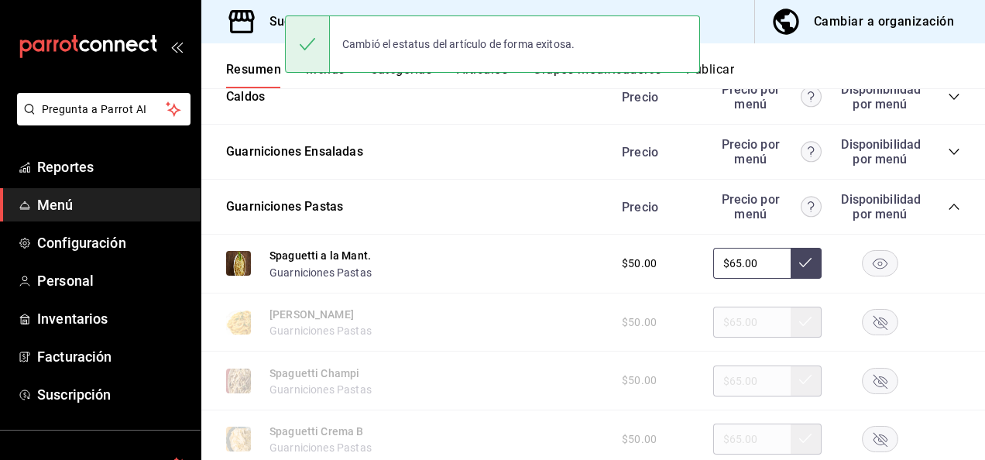
click at [724, 71] on button "Publicar" at bounding box center [710, 75] width 48 height 26
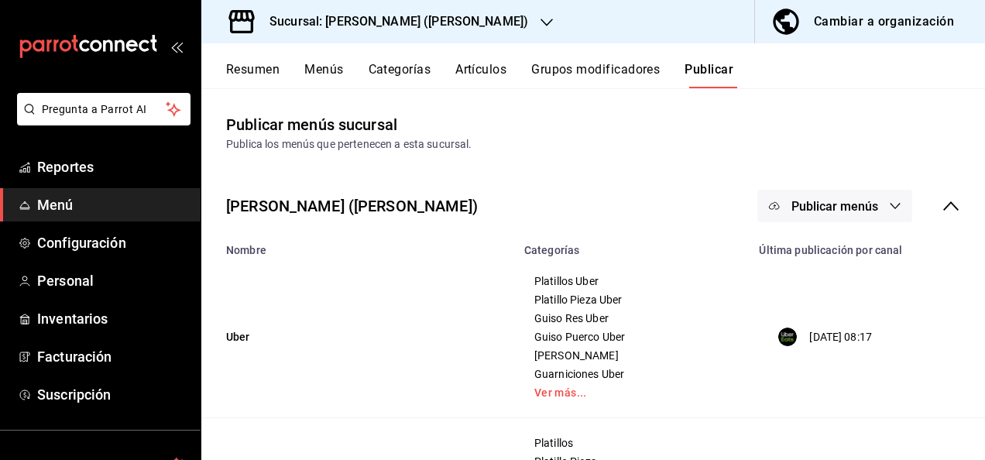
click at [871, 215] on button "Publicar menús" at bounding box center [835, 206] width 155 height 33
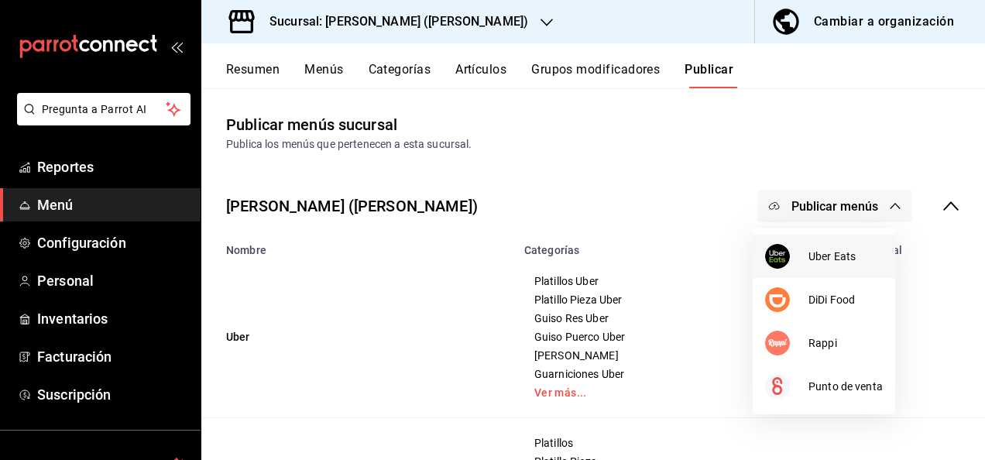
click at [830, 263] on span "Uber Eats" at bounding box center [846, 257] width 74 height 16
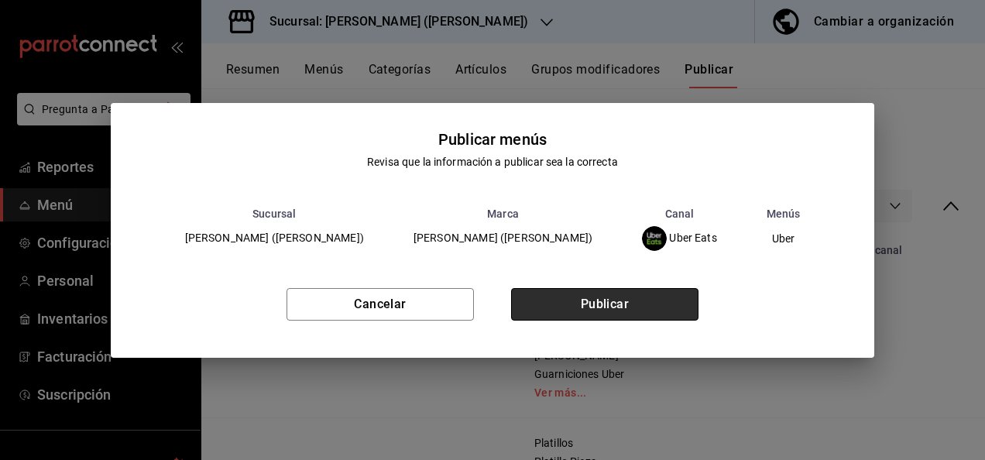
click at [640, 301] on button "Publicar" at bounding box center [604, 304] width 187 height 33
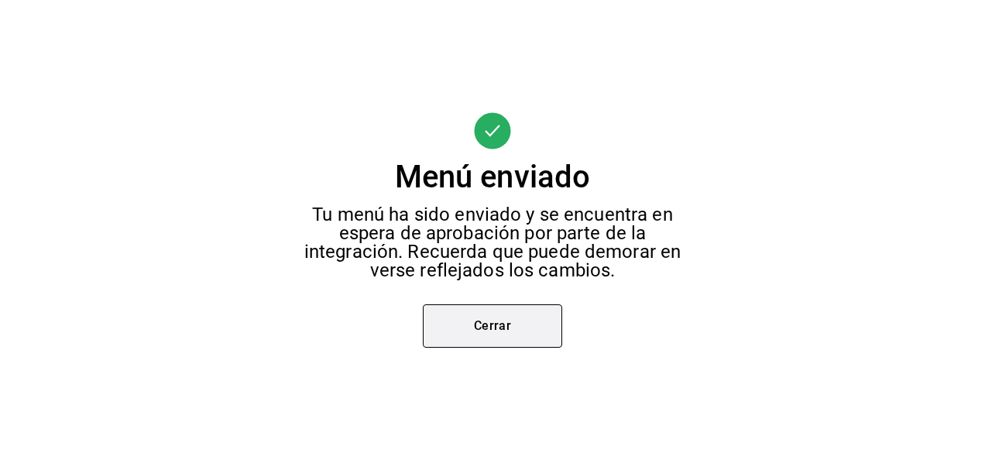
click at [484, 332] on button "Cerrar" at bounding box center [492, 325] width 139 height 43
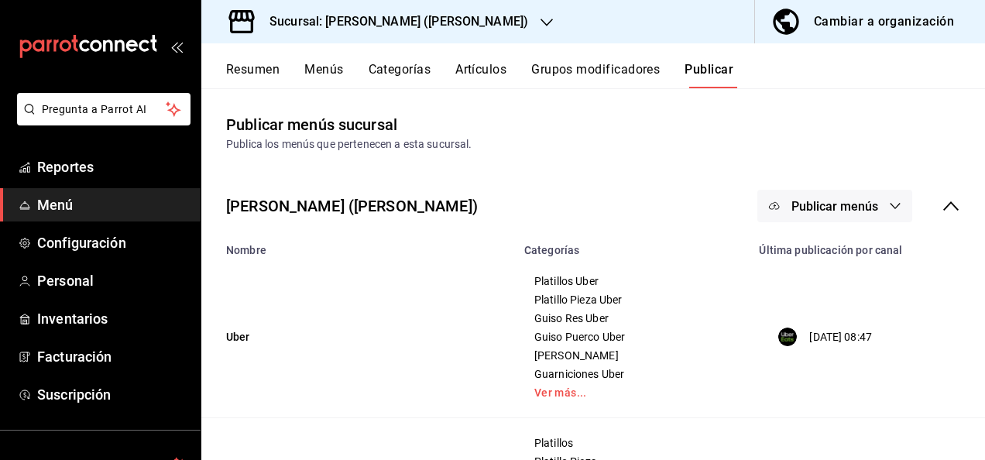
click at [827, 209] on span "Publicar menús" at bounding box center [835, 206] width 87 height 15
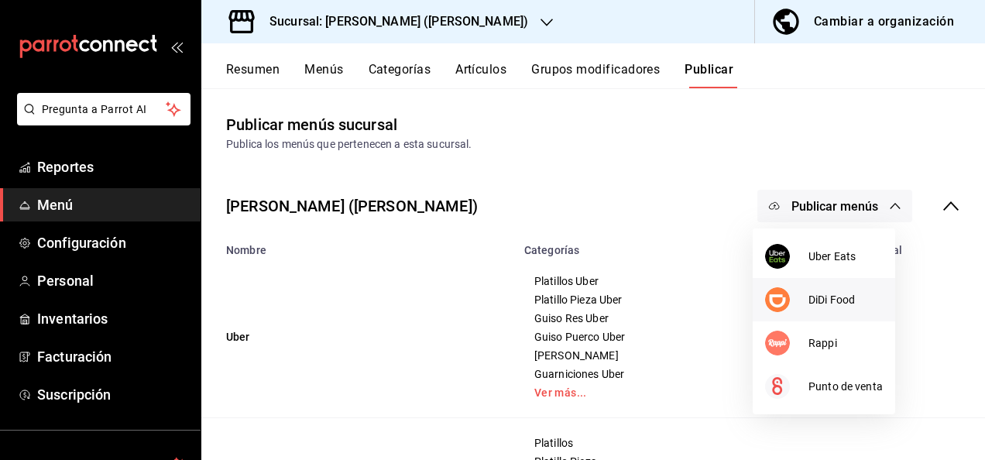
click at [806, 296] on div at bounding box center [786, 299] width 43 height 25
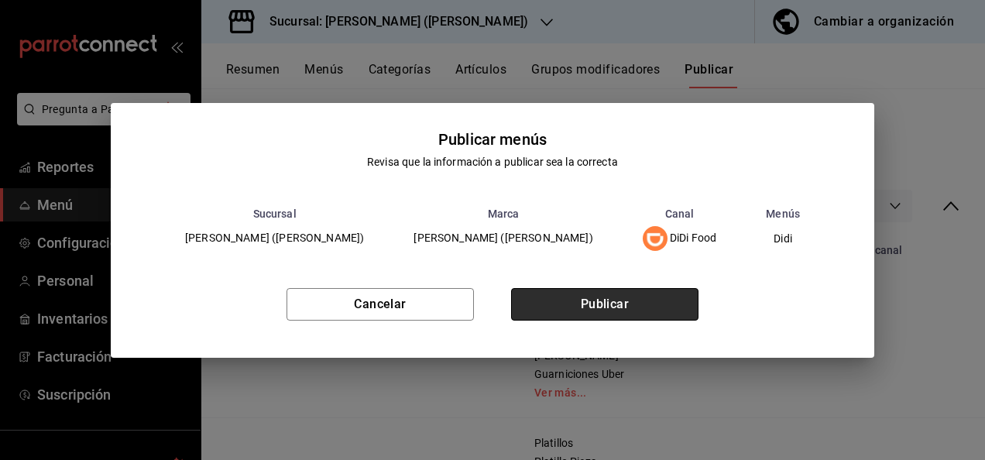
click at [635, 294] on button "Publicar" at bounding box center [604, 304] width 187 height 33
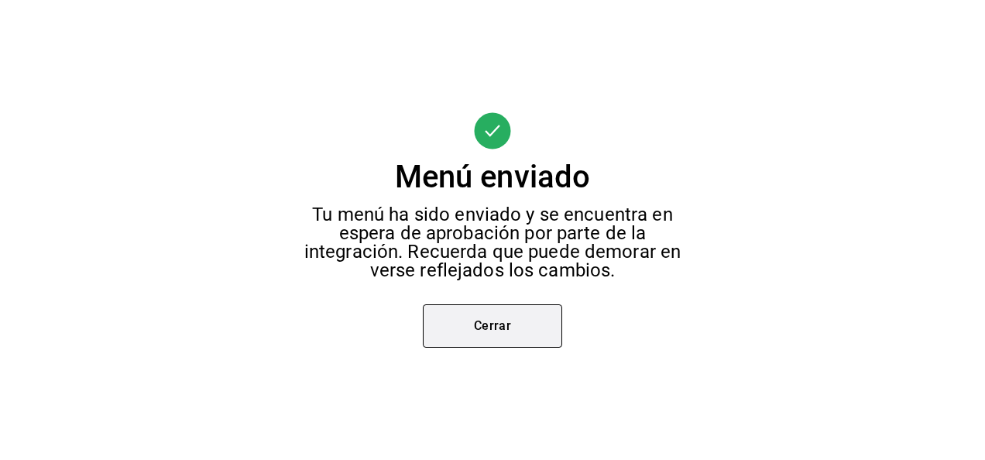
drag, startPoint x: 511, startPoint y: 298, endPoint x: 498, endPoint y: 323, distance: 28.1
click at [498, 323] on div "Menú enviado Tu menú ha sido enviado y se encuentra en espera de aprobación por…" at bounding box center [492, 230] width 985 height 460
click at [498, 323] on button "Cerrar" at bounding box center [492, 325] width 139 height 43
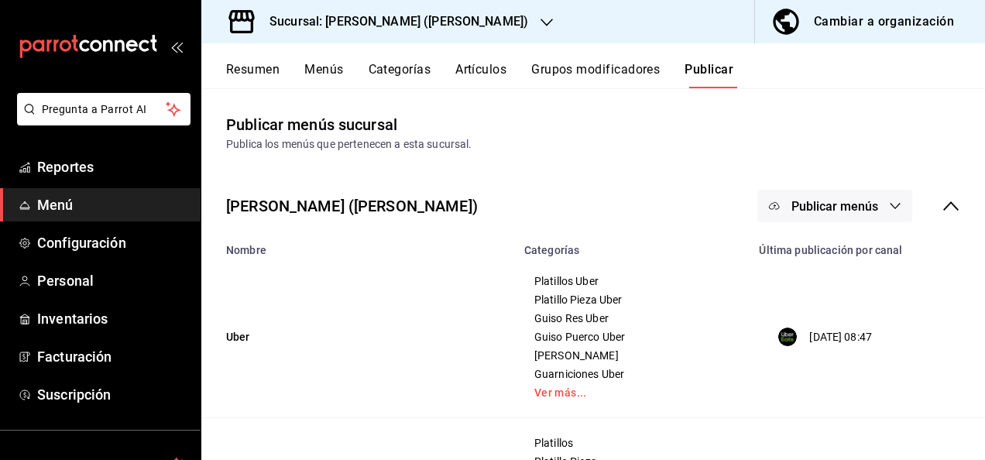
click at [874, 196] on button "Publicar menús" at bounding box center [835, 206] width 155 height 33
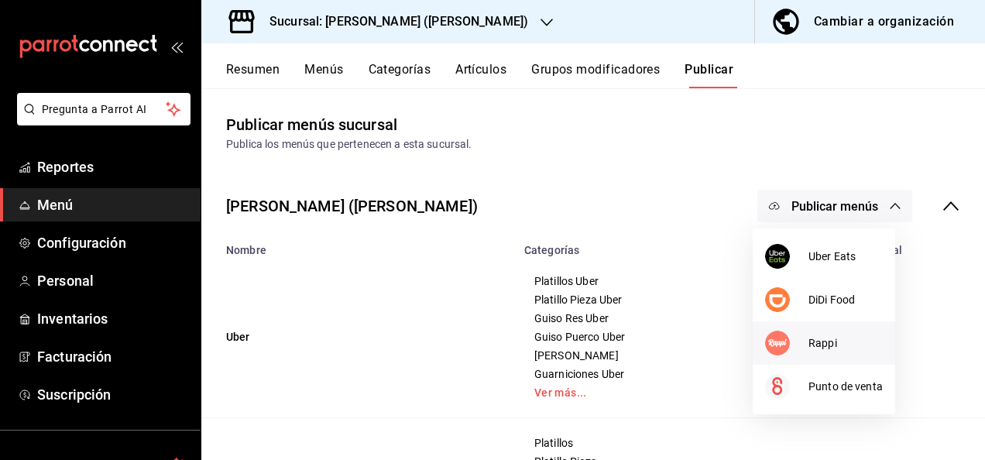
click at [827, 345] on span "Rappi" at bounding box center [846, 343] width 74 height 16
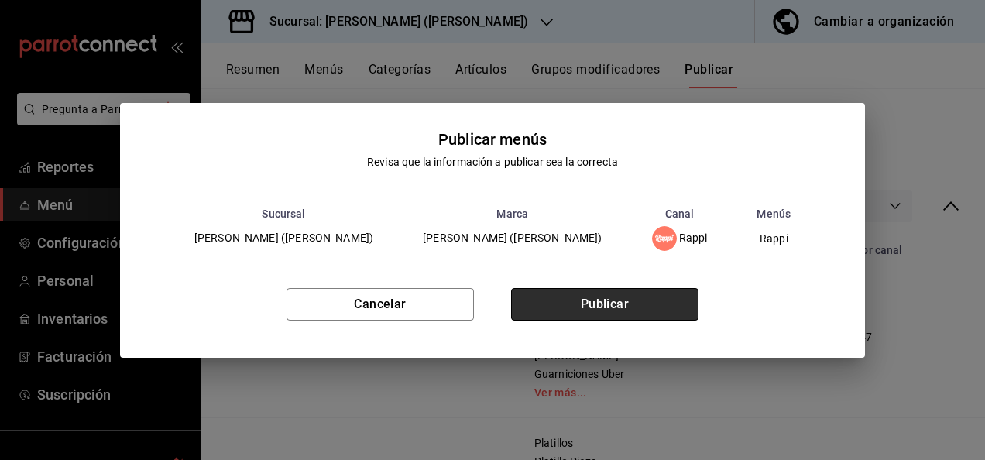
click at [649, 308] on button "Publicar" at bounding box center [604, 304] width 187 height 33
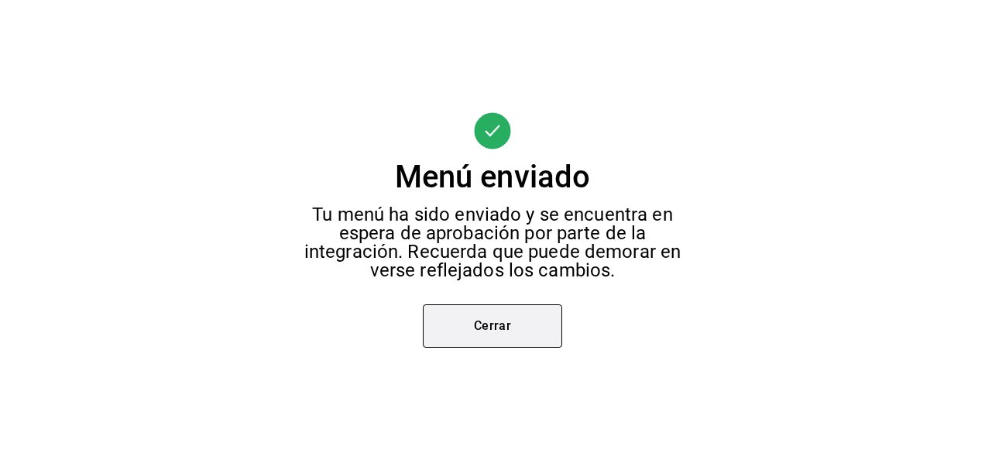
click at [541, 328] on button "Cerrar" at bounding box center [492, 325] width 139 height 43
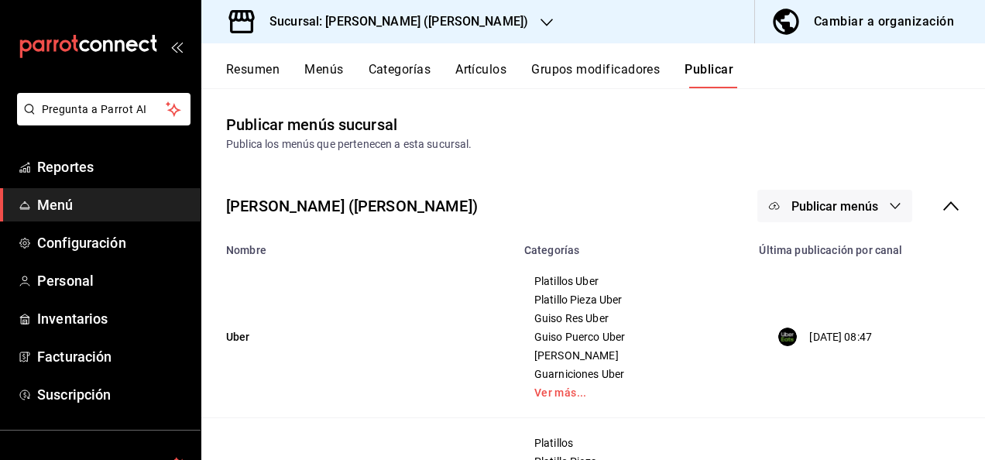
click at [249, 73] on button "Resumen" at bounding box center [252, 75] width 53 height 26
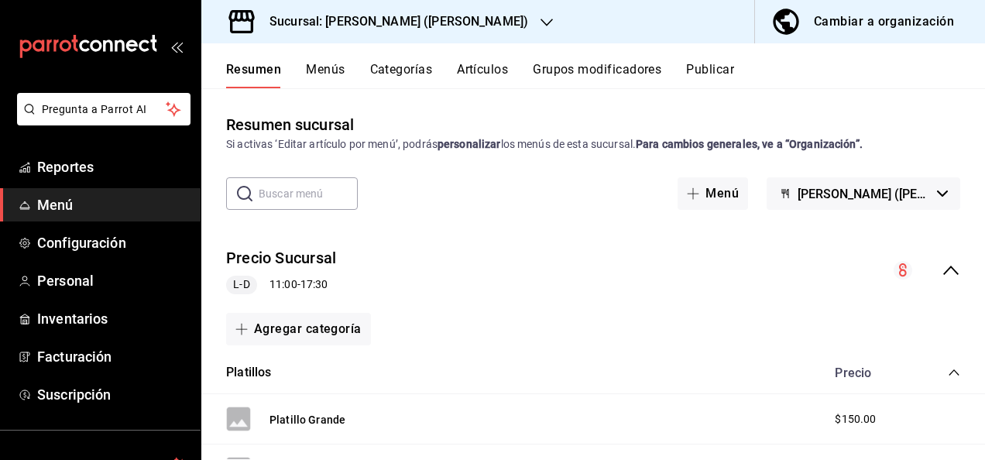
click at [942, 263] on icon "collapse-menu-row" at bounding box center [951, 270] width 19 height 19
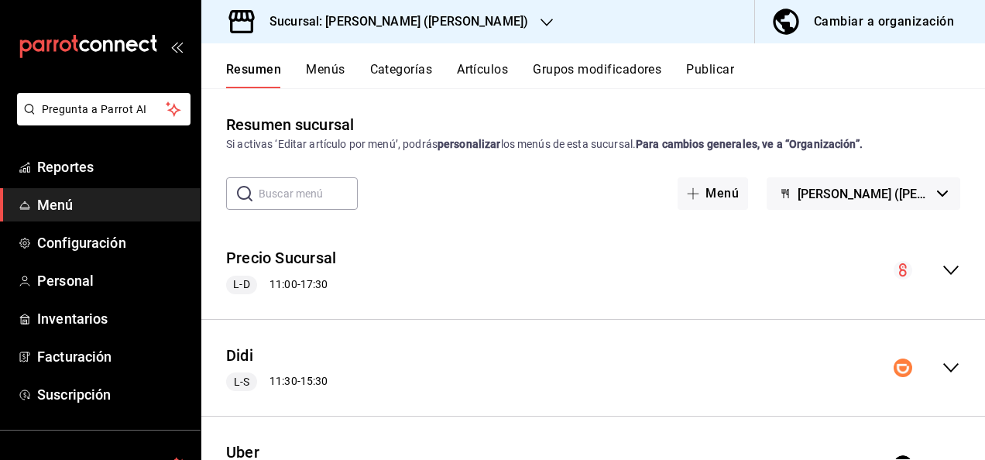
click at [943, 361] on icon "collapse-menu-row" at bounding box center [951, 368] width 19 height 19
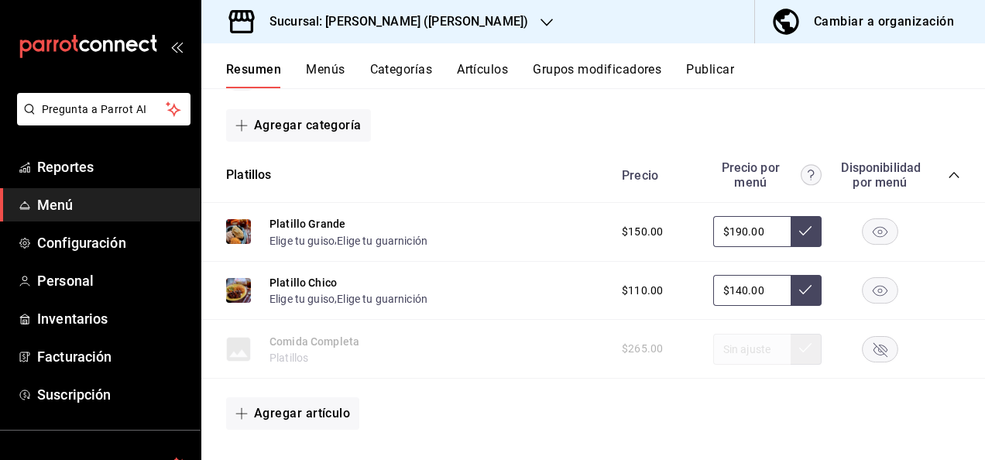
scroll to position [299, 0]
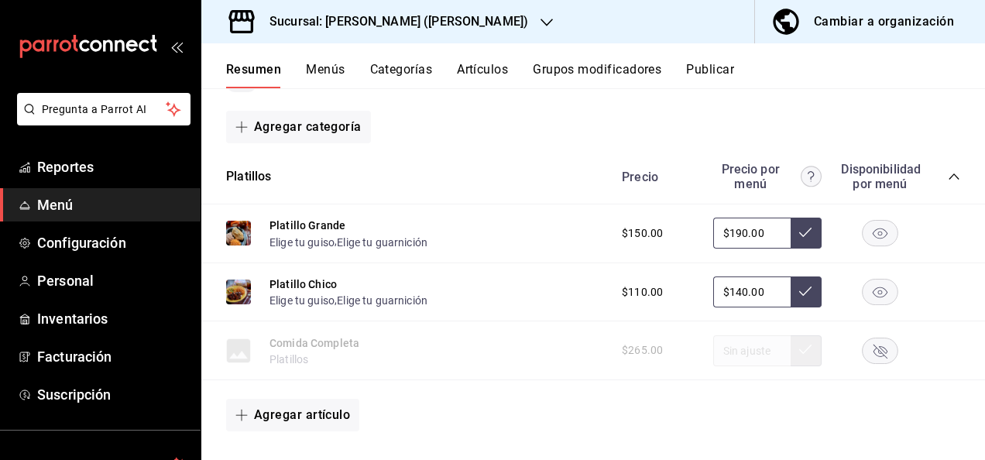
click at [948, 170] on icon "collapse-category-row" at bounding box center [954, 176] width 12 height 12
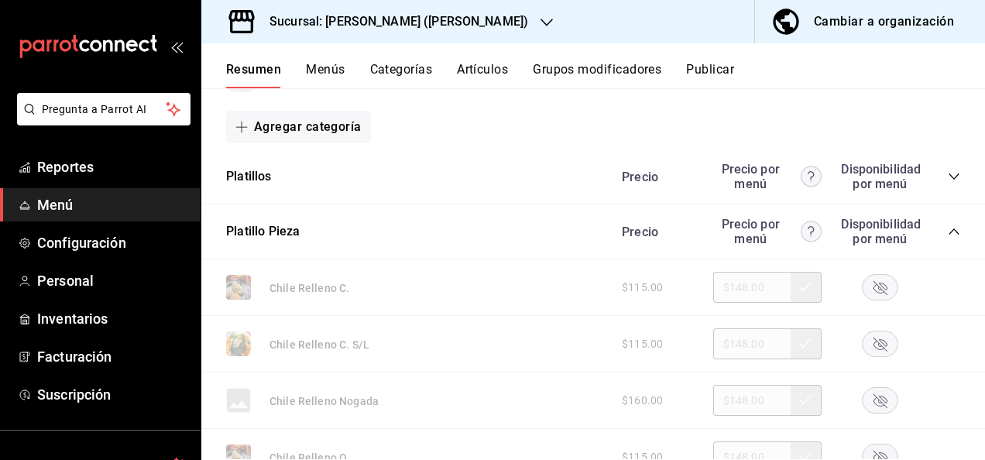
click at [948, 226] on icon "collapse-category-row" at bounding box center [954, 231] width 12 height 12
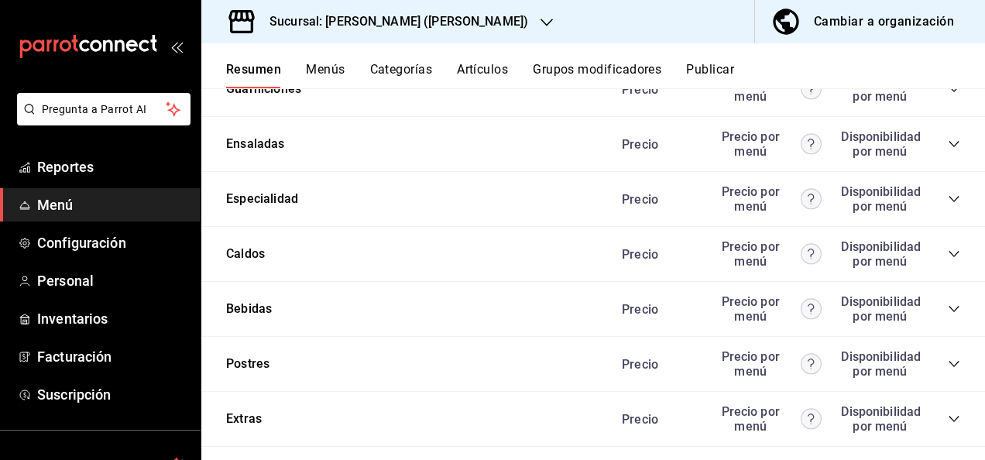
scroll to position [692, 0]
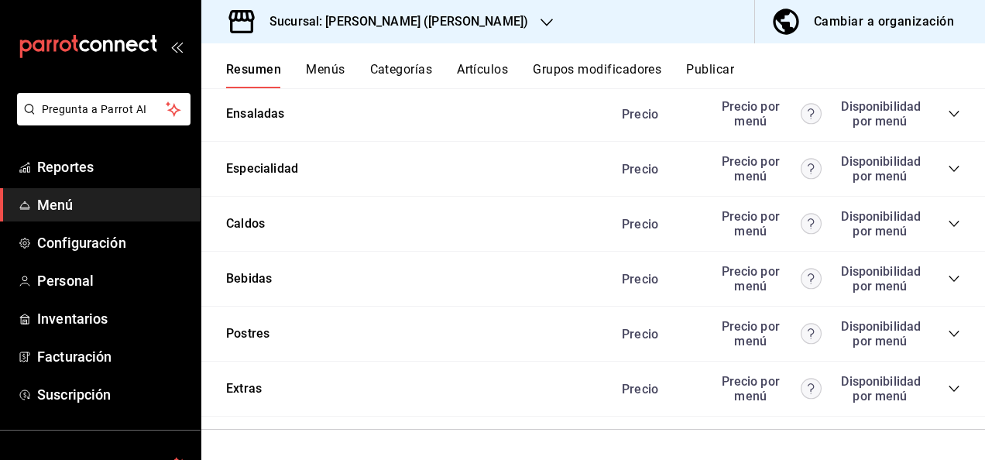
click at [948, 330] on icon "collapse-category-row" at bounding box center [954, 334] width 12 height 12
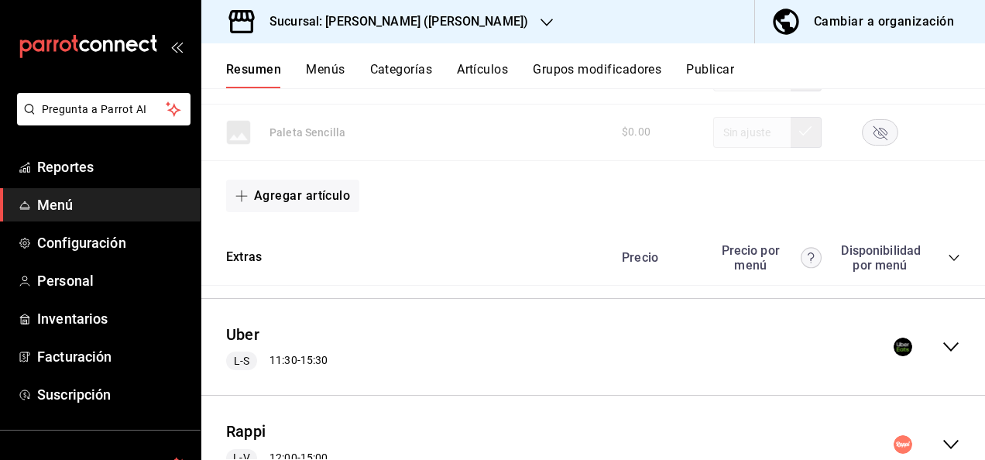
scroll to position [2425, 0]
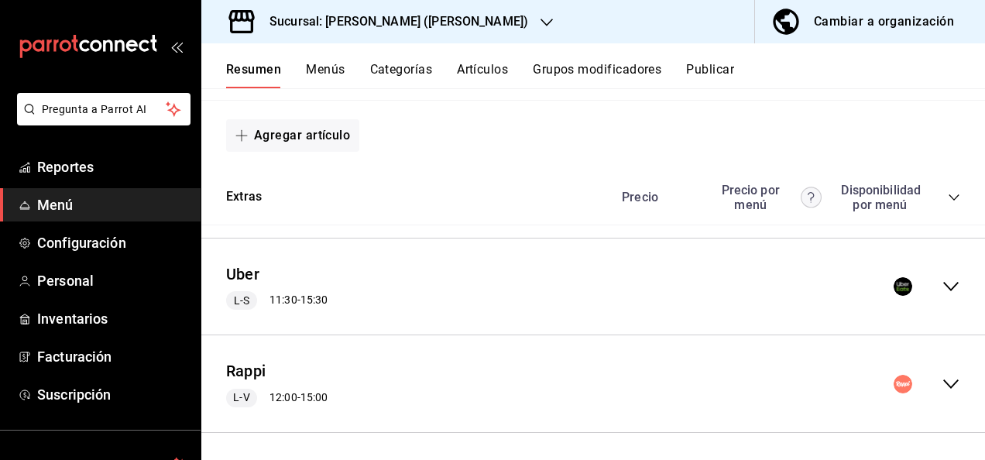
click at [942, 279] on icon "collapse-menu-row" at bounding box center [951, 286] width 19 height 19
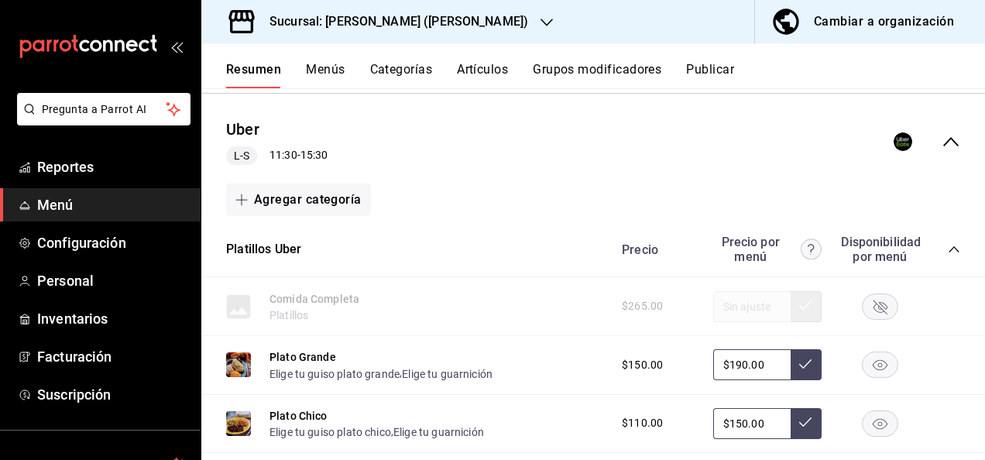
scroll to position [2559, 0]
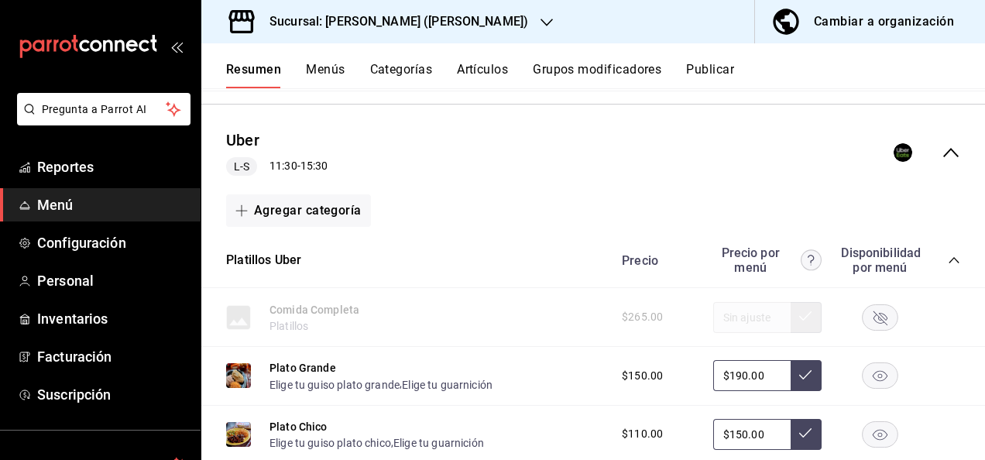
click at [948, 254] on icon "collapse-category-row" at bounding box center [954, 260] width 12 height 12
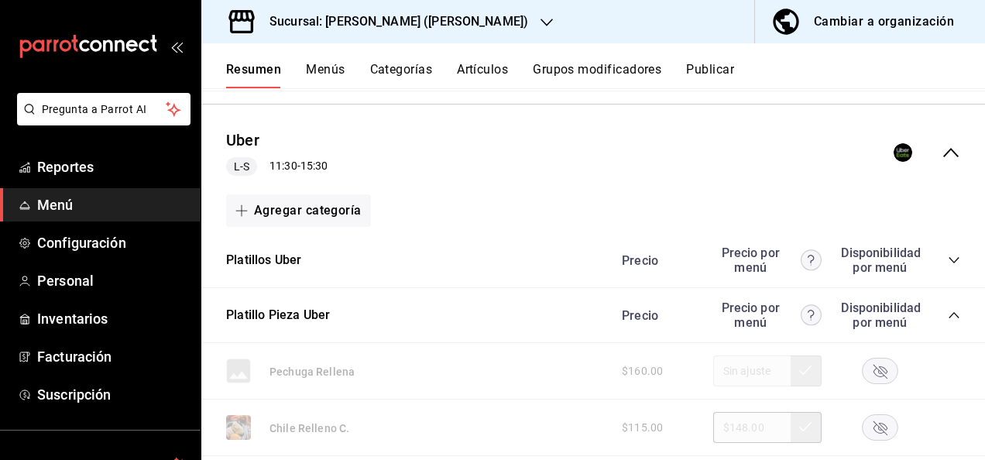
click at [948, 314] on icon "collapse-category-row" at bounding box center [954, 315] width 12 height 12
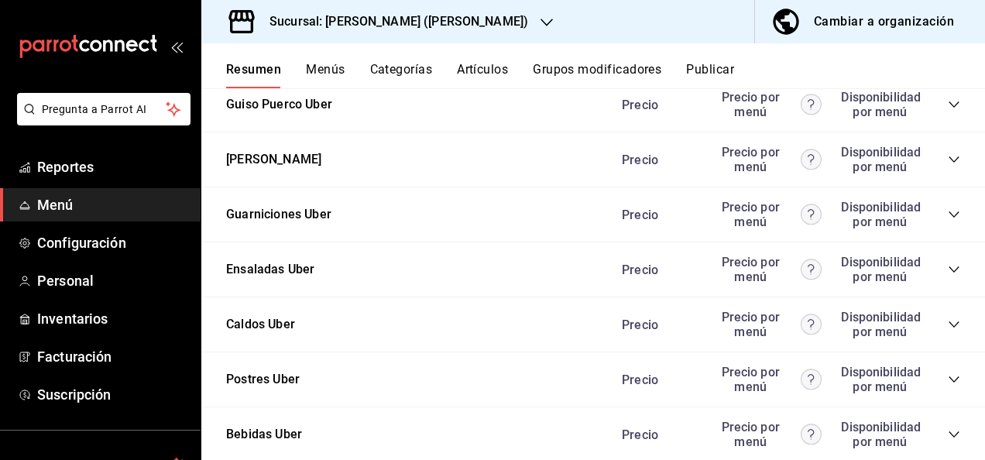
scroll to position [2942, 0]
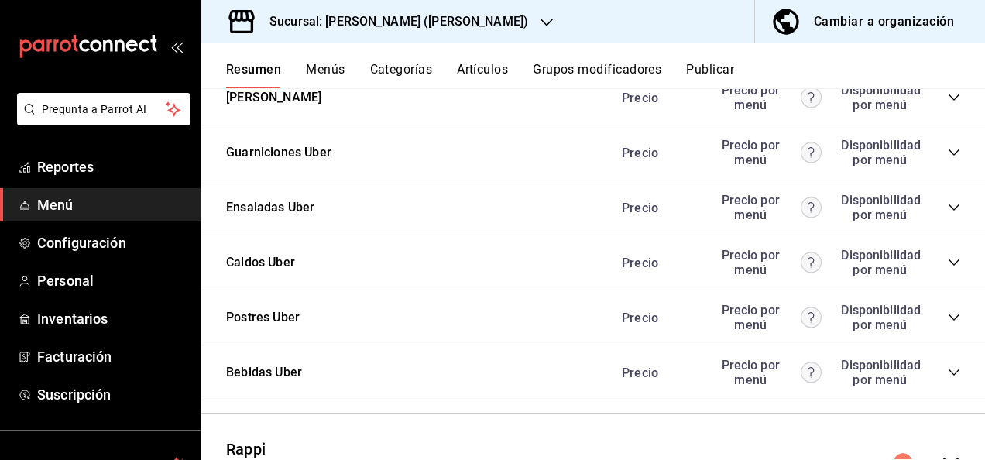
click at [949, 318] on icon "collapse-category-row" at bounding box center [954, 317] width 10 height 6
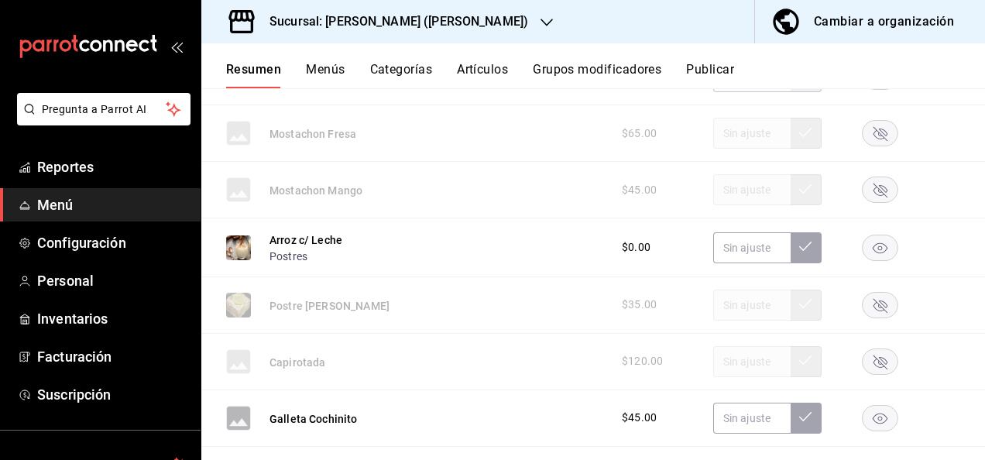
scroll to position [3882, 0]
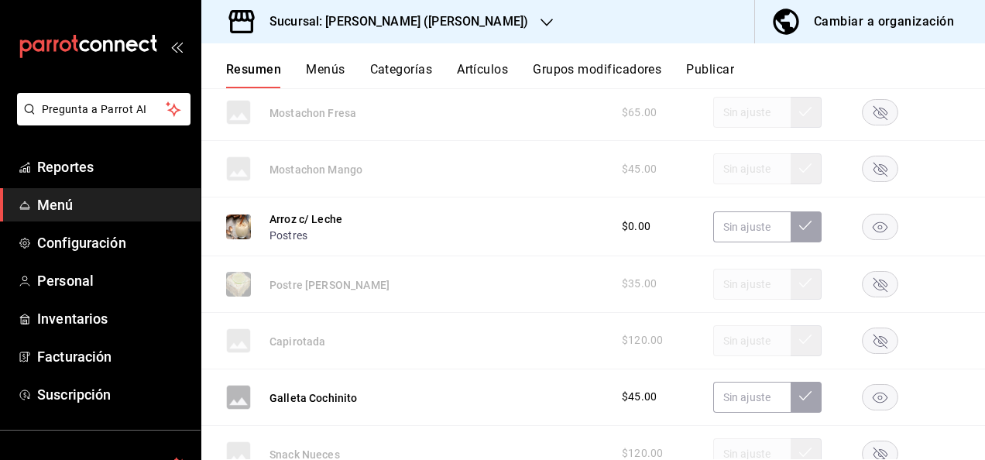
click at [873, 223] on icon "button" at bounding box center [880, 227] width 15 height 11
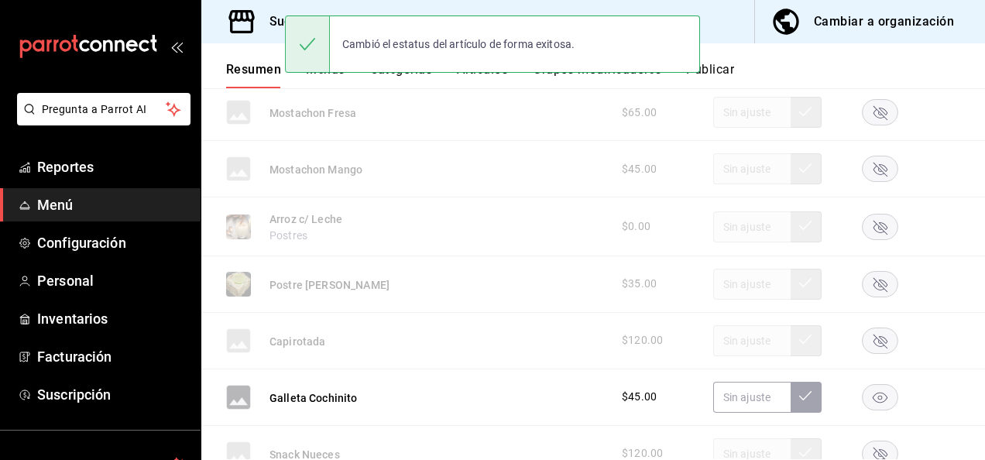
click at [876, 389] on rect "button" at bounding box center [881, 397] width 36 height 26
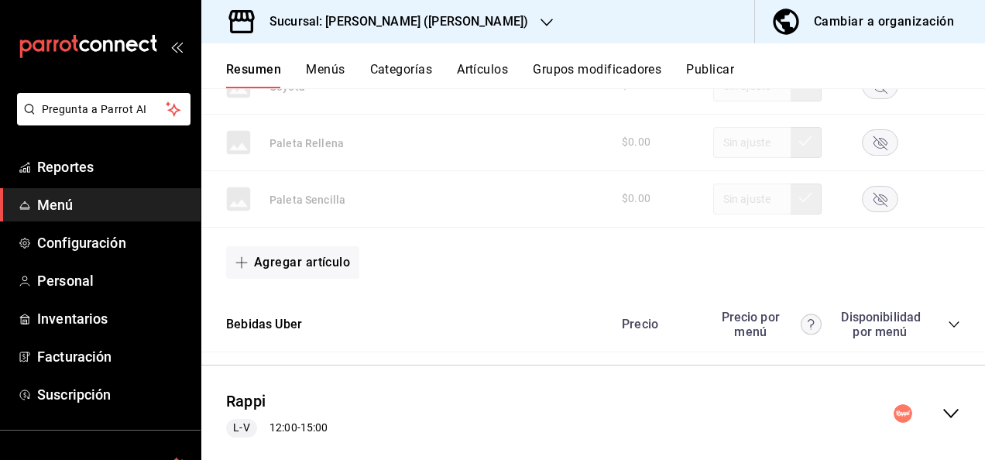
scroll to position [4559, 0]
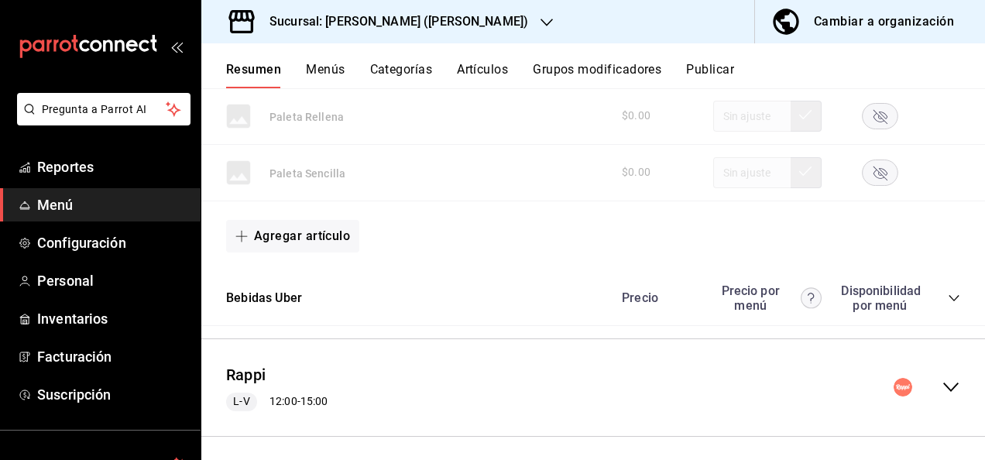
click at [942, 378] on icon "collapse-menu-row" at bounding box center [951, 387] width 19 height 19
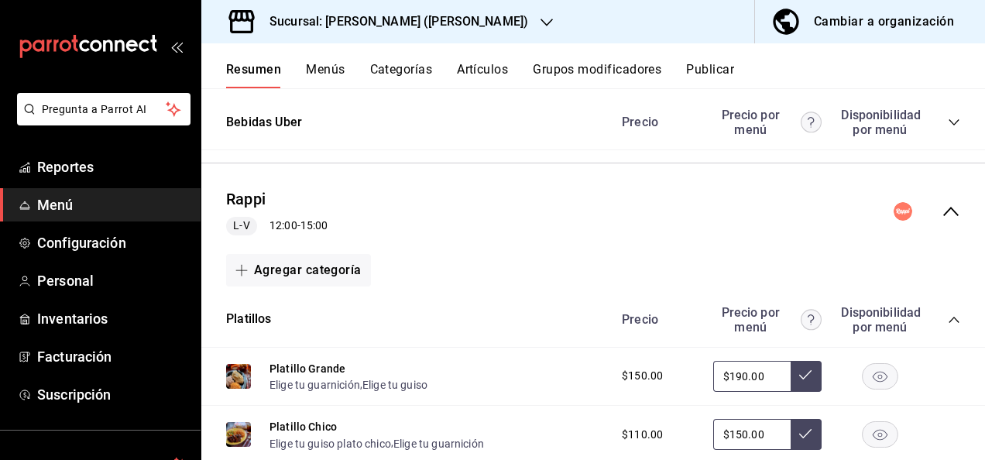
scroll to position [4837, 0]
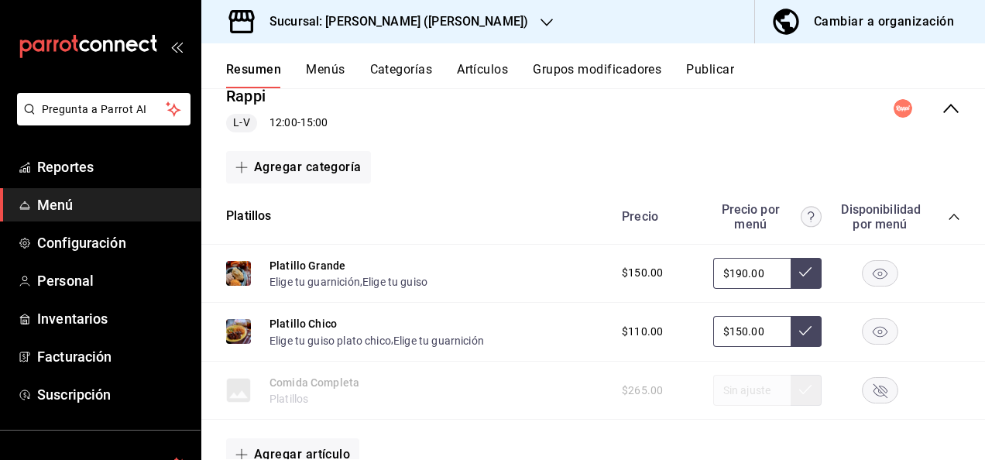
click at [948, 211] on icon "collapse-category-row" at bounding box center [954, 217] width 12 height 12
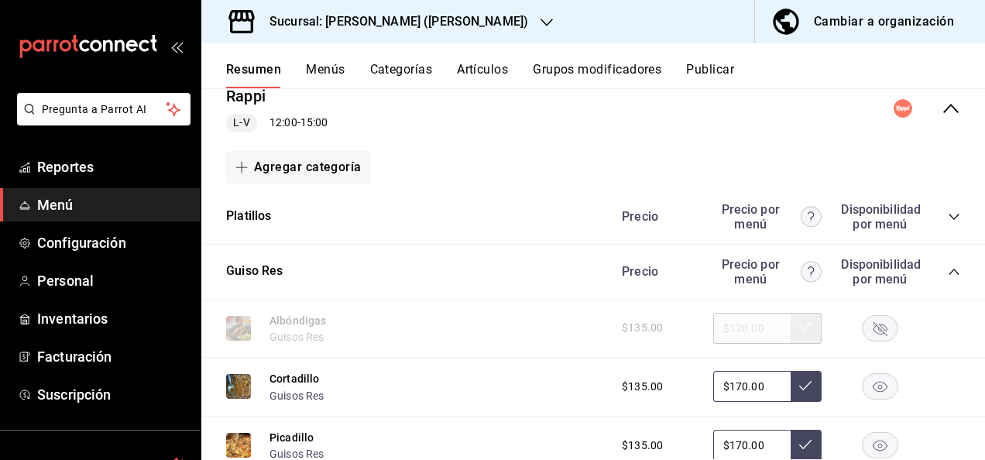
click at [948, 266] on icon "collapse-category-row" at bounding box center [954, 272] width 12 height 12
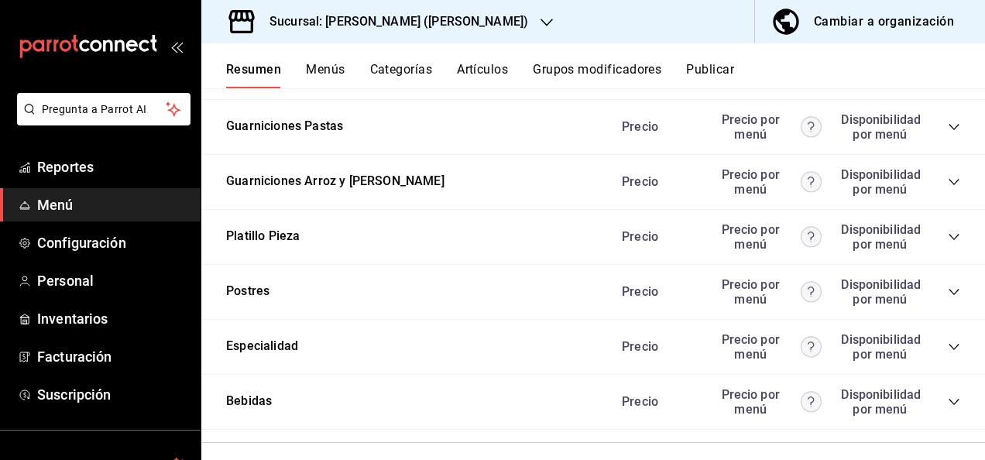
scroll to position [5267, 0]
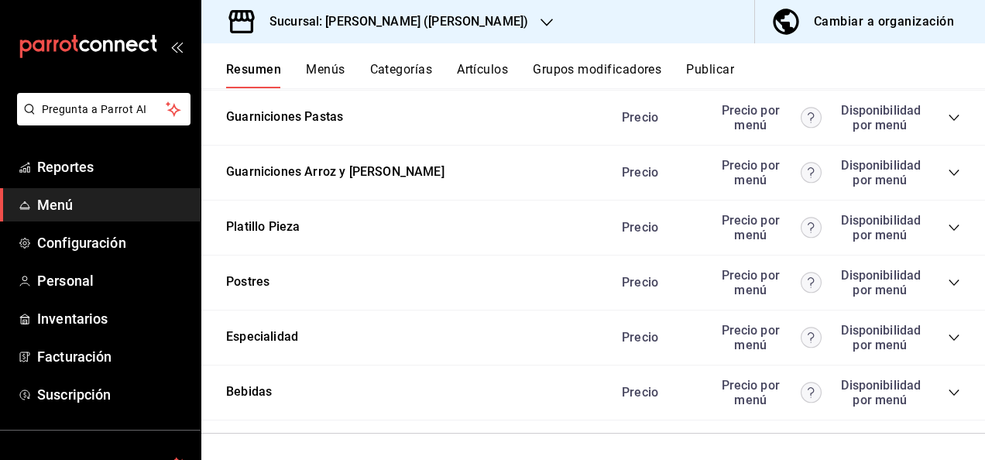
click at [948, 280] on icon "collapse-category-row" at bounding box center [954, 283] width 12 height 12
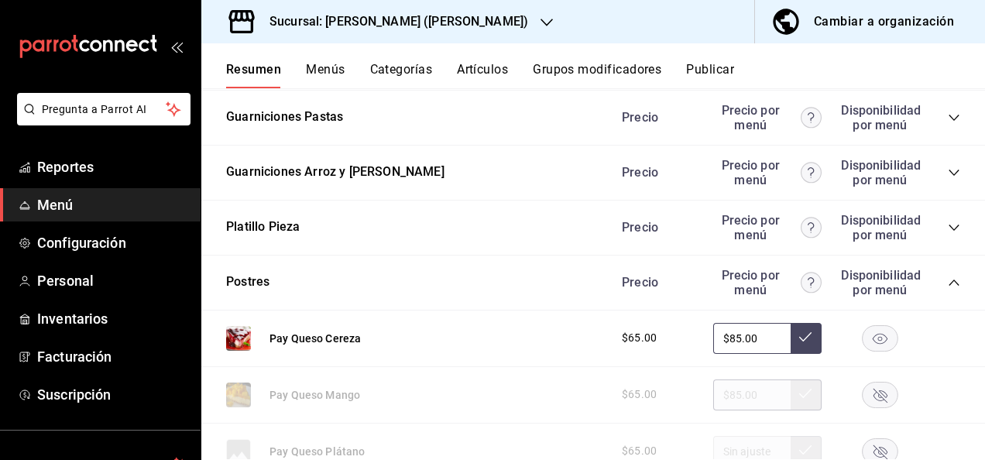
click at [868, 326] on rect "button" at bounding box center [881, 338] width 36 height 26
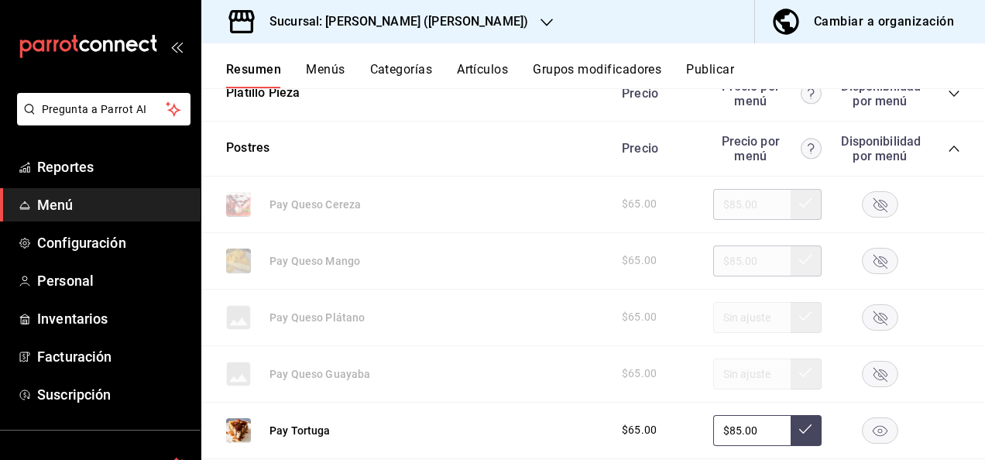
scroll to position [5391, 0]
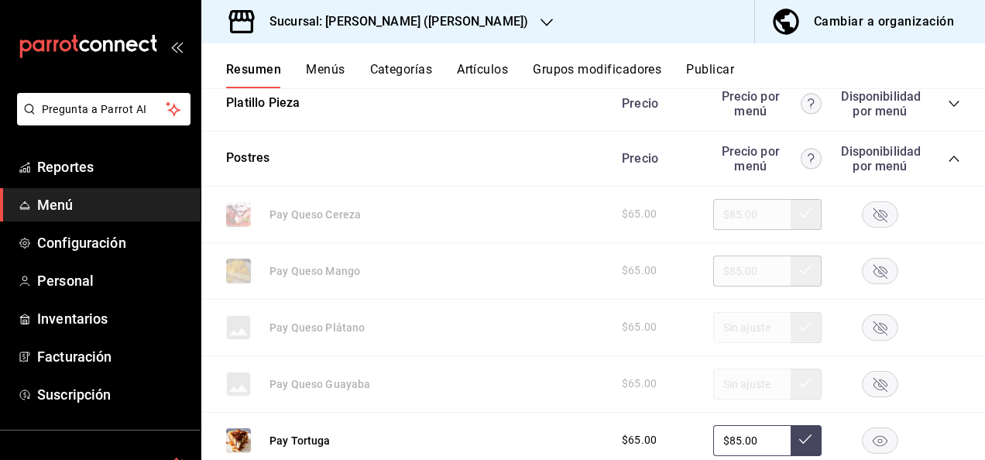
click at [879, 201] on icon "button" at bounding box center [880, 214] width 36 height 26
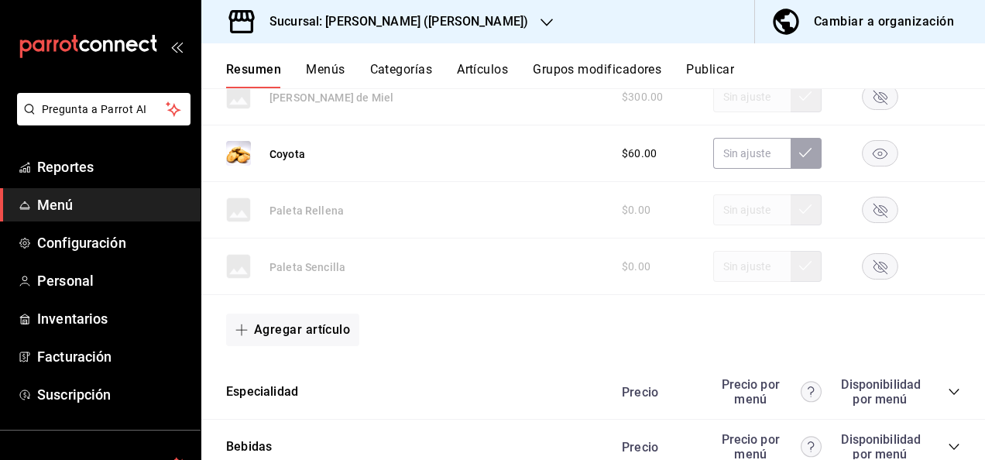
scroll to position [6803, 0]
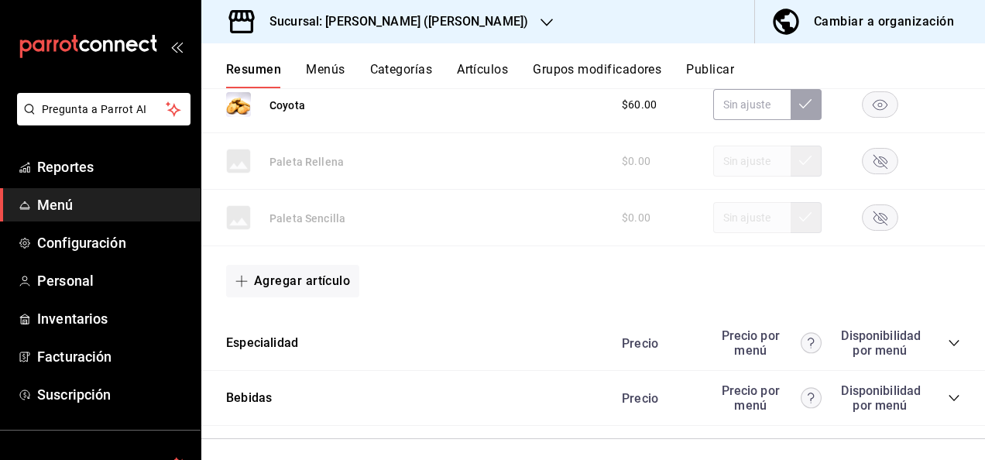
click at [713, 60] on div "Resumen Menús Categorías Artículos Grupos modificadores Publicar" at bounding box center [593, 65] width 784 height 45
click at [713, 67] on button "Publicar" at bounding box center [710, 75] width 48 height 26
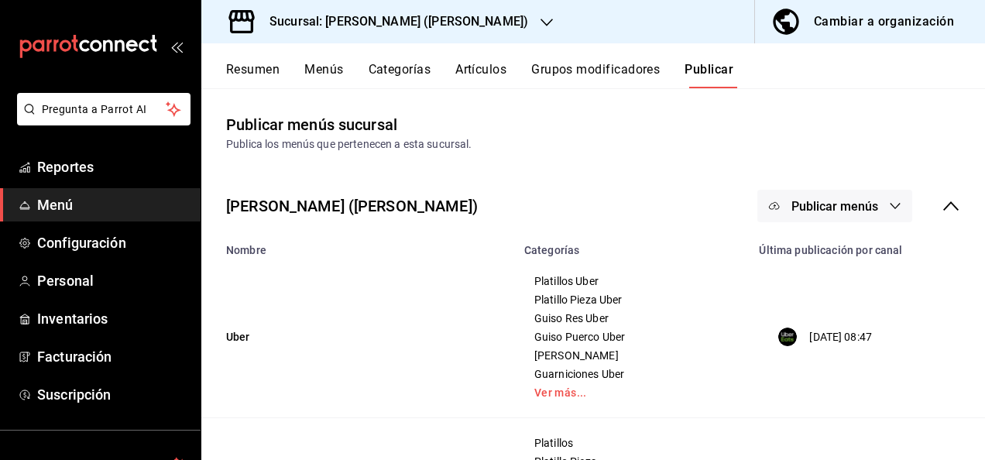
click at [869, 197] on button "Publicar menús" at bounding box center [835, 206] width 155 height 33
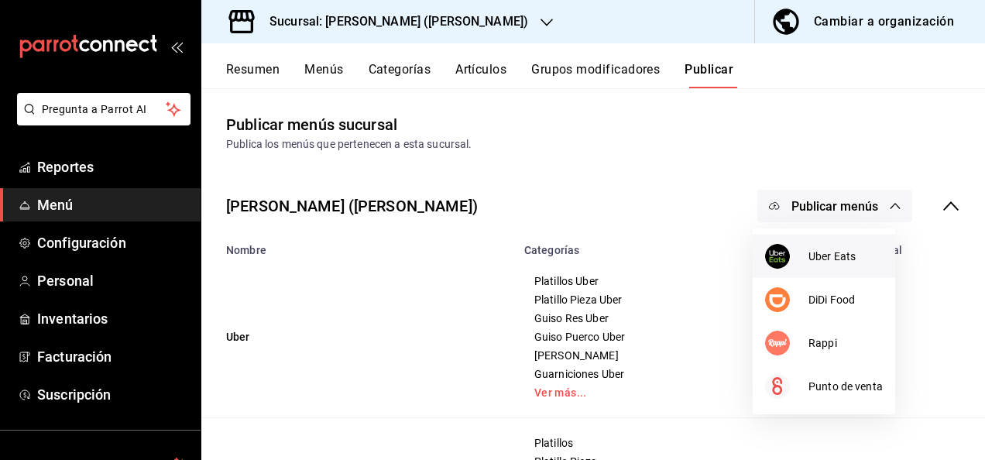
click at [823, 247] on li "Uber Eats" at bounding box center [824, 256] width 143 height 43
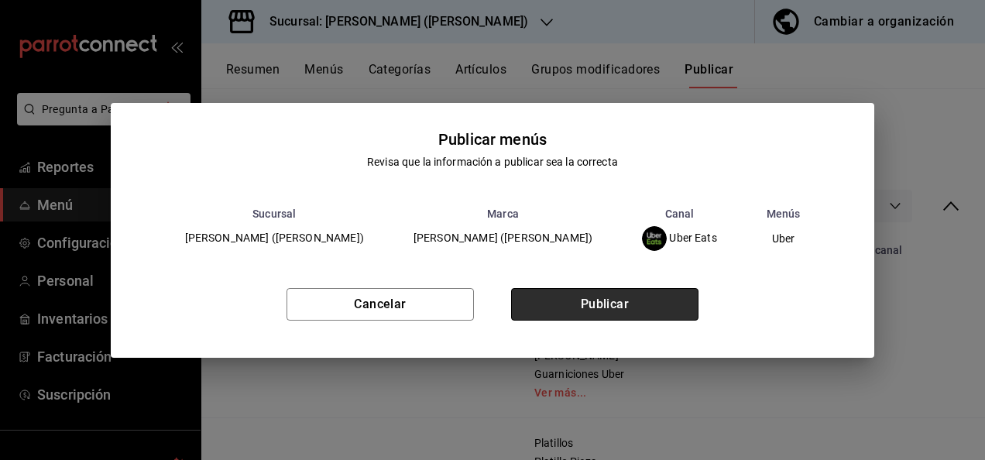
click at [628, 304] on button "Publicar" at bounding box center [604, 304] width 187 height 33
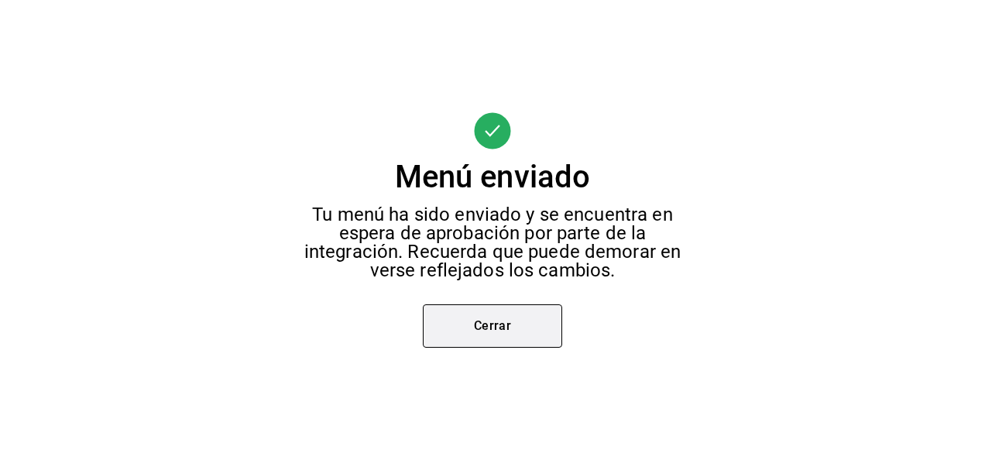
click at [496, 332] on button "Cerrar" at bounding box center [492, 325] width 139 height 43
